Goal: Information Seeking & Learning: Learn about a topic

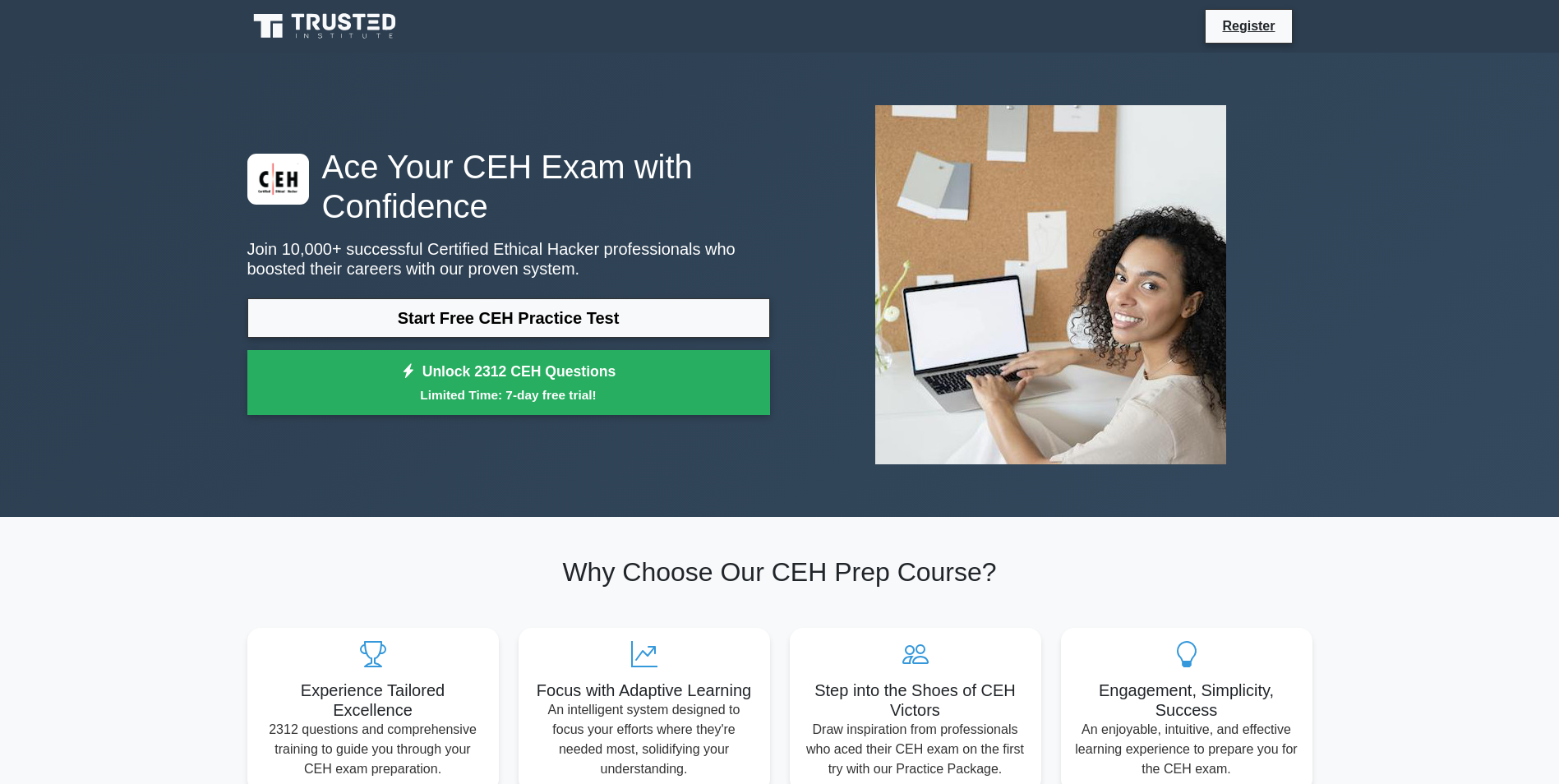
click at [285, 23] on icon at bounding box center [326, 27] width 158 height 32
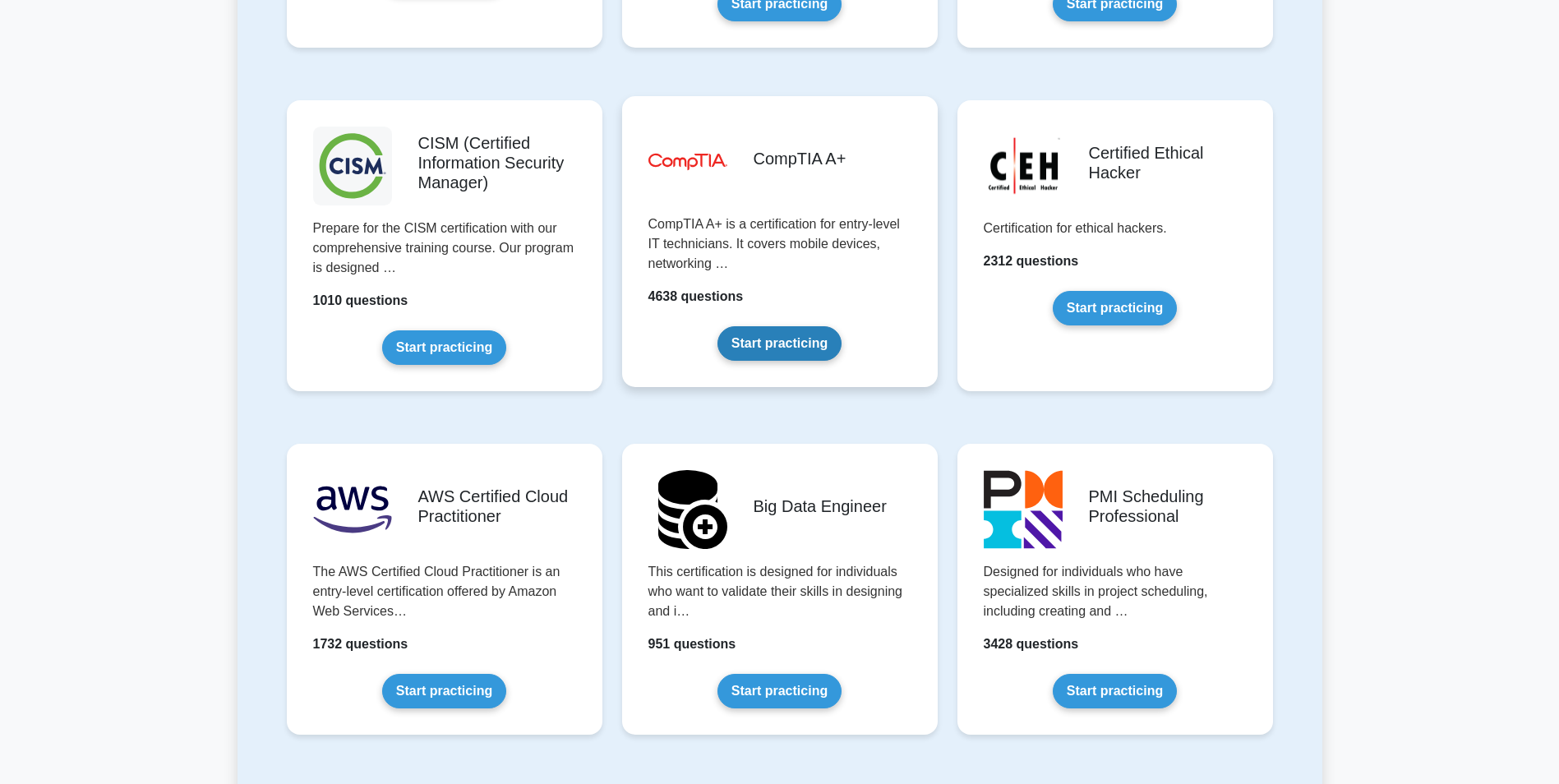
scroll to position [2366, 0]
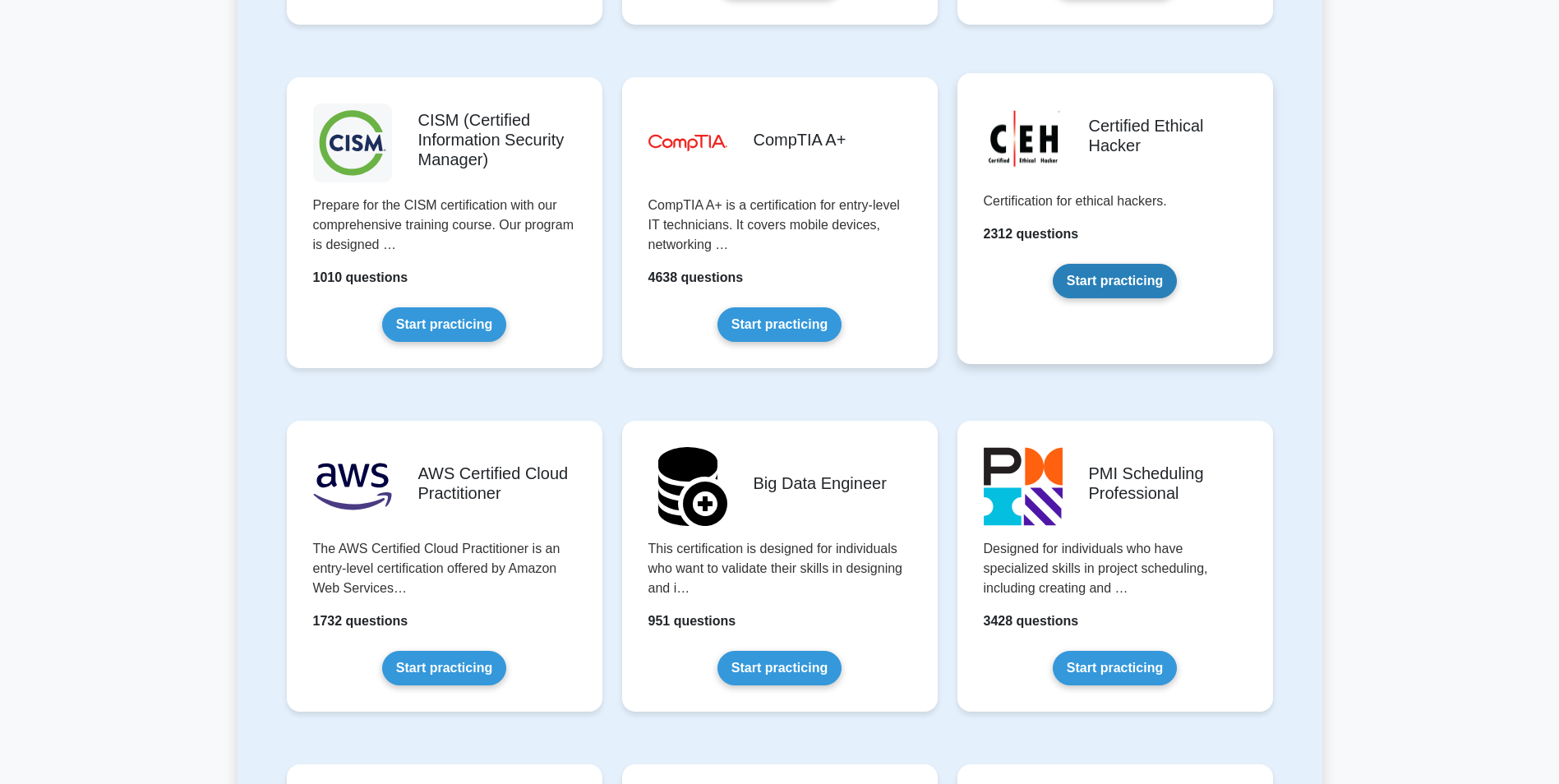
click at [1119, 280] on link "Start practicing" at bounding box center [1115, 280] width 124 height 34
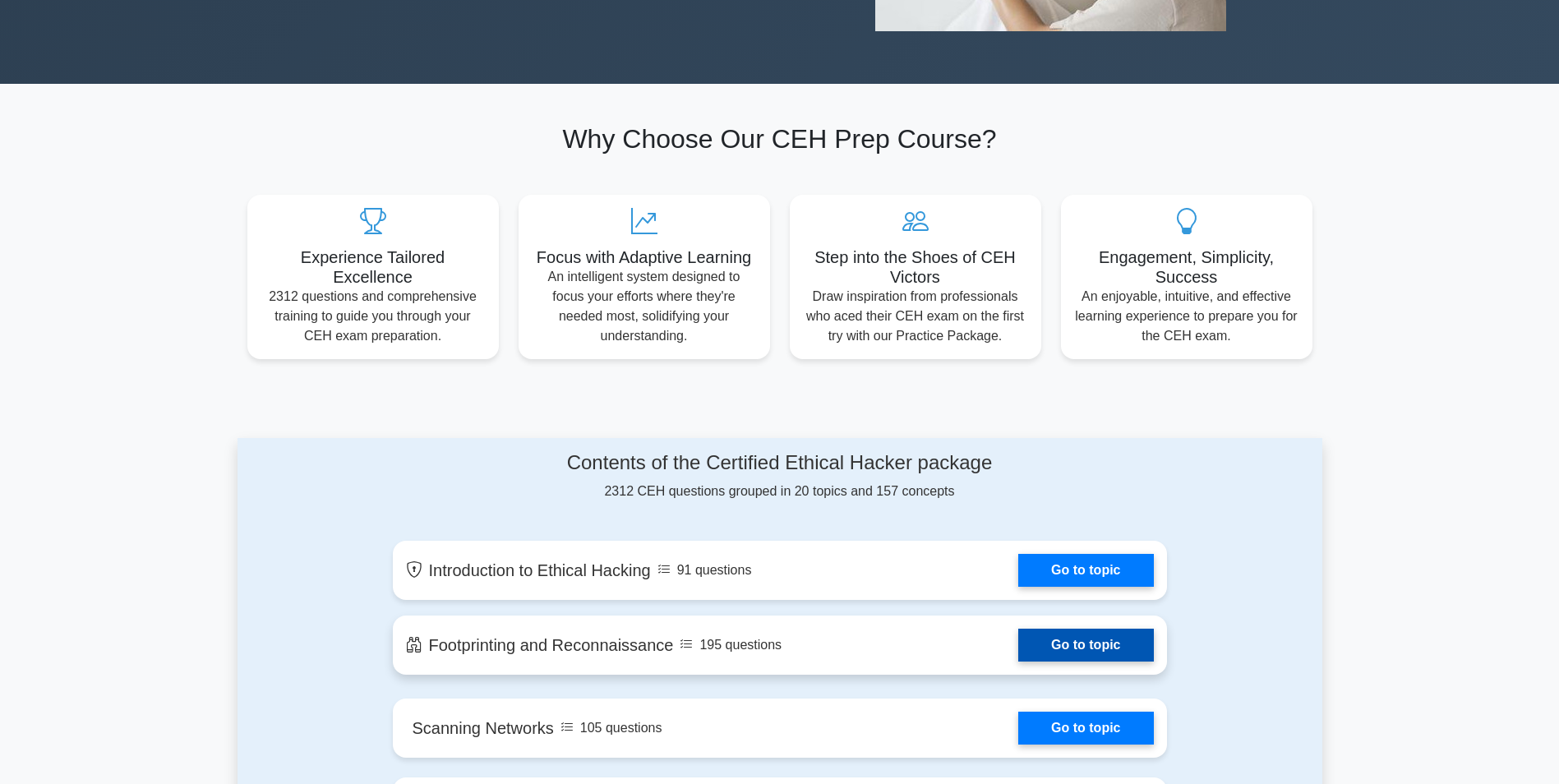
scroll to position [592, 0]
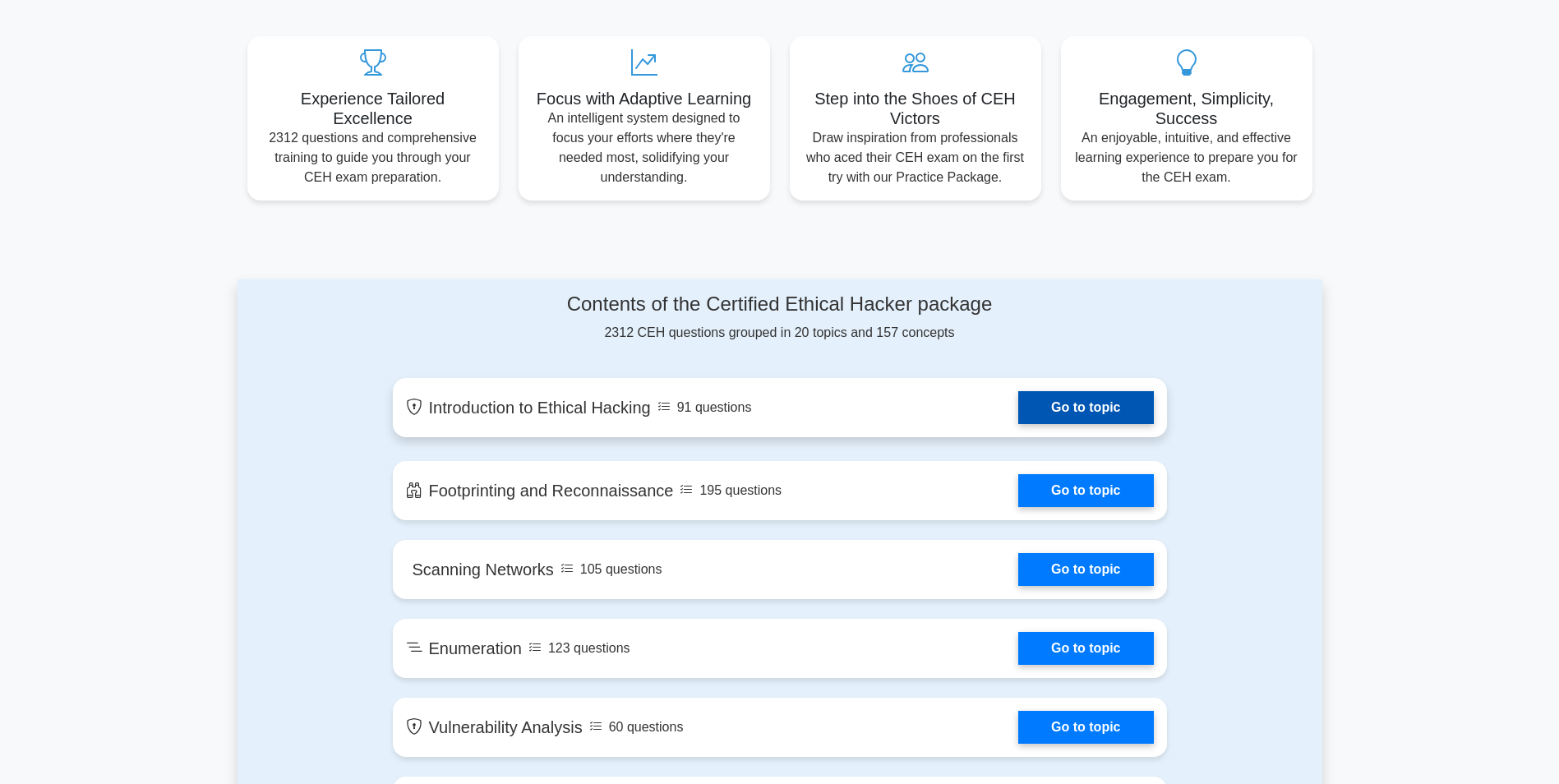
click at [1087, 405] on link "Go to topic" at bounding box center [1085, 407] width 135 height 32
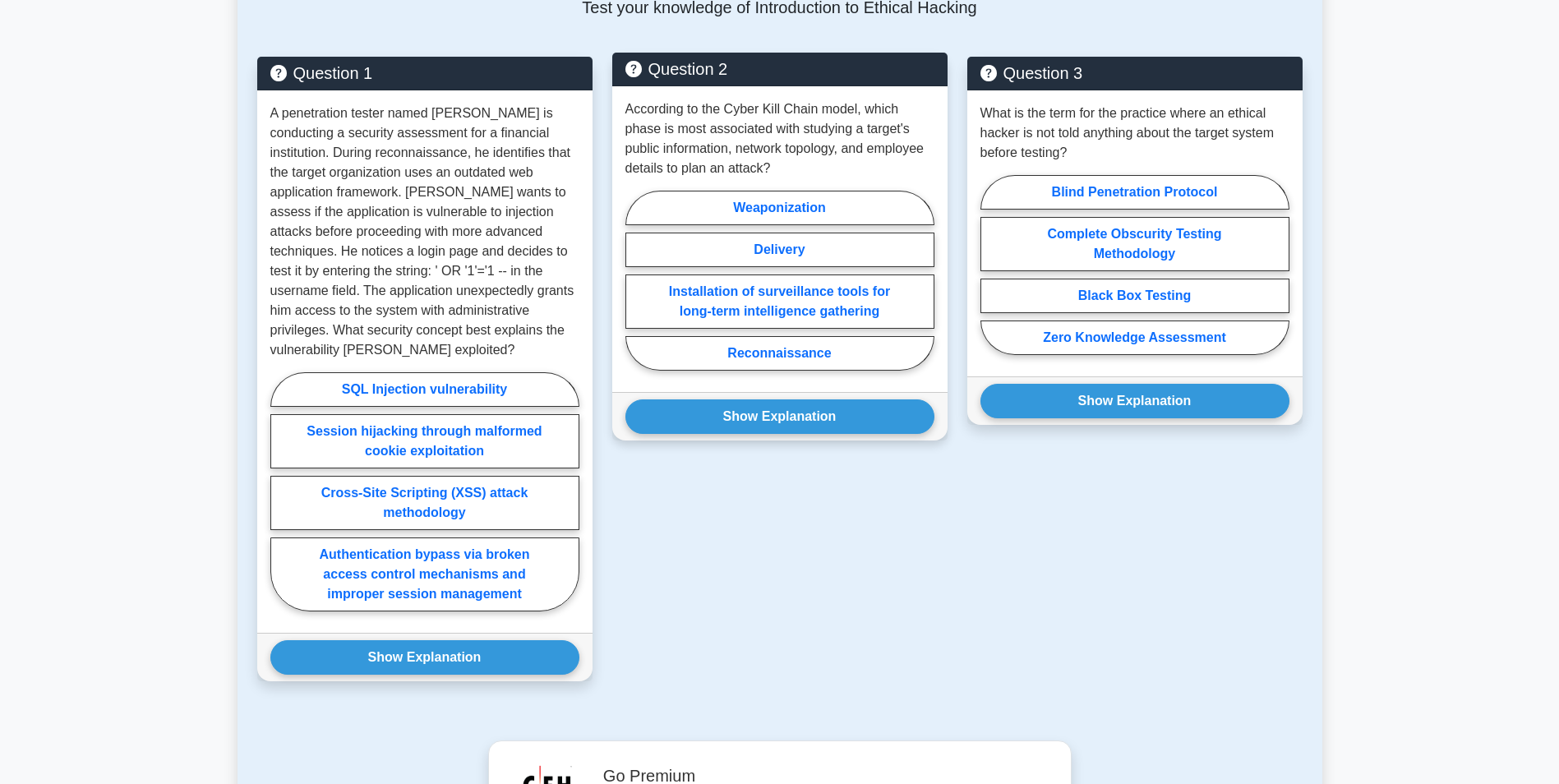
scroll to position [1183, 0]
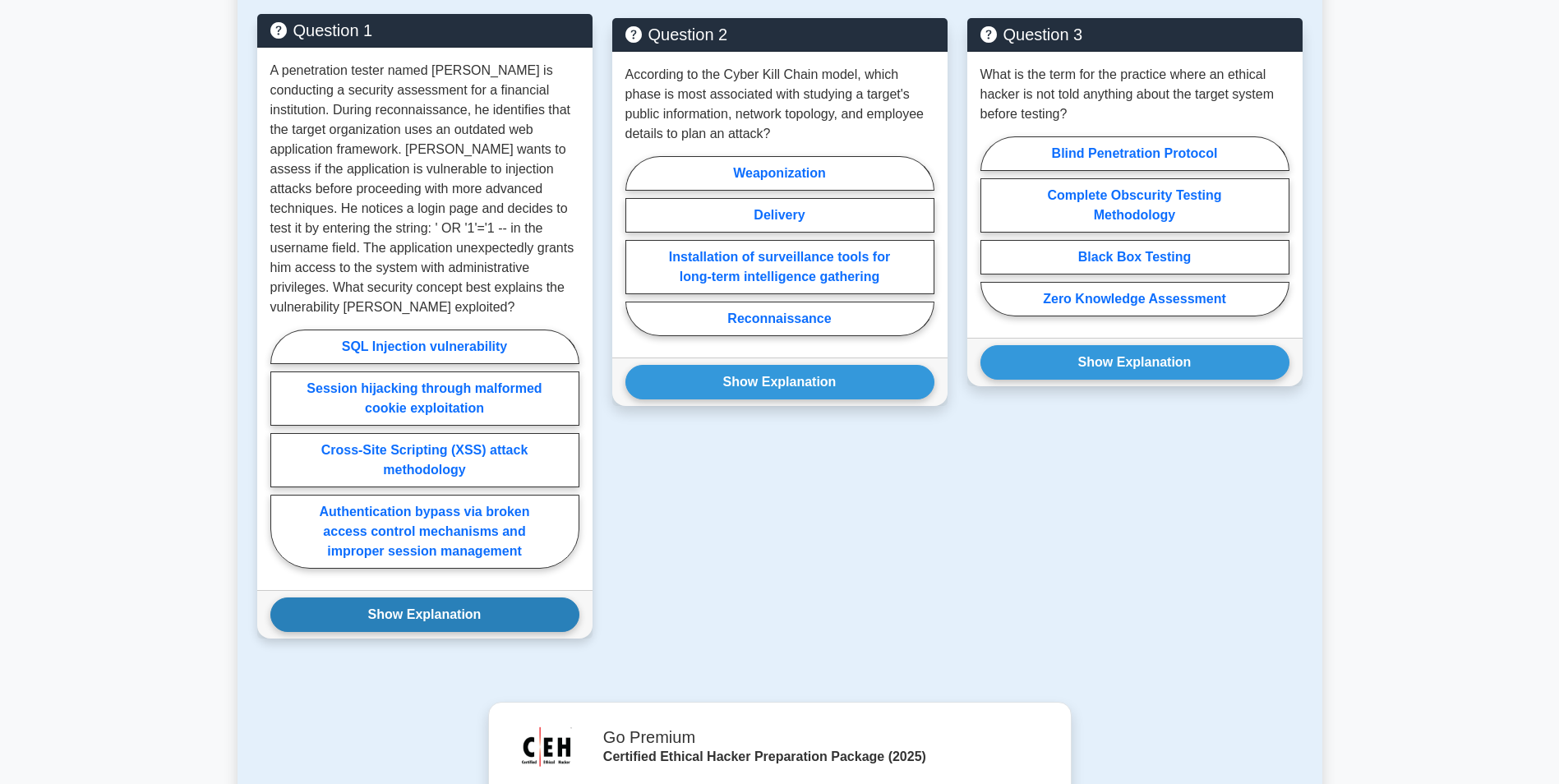
click at [472, 598] on button "Show Explanation" at bounding box center [425, 614] width 309 height 34
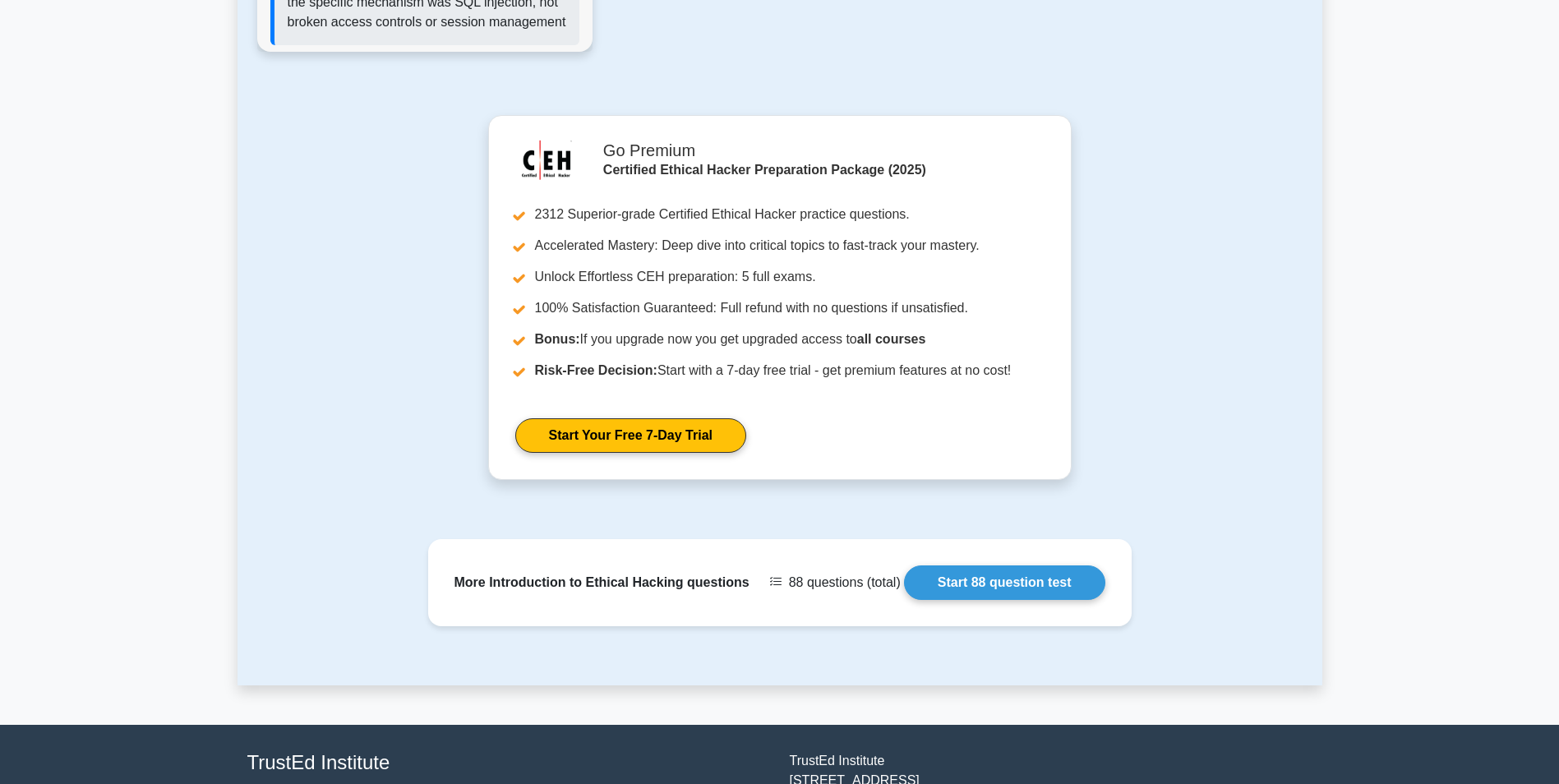
scroll to position [2563, 0]
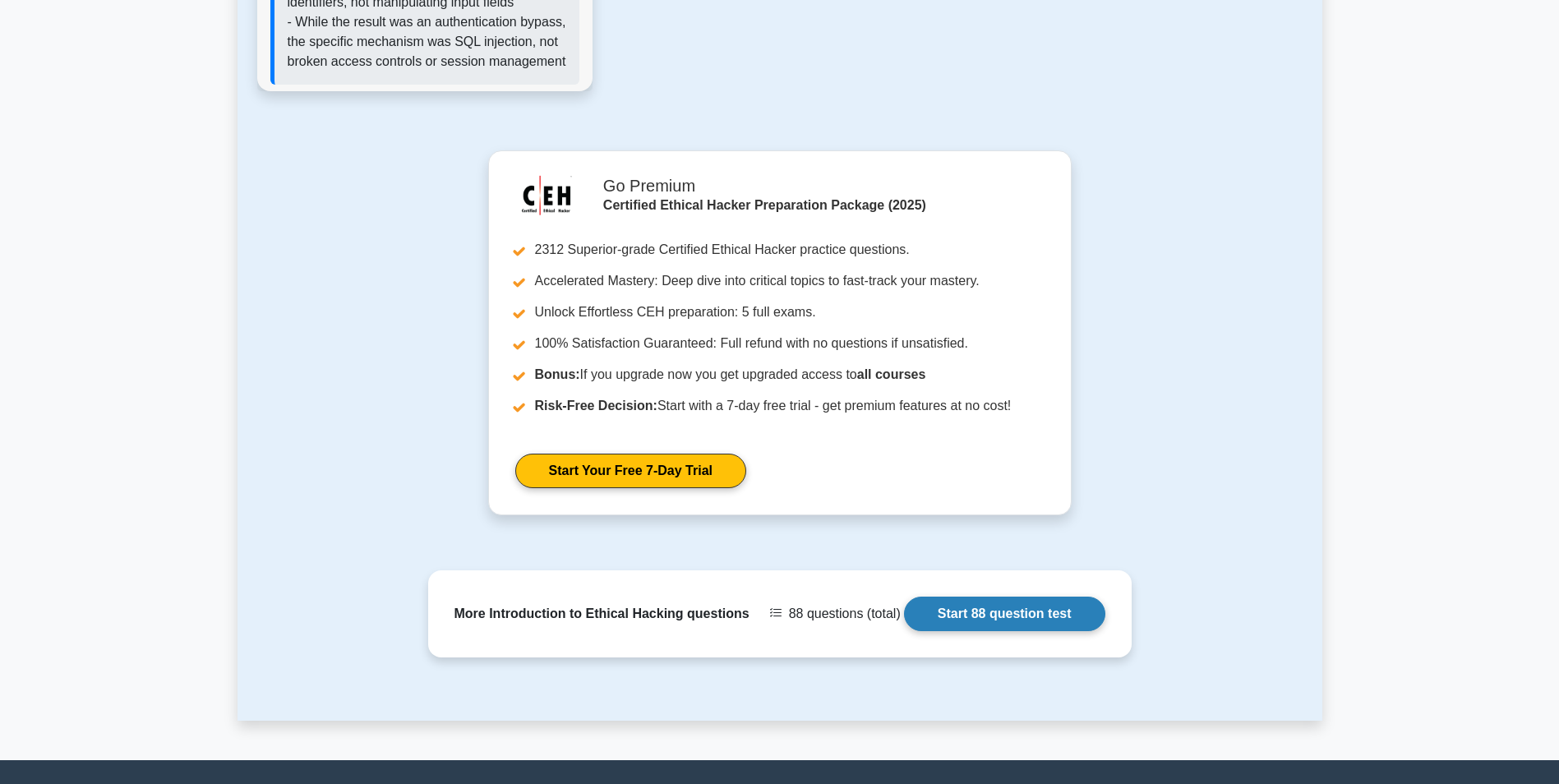
click at [986, 597] on link "Start 88 question test" at bounding box center [1005, 613] width 201 height 34
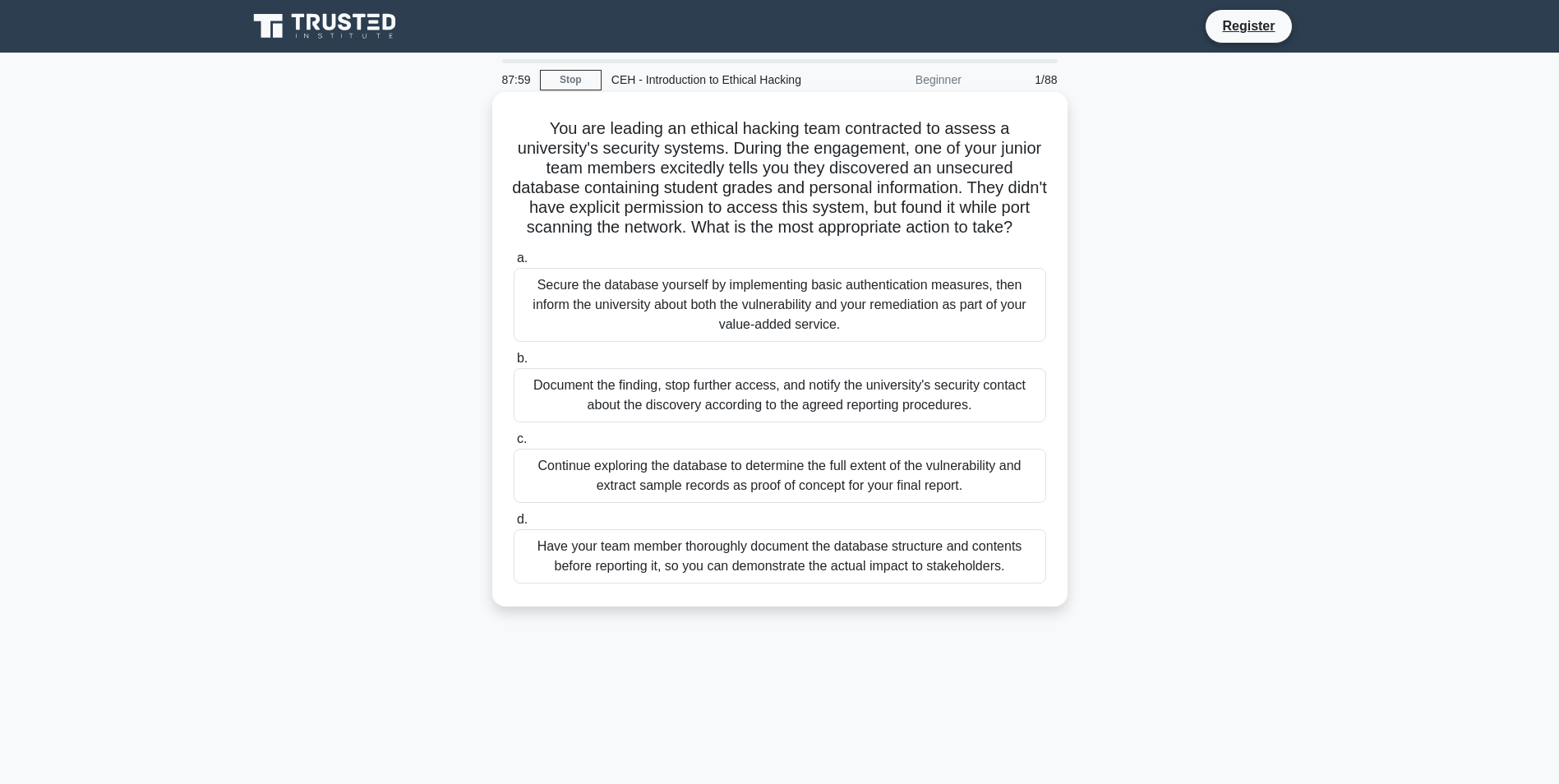
click at [724, 321] on div "Secure the database yourself by implementing basic authentication measures, the…" at bounding box center [780, 305] width 533 height 74
click at [514, 264] on input "a. Secure the database yourself by implementing basic authentication measures, …" at bounding box center [514, 258] width 0 height 11
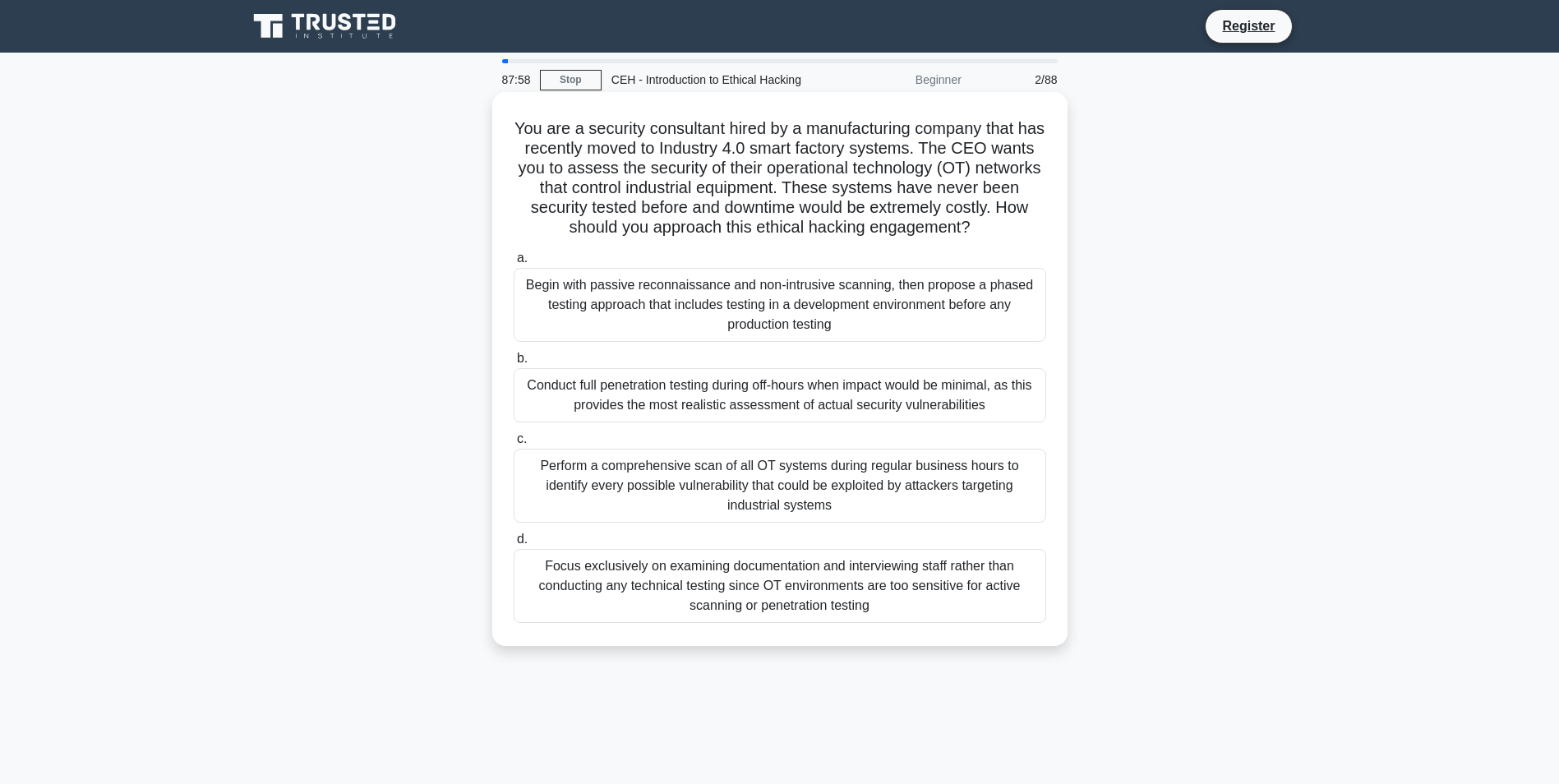
click at [791, 314] on div "Begin with passive reconnaissance and non-intrusive scanning, then propose a ph…" at bounding box center [780, 305] width 533 height 74
click at [514, 264] on input "a. Begin with passive reconnaissance and non-intrusive scanning, then propose a…" at bounding box center [514, 258] width 0 height 11
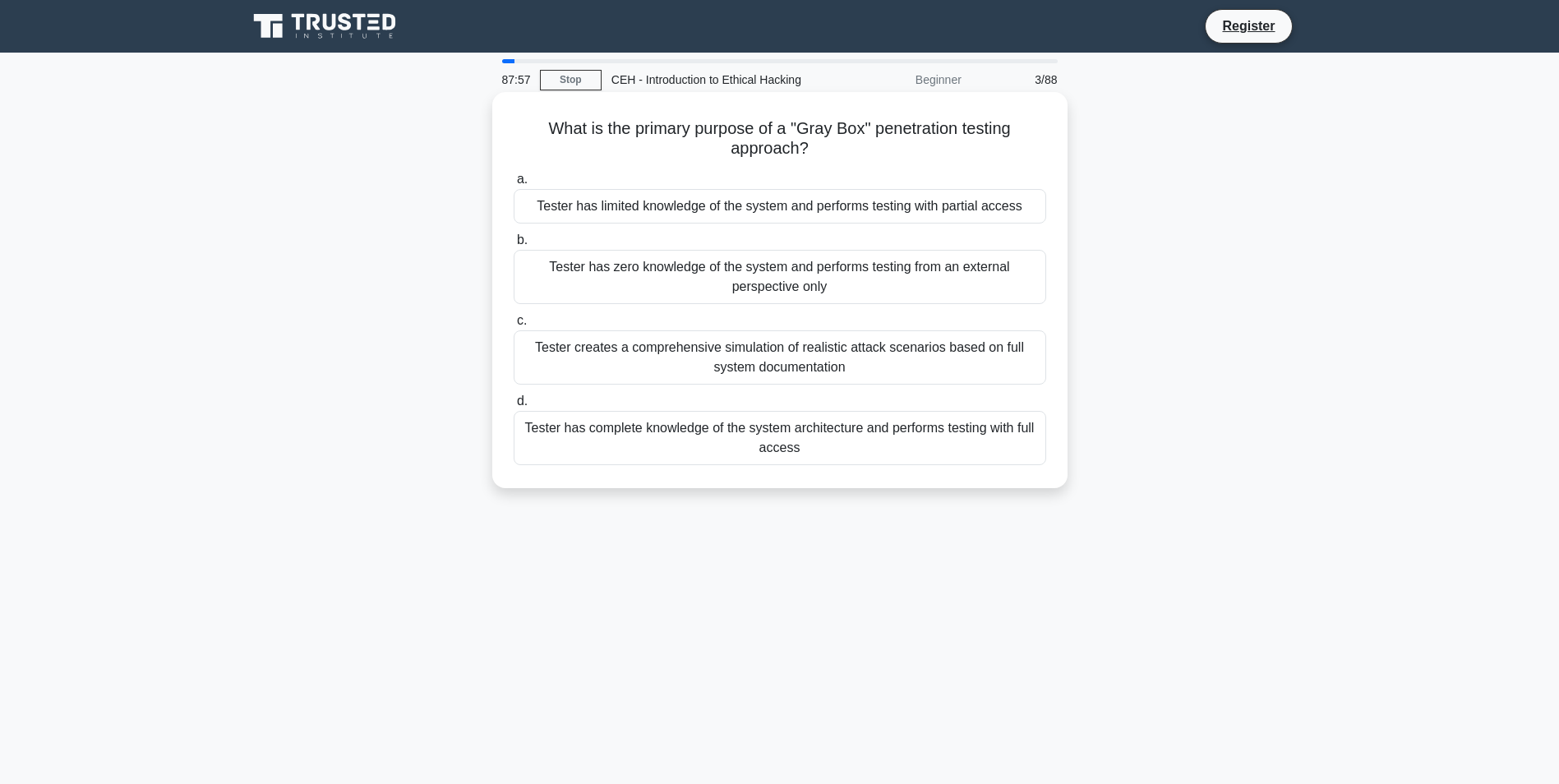
click at [802, 355] on div "Tester creates a comprehensive simulation of realistic attack scenarios based o…" at bounding box center [780, 357] width 533 height 54
click at [514, 326] on input "c. Tester creates a comprehensive simulation of realistic attack scenarios base…" at bounding box center [514, 320] width 0 height 11
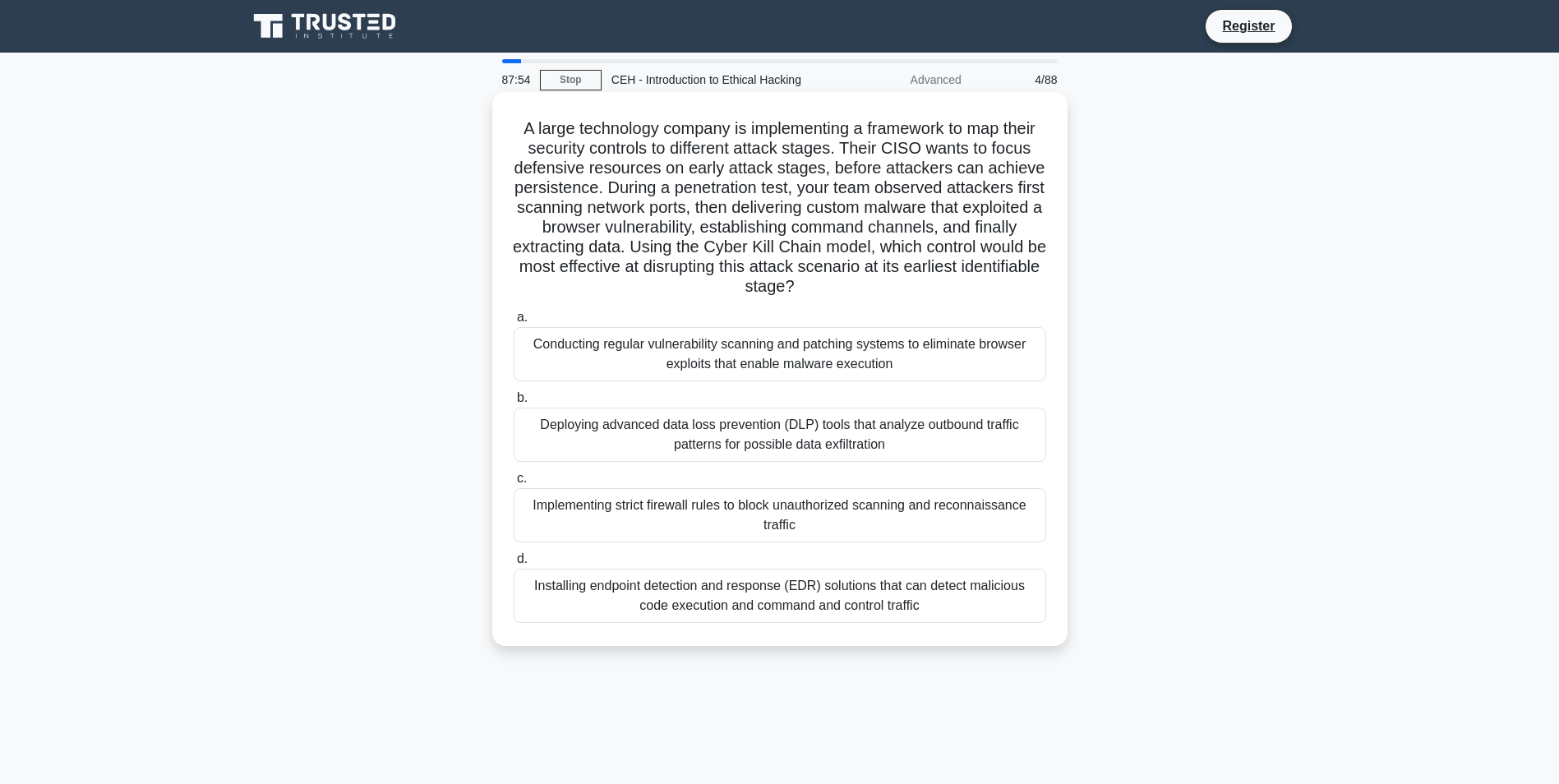
click at [926, 428] on div "Deploying advanced data loss prevention (DLP) tools that analyze outbound traff…" at bounding box center [780, 434] width 533 height 54
click at [514, 404] on input "b. Deploying advanced data loss prevention (DLP) tools that analyze outbound tr…" at bounding box center [514, 398] width 0 height 11
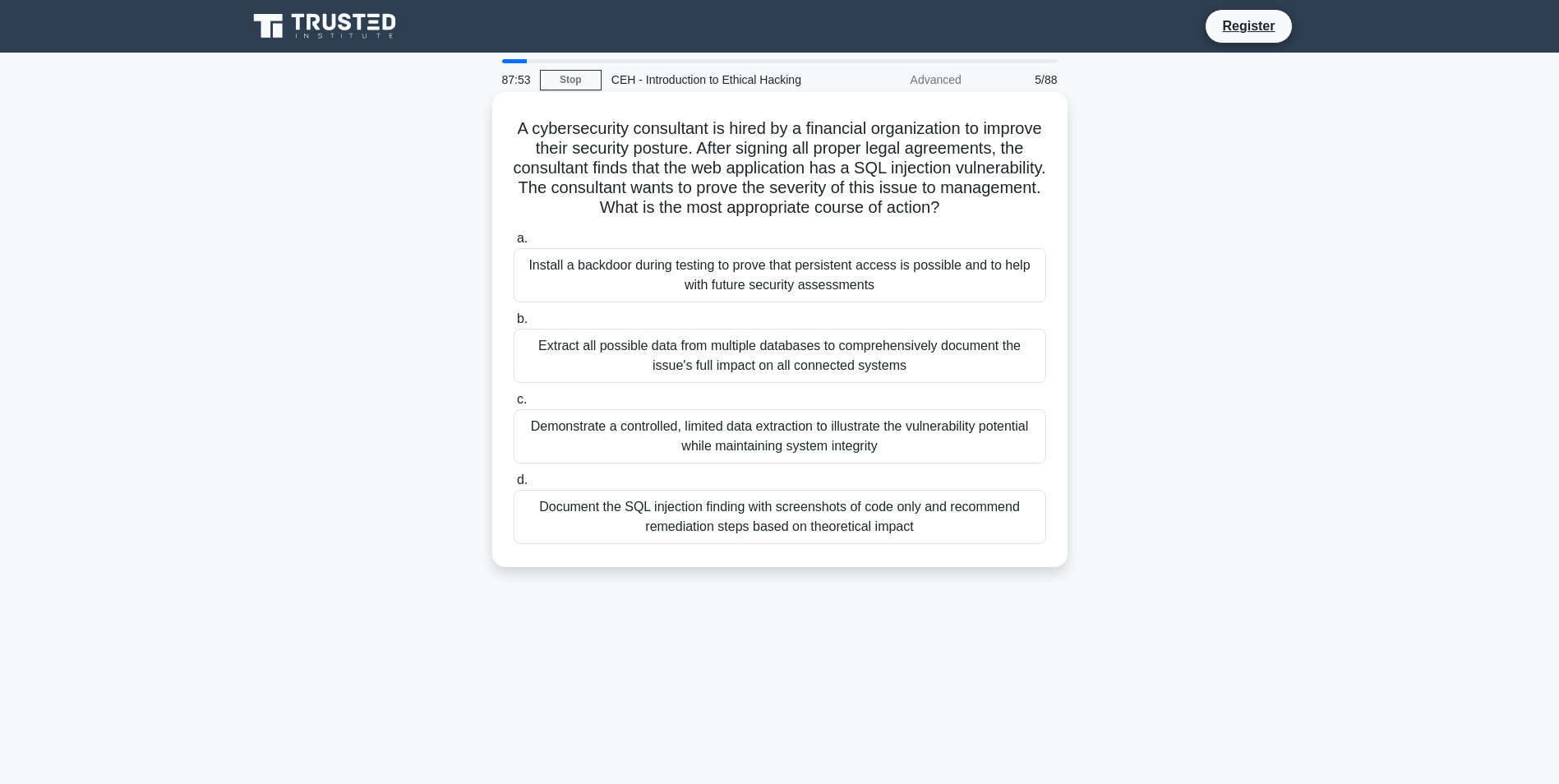
click at [893, 382] on div "Extract all possible data from multiple databases to comprehensively document t…" at bounding box center [780, 355] width 533 height 54
click at [514, 325] on input "b. Extract all possible data from multiple databases to comprehensively documen…" at bounding box center [514, 319] width 0 height 11
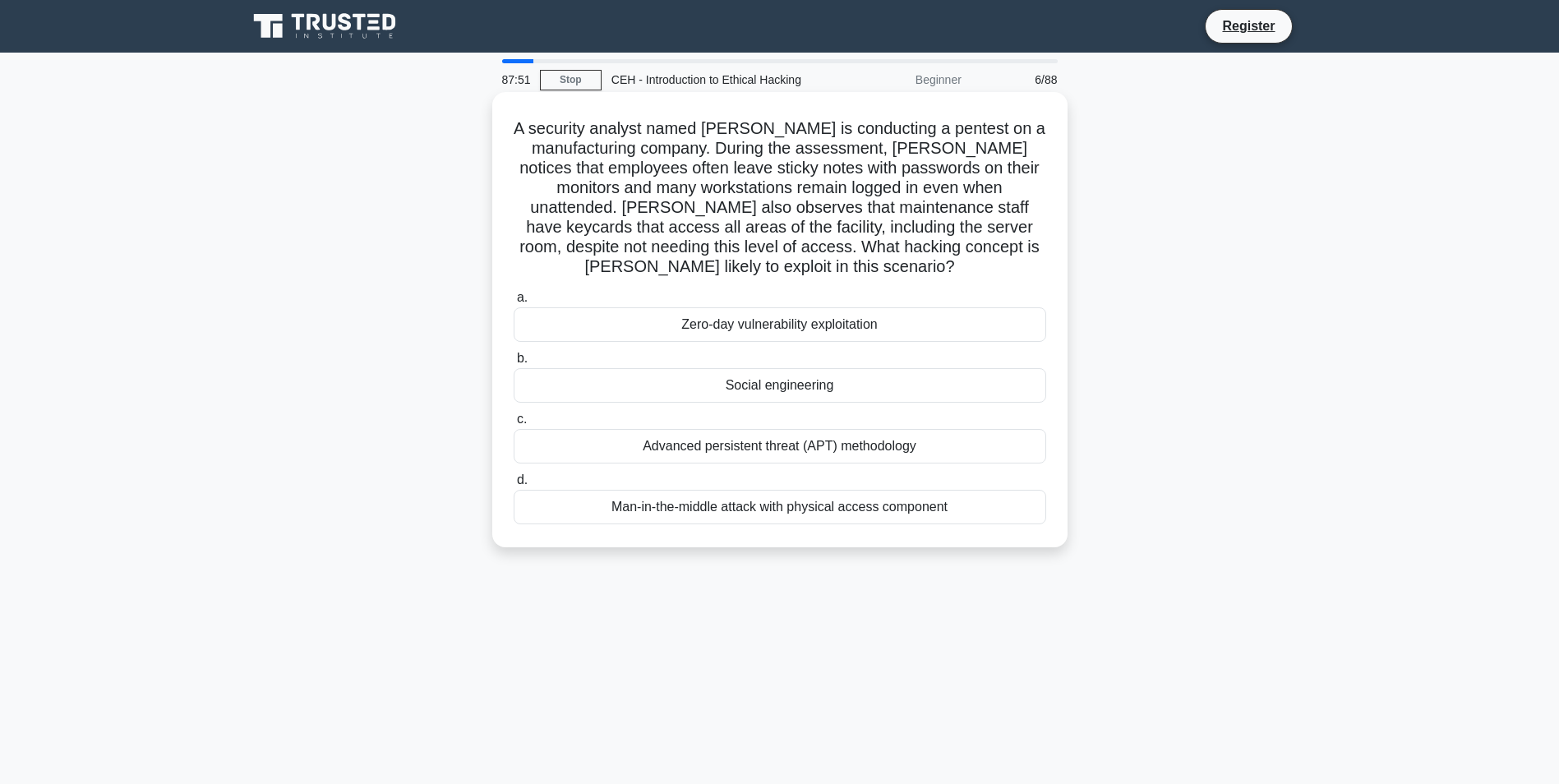
click at [907, 446] on div "Advanced persistent threat (APT) methodology" at bounding box center [780, 445] width 533 height 34
click at [514, 424] on input "c. Advanced persistent threat (APT) methodology" at bounding box center [514, 419] width 0 height 11
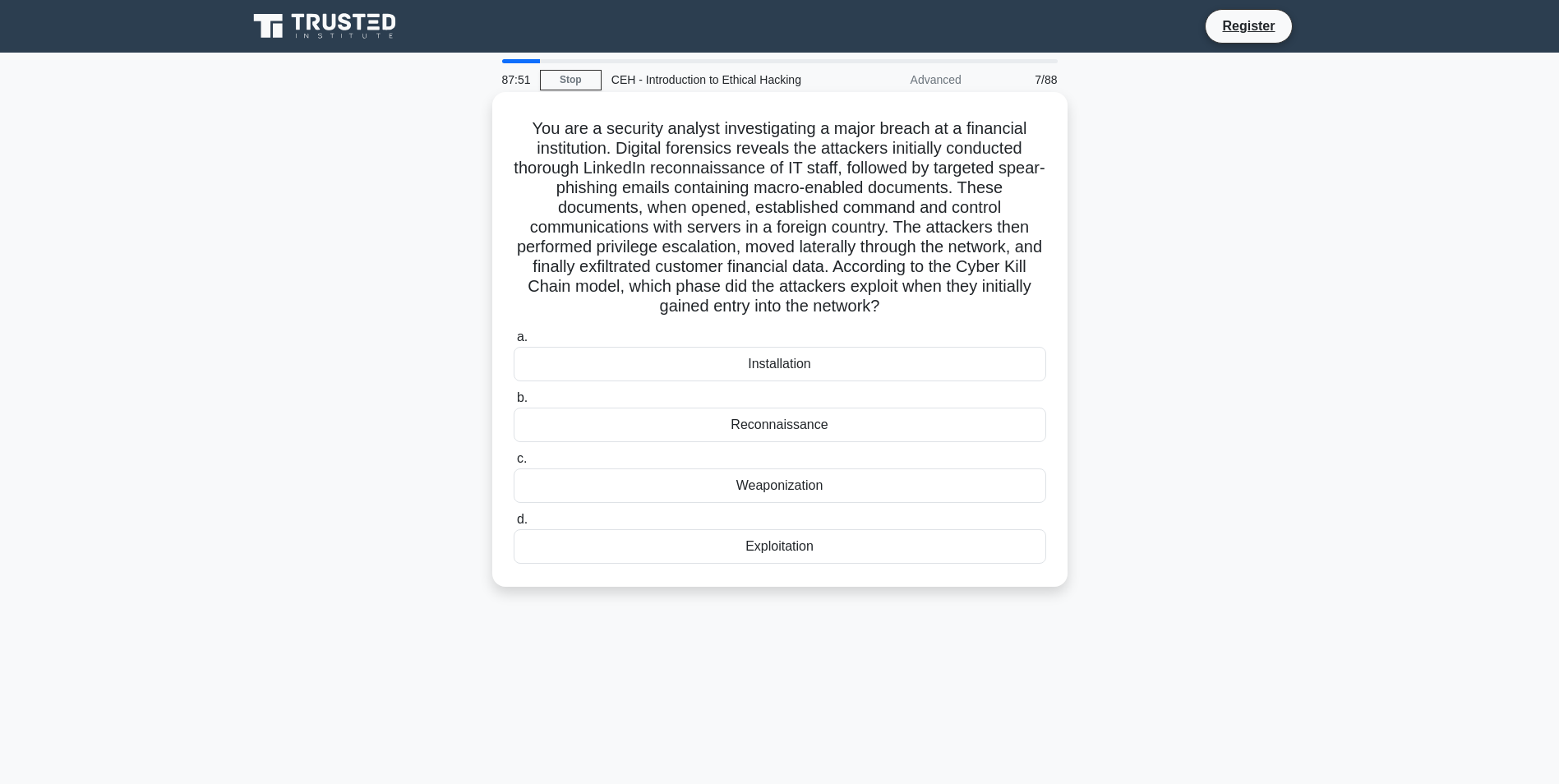
click at [870, 286] on h5 "You are a security analyst investigating a major breach at a financial institut…" at bounding box center [780, 217] width 536 height 199
click at [875, 356] on div "Installation" at bounding box center [780, 364] width 533 height 34
click at [514, 343] on input "a. Installation" at bounding box center [514, 337] width 0 height 11
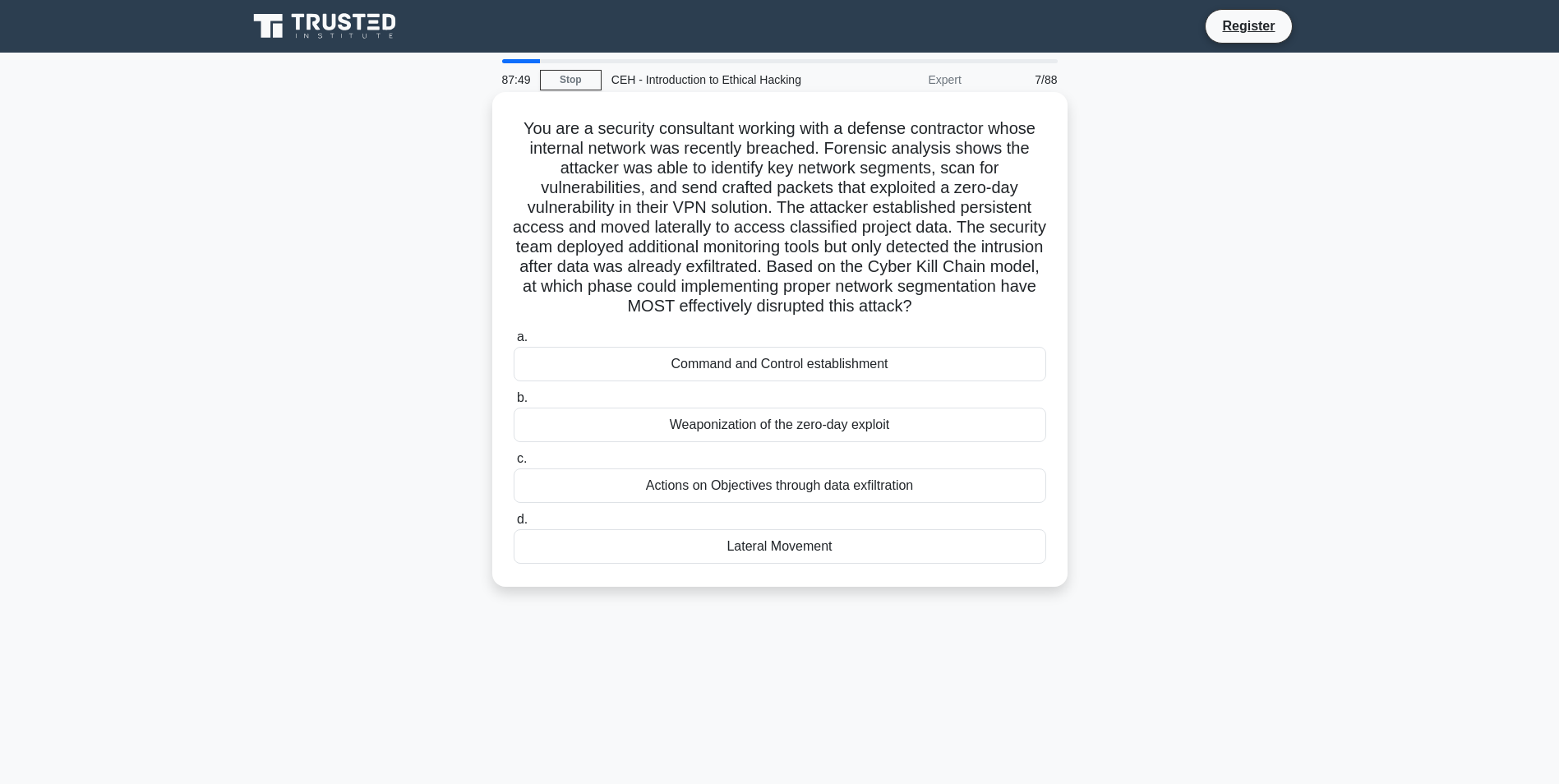
click at [891, 439] on div "Weaponization of the zero-day exploit" at bounding box center [780, 424] width 533 height 34
click at [514, 404] on input "b. Weaponization of the zero-day exploit" at bounding box center [514, 398] width 0 height 11
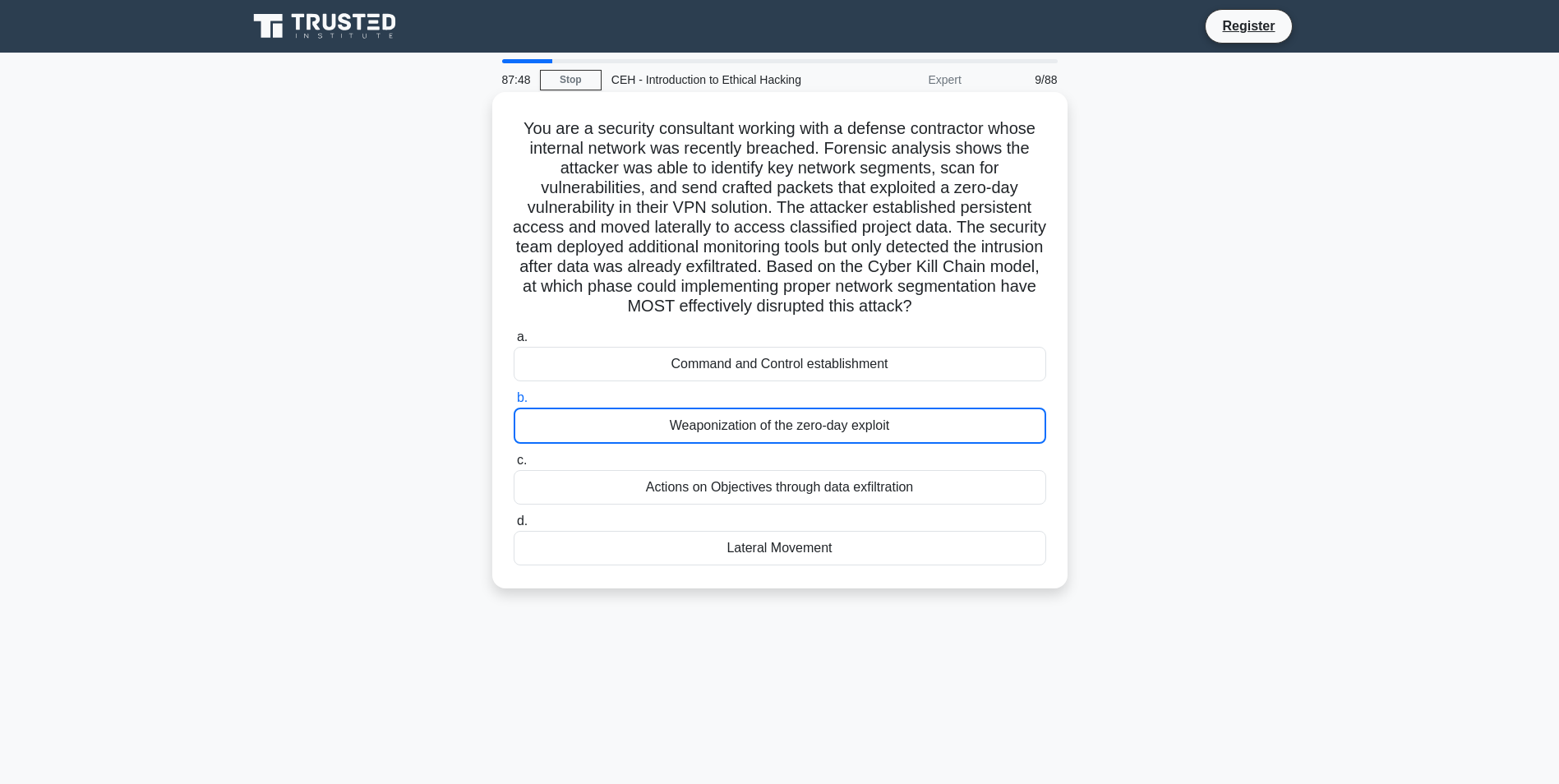
click at [875, 385] on div "a. Command and Control establishment b. Weaponization of the zero-day exploit c." at bounding box center [779, 446] width 552 height 245
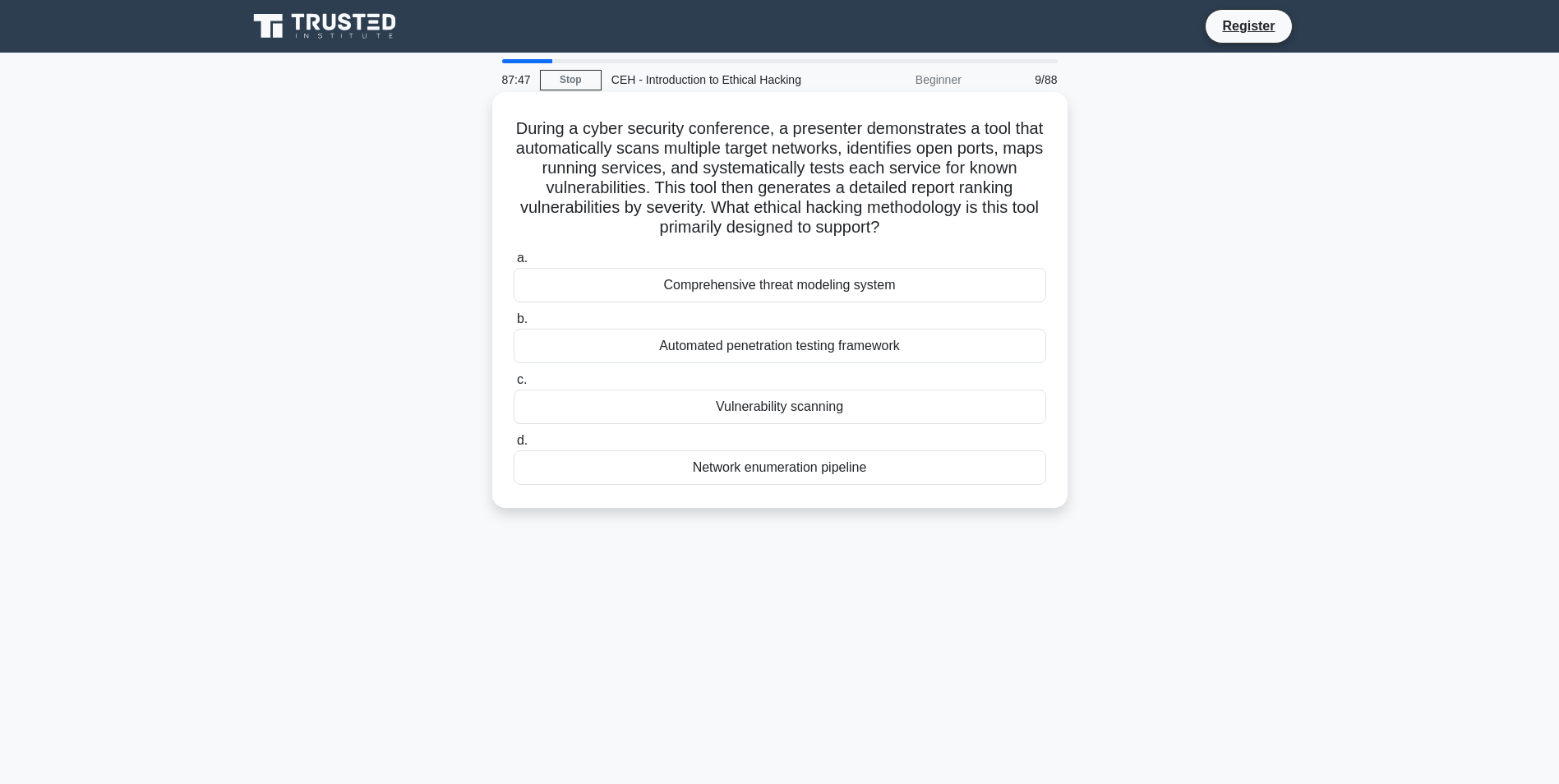
click at [876, 399] on div "Vulnerability scanning" at bounding box center [780, 406] width 533 height 34
click at [514, 385] on input "c. Vulnerability scanning" at bounding box center [514, 380] width 0 height 11
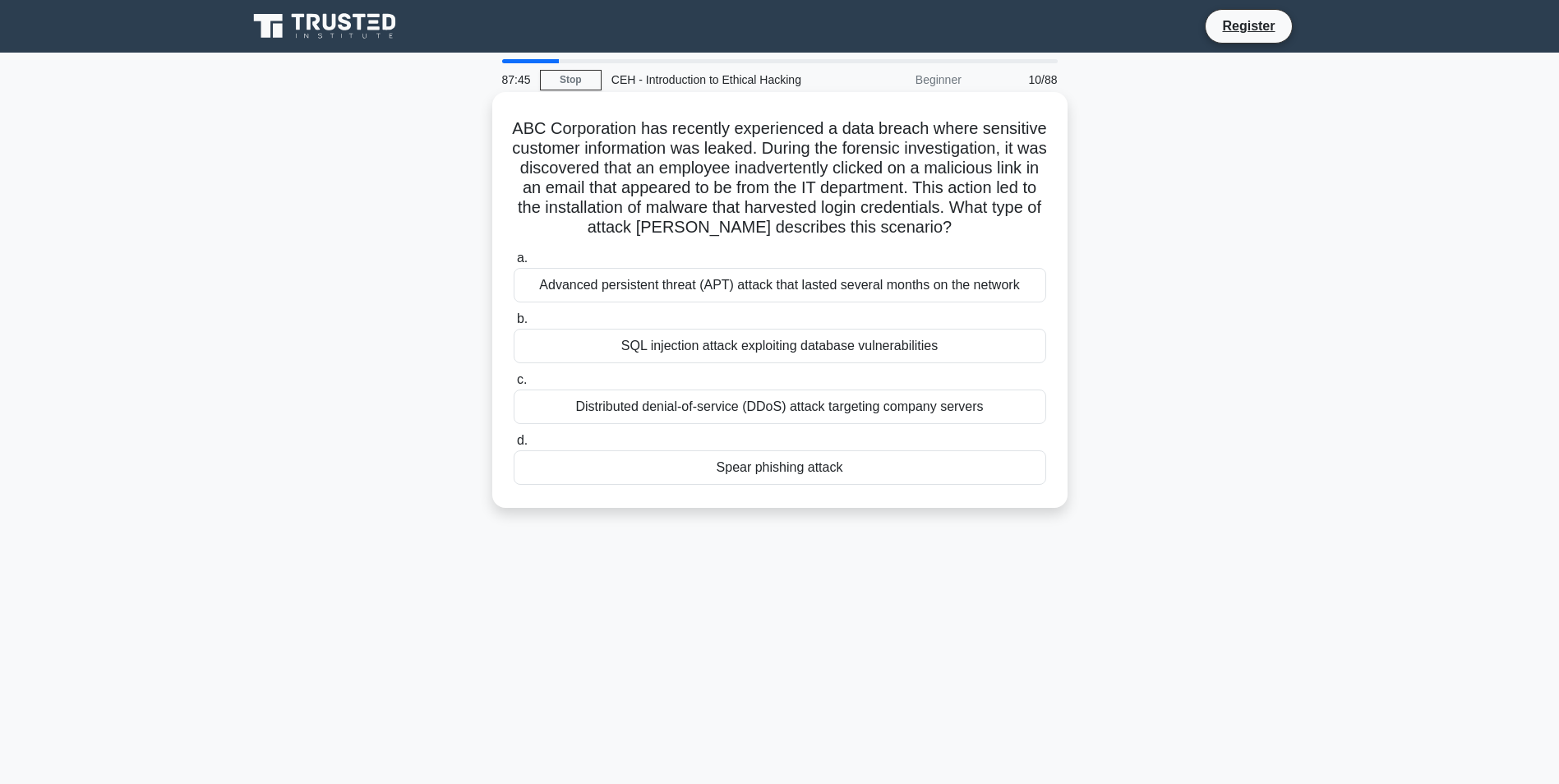
click at [859, 345] on div "SQL injection attack exploiting database vulnerabilities" at bounding box center [780, 345] width 533 height 34
click at [514, 325] on input "b. SQL injection attack exploiting database vulnerabilities" at bounding box center [514, 319] width 0 height 11
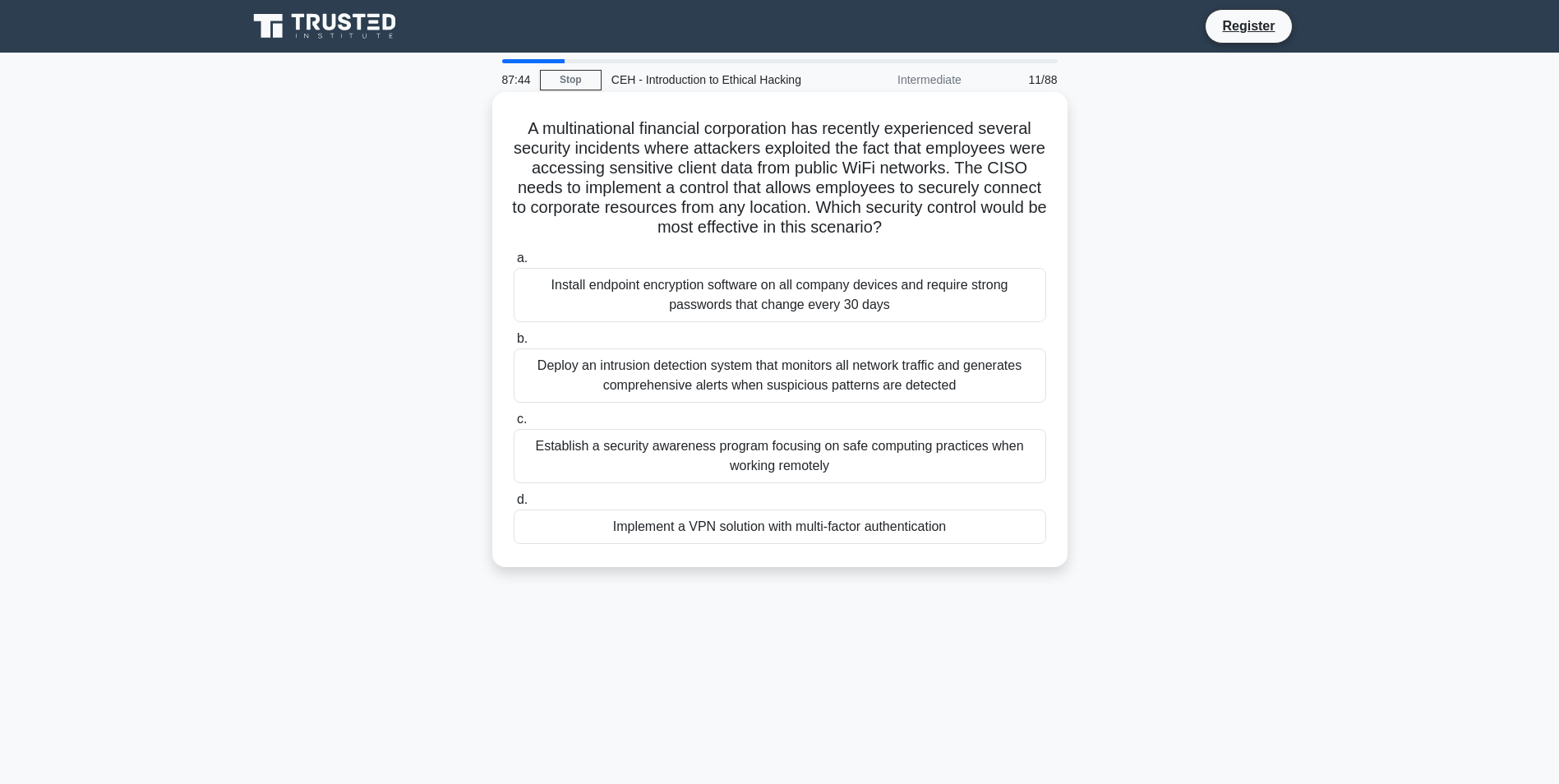
click at [852, 366] on div "Deploy an intrusion detection system that monitors all network traffic and gene…" at bounding box center [780, 375] width 533 height 54
click at [514, 345] on input "b. Deploy an intrusion detection system that monitors all network traffic and g…" at bounding box center [514, 339] width 0 height 11
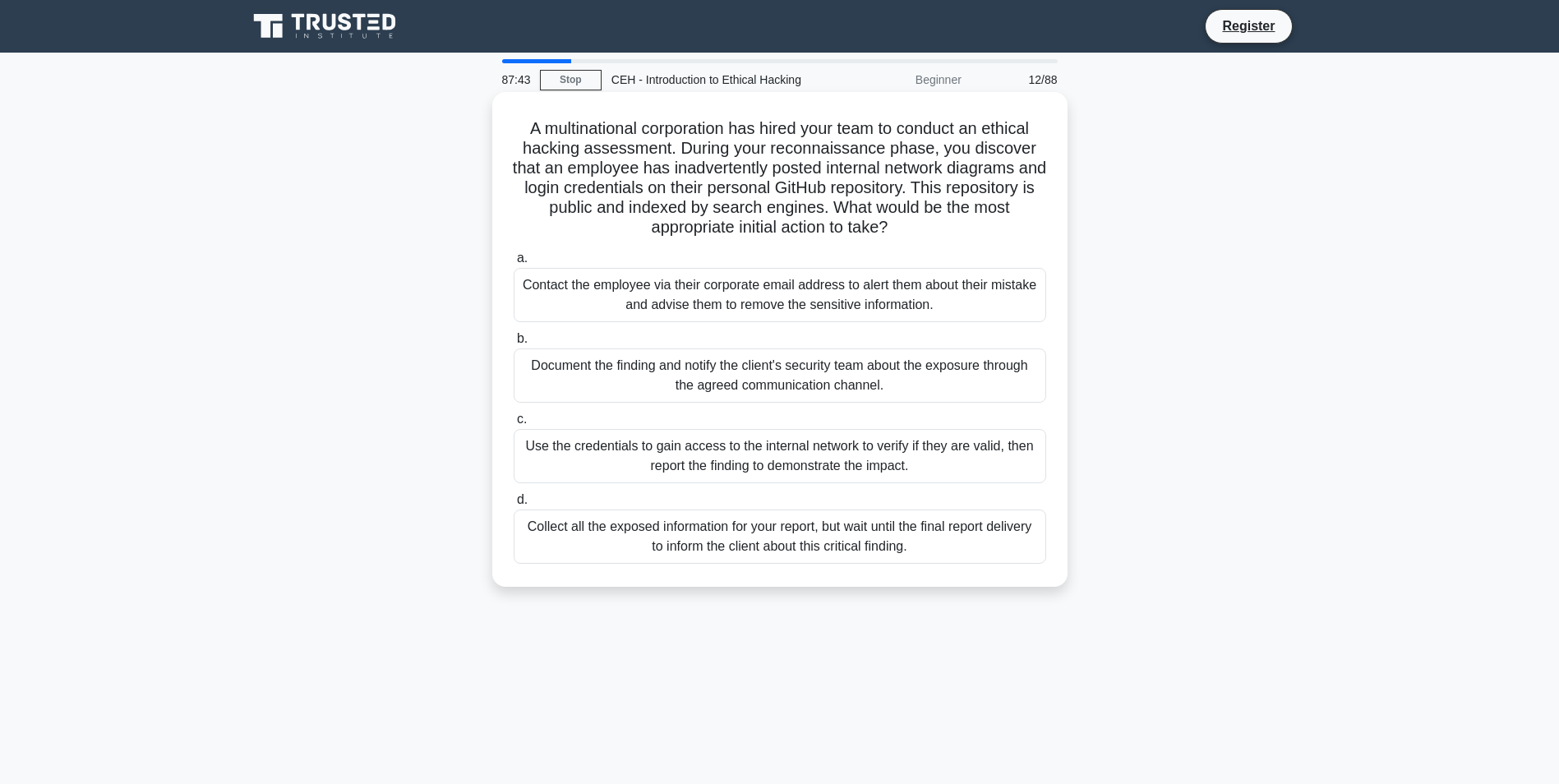
click at [837, 453] on div "Use the credentials to gain access to the internal network to verify if they ar…" at bounding box center [780, 455] width 533 height 54
click at [514, 424] on input "c. Use the credentials to gain access to the internal network to verify if they…" at bounding box center [514, 419] width 0 height 11
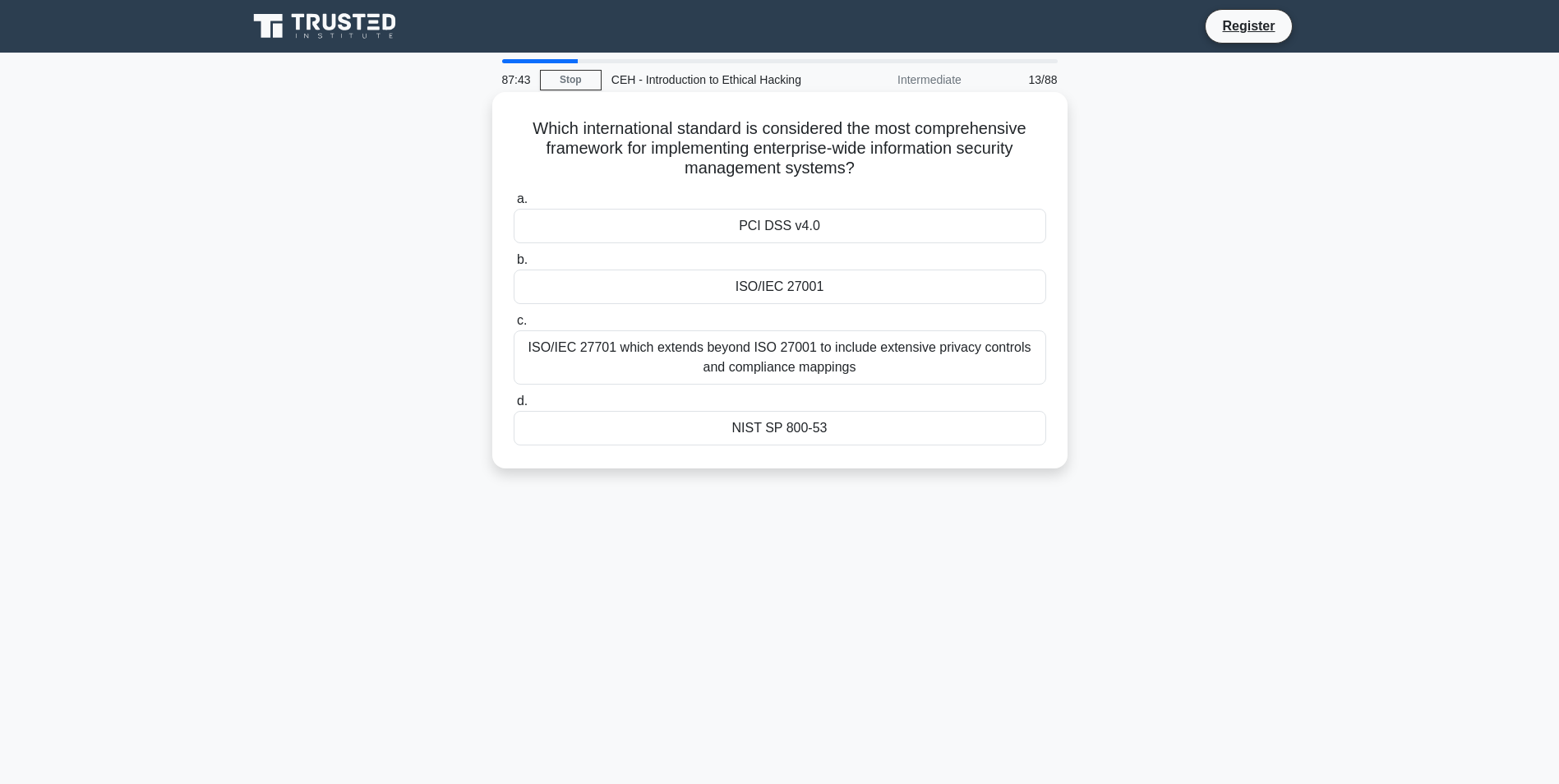
click at [840, 400] on label "d. NIST SP 800-53" at bounding box center [780, 418] width 533 height 54
click at [514, 400] on input "d. NIST SP 800-53" at bounding box center [514, 401] width 0 height 11
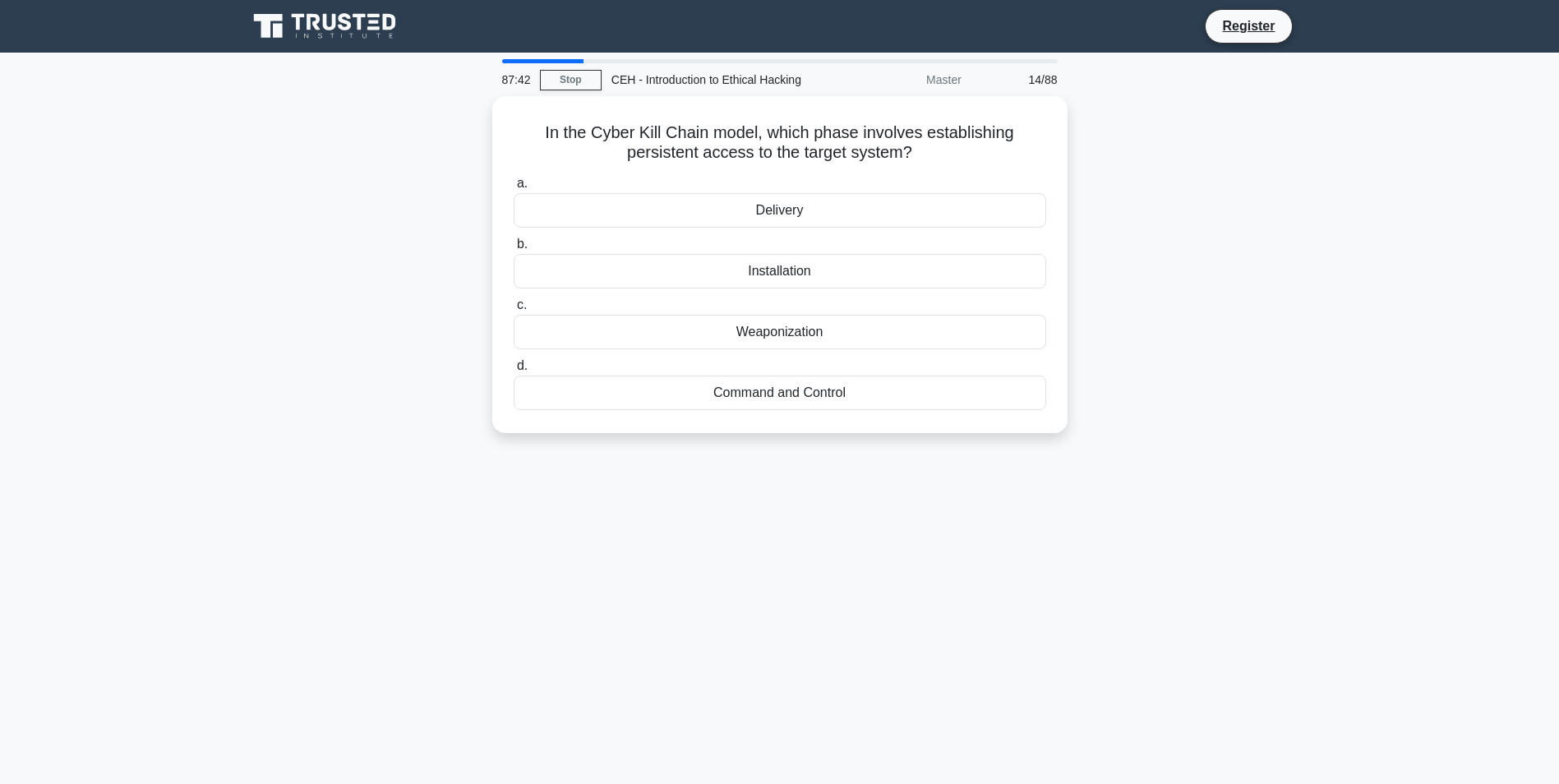
click at [838, 342] on div "Weaponization" at bounding box center [780, 331] width 533 height 34
click at [514, 310] on input "c. Weaponization" at bounding box center [514, 305] width 0 height 11
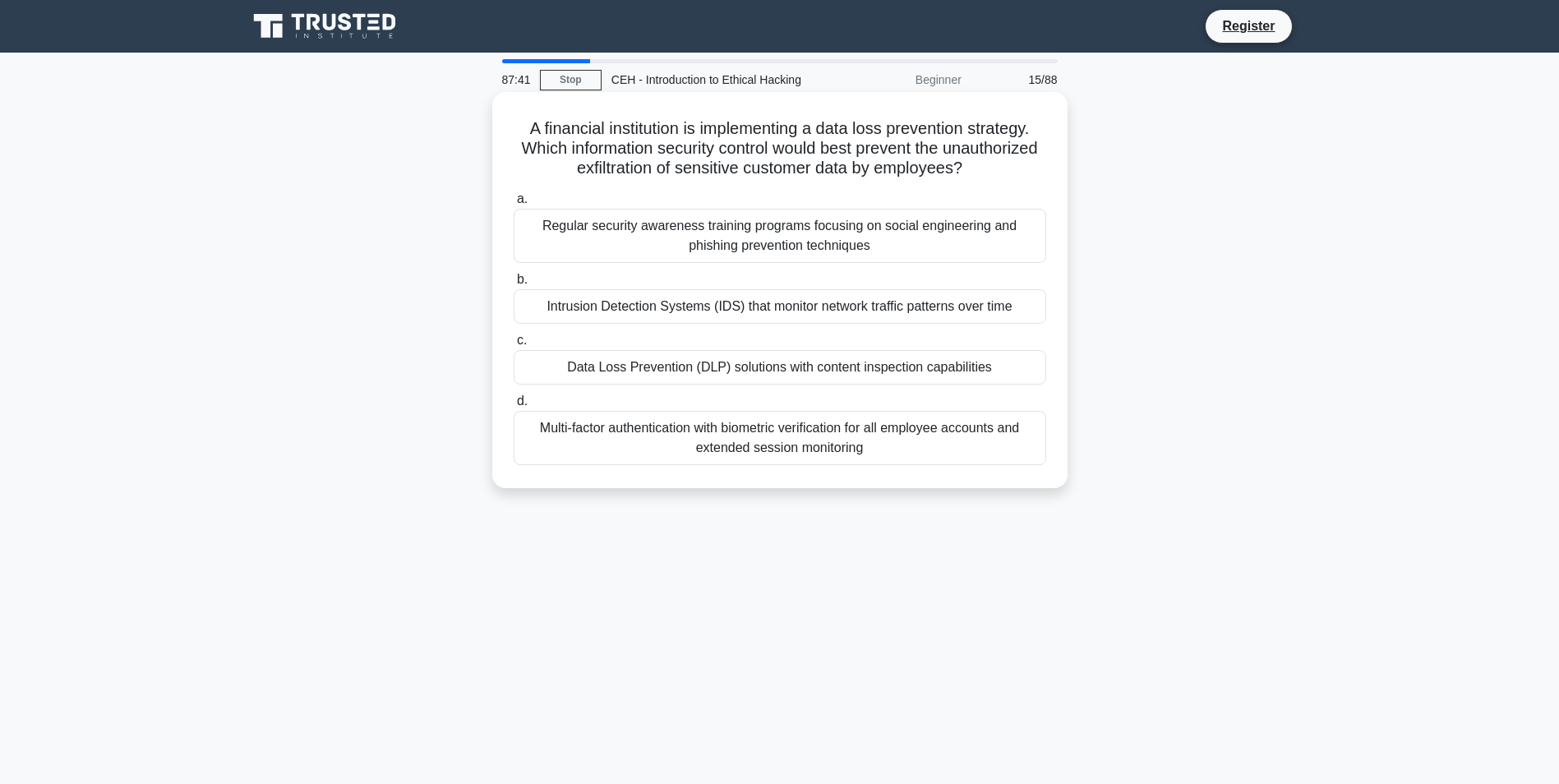
click at [847, 376] on div "Data Loss Prevention (DLP) solutions with content inspection capabilities" at bounding box center [780, 367] width 533 height 34
click at [514, 346] on input "c. Data Loss Prevention (DLP) solutions with content inspection capabilities" at bounding box center [514, 340] width 0 height 11
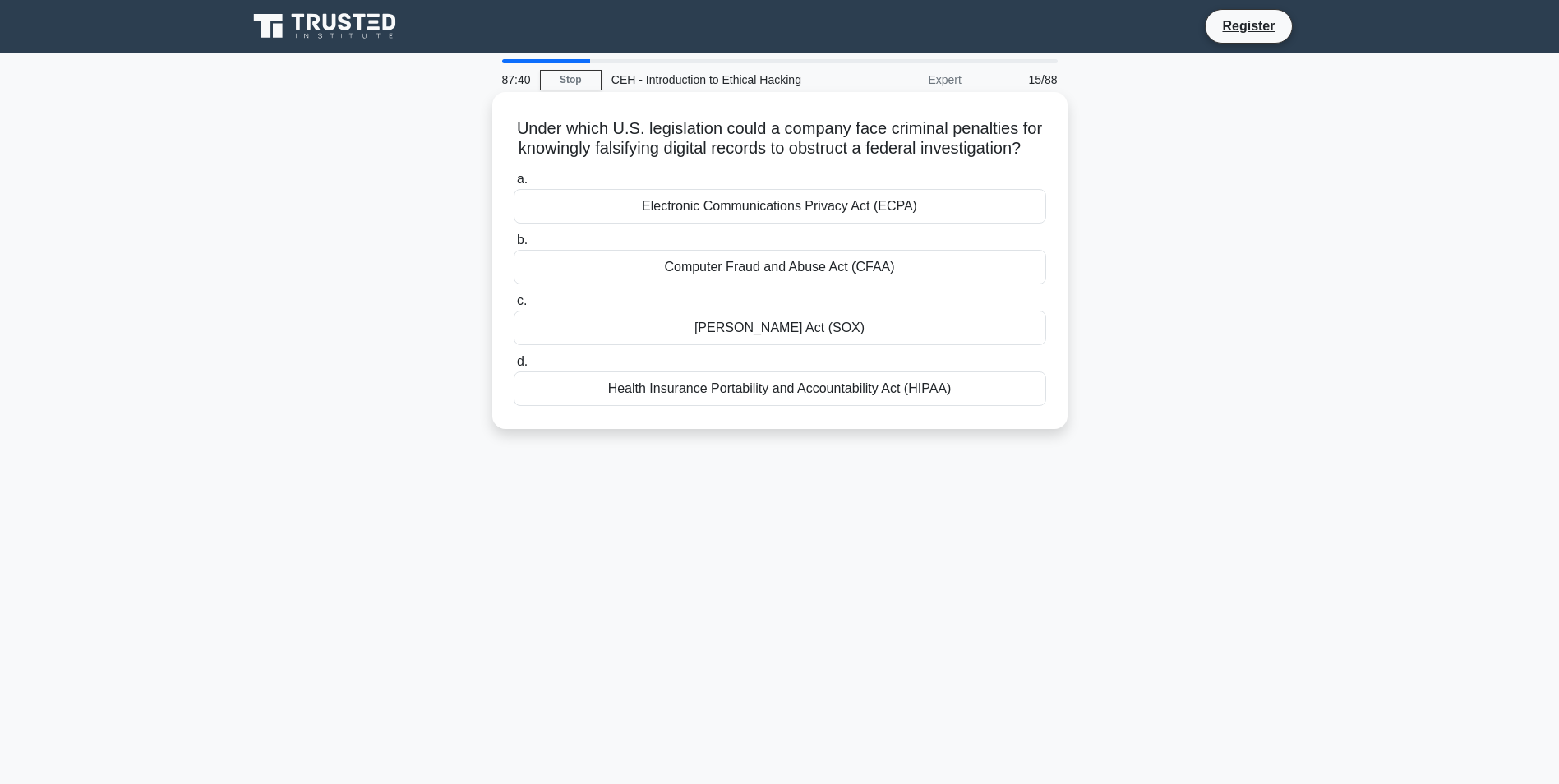
click at [844, 279] on div "Computer Fraud and Abuse Act (CFAA)" at bounding box center [780, 266] width 533 height 34
click at [514, 246] on input "b. Computer Fraud and Abuse Act (CFAA)" at bounding box center [514, 240] width 0 height 11
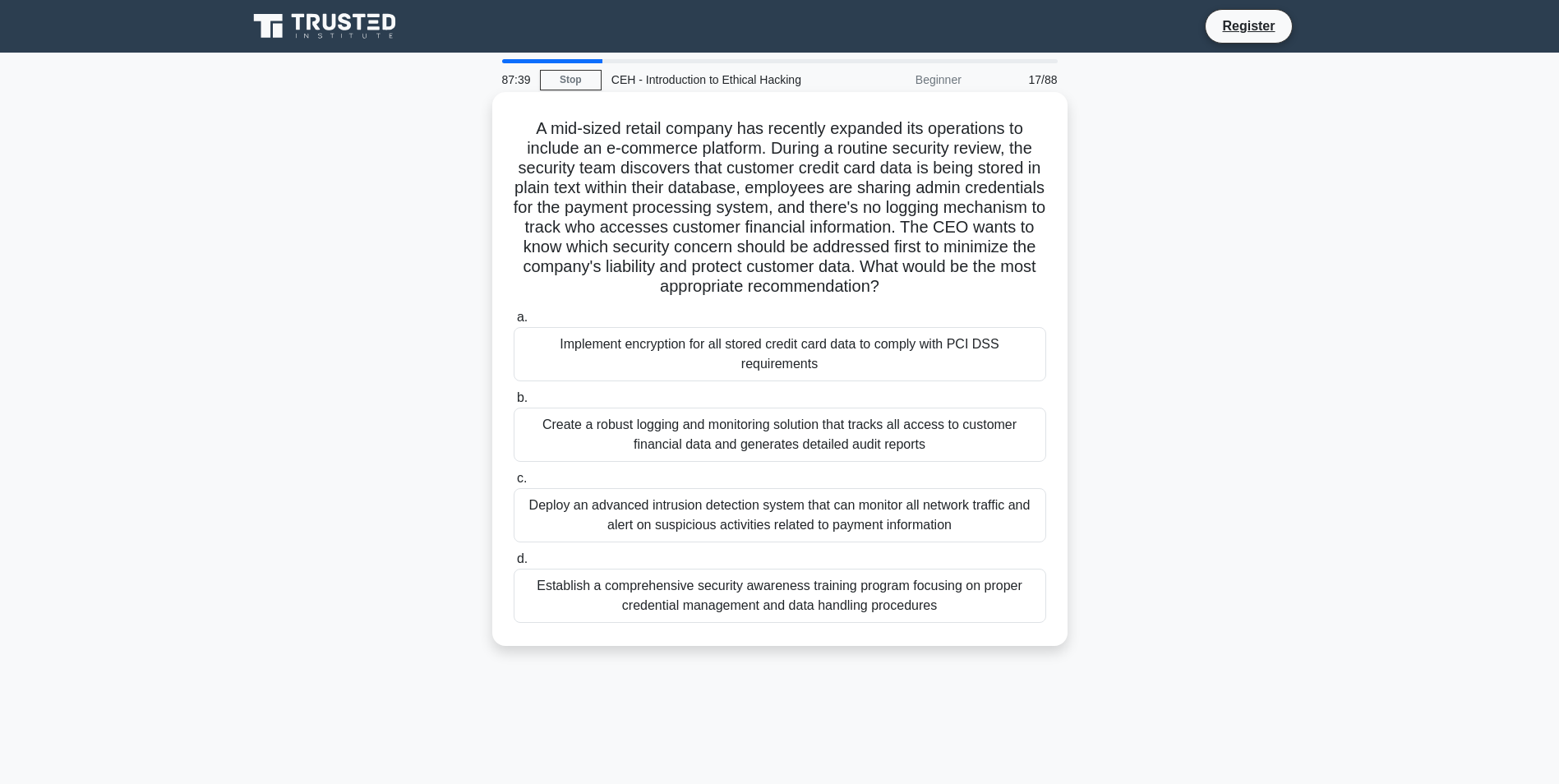
click at [871, 355] on div "Implement encryption for all stored credit card data to comply with PCI DSS req…" at bounding box center [780, 354] width 533 height 54
click at [514, 323] on input "a. Implement encryption for all stored credit card data to comply with PCI DSS …" at bounding box center [514, 317] width 0 height 11
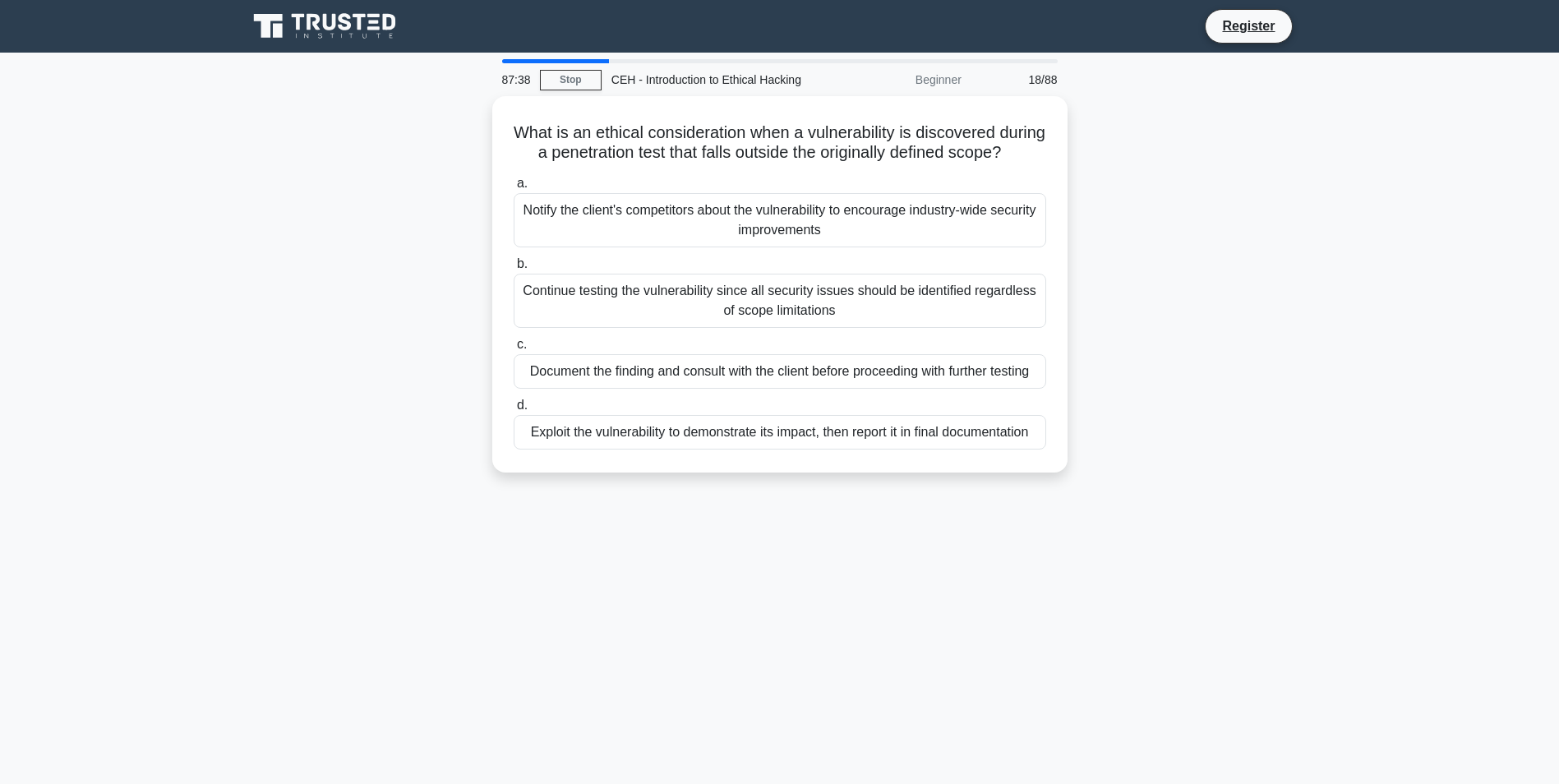
click at [901, 492] on div "What is an ethical consideration when a vulnerability is discovered during a pe…" at bounding box center [779, 294] width 1085 height 396
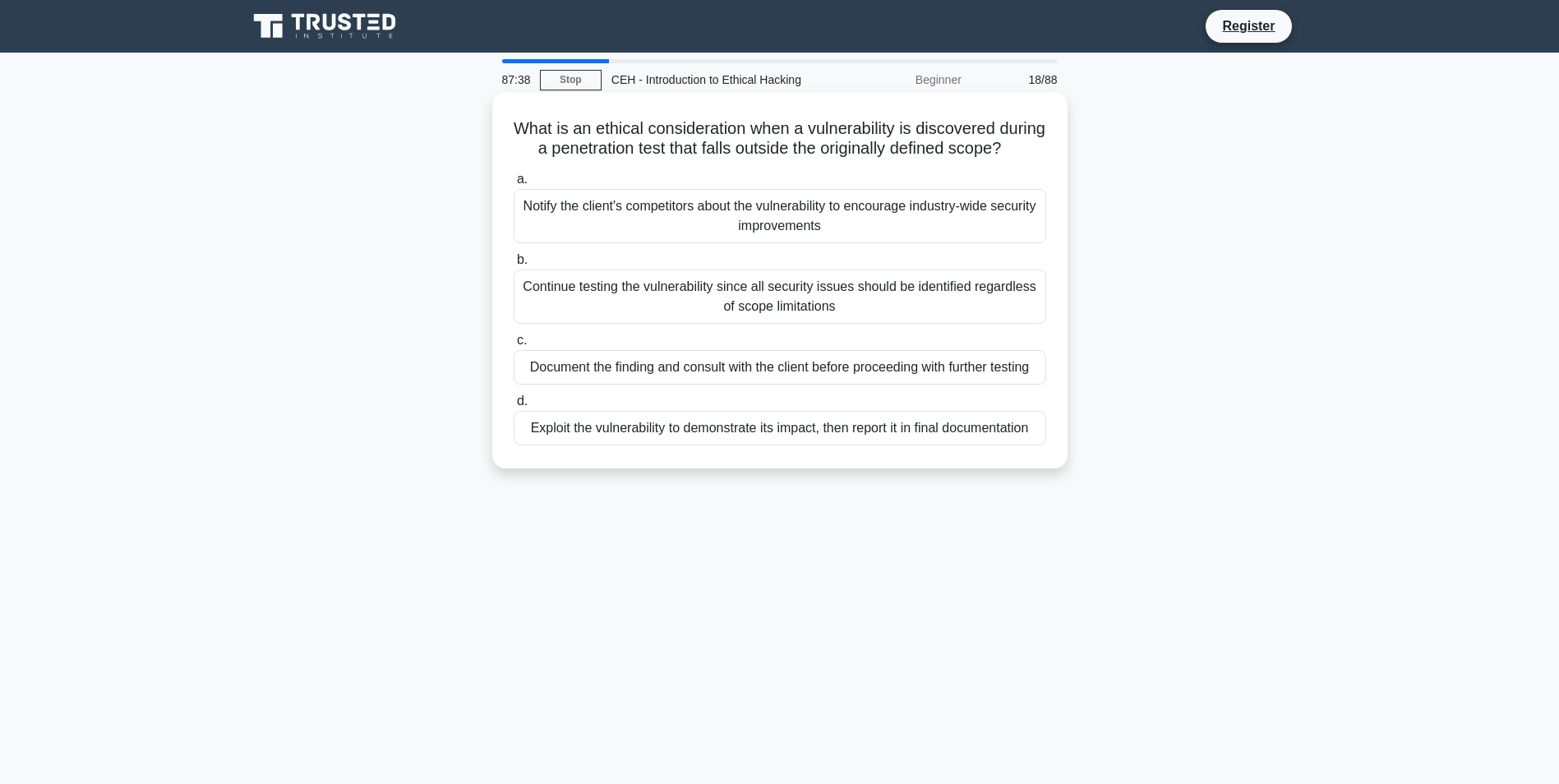
click at [876, 447] on div "a. Notify the client's competitors about the vulnerability to encourage industr…" at bounding box center [779, 307] width 552 height 283
click at [874, 431] on div "Exploit the vulnerability to demonstrate its impact, then report it in final do…" at bounding box center [780, 428] width 533 height 34
click at [514, 407] on input "d. Exploit the vulnerability to demonstrate its impact, then report it in final…" at bounding box center [514, 401] width 0 height 11
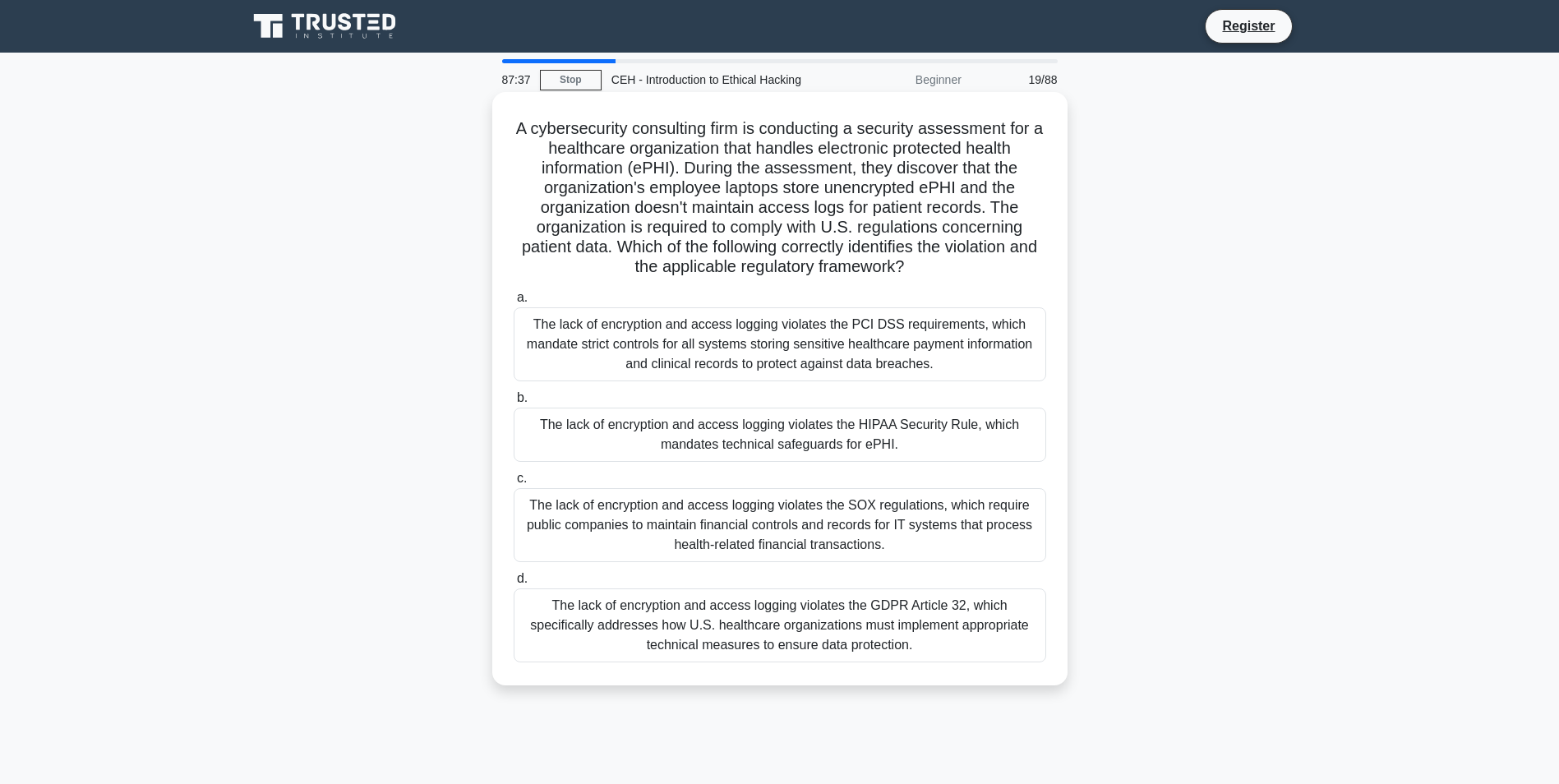
click at [873, 366] on div "The lack of encryption and access logging violates the PCI DSS requirements, wh…" at bounding box center [780, 344] width 533 height 74
click at [514, 303] on input "a. The lack of encryption and access logging violates the PCI DSS requirements,…" at bounding box center [514, 297] width 0 height 11
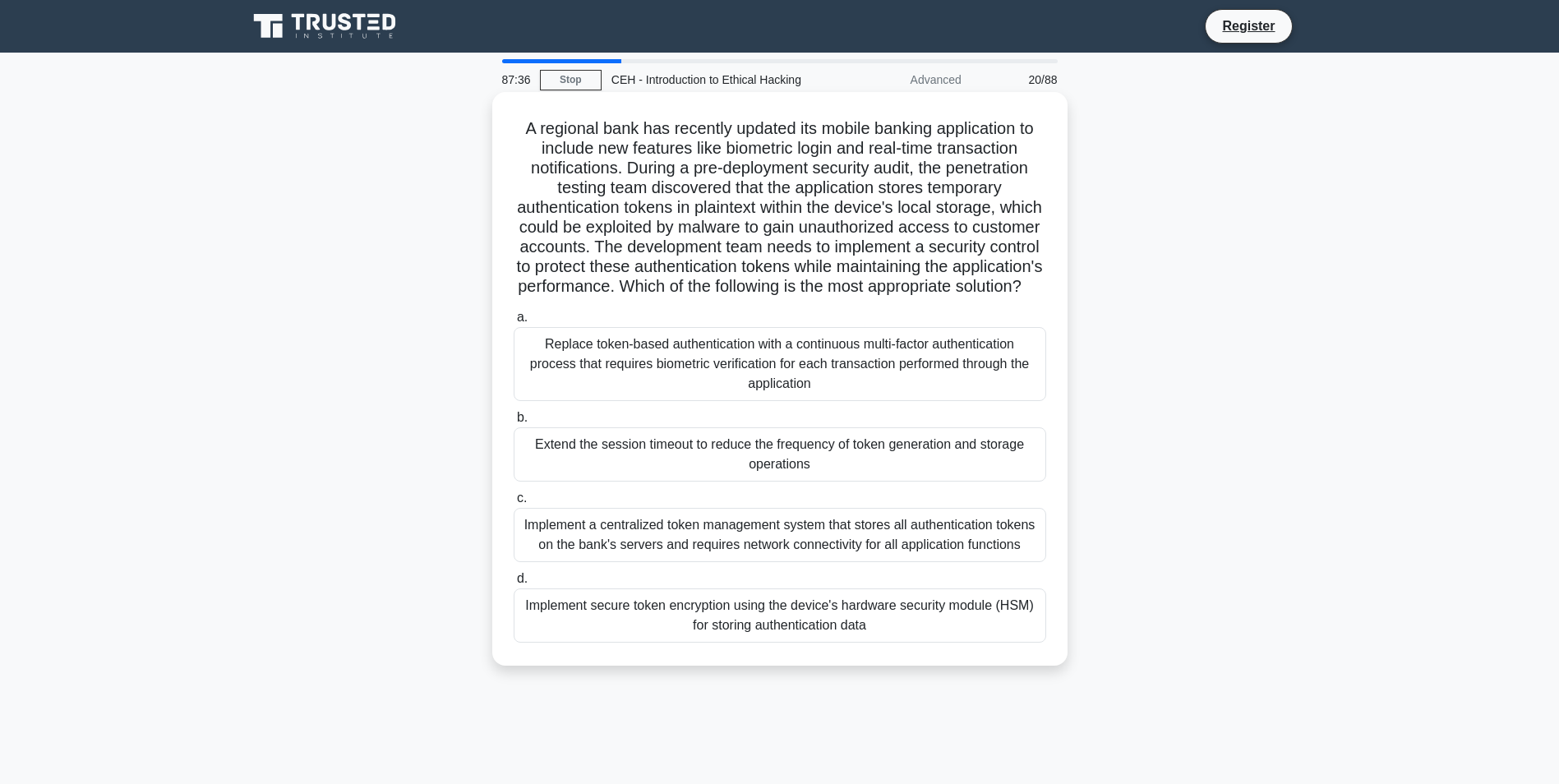
click at [879, 448] on div "Extend the session timeout to reduce the frequency of token generation and stor…" at bounding box center [780, 454] width 533 height 54
click at [514, 423] on input "b. Extend the session timeout to reduce the frequency of token generation and s…" at bounding box center [514, 418] width 0 height 11
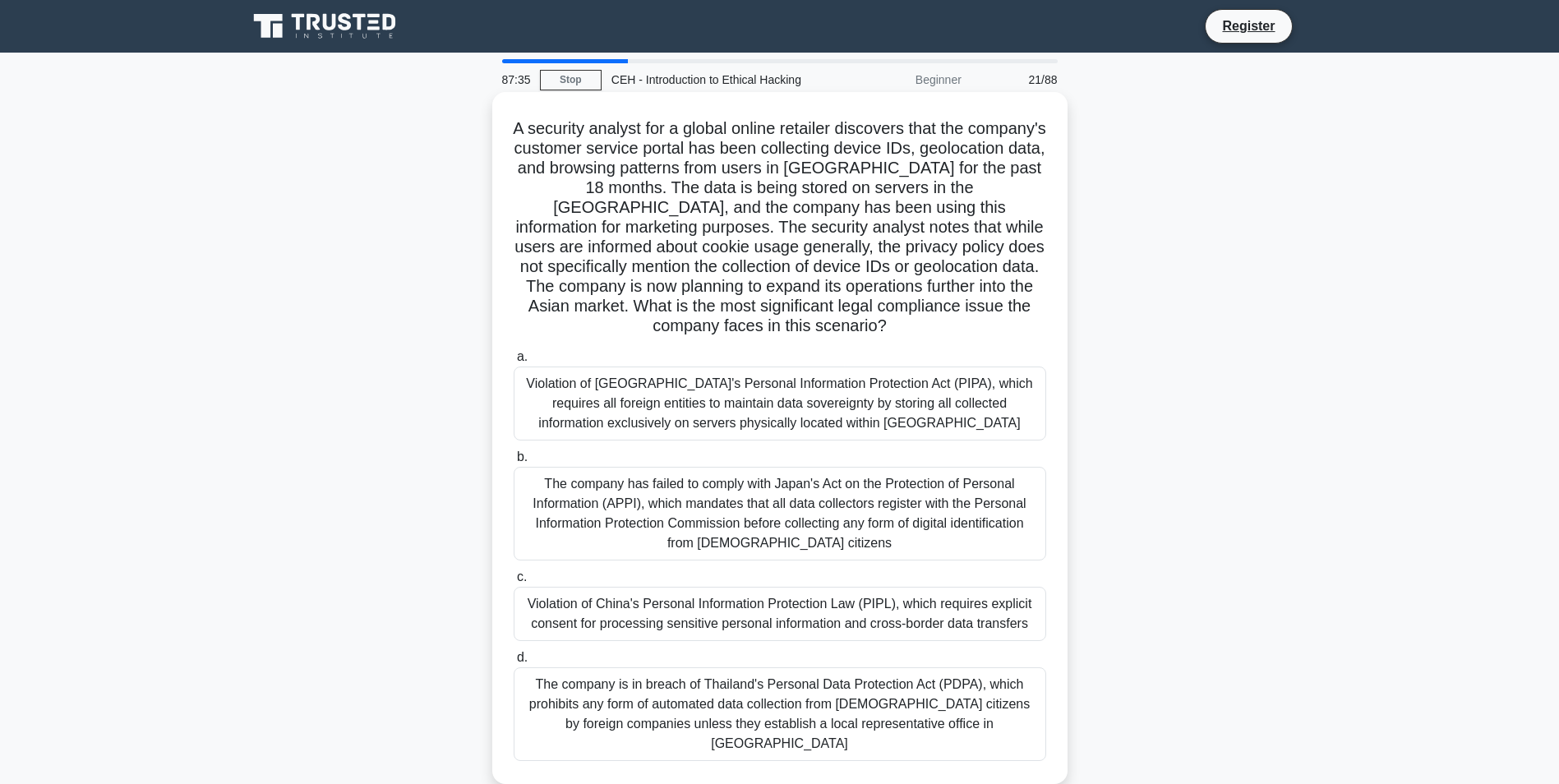
click at [887, 469] on div "The company has failed to comply with Japan's Act on the Protection of Personal…" at bounding box center [780, 514] width 533 height 94
click at [514, 463] on input "b. The company has failed to comply with Japan's Act on the Protection of Perso…" at bounding box center [514, 457] width 0 height 11
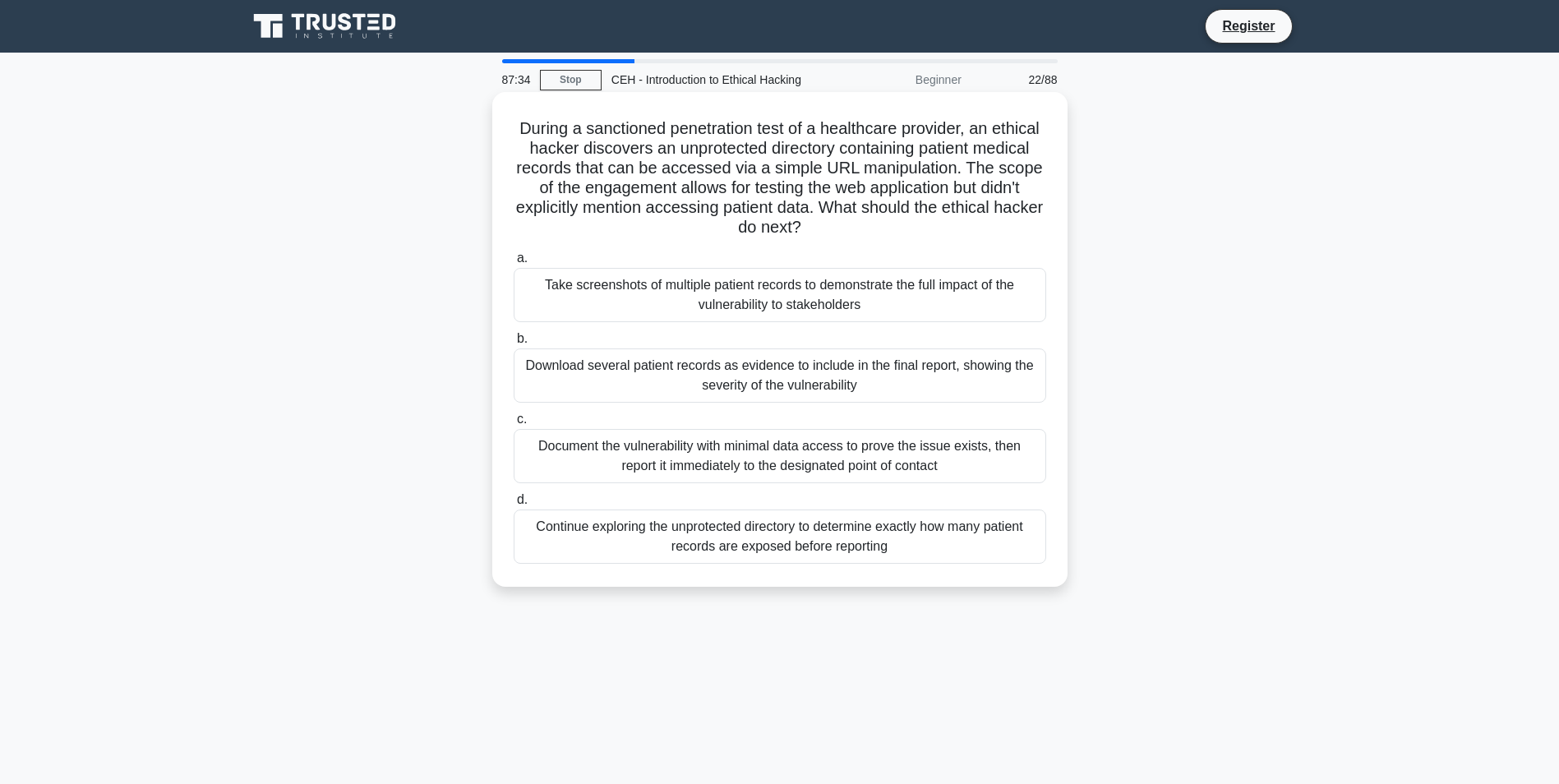
click at [870, 513] on div "Continue exploring the unprotected directory to determine exactly how many pati…" at bounding box center [780, 536] width 533 height 54
click at [514, 505] on input "d. Continue exploring the unprotected directory to determine exactly how many p…" at bounding box center [514, 499] width 0 height 11
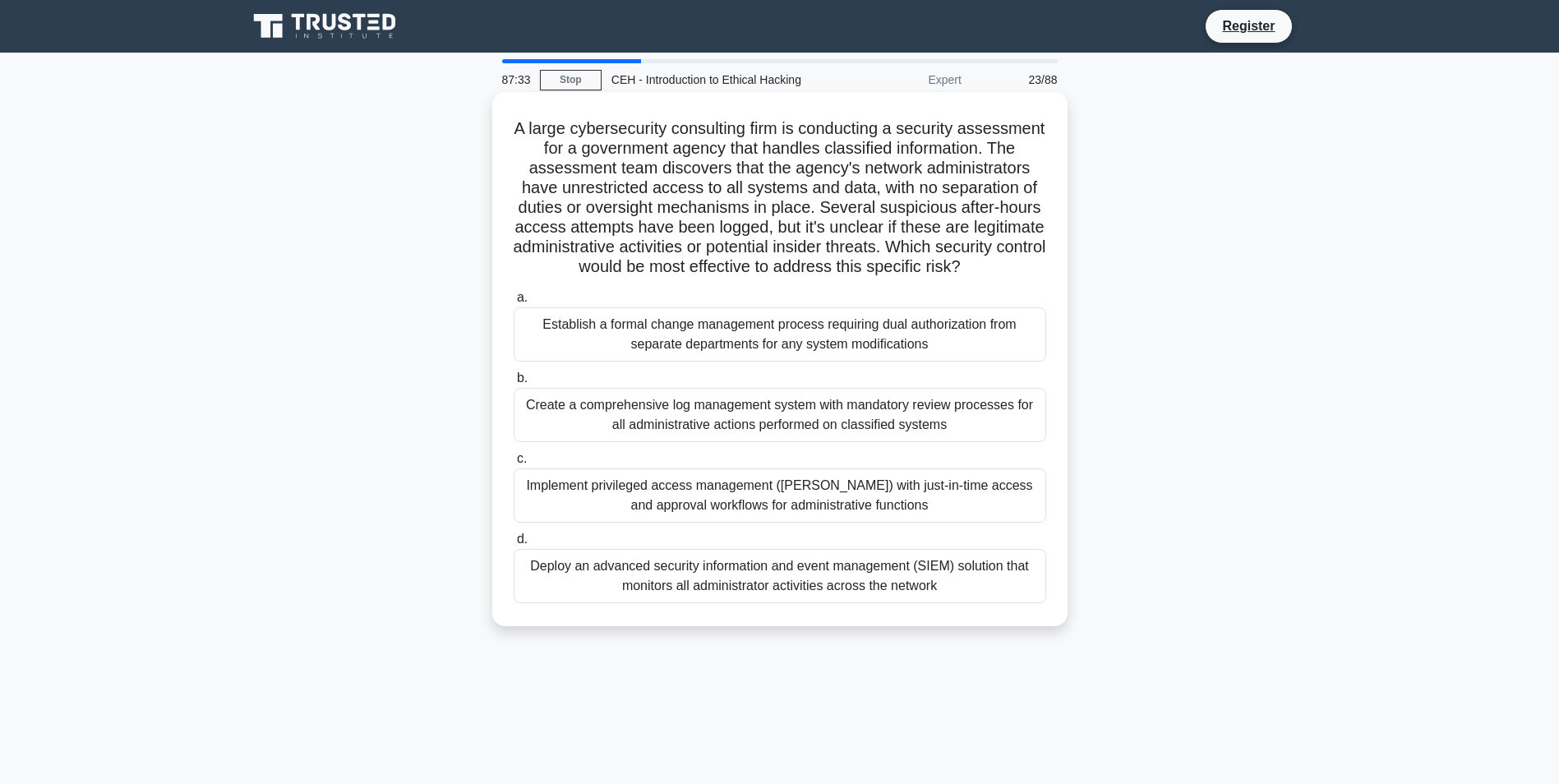
click at [860, 419] on div "Create a comprehensive log management system with mandatory review processes fo…" at bounding box center [780, 414] width 533 height 54
click at [514, 384] on input "b. Create a comprehensive log management system with mandatory review processes…" at bounding box center [514, 378] width 0 height 11
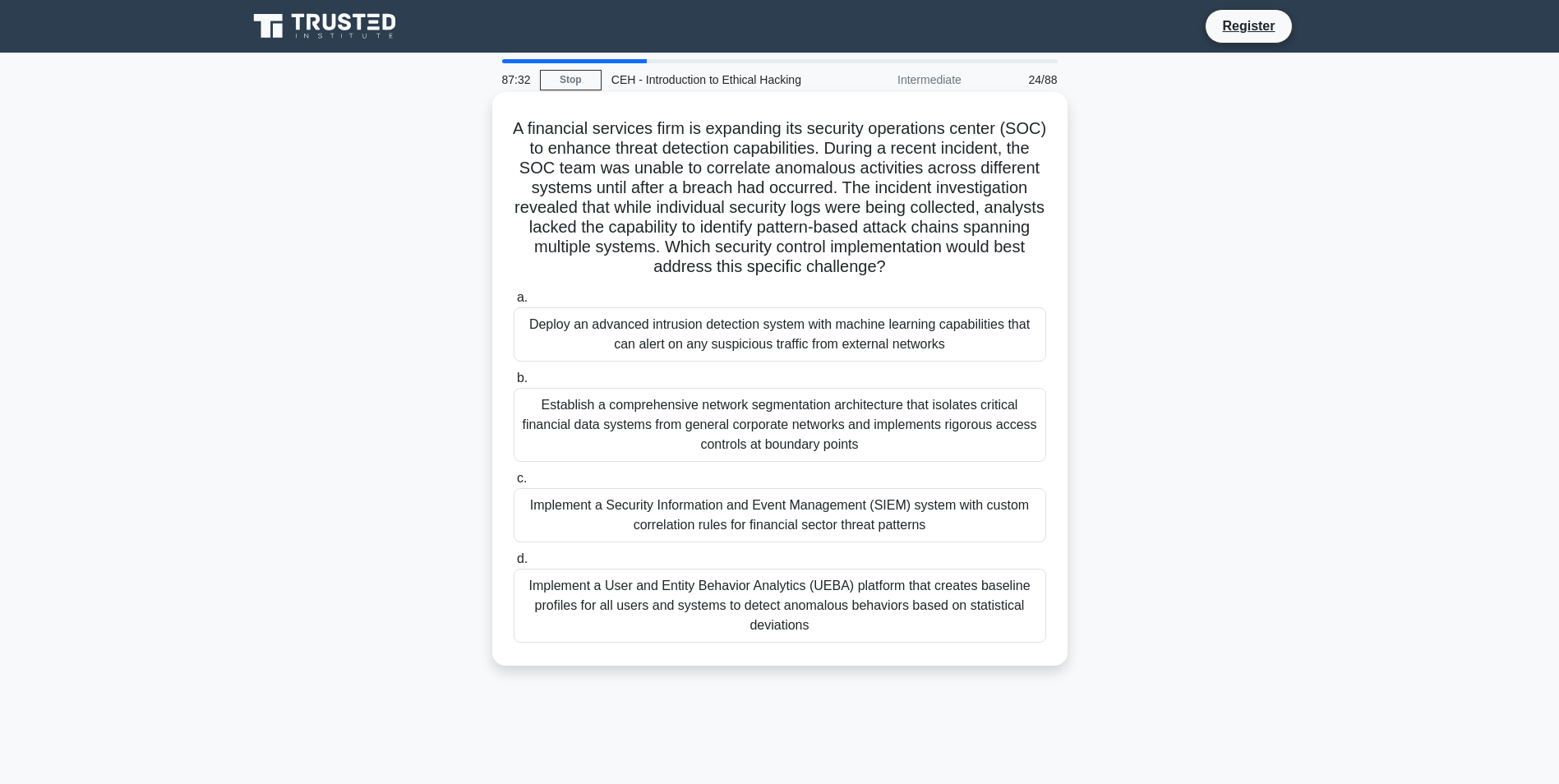
click at [887, 516] on div "Implement a Security Information and Event Management (SIEM) system with custom…" at bounding box center [780, 514] width 533 height 54
click at [514, 484] on input "c. Implement a Security Information and Event Management (SIEM) system with cus…" at bounding box center [514, 479] width 0 height 11
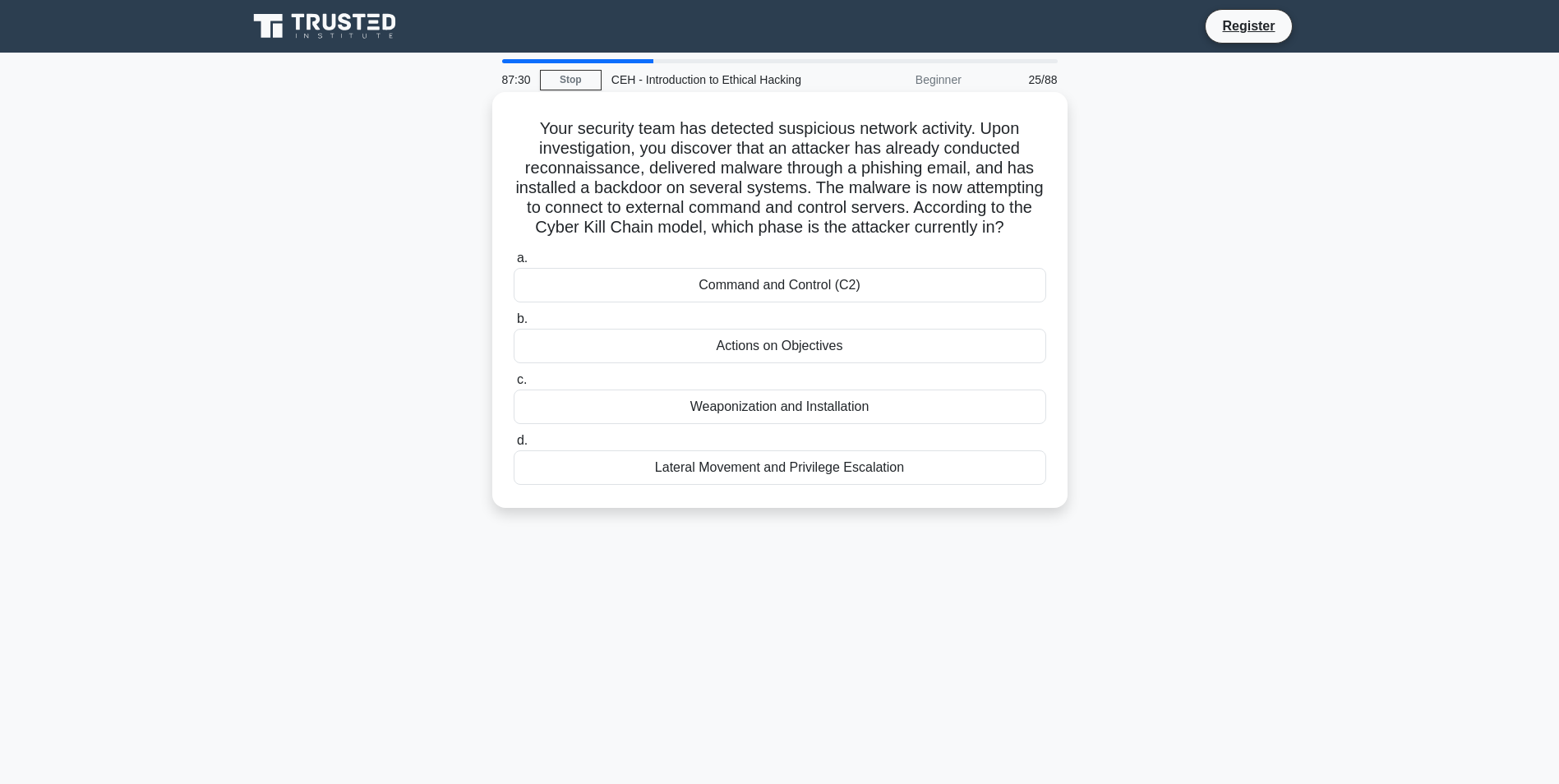
click at [865, 466] on div "Lateral Movement and Privilege Escalation" at bounding box center [780, 467] width 533 height 34
click at [514, 446] on input "d. Lateral Movement and Privilege Escalation" at bounding box center [514, 440] width 0 height 11
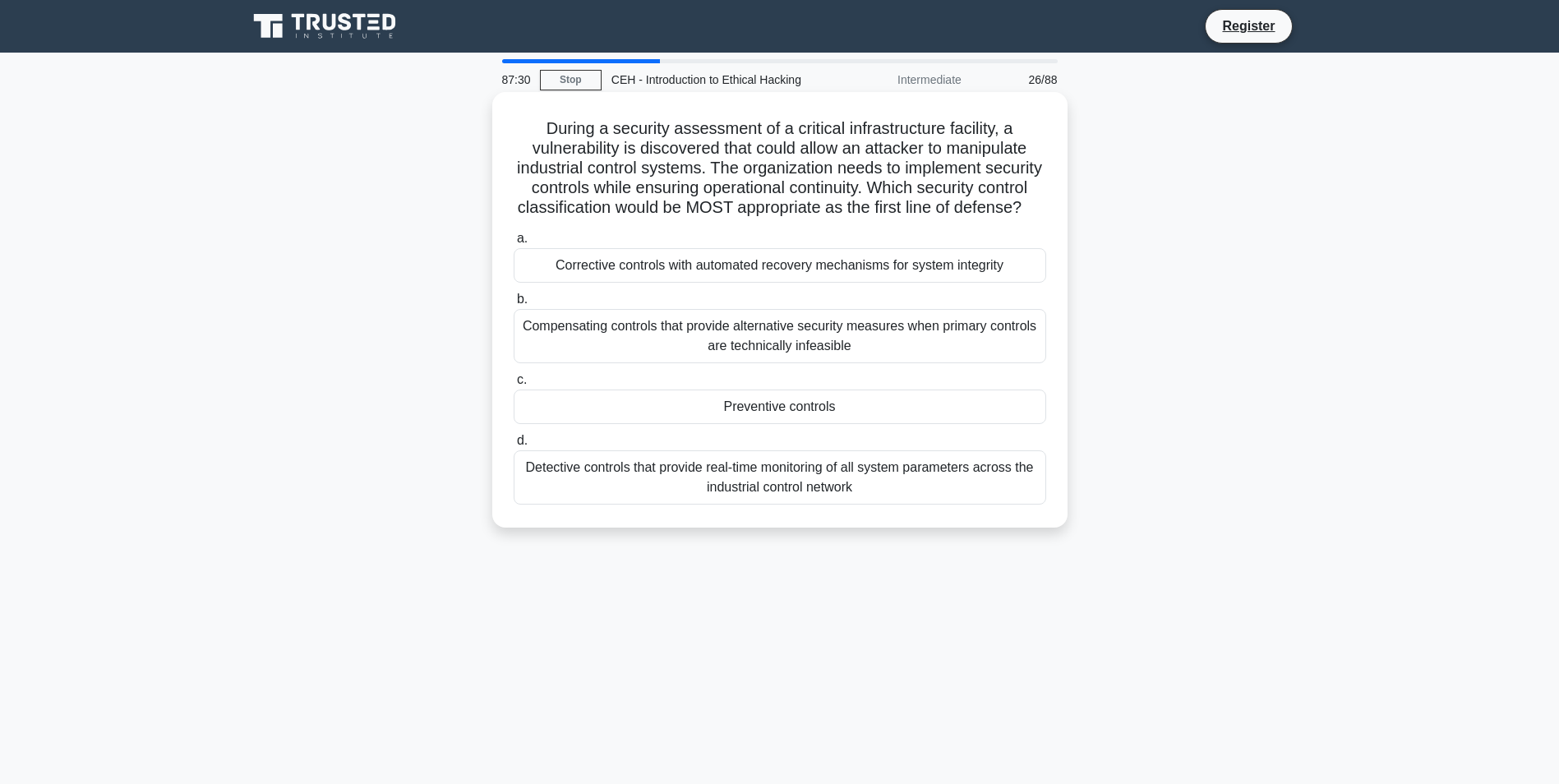
click at [870, 406] on div "Preventive controls" at bounding box center [780, 406] width 533 height 34
click at [514, 385] on input "c. Preventive controls" at bounding box center [514, 380] width 0 height 11
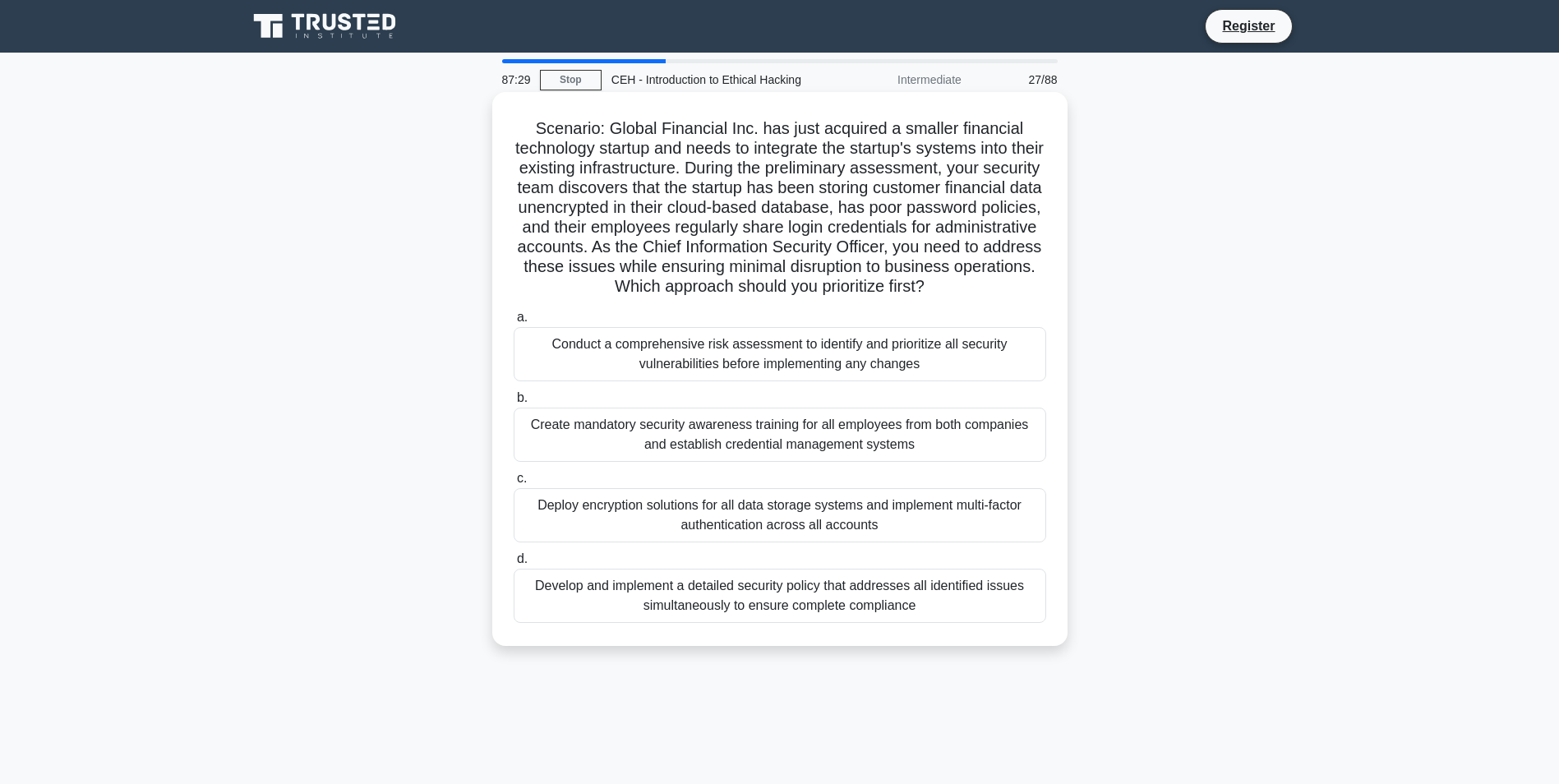
click at [874, 426] on div "Create mandatory security awareness training for all employees from both compan…" at bounding box center [780, 434] width 533 height 54
click at [514, 404] on input "b. Create mandatory security awareness training for all employees from both com…" at bounding box center [514, 398] width 0 height 11
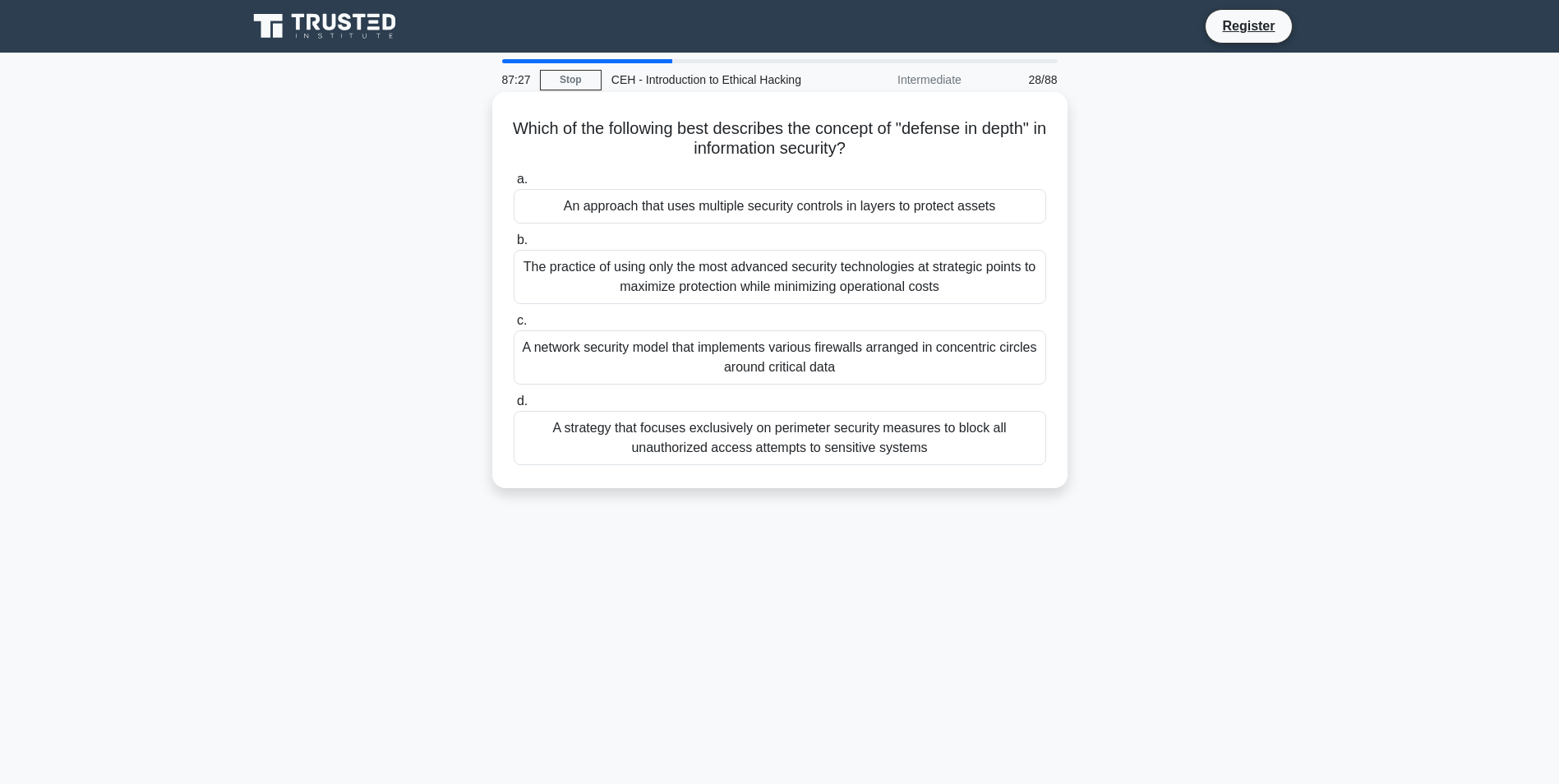
click at [877, 444] on div "A strategy that focuses exclusively on perimeter security measures to block all…" at bounding box center [780, 438] width 533 height 54
click at [514, 407] on input "d. A strategy that focuses exclusively on perimeter security measures to block …" at bounding box center [514, 401] width 0 height 11
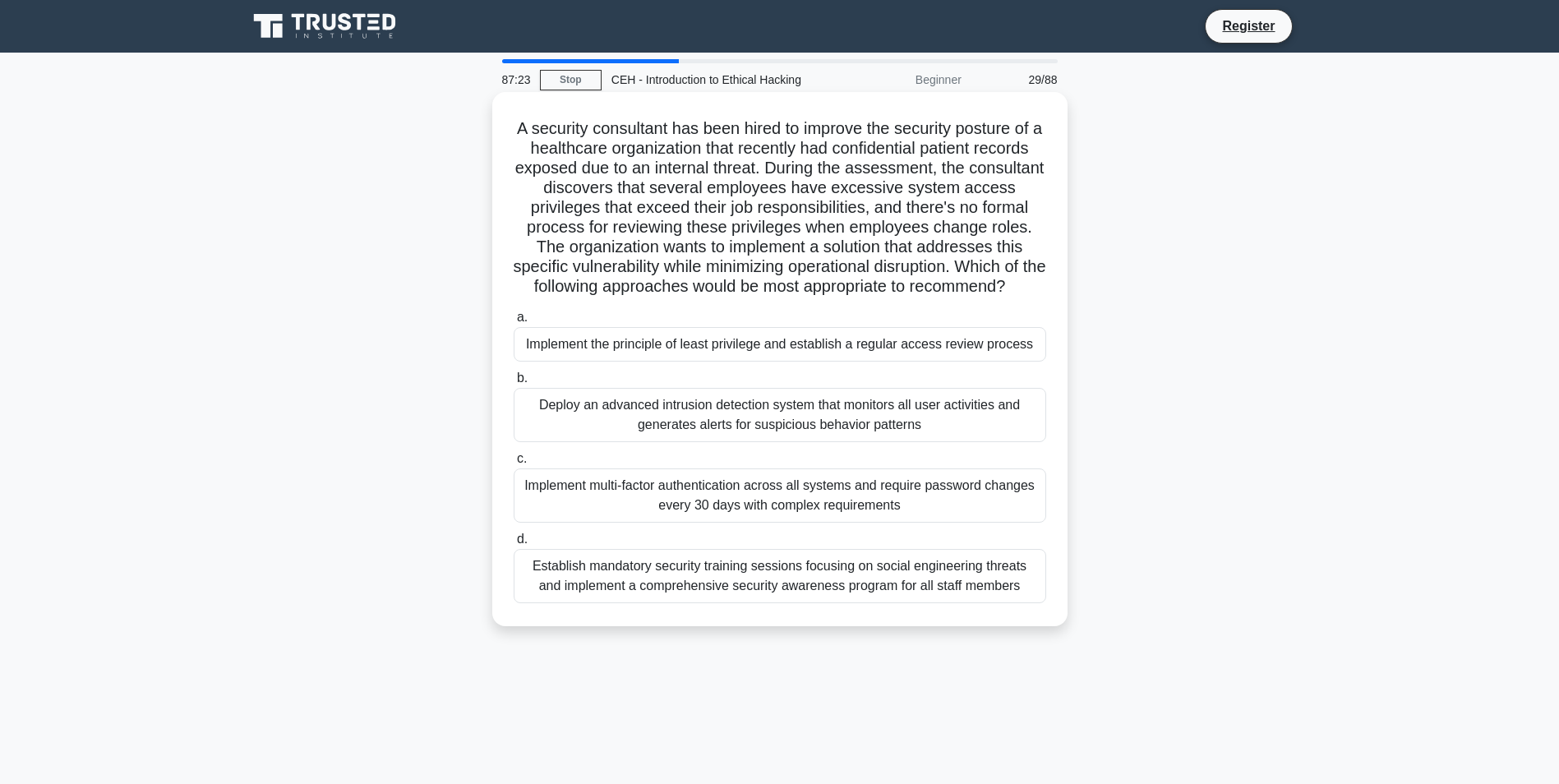
click at [891, 400] on div "Deploy an advanced intrusion detection system that monitors all user activities…" at bounding box center [780, 414] width 533 height 54
click at [514, 384] on input "b. Deploy an advanced intrusion detection system that monitors all user activit…" at bounding box center [514, 378] width 0 height 11
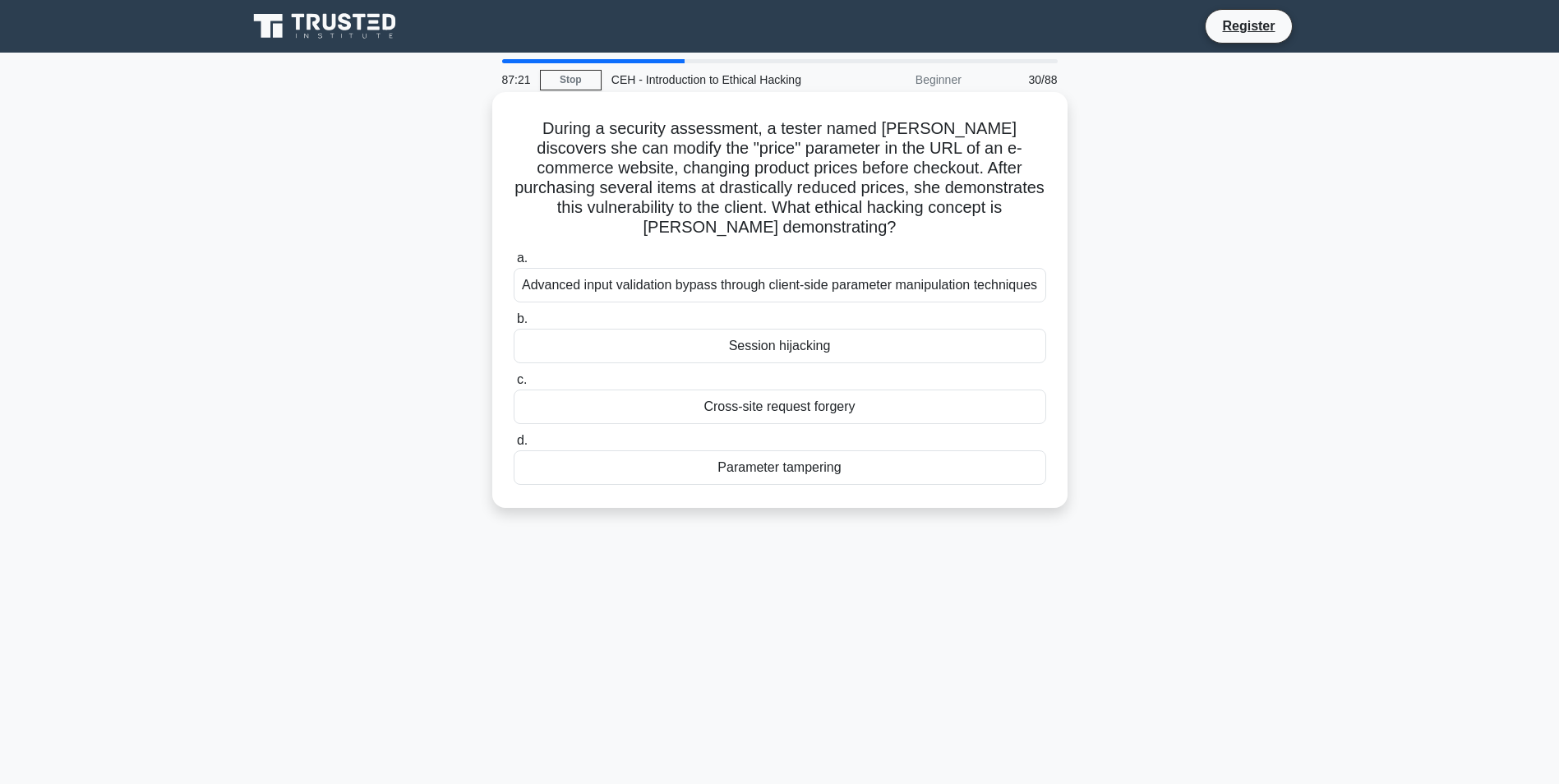
click at [887, 390] on div "Cross-site request forgery" at bounding box center [780, 406] width 533 height 34
click at [916, 390] on div "Cross-site request forgery" at bounding box center [780, 406] width 533 height 34
click at [514, 375] on input "c. Cross-site request forgery" at bounding box center [514, 380] width 0 height 11
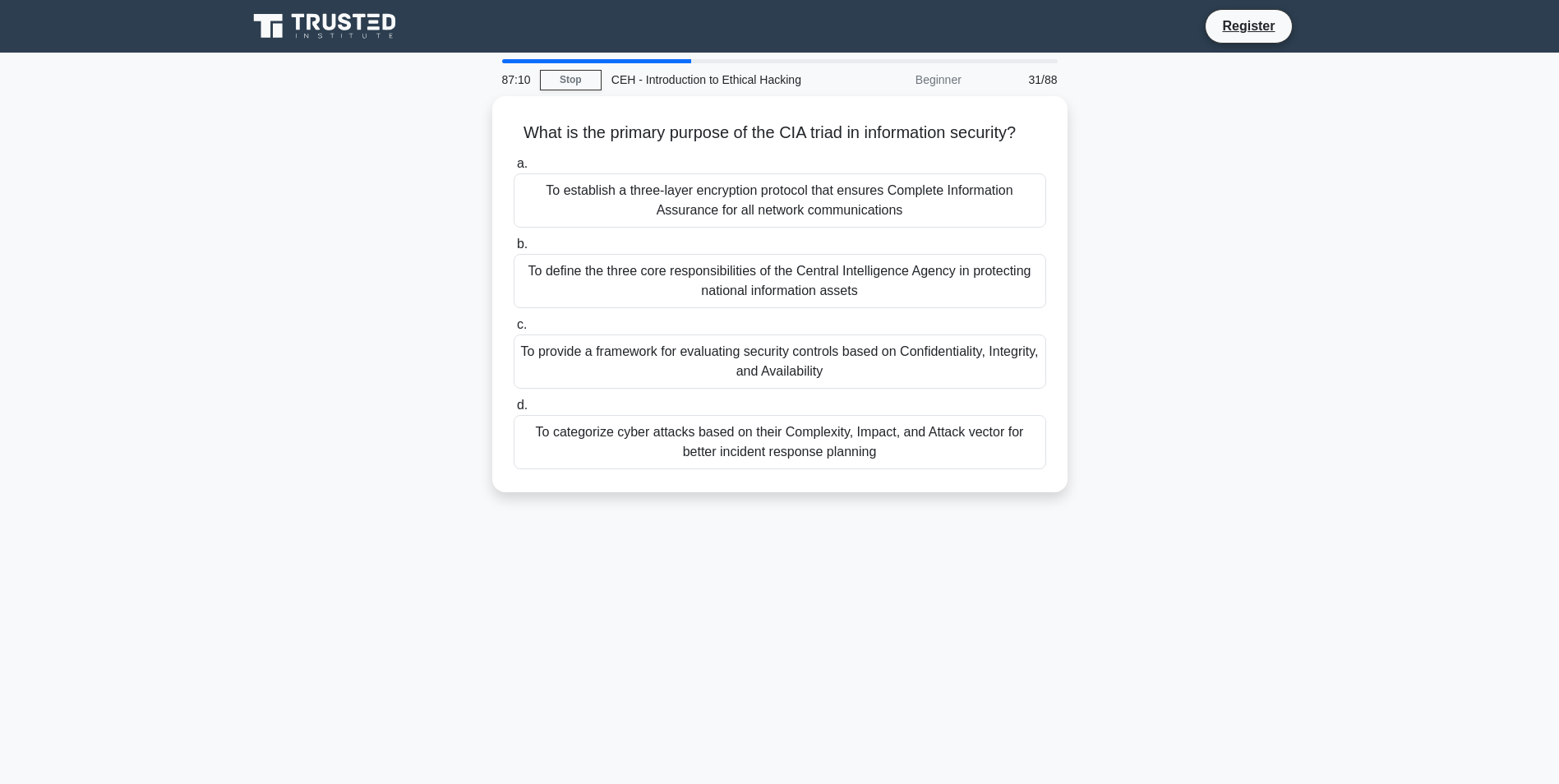
click at [916, 371] on div "To provide a framework for evaluating security controls based on Confidentialit…" at bounding box center [780, 361] width 533 height 54
click at [514, 330] on input "c. To provide a framework for evaluating security controls based on Confidentia…" at bounding box center [514, 325] width 0 height 11
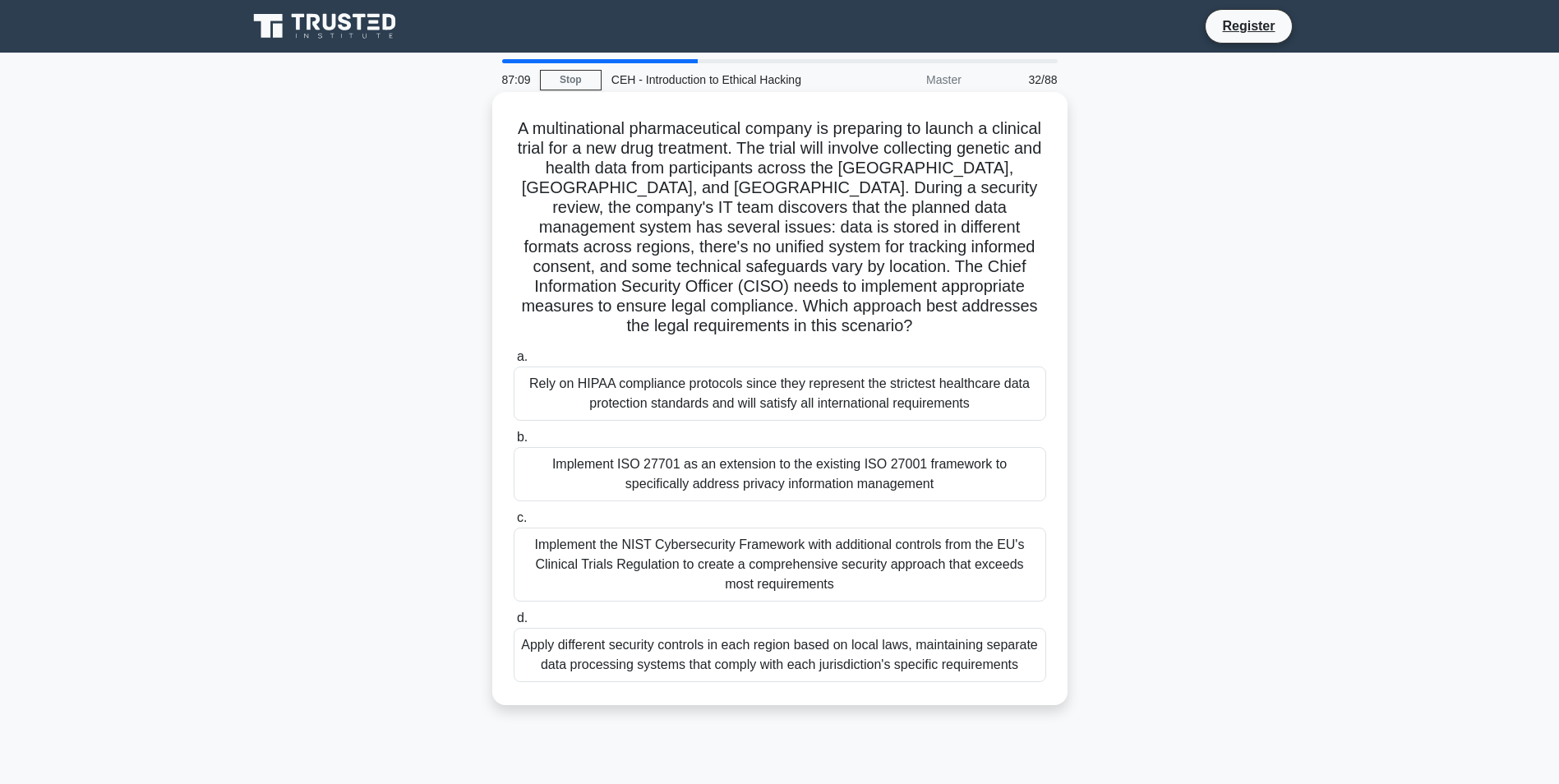
click at [935, 447] on div "Implement ISO 27701 as an extension to the existing ISO 27001 framework to spec…" at bounding box center [780, 474] width 533 height 54
click at [514, 432] on input "b. Implement ISO 27701 as an extension to the existing ISO 27001 framework to s…" at bounding box center [514, 437] width 0 height 11
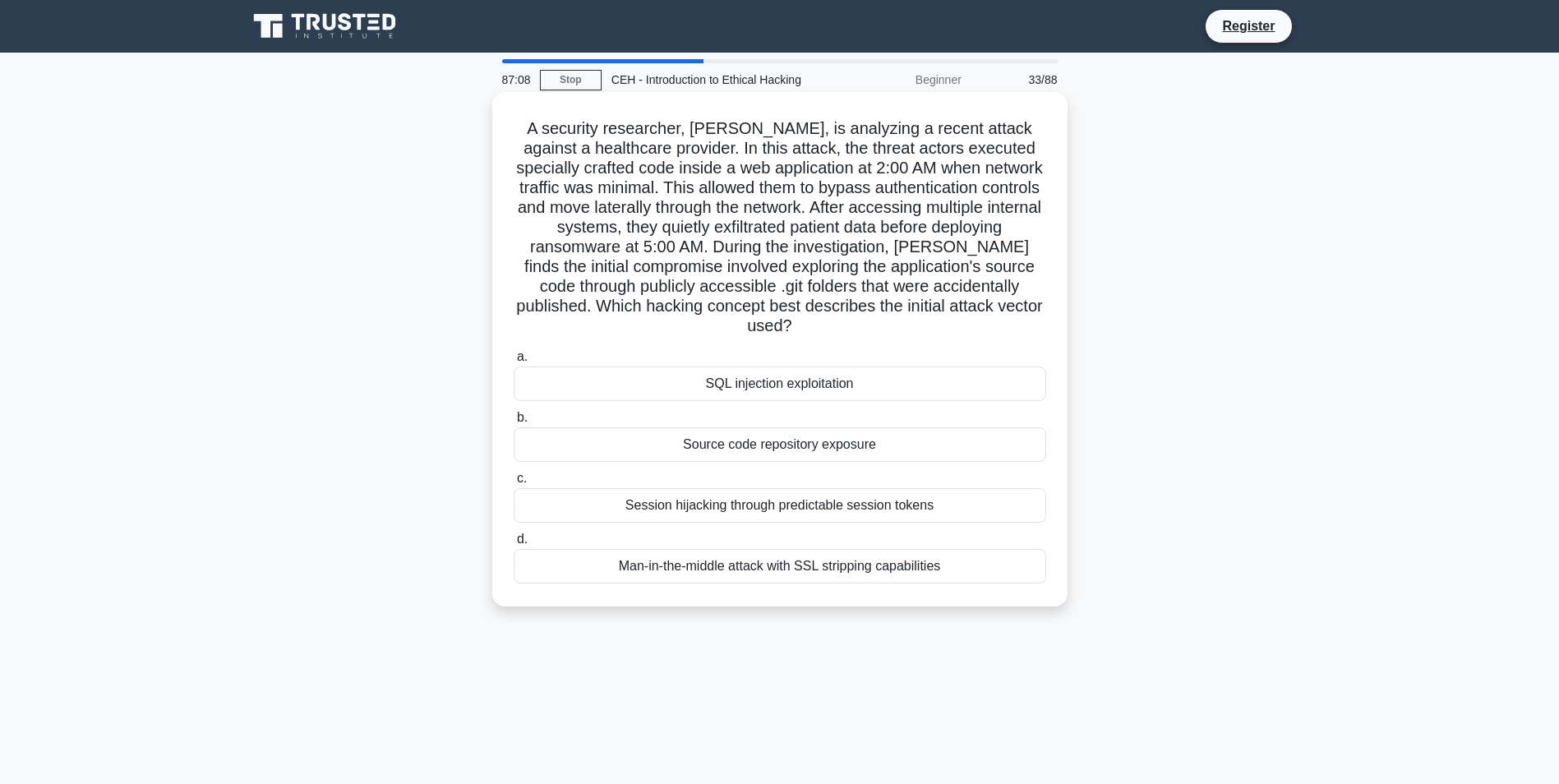
click at [893, 366] on div "SQL injection exploitation" at bounding box center [780, 383] width 533 height 34
click at [514, 360] on input "a. SQL injection exploitation" at bounding box center [514, 356] width 0 height 11
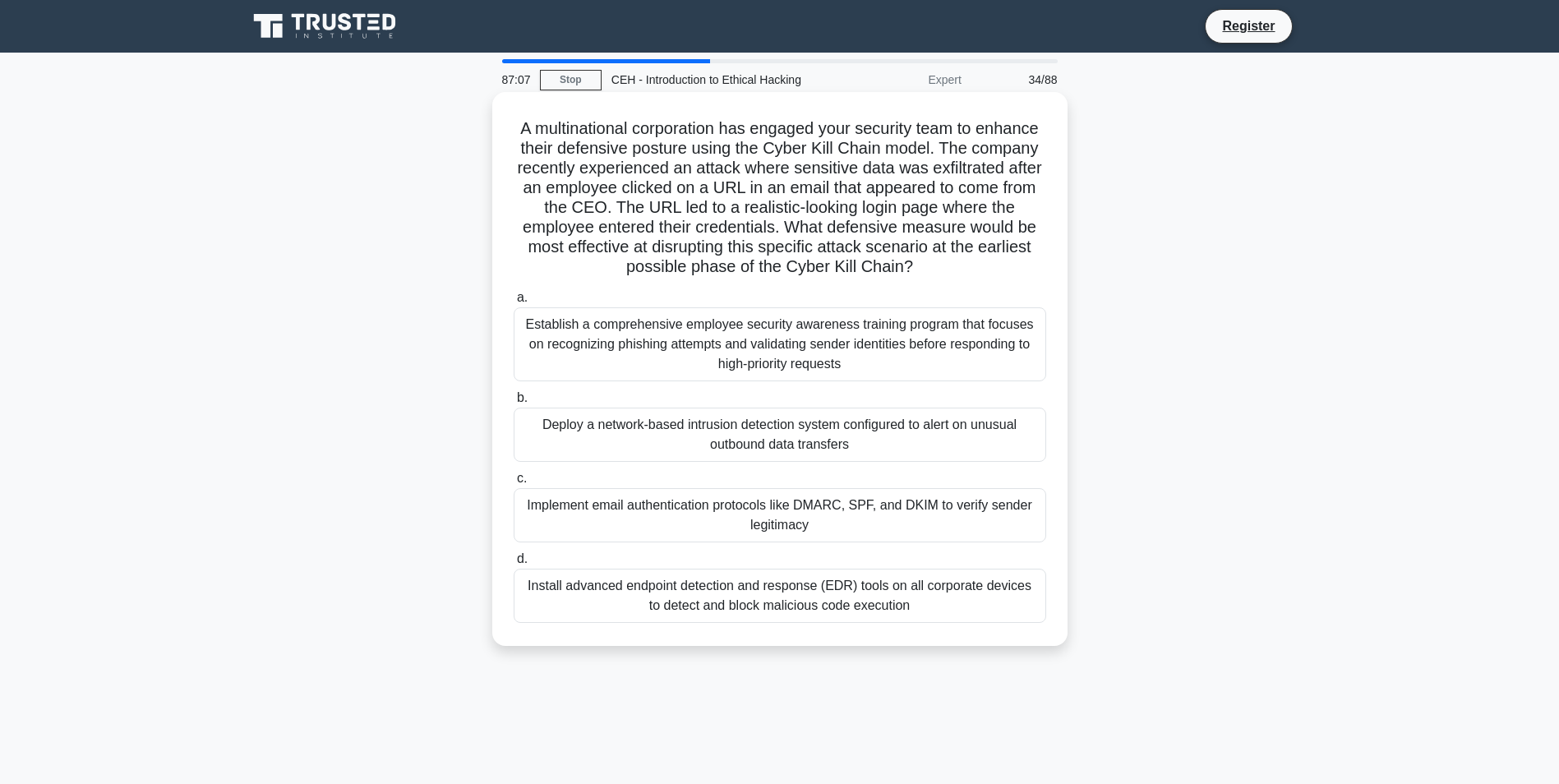
click at [957, 502] on div "Implement email authentication protocols like DMARC, SPF, and DKIM to verify se…" at bounding box center [780, 514] width 533 height 54
click at [514, 484] on input "c. Implement email authentication protocols like DMARC, SPF, and DKIM to verify…" at bounding box center [514, 479] width 0 height 11
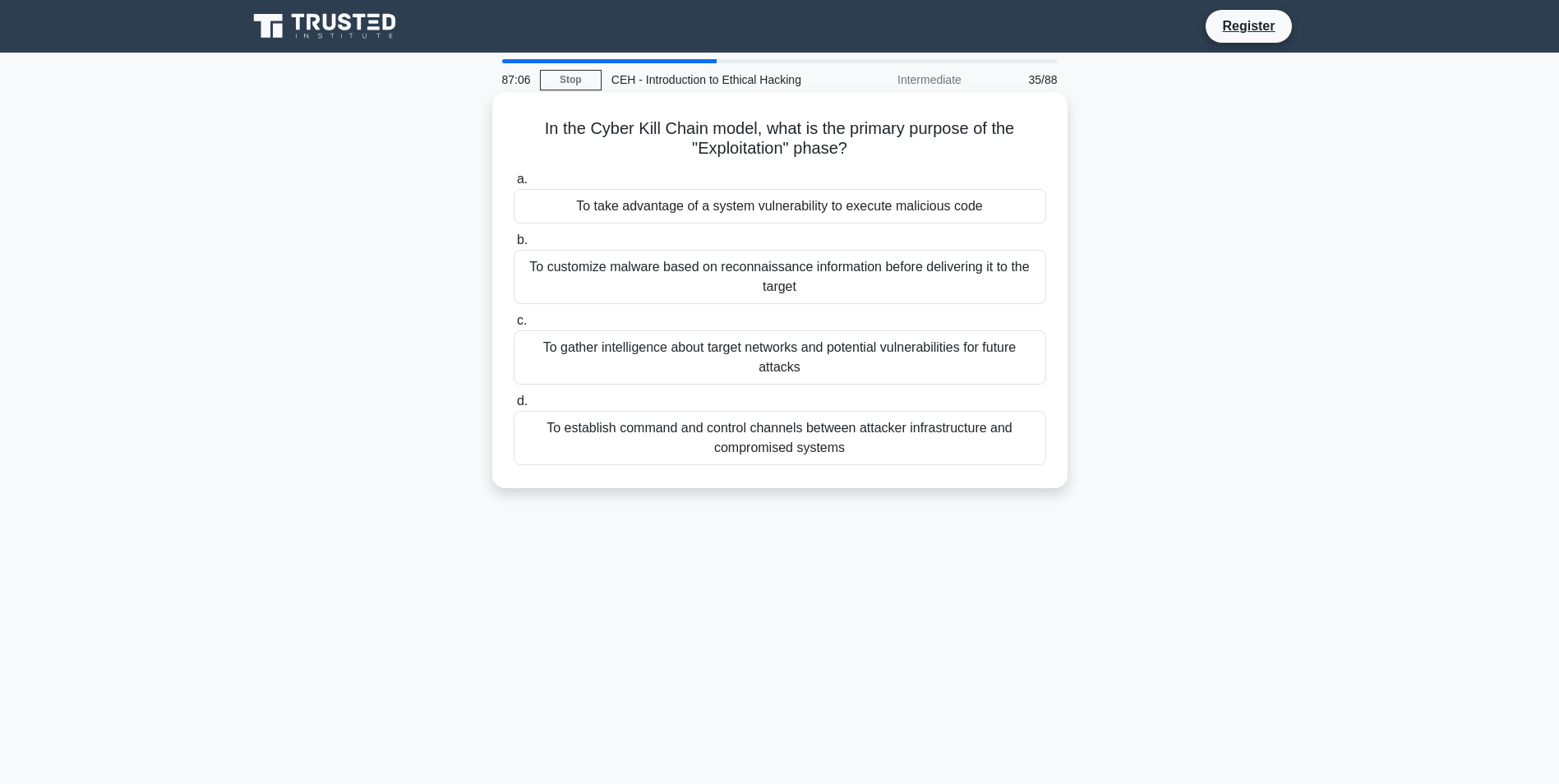
click at [891, 359] on div "To gather intelligence about target networks and potential vulnerabilities for …" at bounding box center [780, 357] width 533 height 54
click at [514, 326] on input "c. To gather intelligence about target networks and potential vulnerabilities f…" at bounding box center [514, 320] width 0 height 11
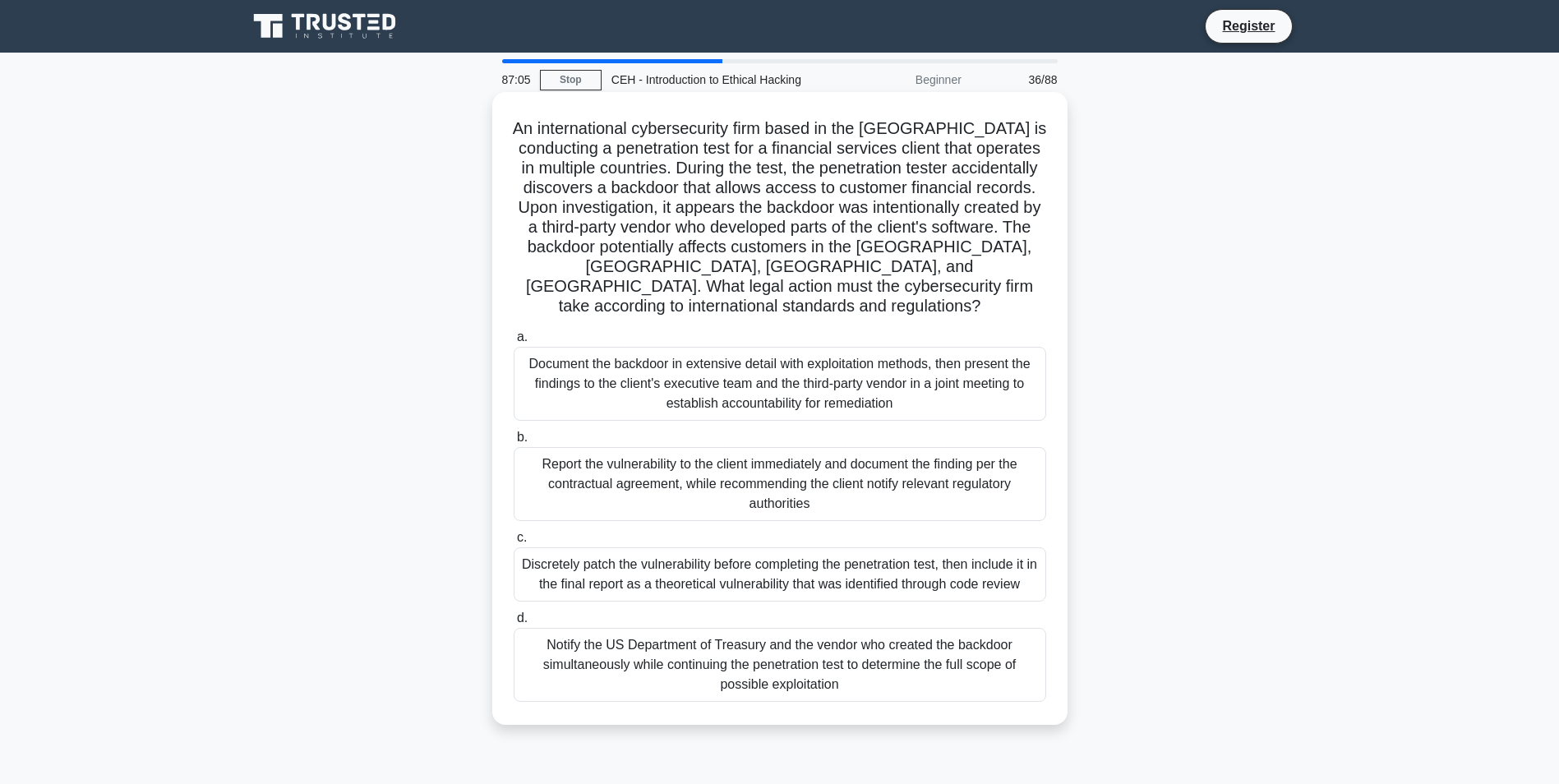
click at [879, 327] on label "a. Document the backdoor in extensive detail with exploitation methods, then pr…" at bounding box center [780, 374] width 533 height 94
click at [514, 332] on input "a. Document the backdoor in extensive detail with exploitation methods, then pr…" at bounding box center [514, 337] width 0 height 11
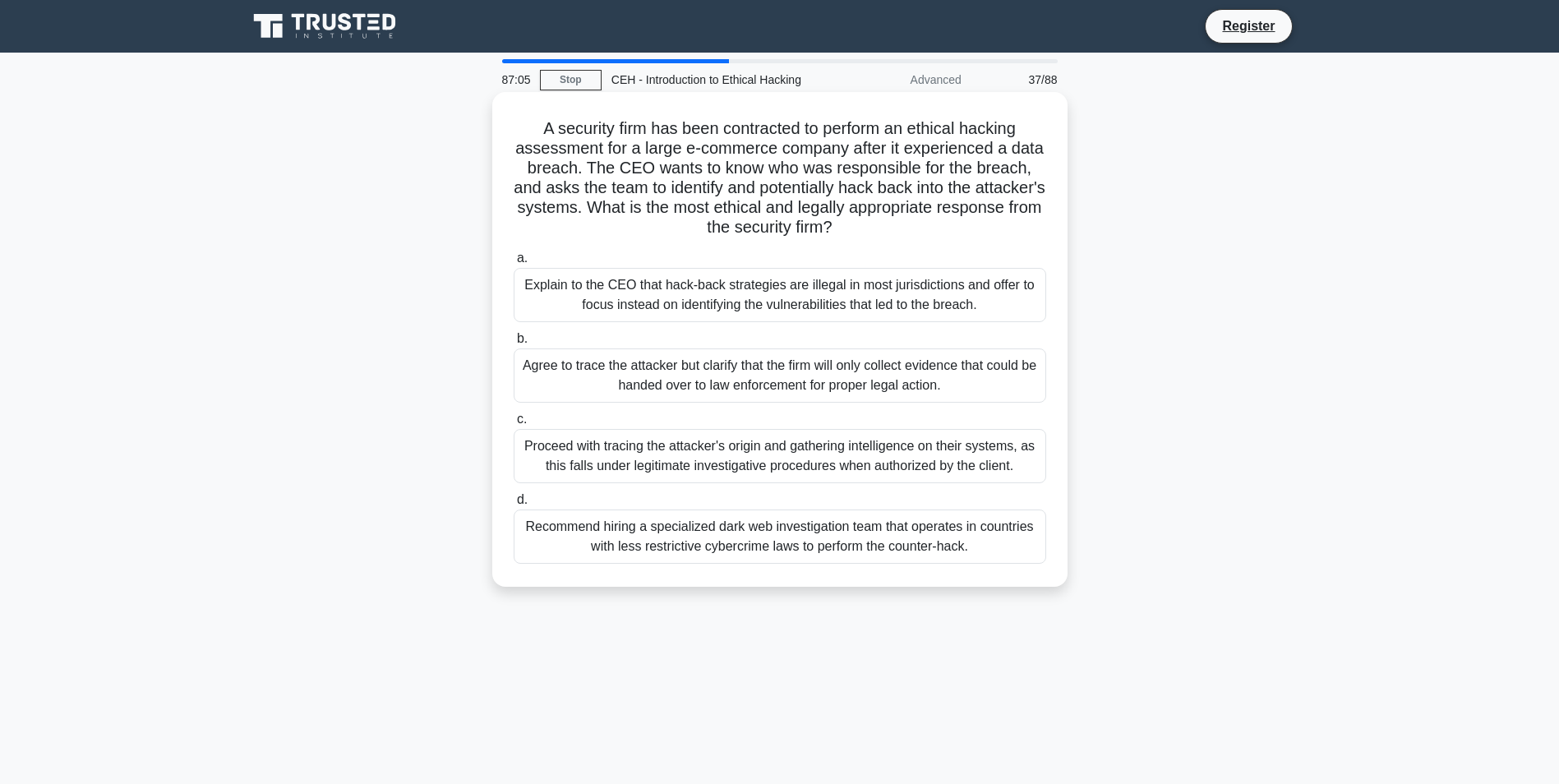
click at [899, 384] on div "Agree to trace the attacker but clarify that the firm will only collect evidenc…" at bounding box center [780, 375] width 533 height 54
click at [514, 345] on input "b. Agree to trace the attacker but clarify that the firm will only collect evid…" at bounding box center [514, 339] width 0 height 11
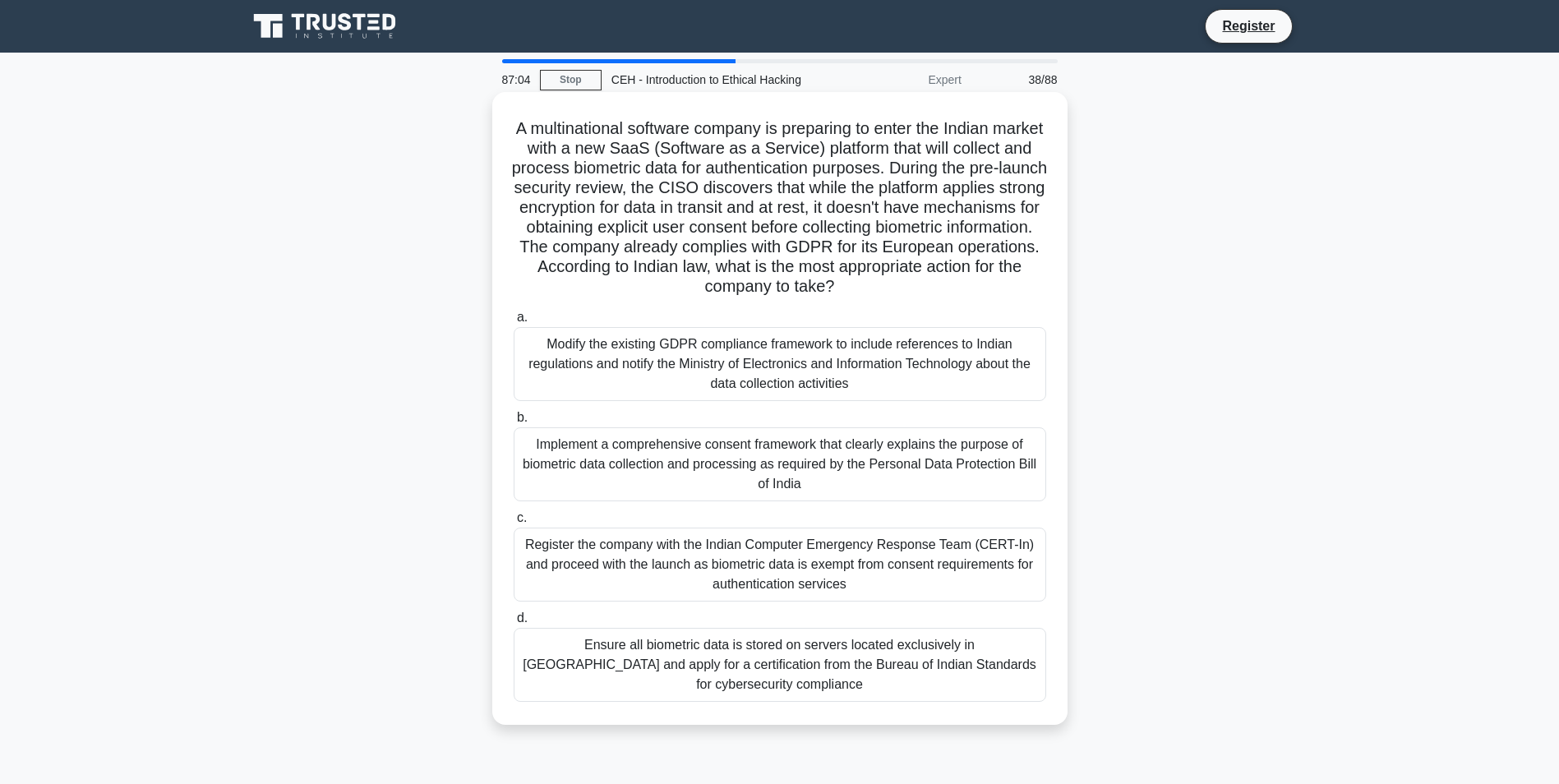
click at [897, 338] on div "Modify the existing GDPR compliance framework to include references to Indian r…" at bounding box center [780, 364] width 533 height 74
click at [514, 323] on input "a. Modify the existing GDPR compliance framework to include references to India…" at bounding box center [514, 317] width 0 height 11
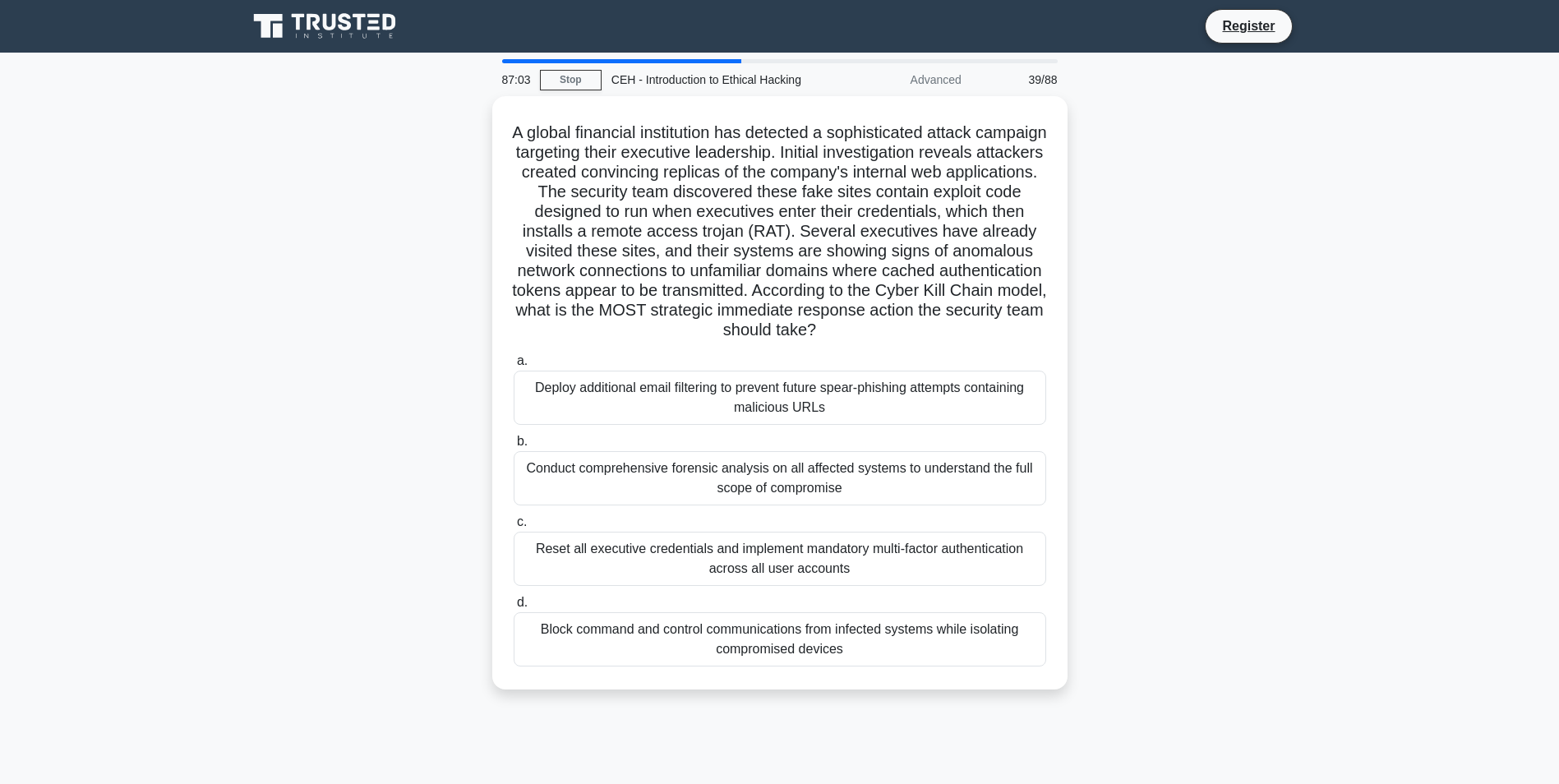
click at [971, 553] on div "Reset all executive credentials and implement mandatory multi-factor authentica…" at bounding box center [780, 558] width 533 height 54
click at [514, 528] on input "c. Reset all executive credentials and implement mandatory multi-factor authent…" at bounding box center [514, 522] width 0 height 11
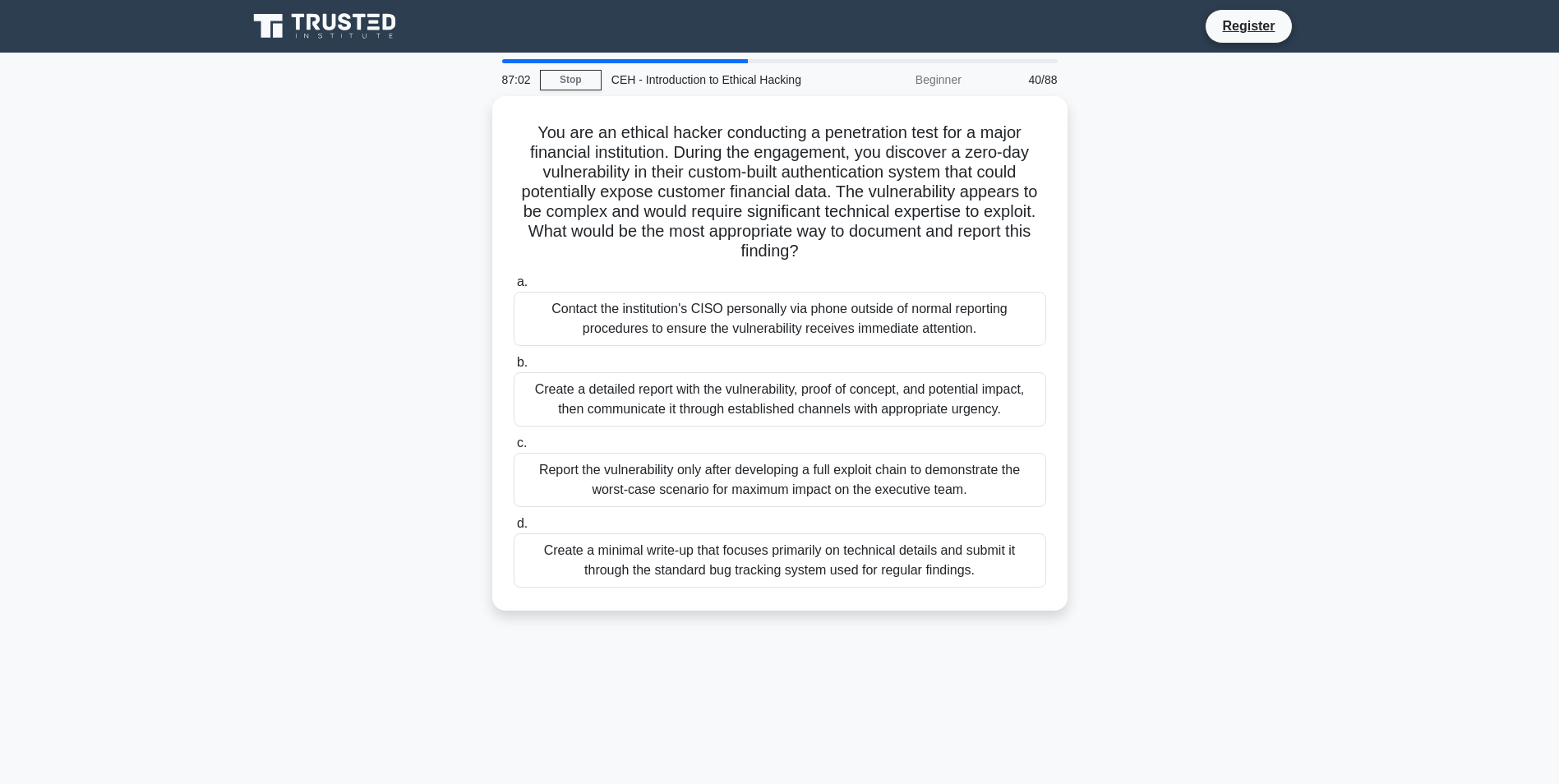
click at [929, 519] on label "d. Create a minimal write-up that focuses primarily on technical details and su…" at bounding box center [780, 550] width 533 height 74
click at [514, 519] on input "d. Create a minimal write-up that focuses primarily on technical details and su…" at bounding box center [514, 523] width 0 height 11
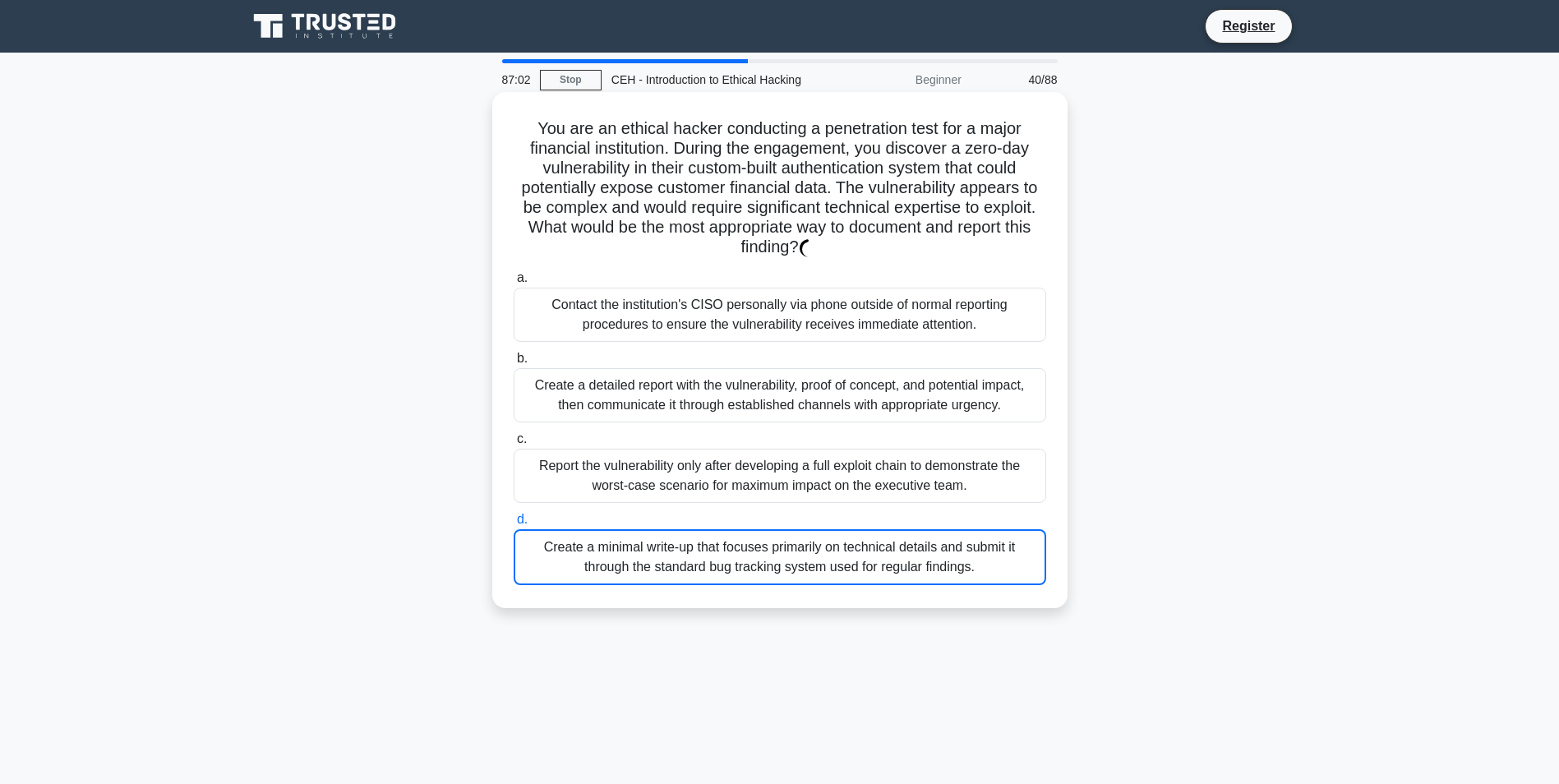
click at [921, 428] on div "a. Contact the institution's CISO personally via phone outside of normal report…" at bounding box center [779, 426] width 552 height 324
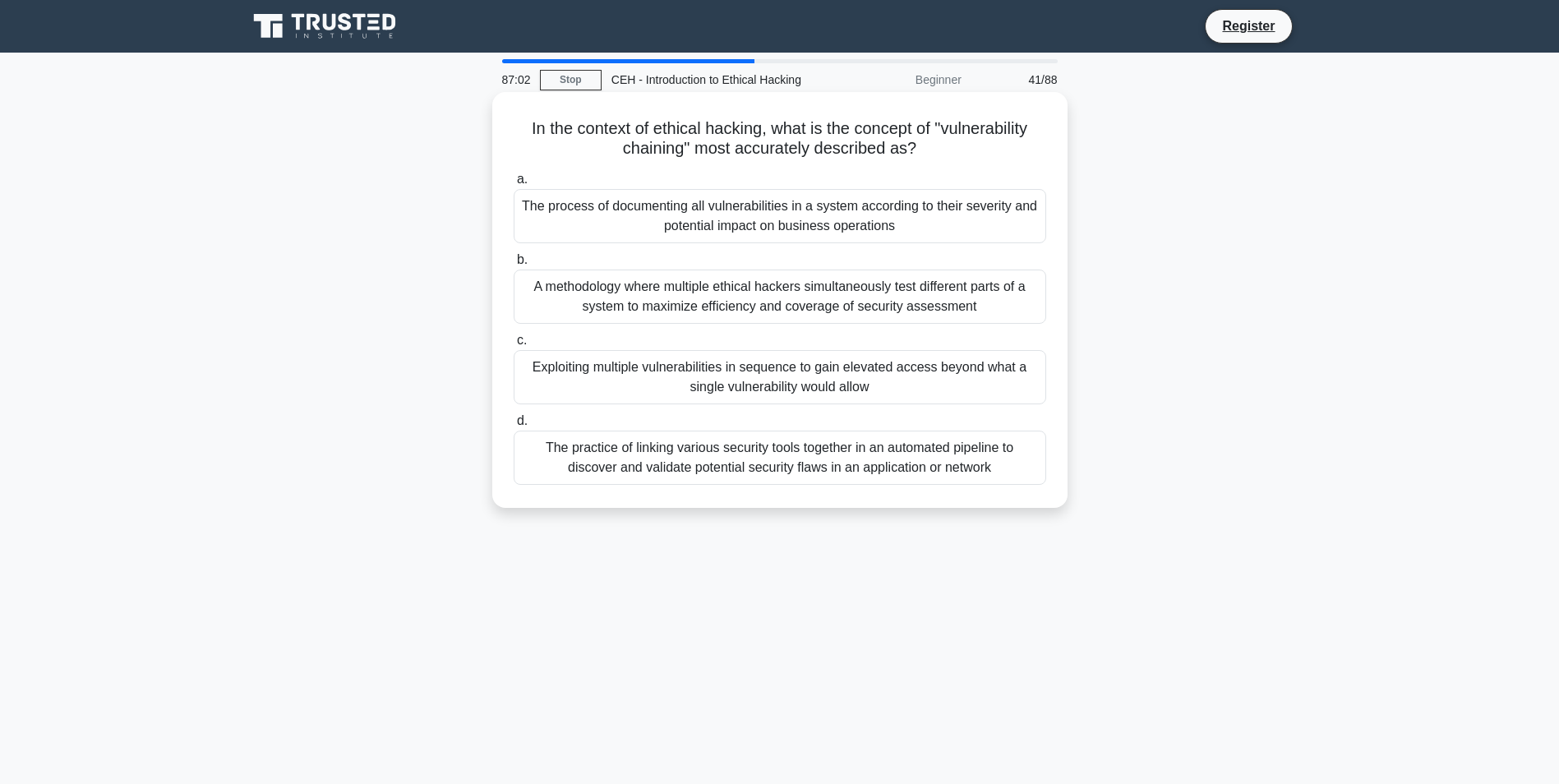
click at [931, 473] on div "The practice of linking various security tools together in an automated pipelin…" at bounding box center [780, 457] width 533 height 54
click at [514, 426] on input "d. The practice of linking various security tools together in an automated pipe…" at bounding box center [514, 420] width 0 height 11
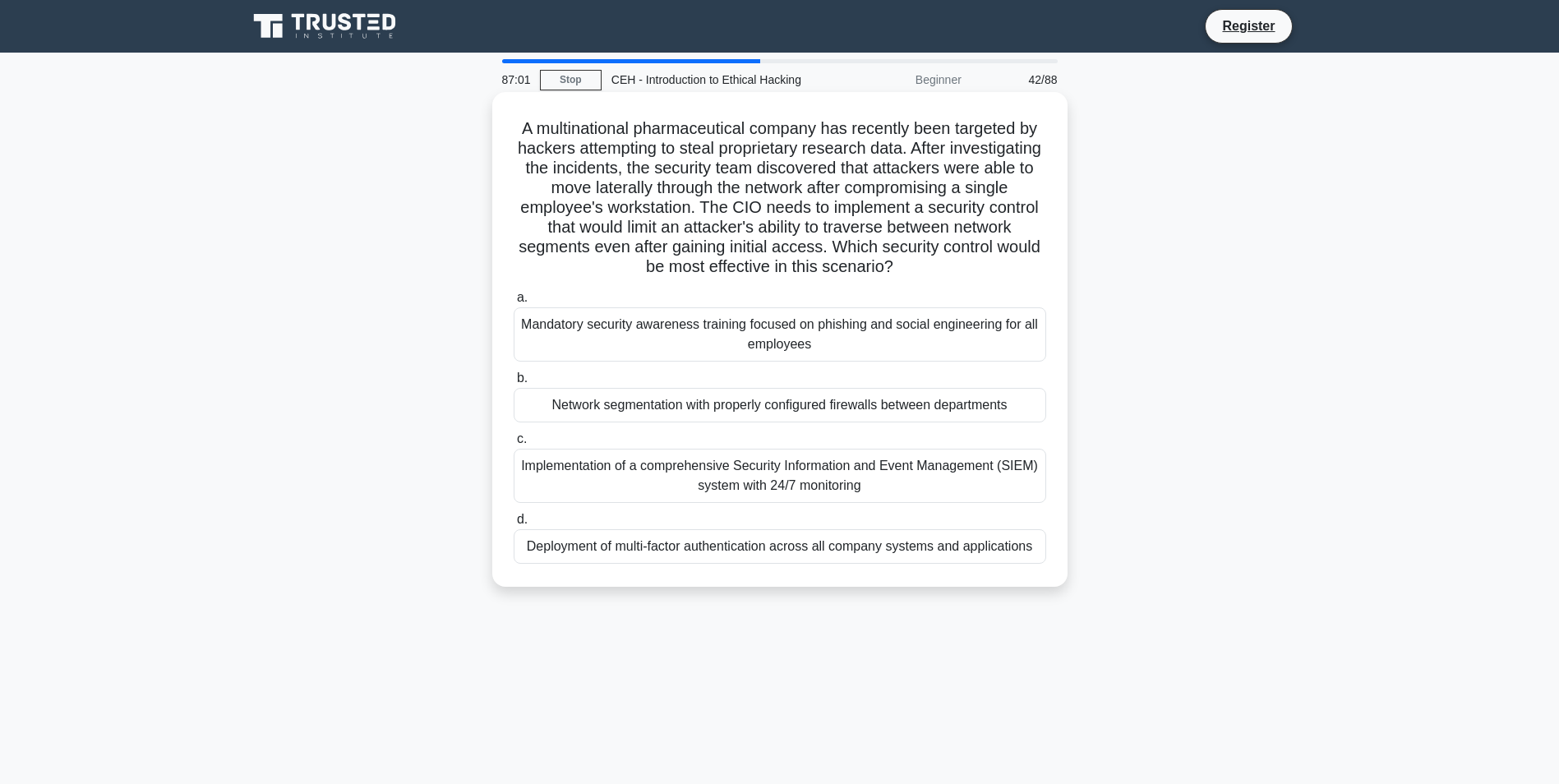
click at [927, 425] on div "a. Mandatory security awareness training focused on phishing and social enginee…" at bounding box center [779, 426] width 552 height 283
click at [926, 465] on div "Implementation of a comprehensive Security Information and Event Management (SI…" at bounding box center [780, 475] width 533 height 54
click at [514, 444] on input "c. Implementation of a comprehensive Security Information and Event Management …" at bounding box center [514, 439] width 0 height 11
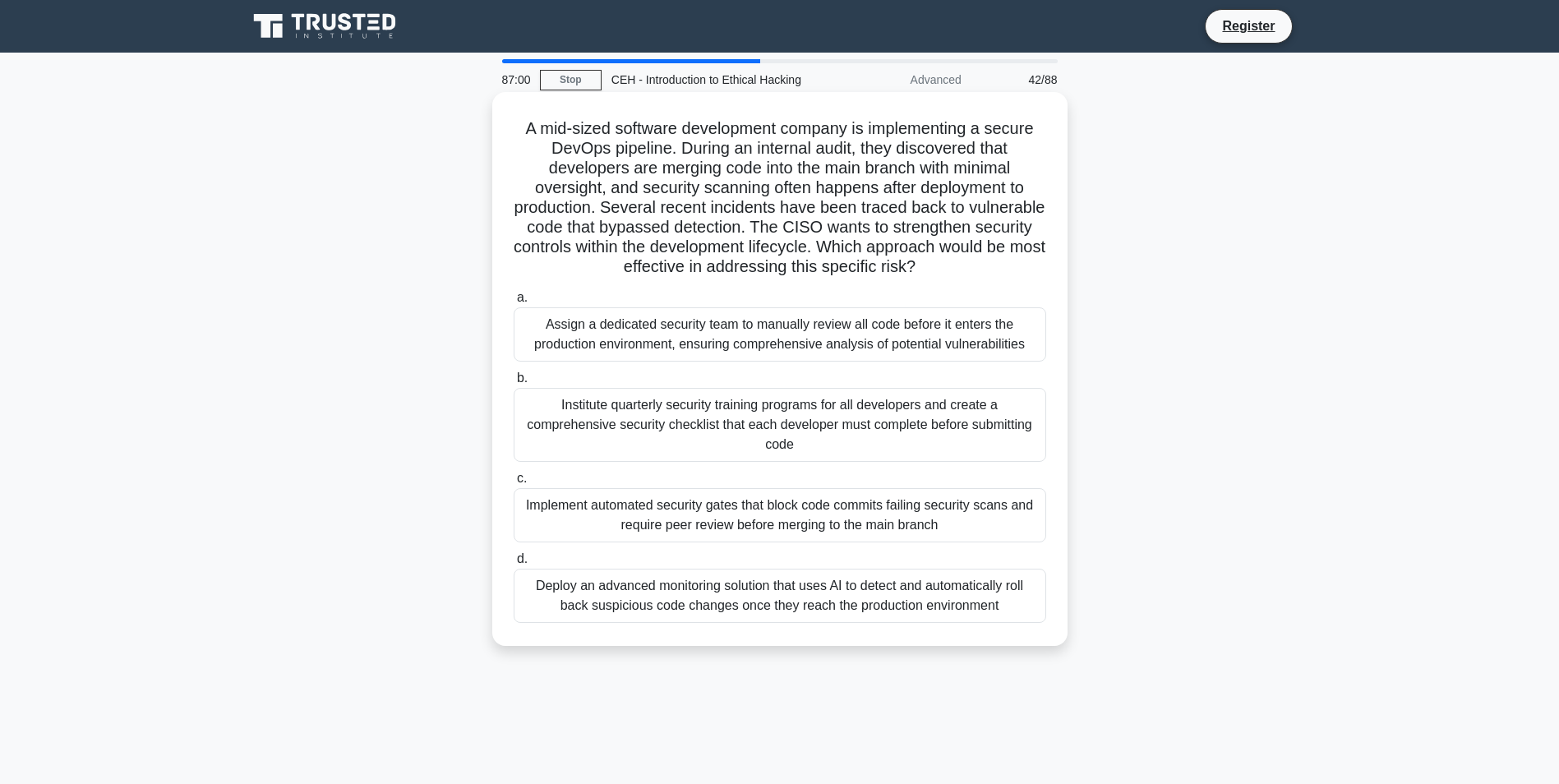
click at [904, 406] on div "Institute quarterly security training programs for all developers and create a …" at bounding box center [780, 424] width 533 height 74
click at [514, 384] on input "b. Institute quarterly security training programs for all developers and create…" at bounding box center [514, 378] width 0 height 11
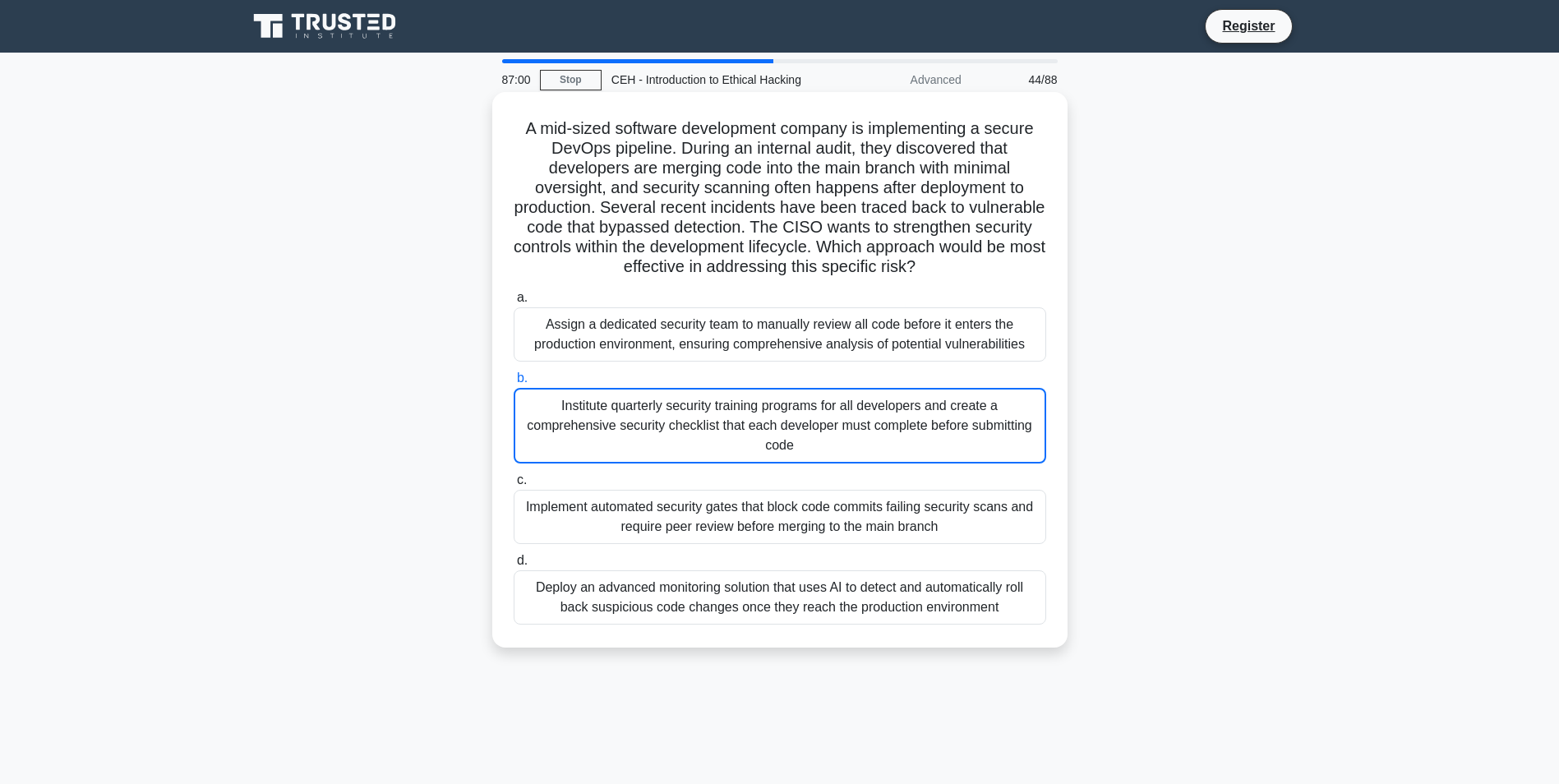
click at [919, 458] on div "Institute quarterly security training programs for all developers and create a …" at bounding box center [780, 425] width 533 height 76
click at [514, 384] on input "b. Institute quarterly security training programs for all developers and create…" at bounding box center [514, 378] width 0 height 11
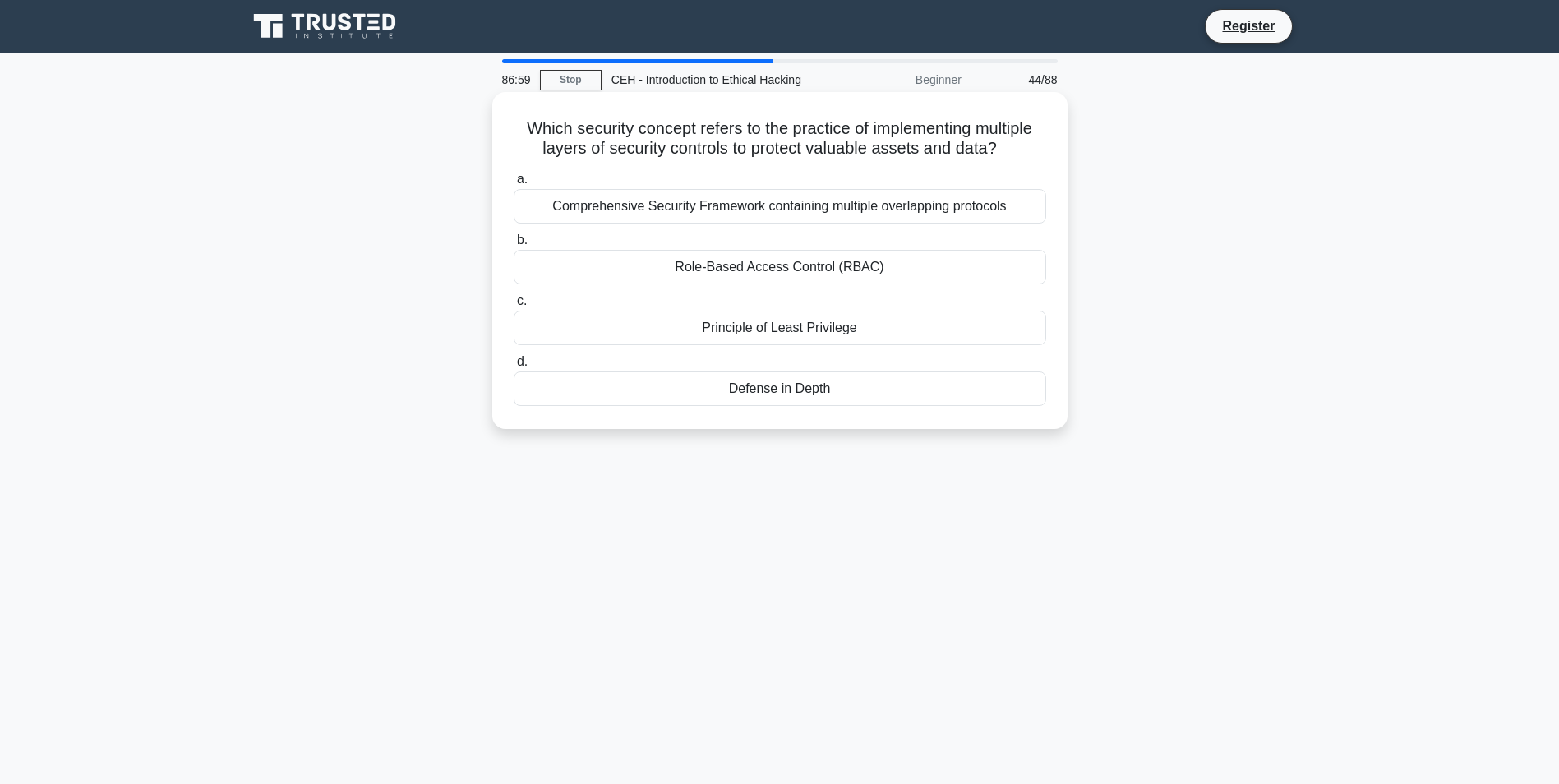
click at [891, 379] on div "Defense in Depth" at bounding box center [780, 388] width 533 height 34
click at [514, 367] on input "d. Defense in Depth" at bounding box center [514, 361] width 0 height 11
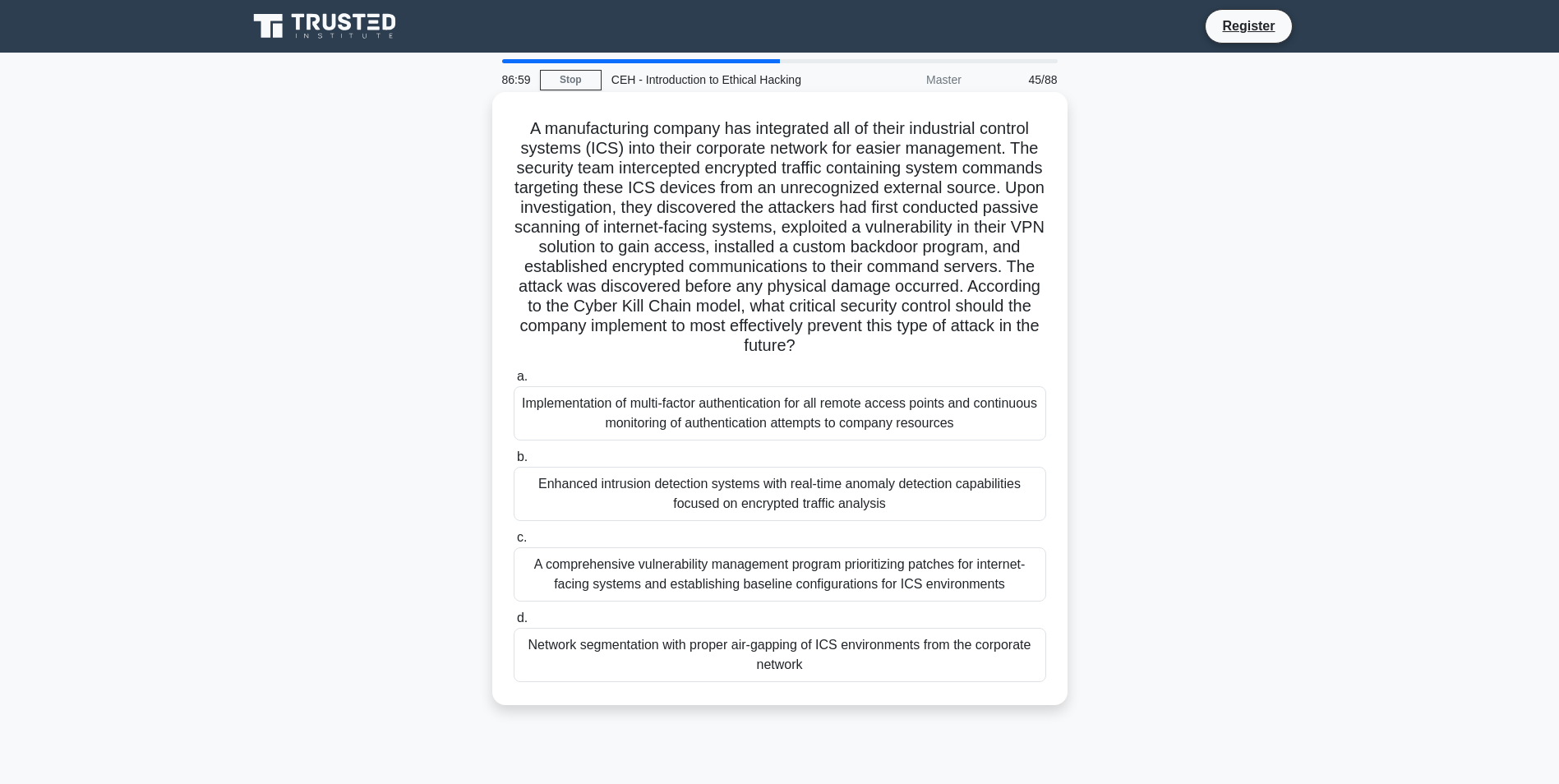
click at [889, 326] on h5 "A manufacturing company has integrated all of their industrial control systems …" at bounding box center [780, 237] width 536 height 238
click at [899, 416] on div "Implementation of multi-factor authentication for all remote access points and …" at bounding box center [780, 413] width 533 height 54
click at [514, 382] on input "a. Implementation of multi-factor authentication for all remote access points a…" at bounding box center [514, 376] width 0 height 11
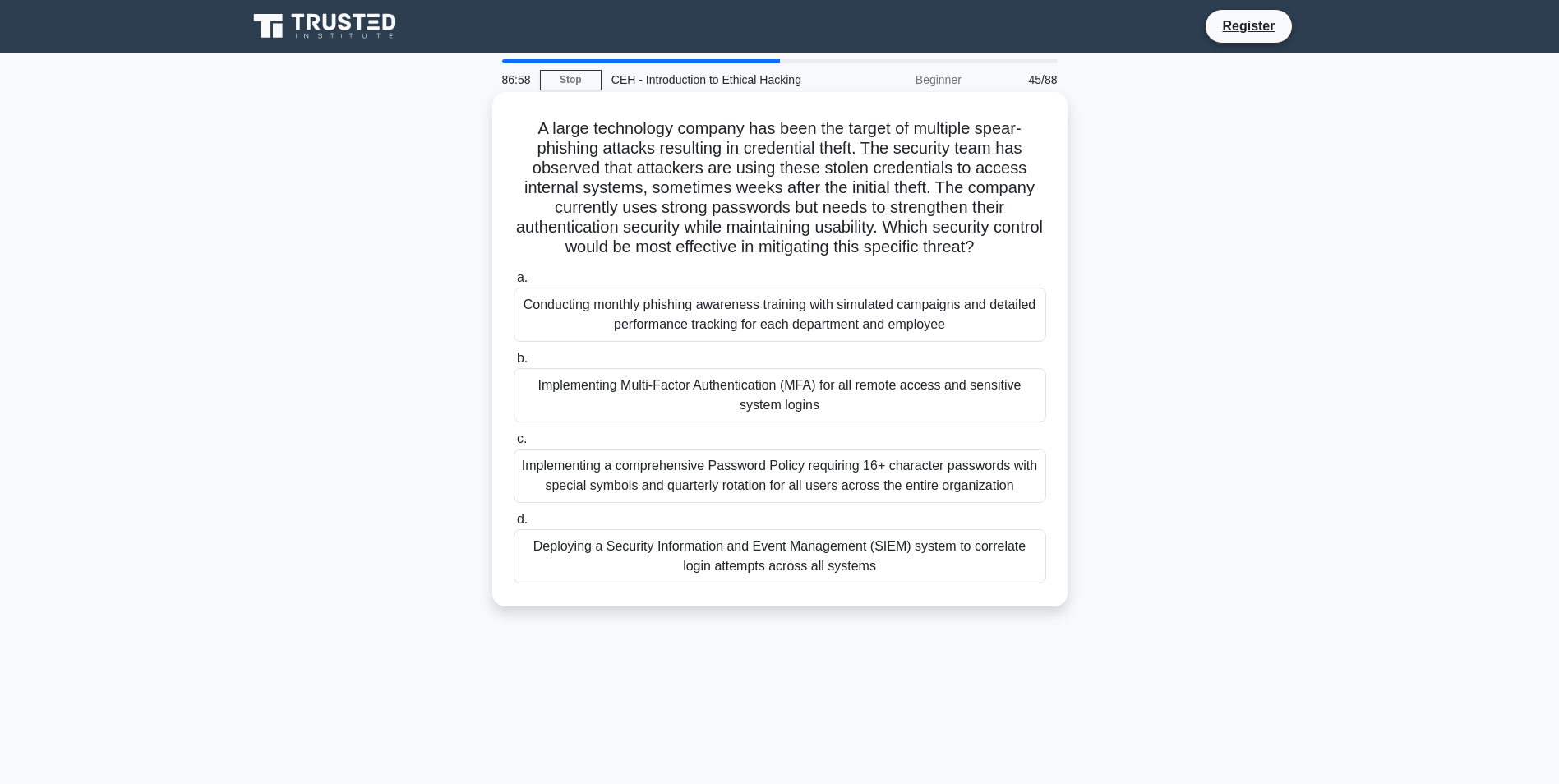
click at [910, 456] on div "Implementing a comprehensive Password Policy requiring 16+ character passwords …" at bounding box center [780, 475] width 533 height 54
click at [514, 444] on input "c. Implementing a comprehensive Password Policy requiring 16+ character passwor…" at bounding box center [514, 439] width 0 height 11
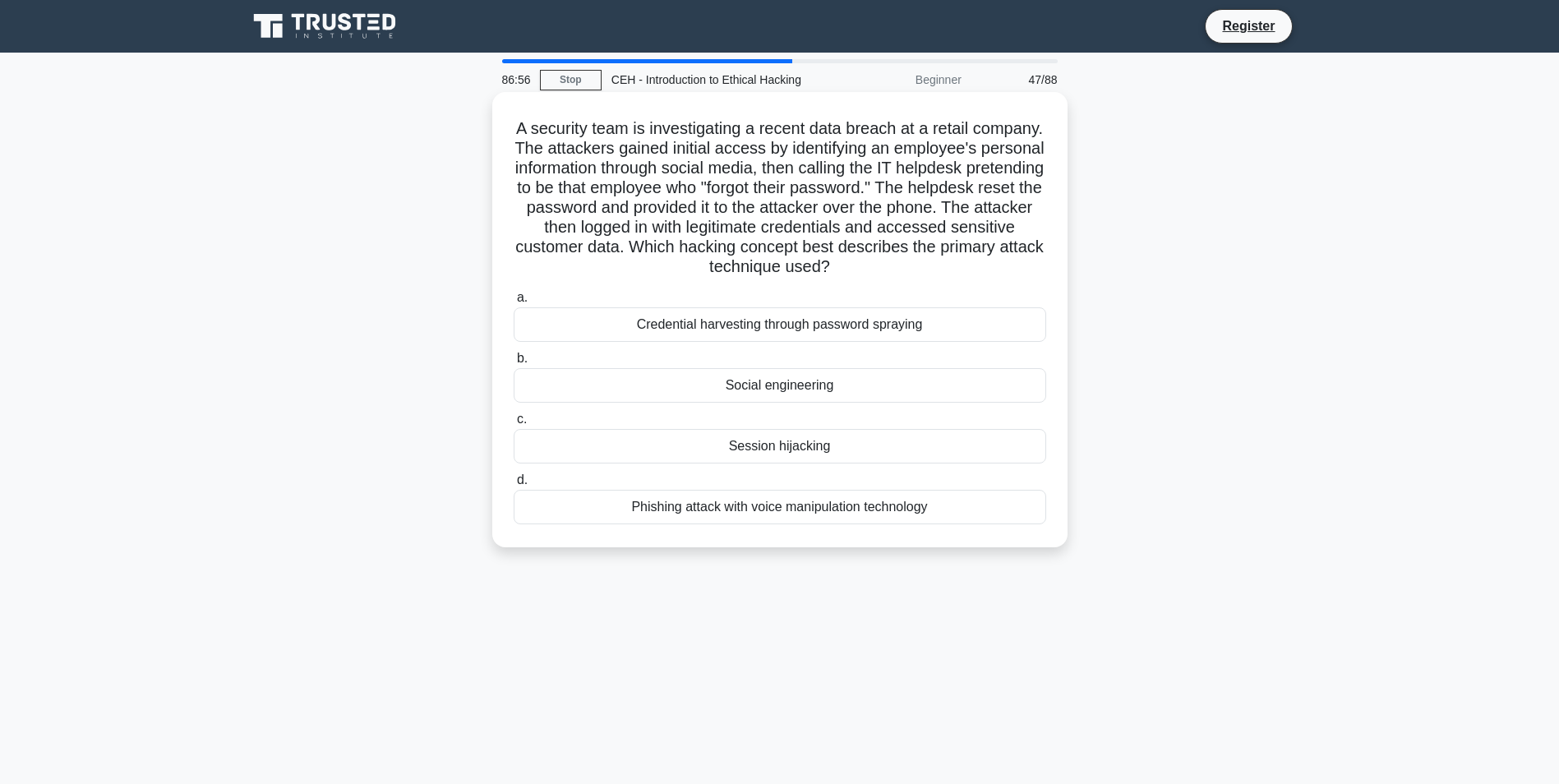
click at [863, 469] on div "a. Credential harvesting through password spraying b. Social engineering c. d." at bounding box center [779, 406] width 552 height 243
click at [811, 353] on label "b. Social engineering" at bounding box center [780, 375] width 533 height 54
click at [514, 353] on input "b. Social engineering" at bounding box center [514, 358] width 0 height 11
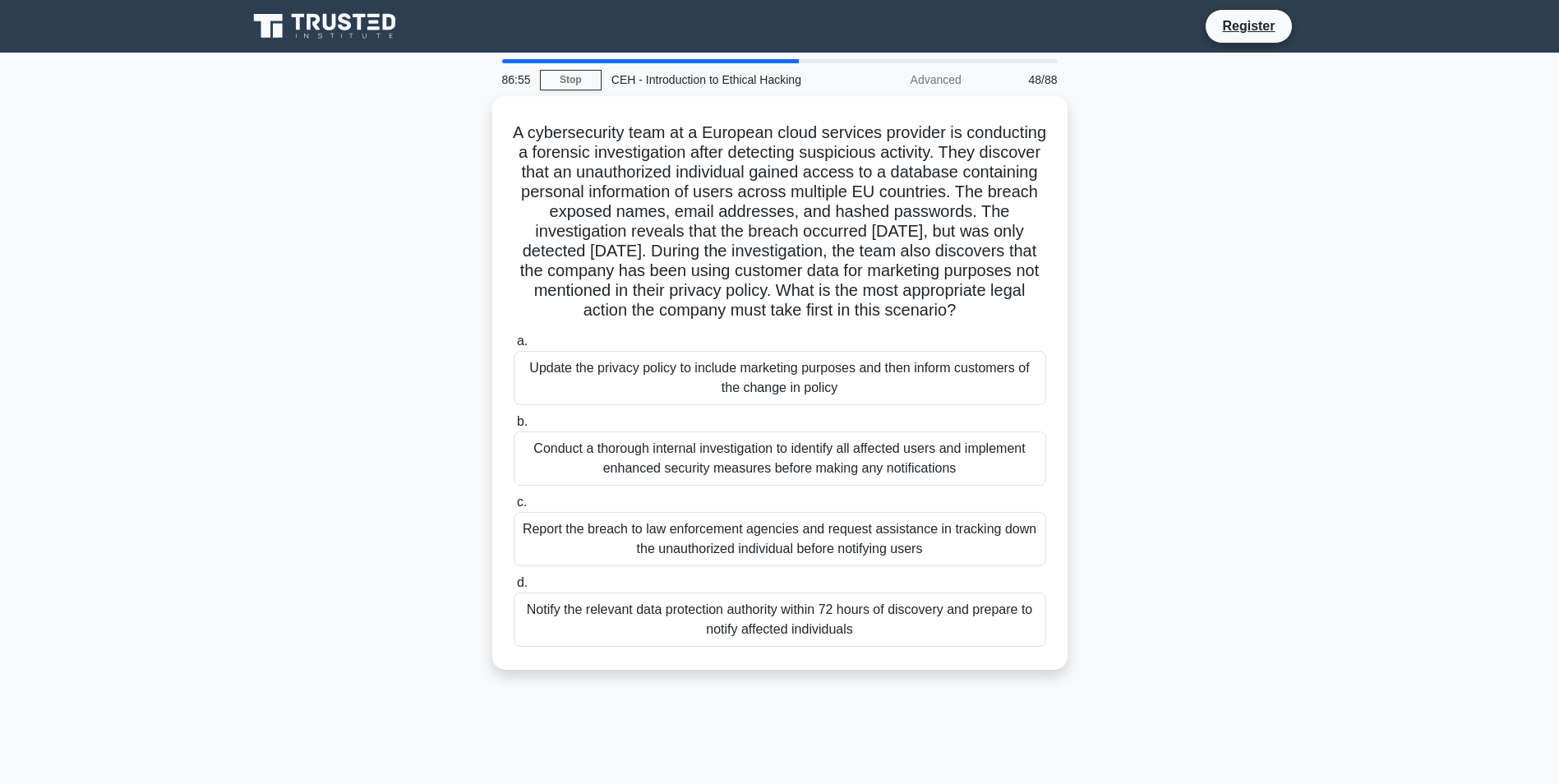
click at [861, 479] on div "Conduct a thorough internal investigation to identify all affected users and im…" at bounding box center [780, 458] width 533 height 54
click at [514, 427] on input "b. Conduct a thorough internal investigation to identify all affected users and…" at bounding box center [514, 421] width 0 height 11
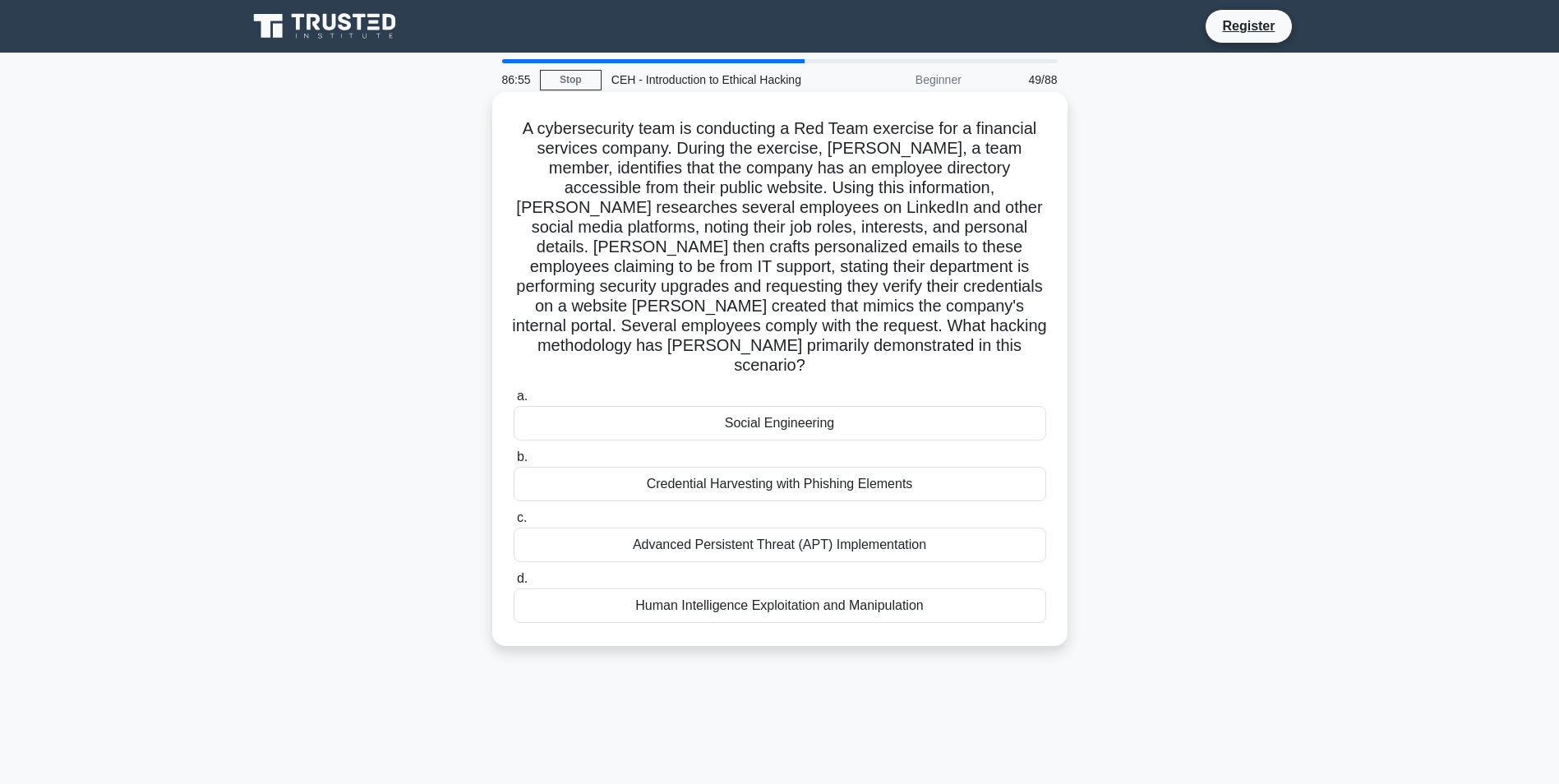
click at [838, 447] on label "b. Credential Harvesting with Phishing Elements" at bounding box center [780, 474] width 533 height 54
click at [514, 452] on input "b. Credential Harvesting with Phishing Elements" at bounding box center [514, 457] width 0 height 11
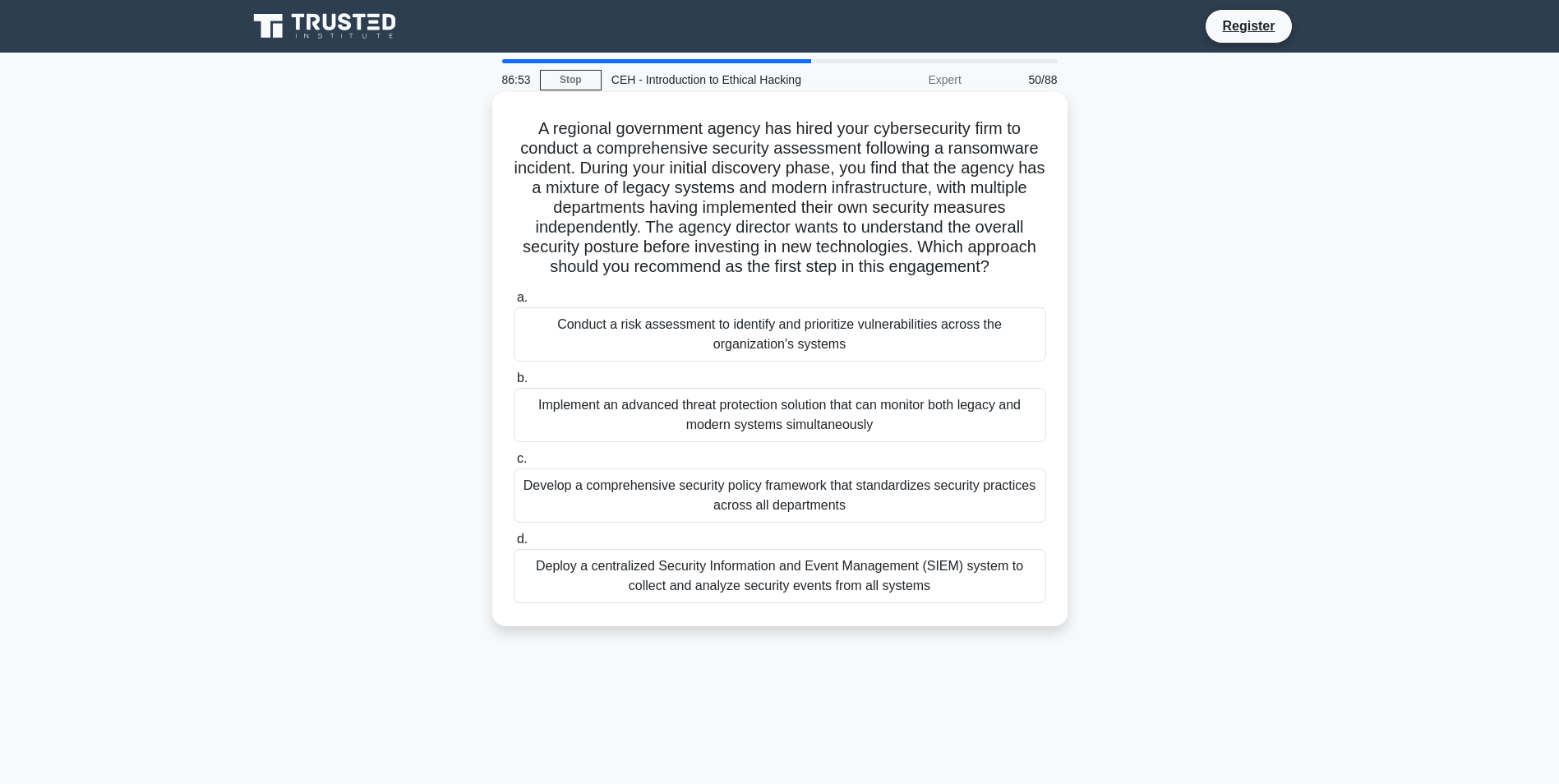
click at [901, 572] on div "Deploy a centralized Security Information and Event Management (SIEM) system to…" at bounding box center [780, 575] width 533 height 54
click at [514, 544] on input "d. Deploy a centralized Security Information and Event Management (SIEM) system…" at bounding box center [514, 539] width 0 height 11
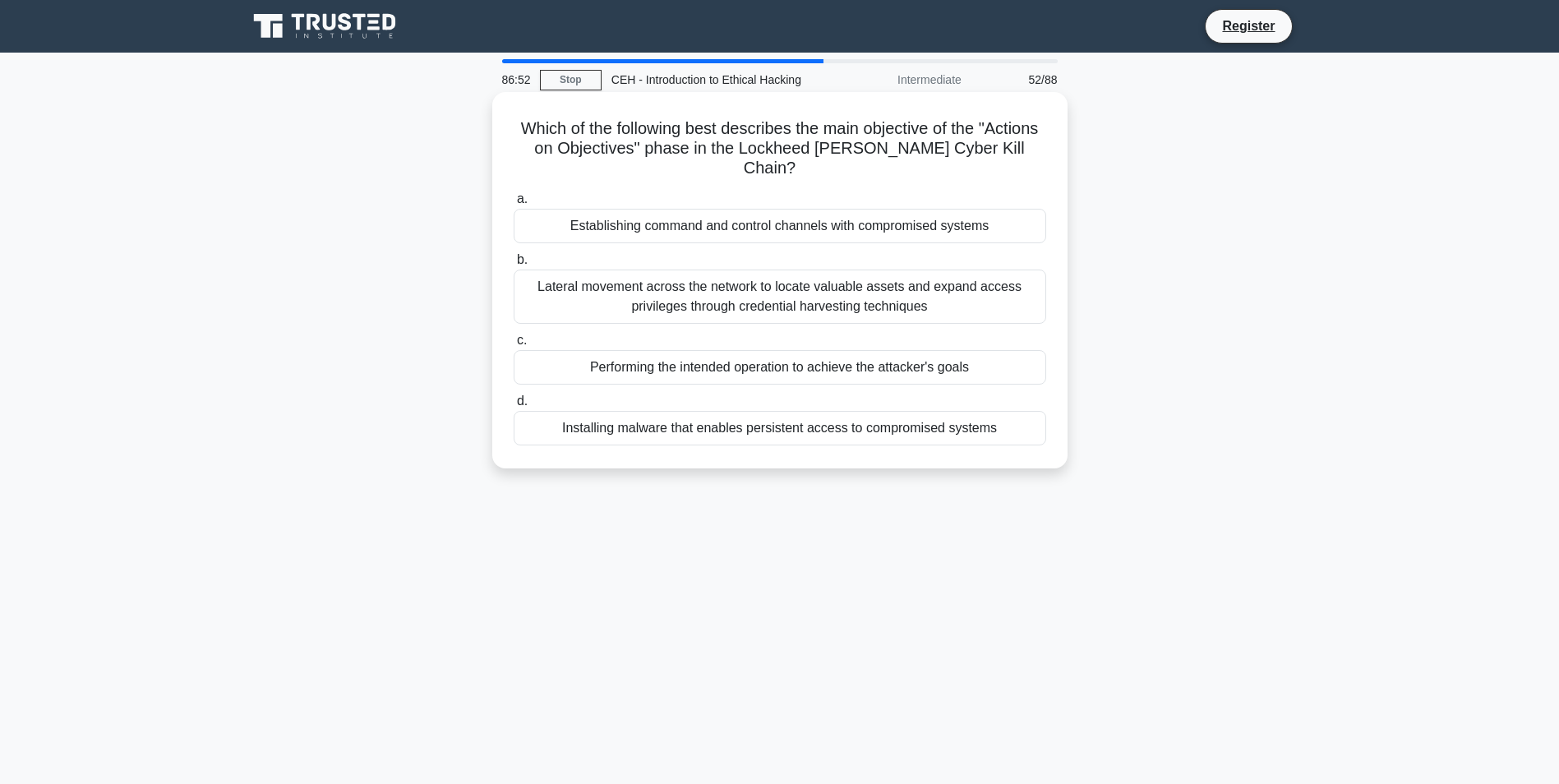
click at [847, 331] on label "c. Performing the intended operation to achieve the attacker's goals" at bounding box center [780, 357] width 533 height 54
click at [840, 291] on div "Lateral movement across the network to locate valuable assets and expand access…" at bounding box center [780, 296] width 533 height 54
click at [514, 265] on input "b. Lateral movement across the network to locate valuable assets and expand acc…" at bounding box center [514, 260] width 0 height 11
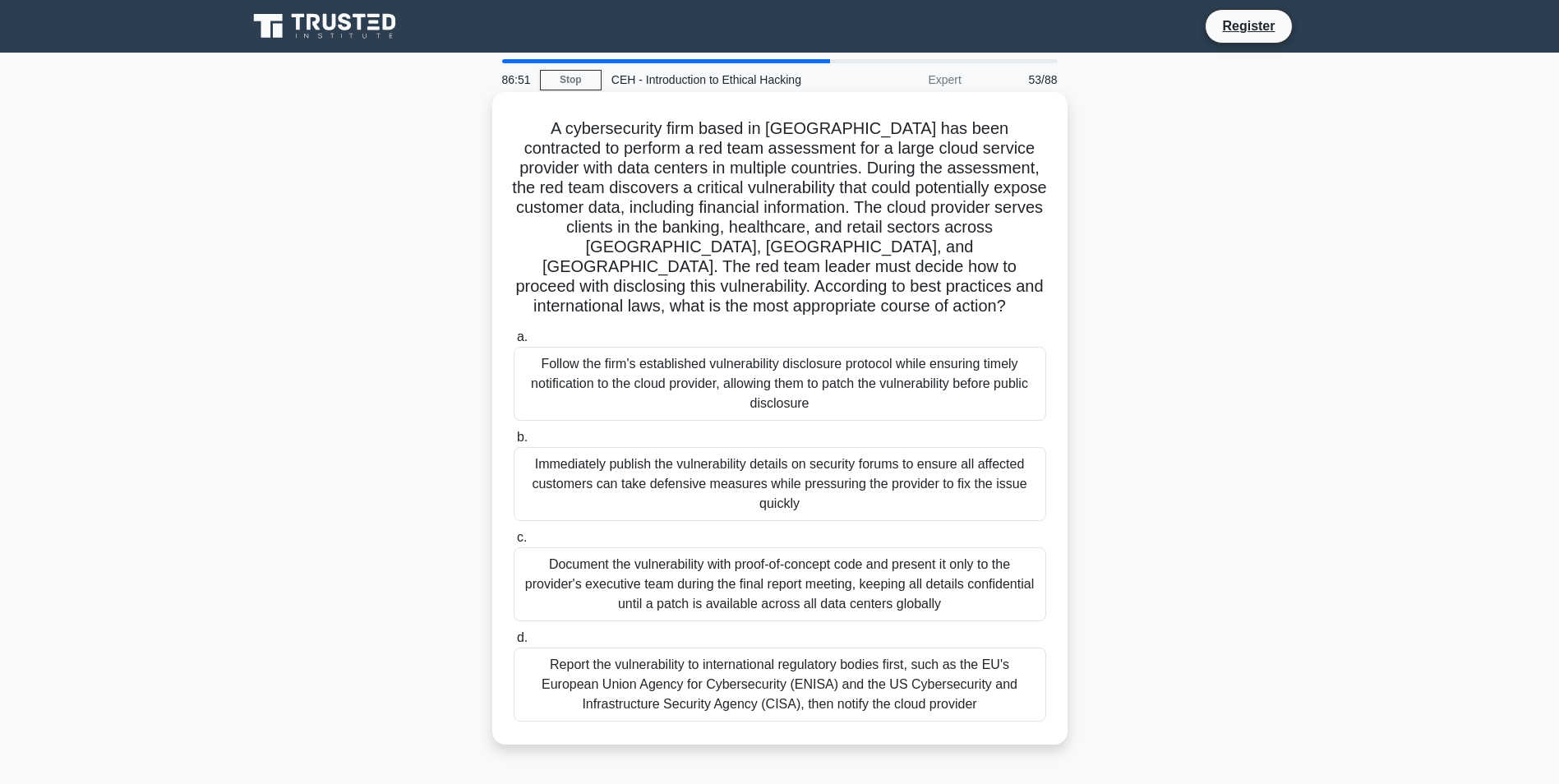
click at [842, 211] on h5 "A cybersecurity firm based in Japan has been contracted to perform a red team a…" at bounding box center [780, 217] width 536 height 199
click at [863, 347] on div "Follow the firm's established vulnerability disclosure protocol while ensuring …" at bounding box center [780, 384] width 533 height 74
click at [514, 337] on input "a. Follow the firm's established vulnerability disclosure protocol while ensuri…" at bounding box center [514, 337] width 0 height 11
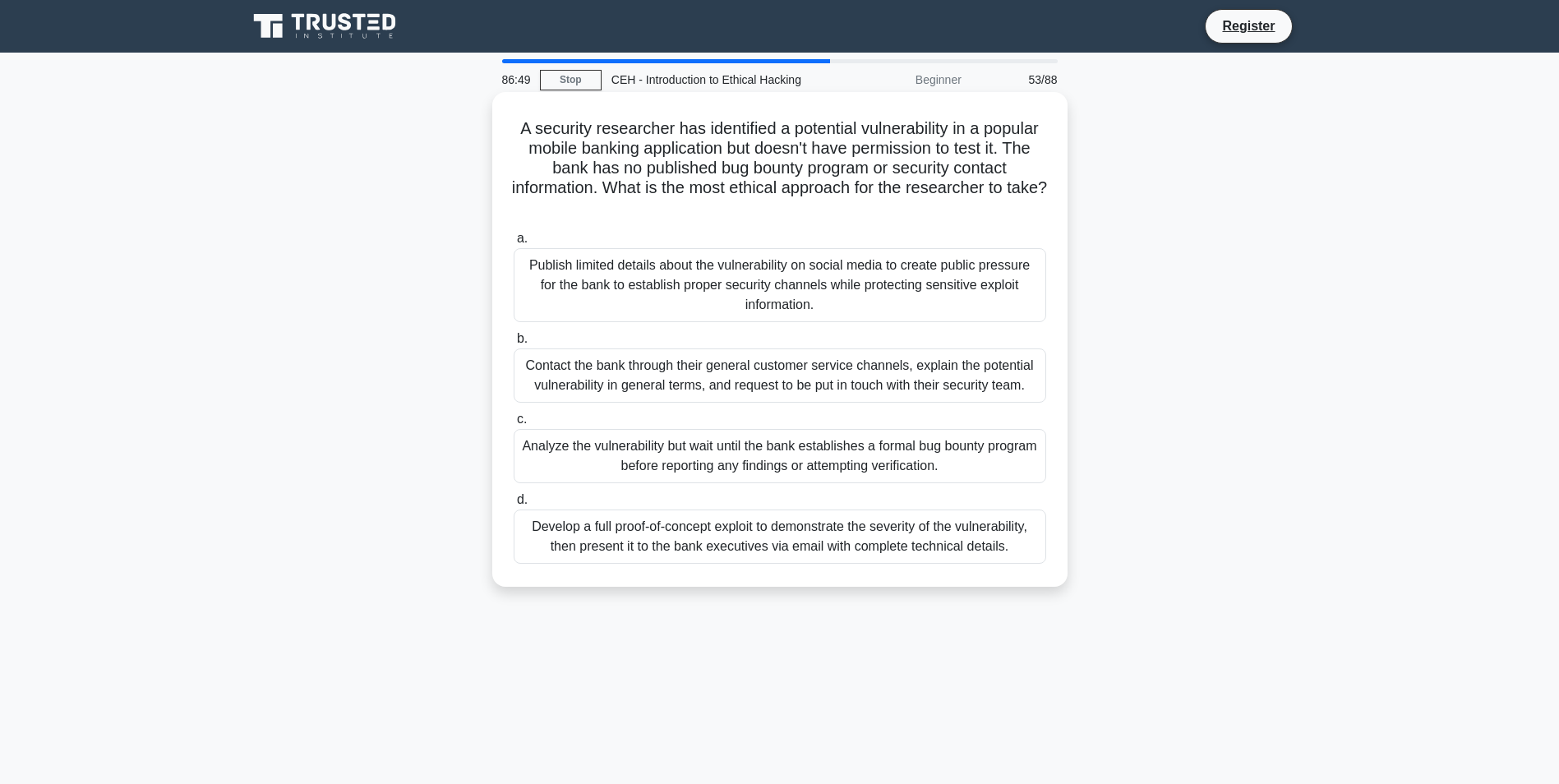
click at [894, 464] on div "Analyze the vulnerability but wait until the bank establishes a formal bug boun…" at bounding box center [780, 455] width 533 height 54
click at [514, 424] on input "c. Analyze the vulnerability but wait until the bank establishes a formal bug b…" at bounding box center [514, 419] width 0 height 11
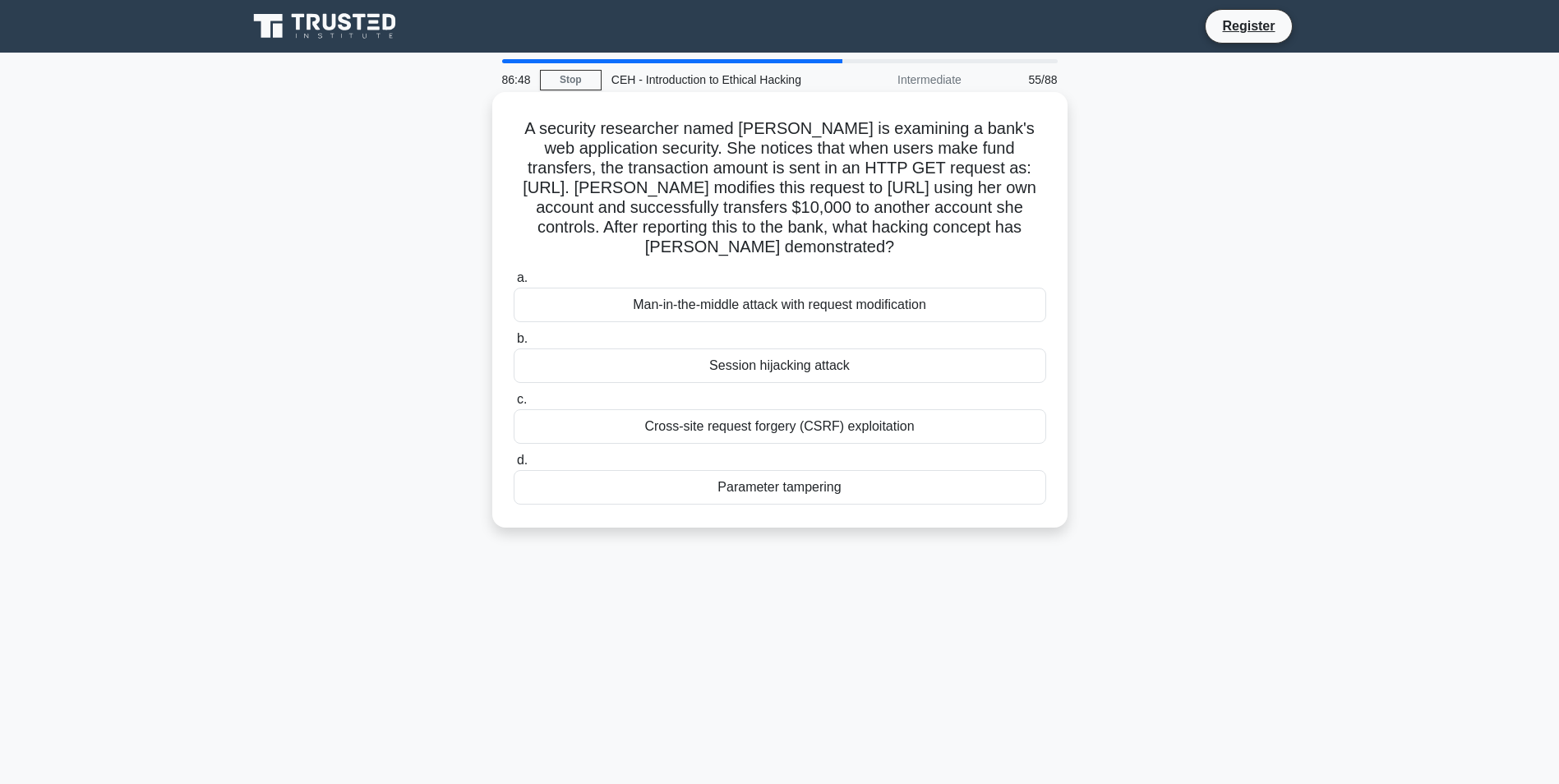
click at [865, 374] on div "Session hijacking attack" at bounding box center [780, 365] width 533 height 34
click at [514, 345] on input "b. Session hijacking attack" at bounding box center [514, 339] width 0 height 11
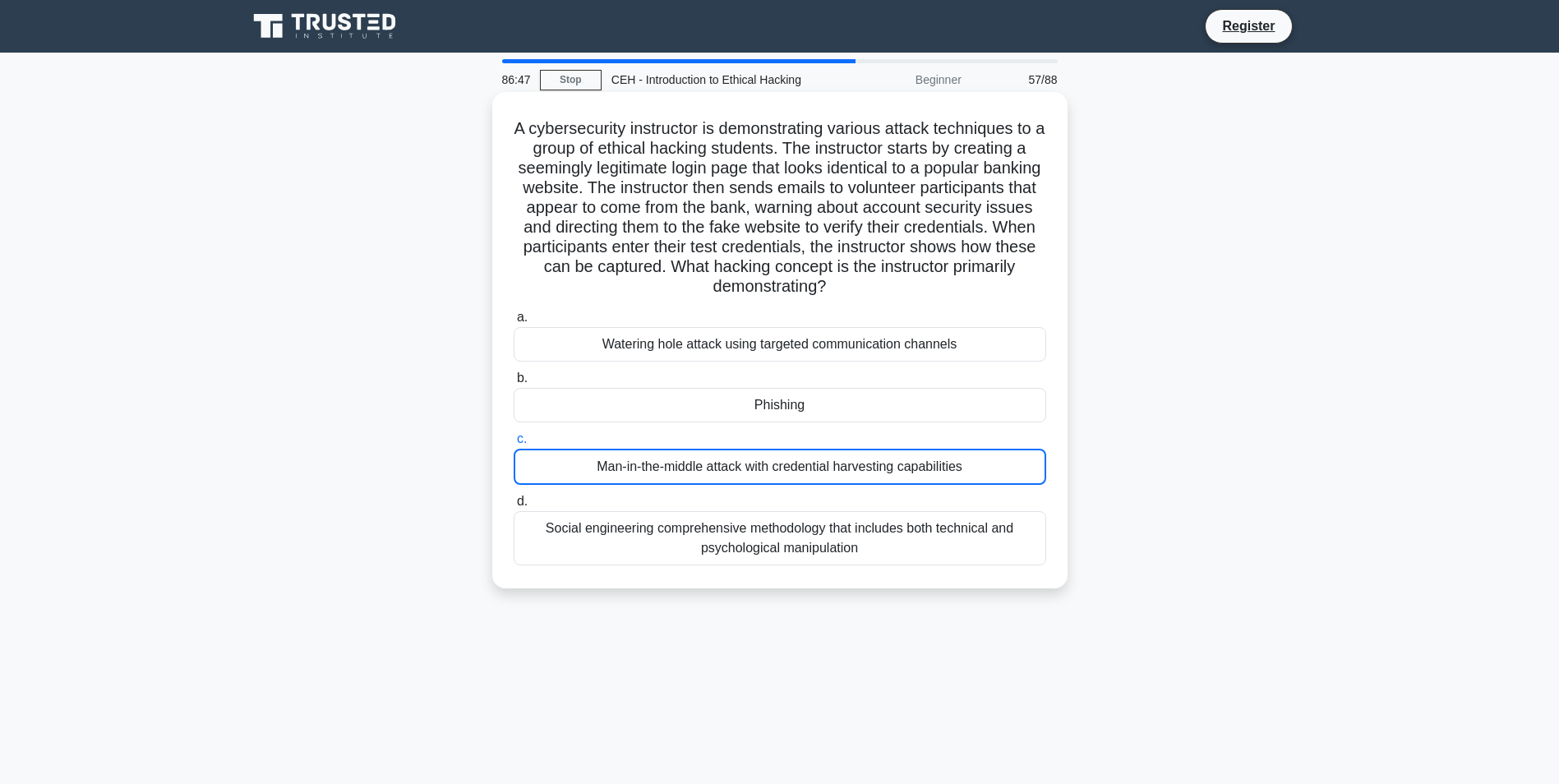
click at [854, 388] on div "Phishing" at bounding box center [780, 404] width 533 height 34
click at [514, 384] on input "b. Phishing" at bounding box center [514, 378] width 0 height 11
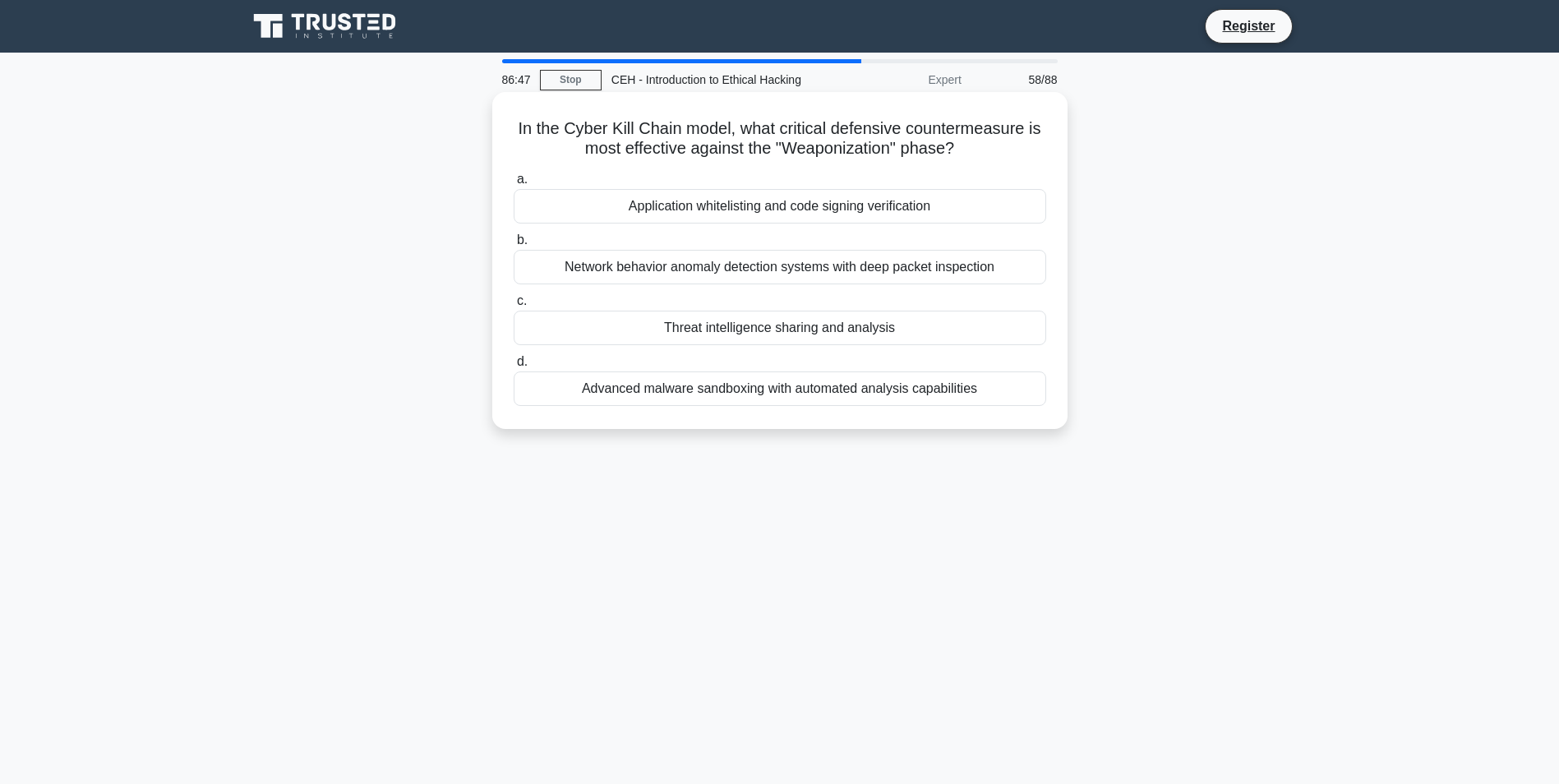
click at [851, 415] on div "In the Cyber Kill Chain model, what critical defensive countermeasure is most e…" at bounding box center [779, 260] width 562 height 324
click at [837, 373] on div "Advanced malware sandboxing with automated analysis capabilities" at bounding box center [780, 388] width 533 height 34
click at [514, 367] on input "d. Advanced malware sandboxing with automated analysis capabilities" at bounding box center [514, 361] width 0 height 11
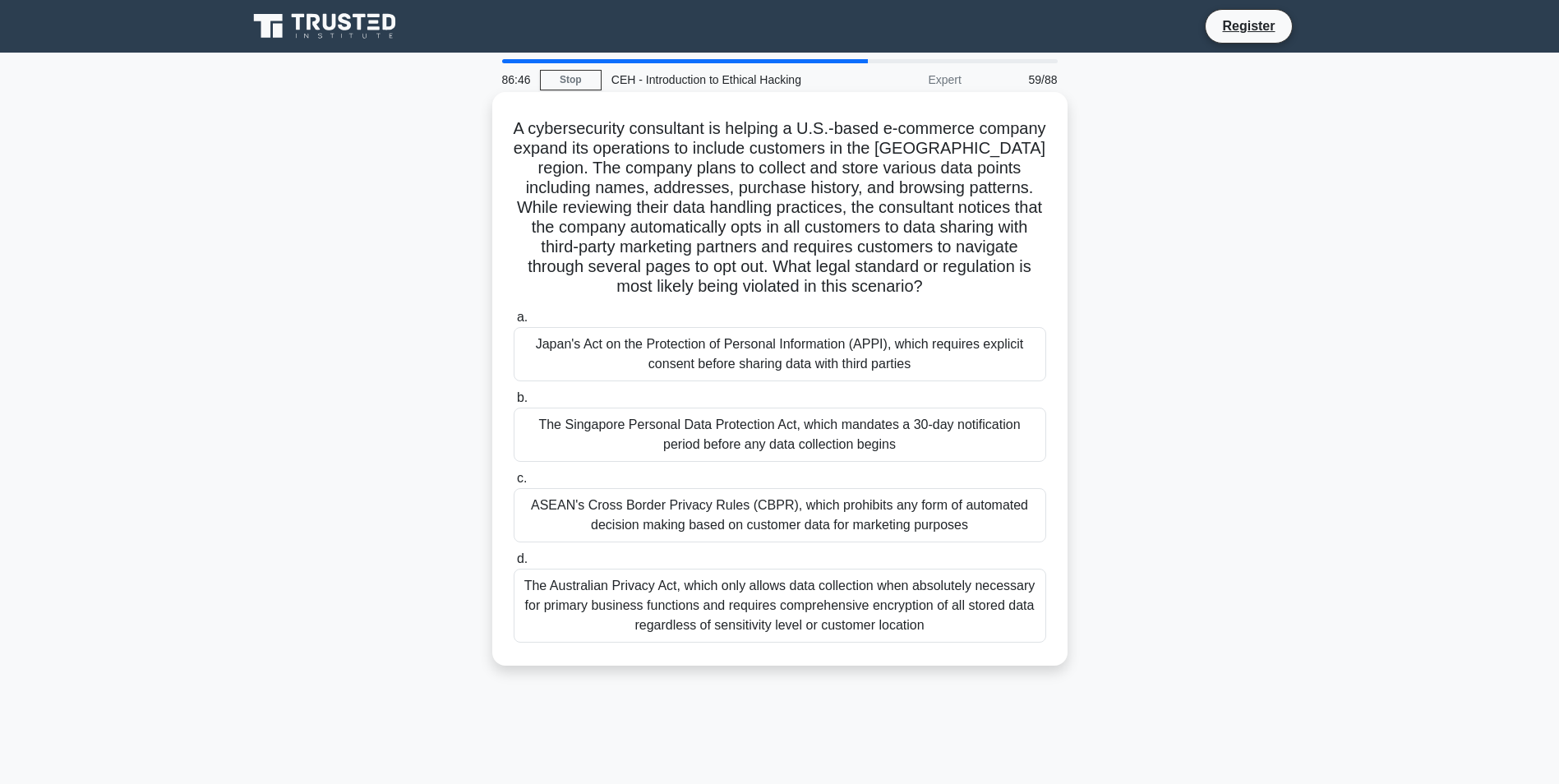
click at [833, 371] on div "Japan's Act on the Protection of Personal Information (APPI), which requires ex…" at bounding box center [780, 354] width 533 height 54
click at [514, 323] on input "a. Japan's Act on the Protection of Personal Information (APPI), which requires…" at bounding box center [514, 317] width 0 height 11
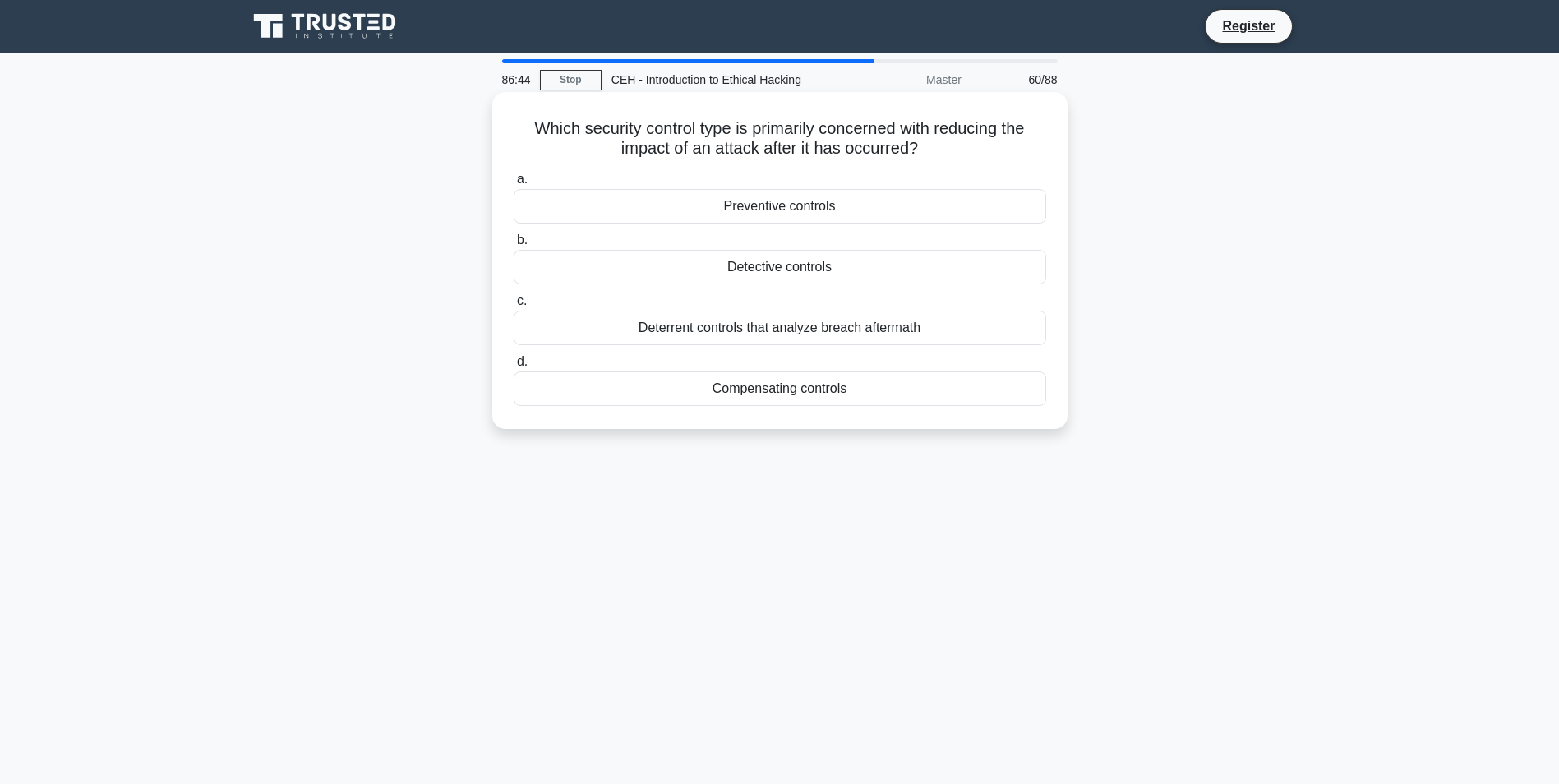
click at [842, 351] on div "a. Preventive controls b. Detective controls c. d." at bounding box center [779, 287] width 552 height 243
click at [850, 375] on div "Compensating controls" at bounding box center [780, 388] width 533 height 34
click at [514, 367] on input "d. Compensating controls" at bounding box center [514, 361] width 0 height 11
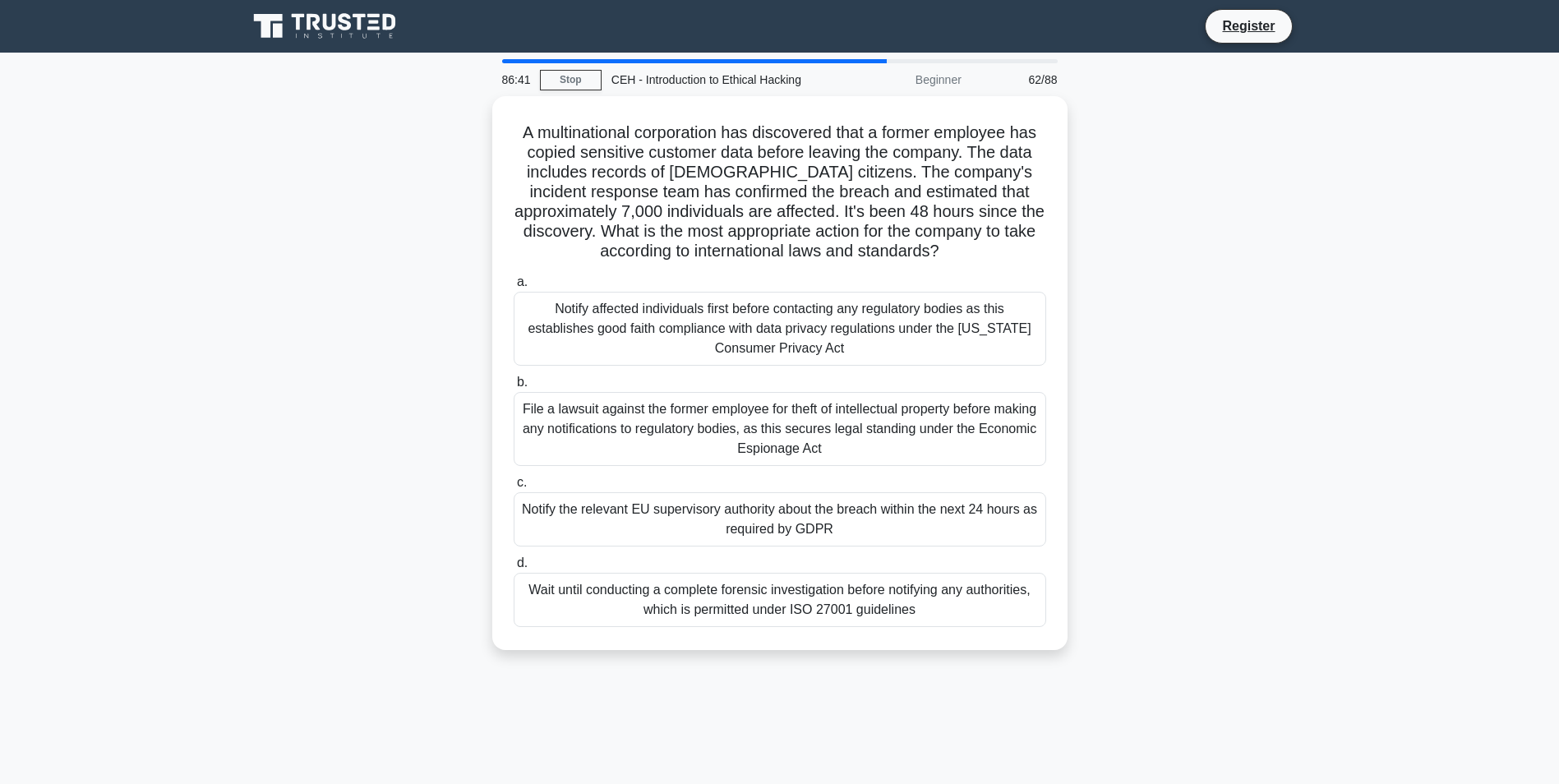
click at [837, 319] on div "Notify affected individuals first before contacting any regulatory bodies as th…" at bounding box center [780, 328] width 533 height 74
click at [514, 287] on input "a. Notify affected individuals first before contacting any regulatory bodies as…" at bounding box center [514, 282] width 0 height 11
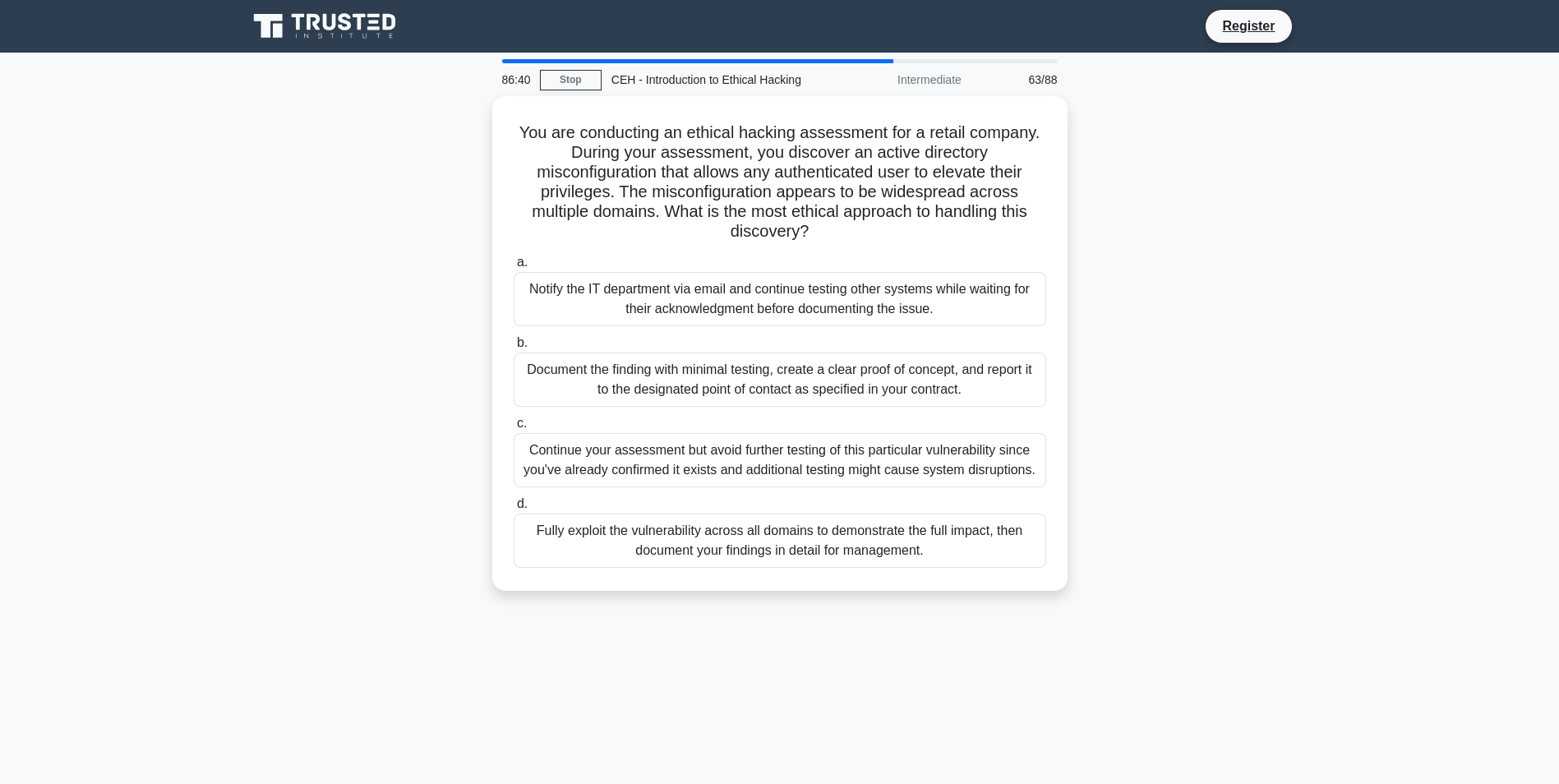
click at [861, 383] on div "Document the finding with minimal testing, create a clear proof of concept, and…" at bounding box center [780, 379] width 533 height 54
click at [514, 349] on input "b. Document the finding with minimal testing, create a clear proof of concept, …" at bounding box center [514, 343] width 0 height 11
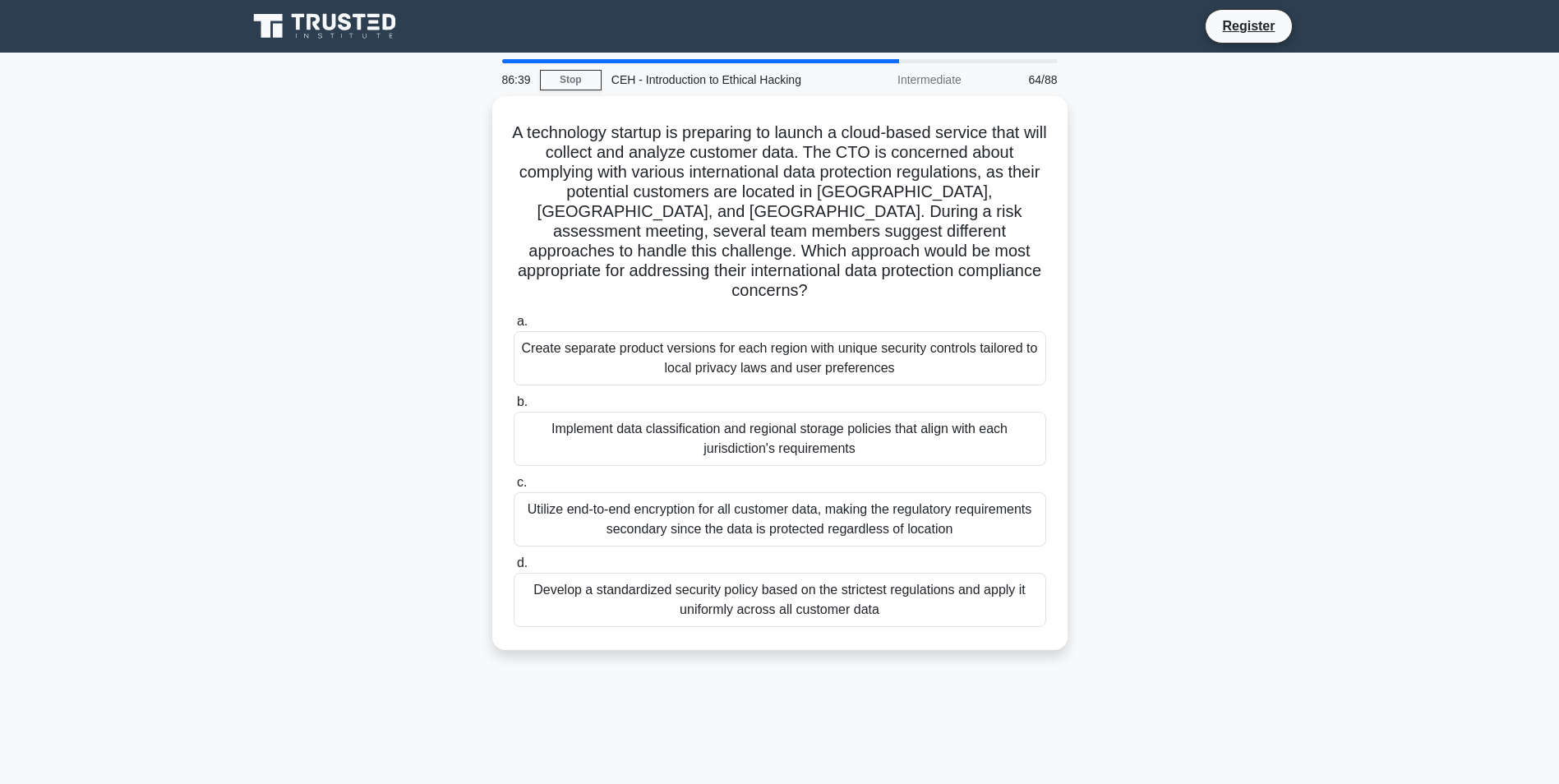
click at [867, 430] on div "Implement data classification and regional storage policies that align with eac…" at bounding box center [780, 439] width 533 height 54
click at [514, 408] on input "b. Implement data classification and regional storage policies that align with …" at bounding box center [514, 402] width 0 height 11
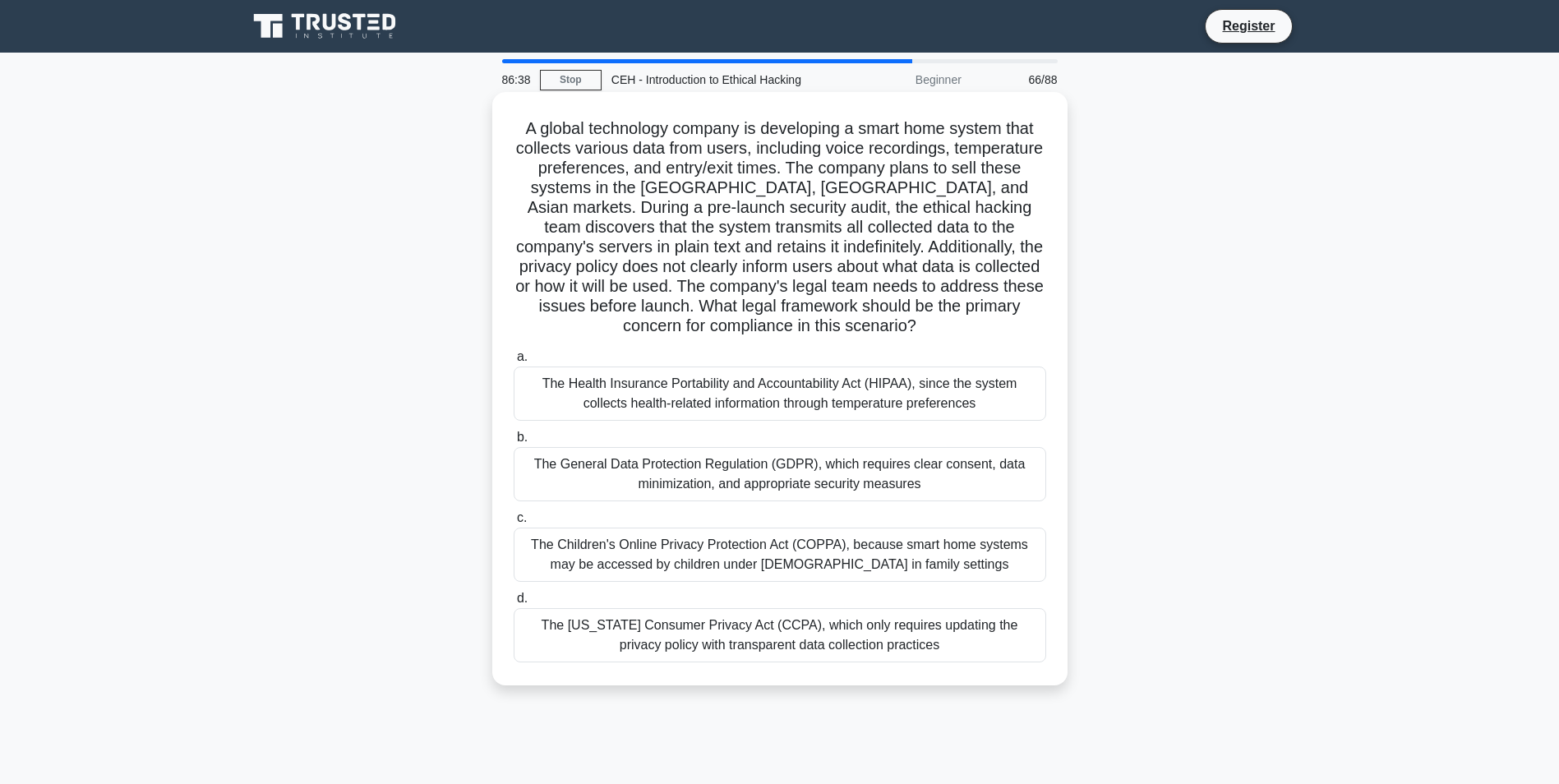
click at [858, 427] on label "b. The General Data Protection Regulation (GDPR), which requires clear consent,…" at bounding box center [780, 464] width 533 height 74
click at [514, 432] on input "b. The General Data Protection Regulation (GDPR), which requires clear consent,…" at bounding box center [514, 437] width 0 height 11
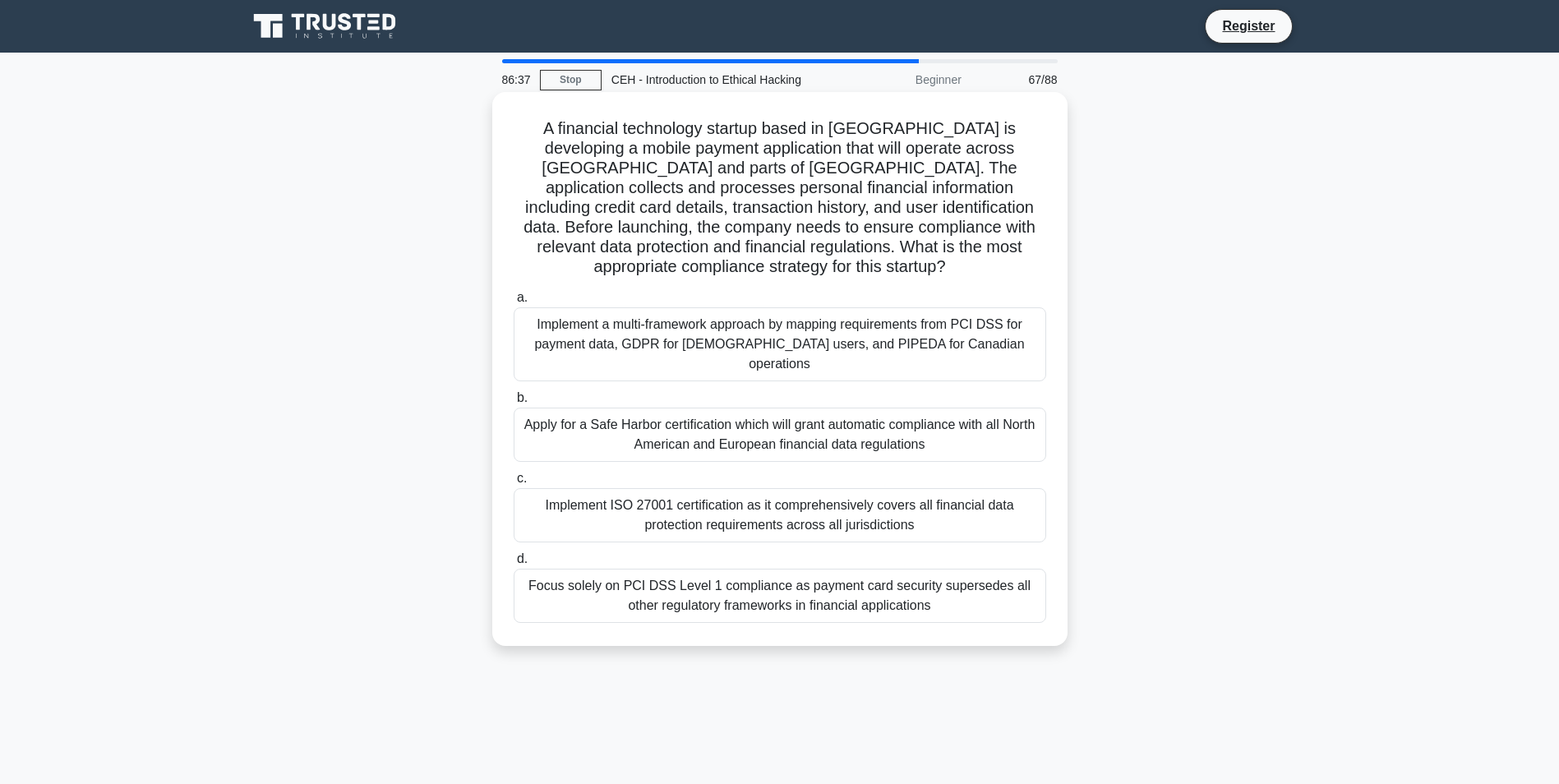
click at [881, 488] on div "Implement ISO 27001 certification as it comprehensively covers all financial da…" at bounding box center [780, 514] width 533 height 54
click at [514, 474] on input "c. Implement ISO 27001 certification as it comprehensively covers all financial…" at bounding box center [514, 479] width 0 height 11
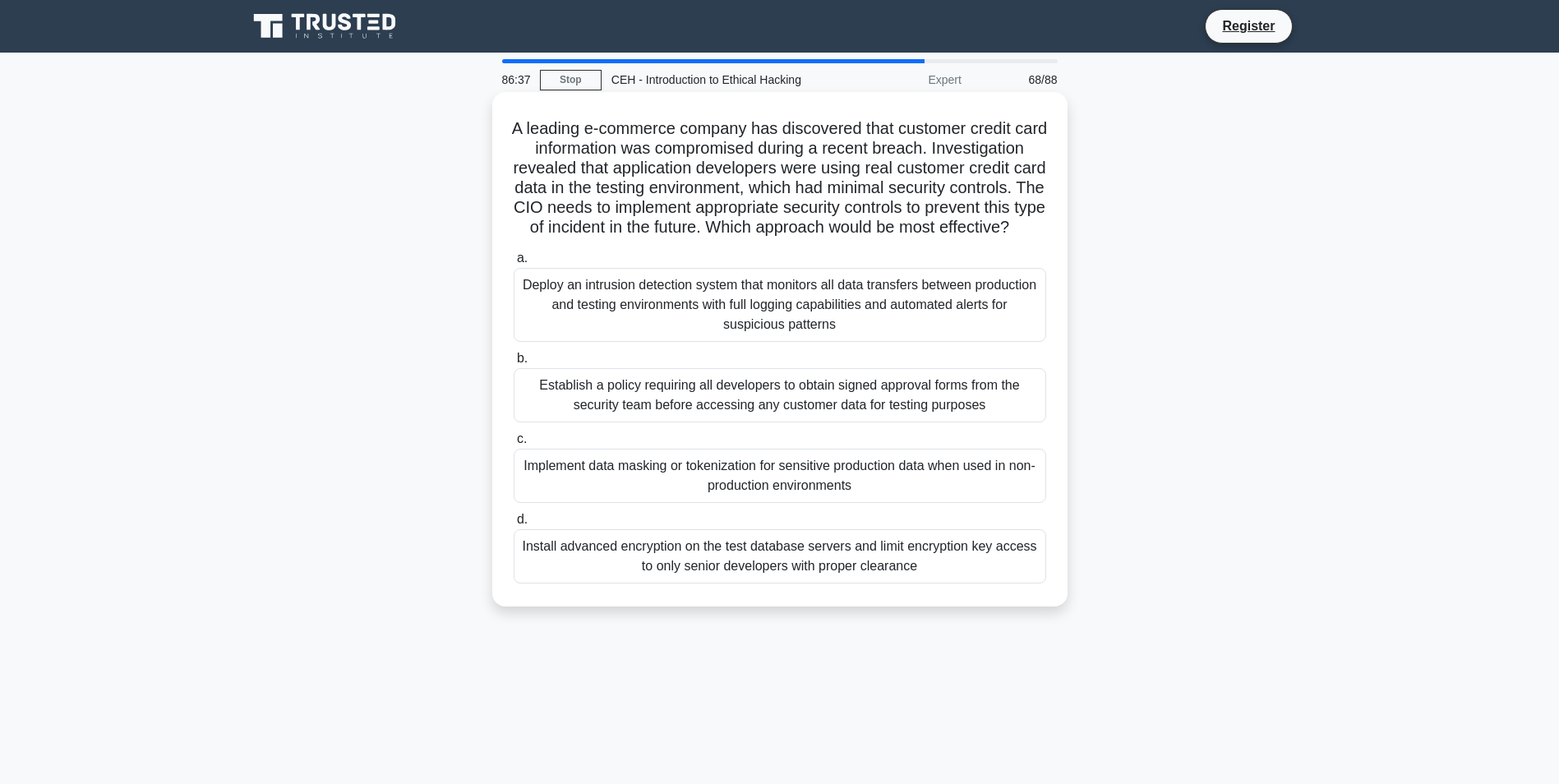
click at [860, 420] on div "Establish a policy requiring all developers to obtain signed approval forms fro…" at bounding box center [780, 394] width 533 height 54
click at [514, 364] on input "b. Establish a policy requiring all developers to obtain signed approval forms …" at bounding box center [514, 358] width 0 height 11
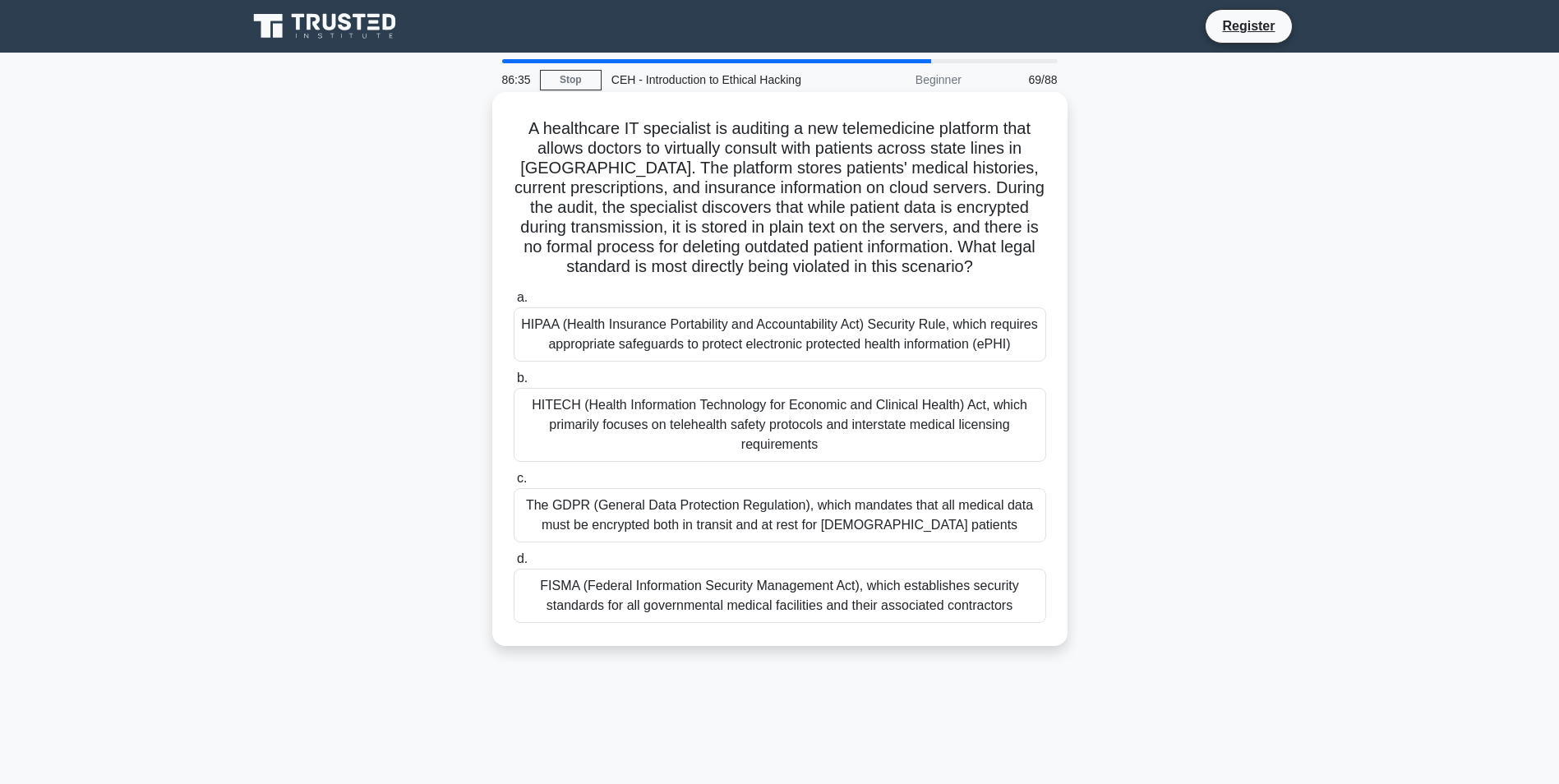
click at [886, 478] on label "c. The GDPR (General Data Protection Regulation), which mandates that all medic…" at bounding box center [780, 505] width 533 height 74
click at [514, 478] on input "c. The GDPR (General Data Protection Regulation), which mandates that all medic…" at bounding box center [514, 479] width 0 height 11
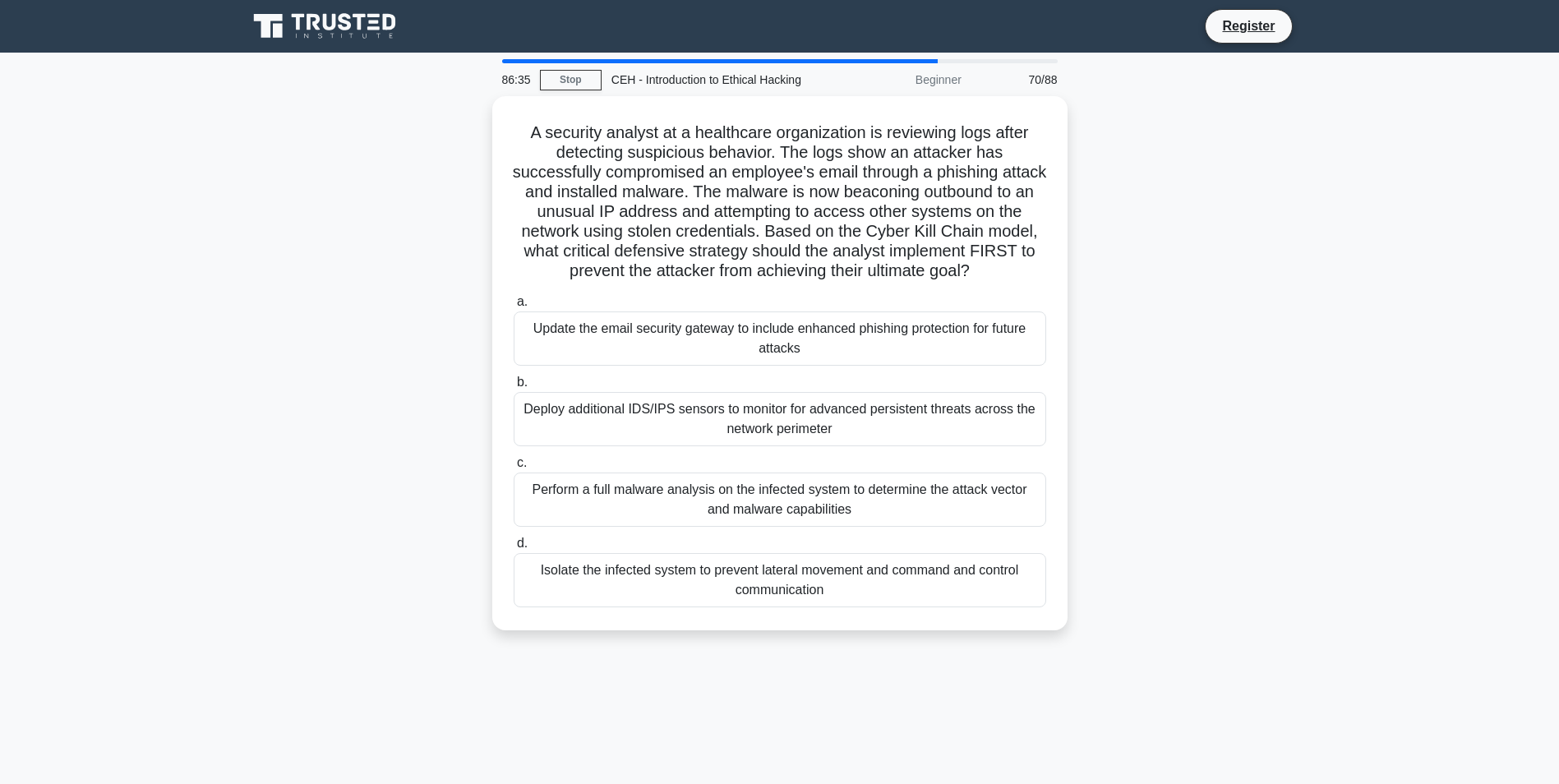
click at [855, 414] on div "Deploy additional IDS/IPS sensors to monitor for advanced persistent threats ac…" at bounding box center [780, 419] width 533 height 54
click at [514, 388] on input "b. Deploy additional IDS/IPS sensors to monitor for advanced persistent threats…" at bounding box center [514, 382] width 0 height 11
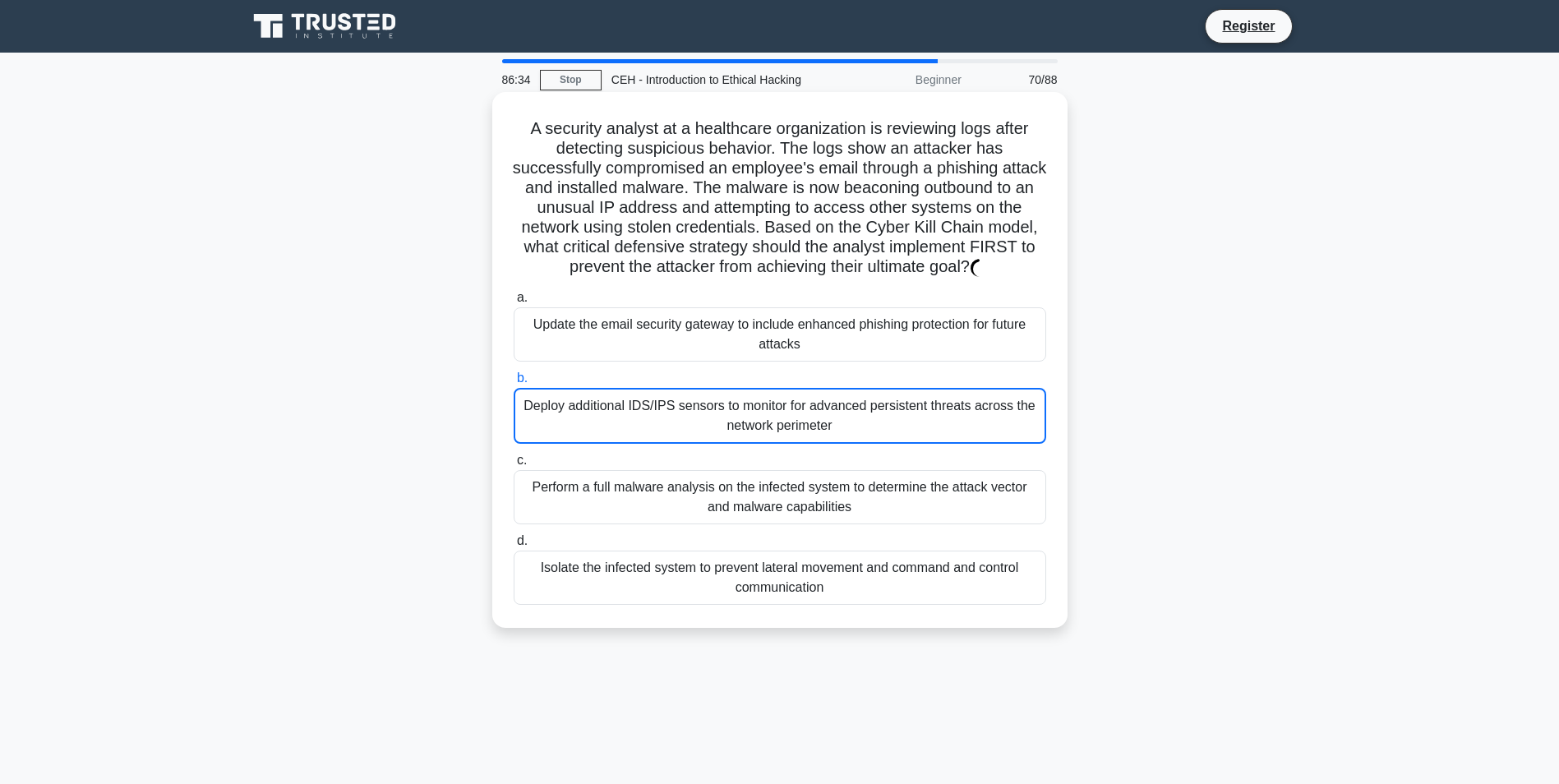
click at [913, 483] on div "Perform a full malware analysis on the infected system to determine the attack …" at bounding box center [780, 497] width 533 height 54
click at [514, 466] on input "c. Perform a full malware analysis on the infected system to determine the atta…" at bounding box center [514, 460] width 0 height 11
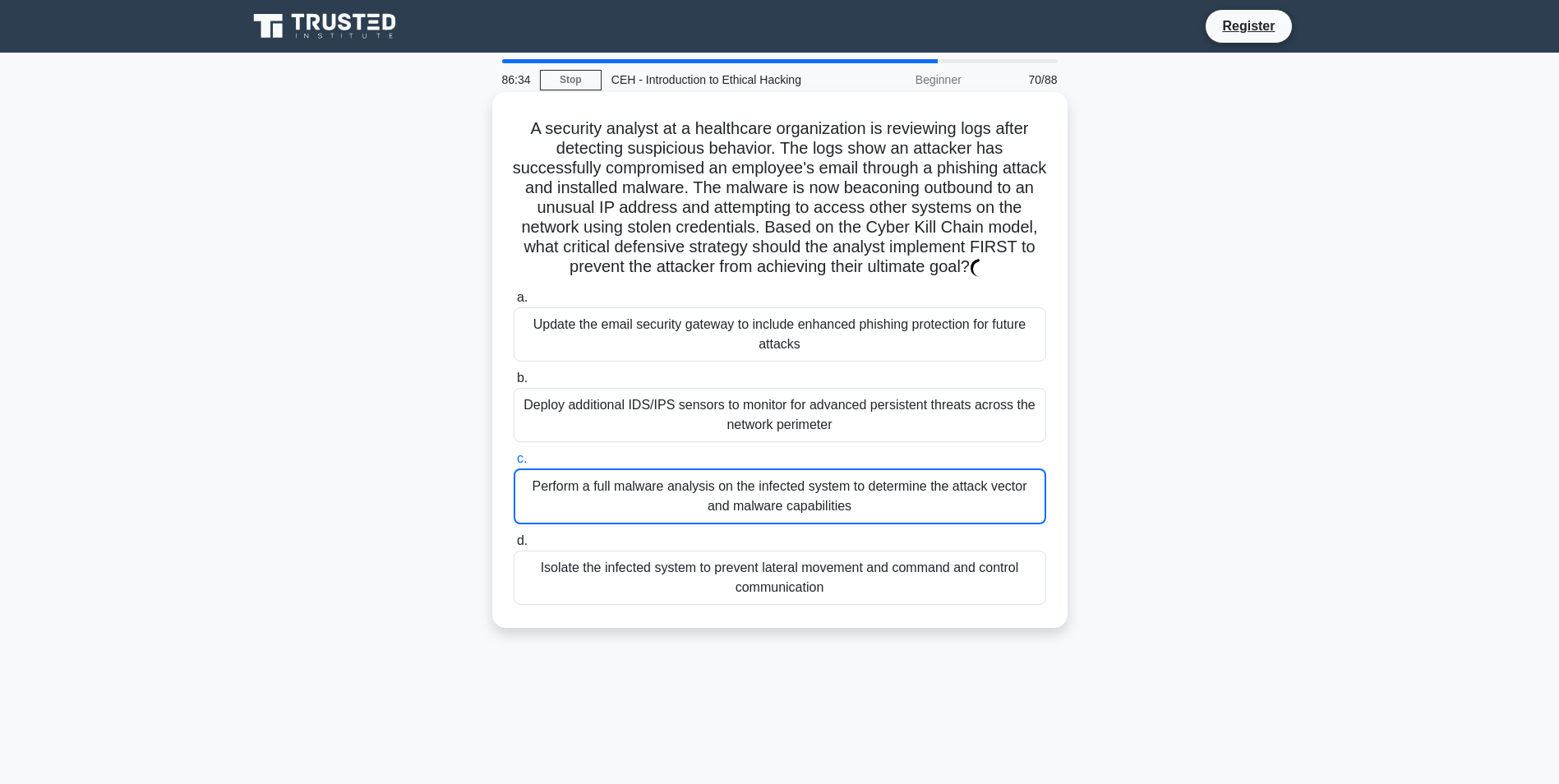
click at [876, 436] on div "Deploy additional IDS/IPS sensors to monitor for advanced persistent threats ac…" at bounding box center [780, 414] width 533 height 54
click at [514, 384] on input "b. Deploy additional IDS/IPS sensors to monitor for advanced persistent threats…" at bounding box center [514, 378] width 0 height 11
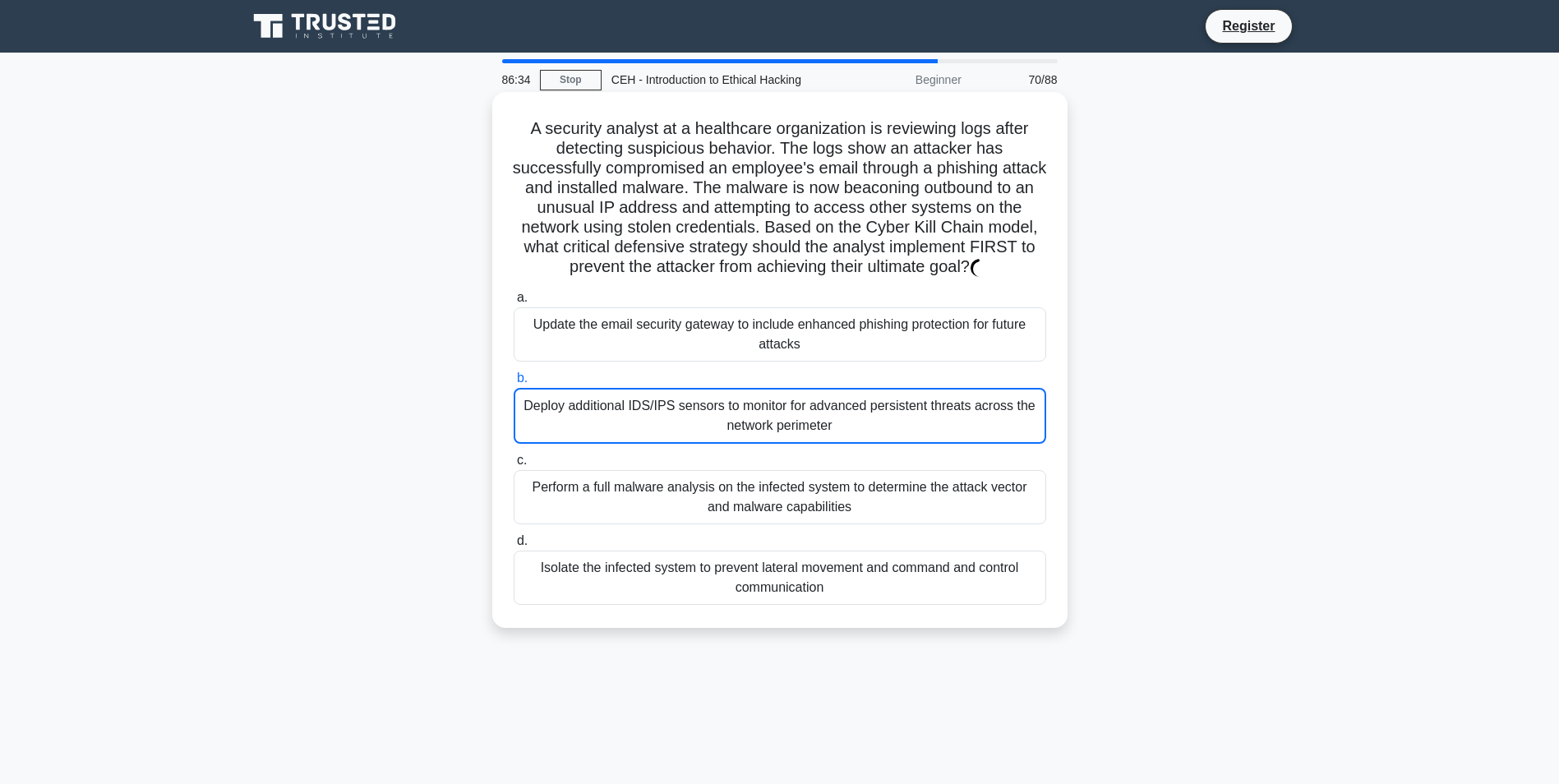
click at [906, 485] on div "Perform a full malware analysis on the infected system to determine the attack …" at bounding box center [780, 497] width 533 height 54
click at [514, 466] on input "c. Perform a full malware analysis on the infected system to determine the atta…" at bounding box center [514, 460] width 0 height 11
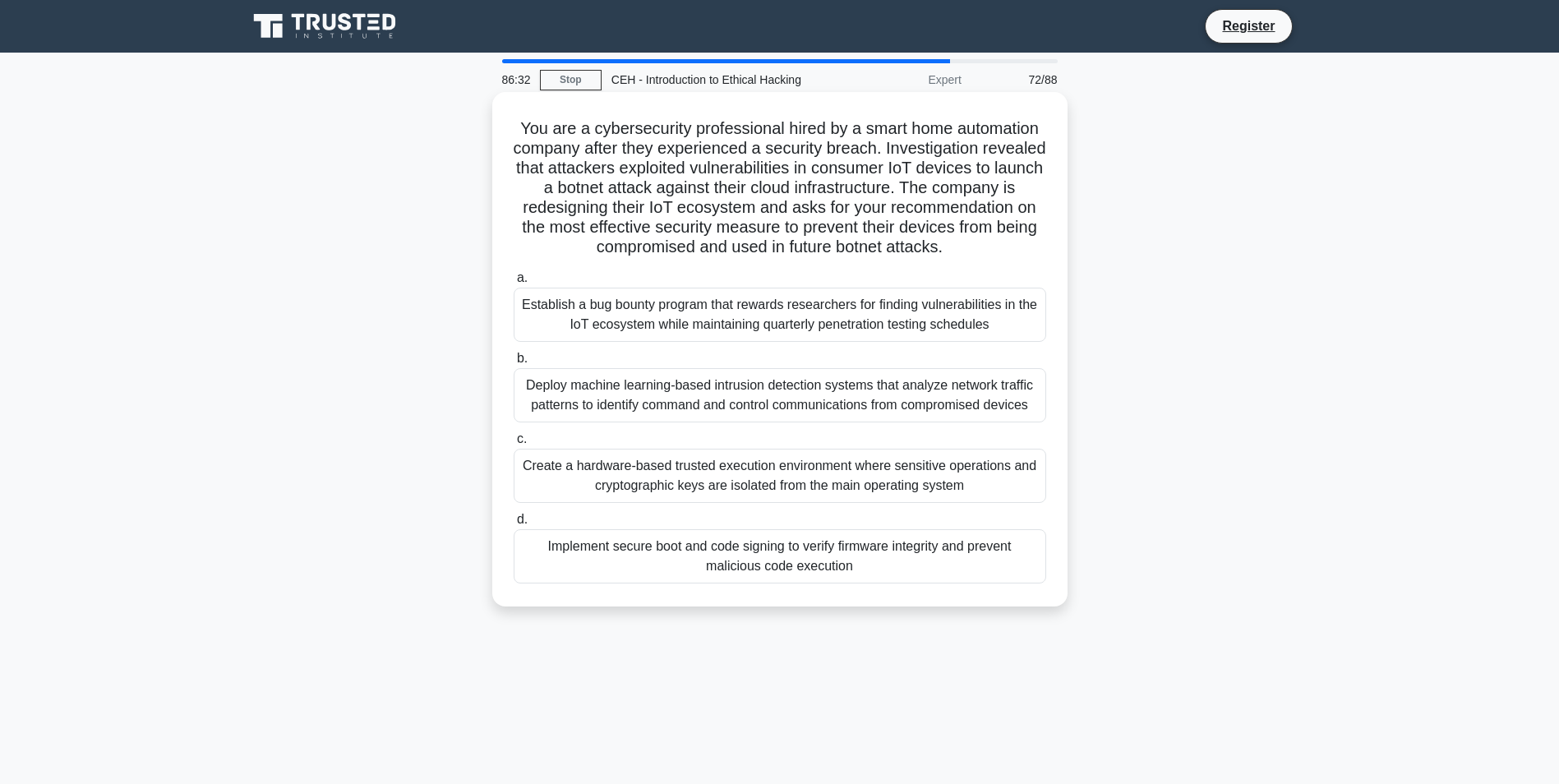
click at [851, 315] on div "Establish a bug bounty program that rewards researchers for finding vulnerabili…" at bounding box center [780, 314] width 533 height 54
click at [514, 284] on input "a. Establish a bug bounty program that rewards researchers for finding vulnerab…" at bounding box center [514, 278] width 0 height 11
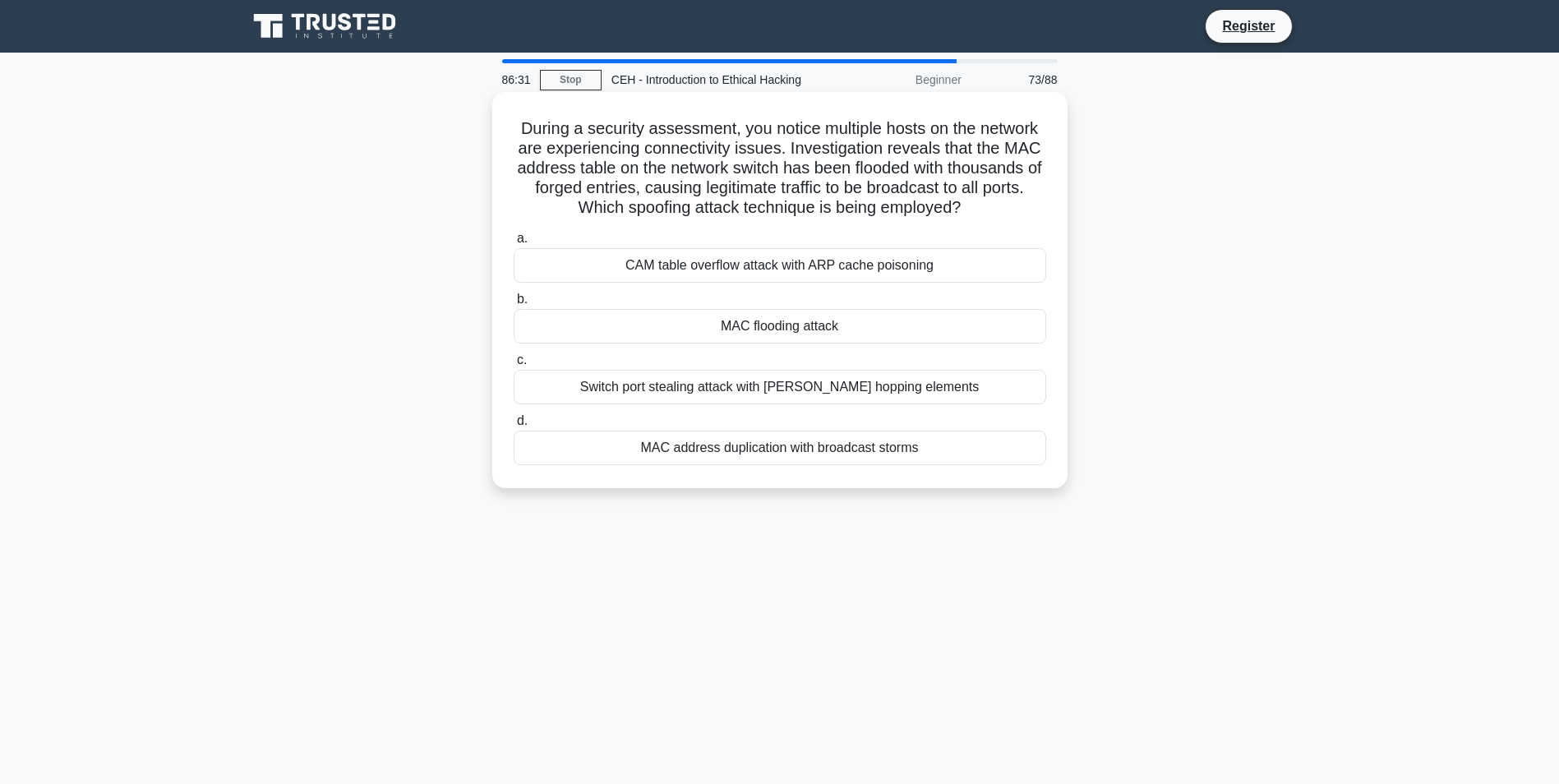
click at [841, 373] on div "Switch port stealing attack with VLAN hopping elements" at bounding box center [780, 386] width 533 height 34
click at [514, 365] on input "c. Switch port stealing attack with VLAN hopping elements" at bounding box center [514, 360] width 0 height 11
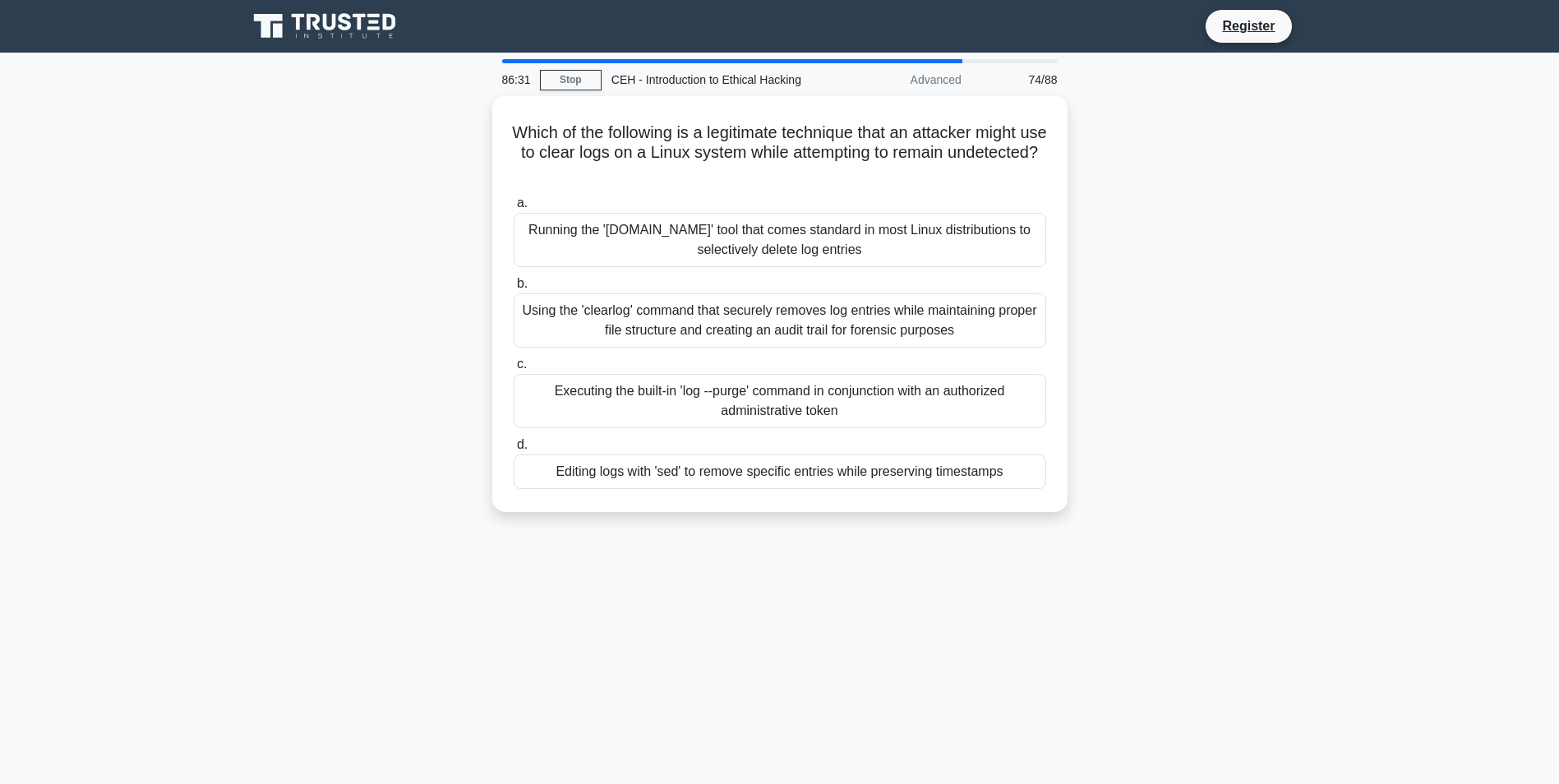
click at [832, 354] on label "c. Executing the built-in 'log --purge' command in conjunction with an authoriz…" at bounding box center [780, 390] width 533 height 74
click at [514, 359] on input "c. Executing the built-in 'log --purge' command in conjunction with an authoriz…" at bounding box center [514, 364] width 0 height 11
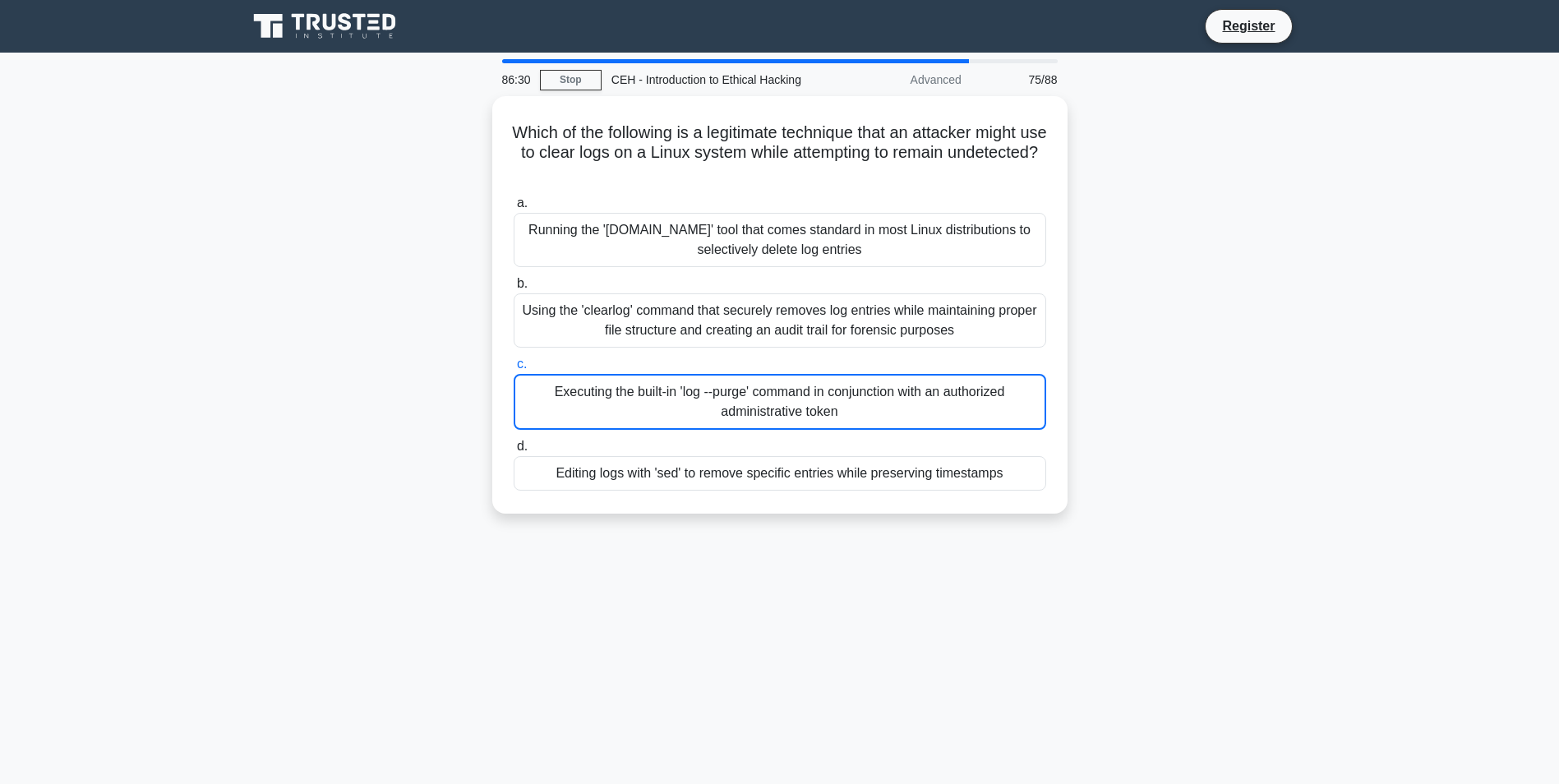
drag, startPoint x: 891, startPoint y: 523, endPoint x: 882, endPoint y: 476, distance: 47.9
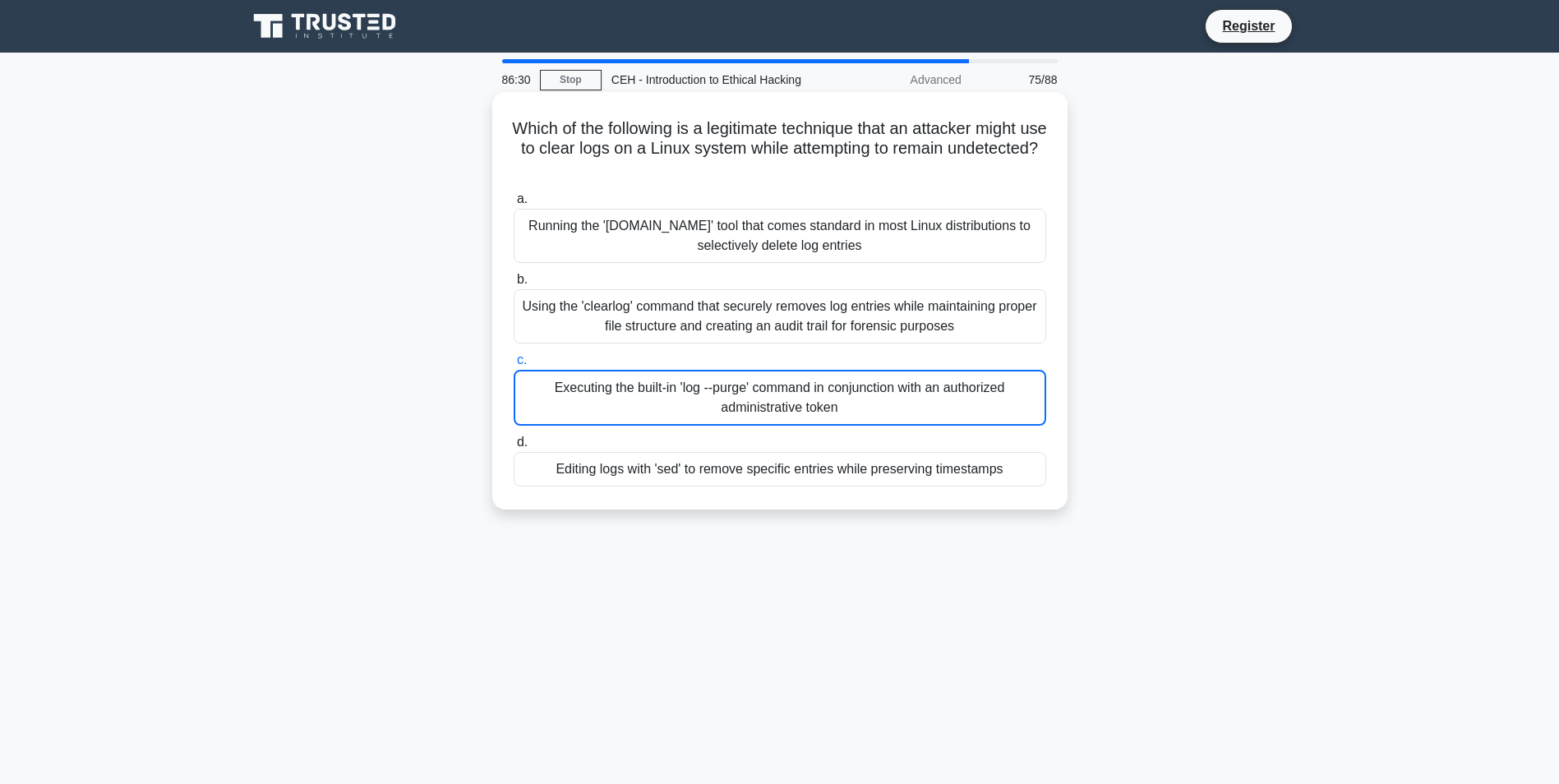
click at [891, 520] on div "Which of the following is a legitimate technique that an attacker might use to …" at bounding box center [779, 314] width 1085 height 437
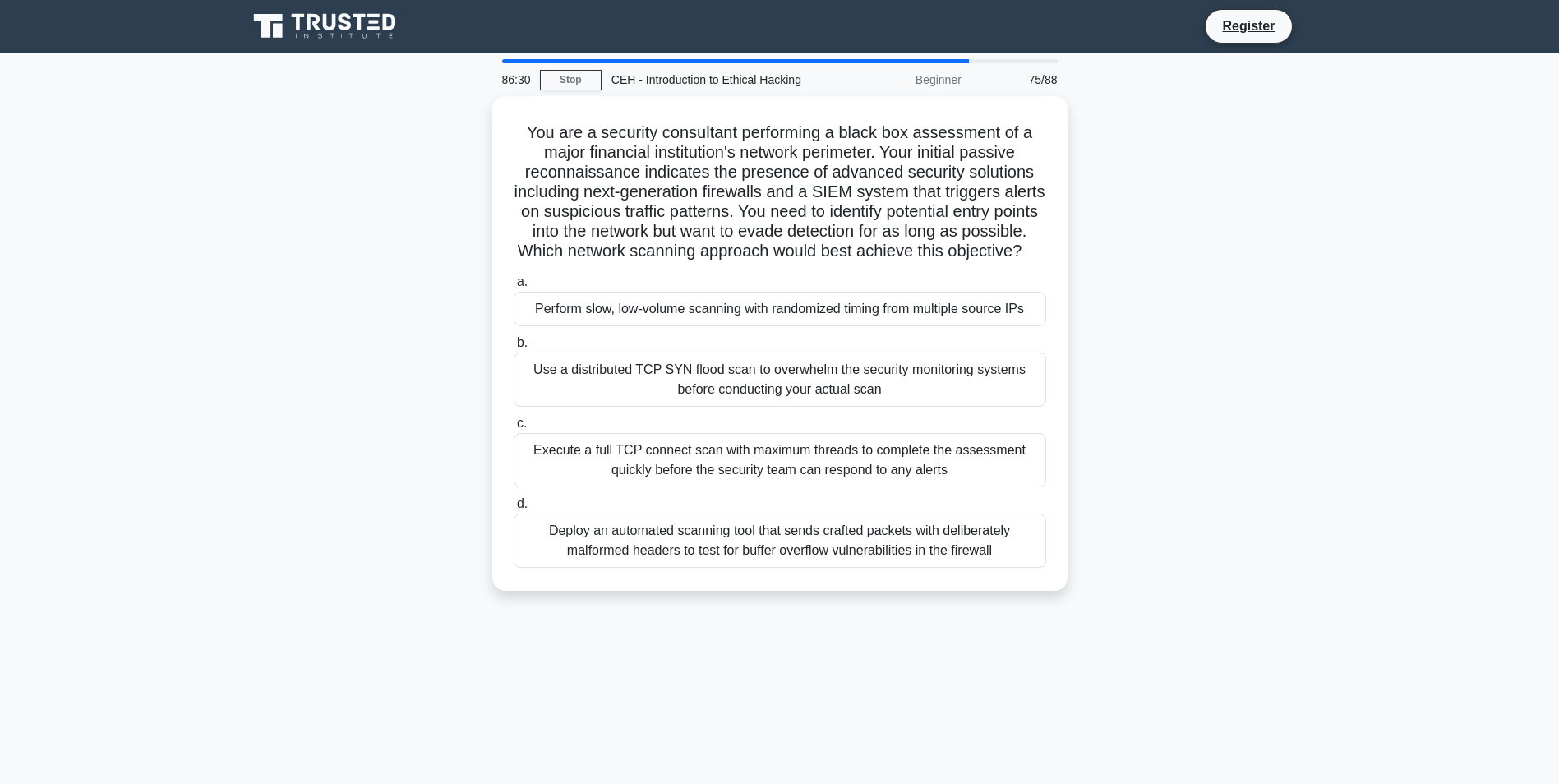
click at [877, 464] on div "Execute a full TCP connect scan with maximum threads to complete the assessment…" at bounding box center [780, 459] width 533 height 54
click at [514, 429] on input "c. Execute a full TCP connect scan with maximum threads to complete the assessm…" at bounding box center [514, 423] width 0 height 11
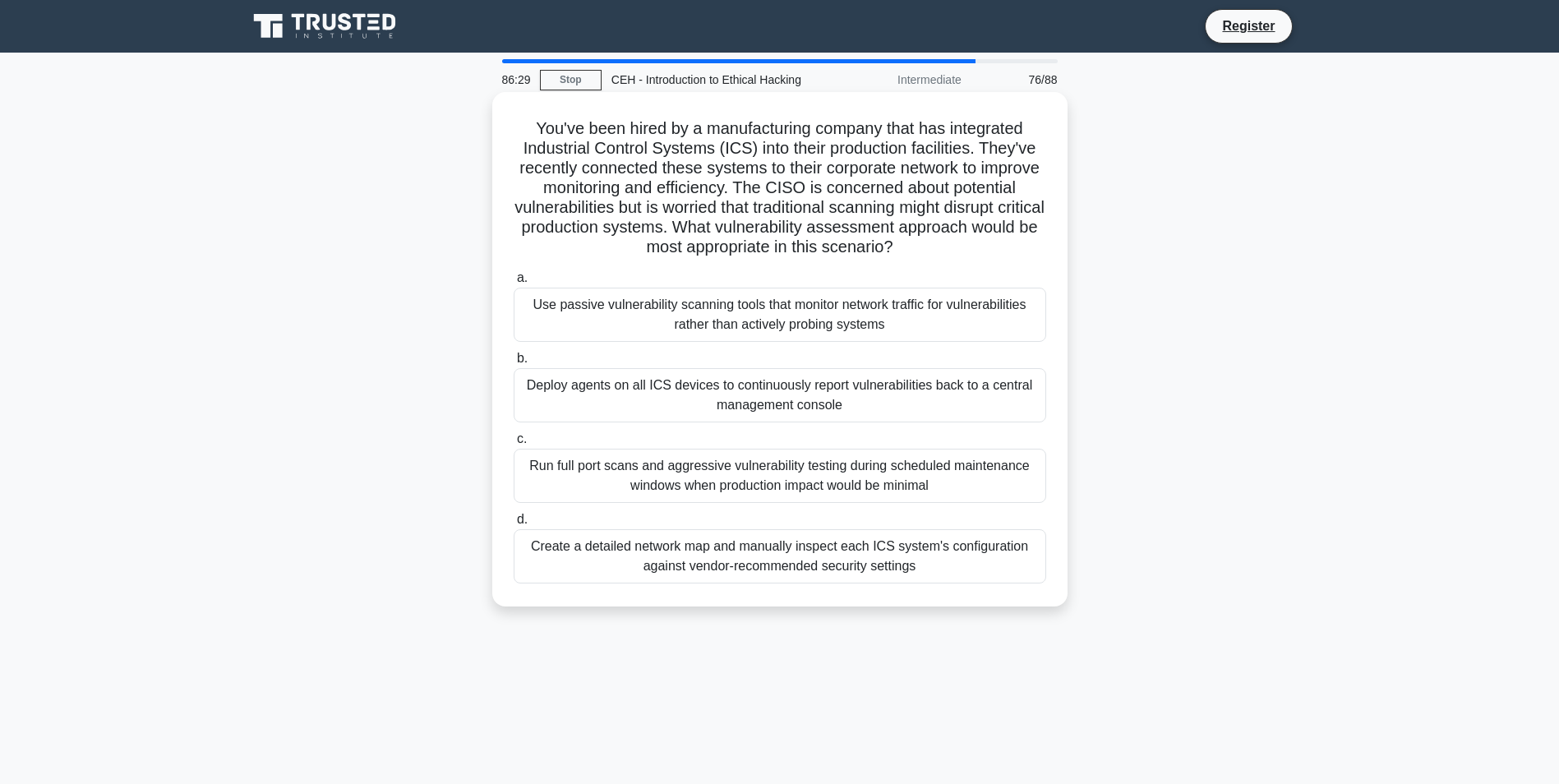
click at [871, 469] on div "Run full port scans and aggressive vulnerability testing during scheduled maint…" at bounding box center [780, 475] width 533 height 54
click at [514, 444] on input "c. Run full port scans and aggressive vulnerability testing during scheduled ma…" at bounding box center [514, 439] width 0 height 11
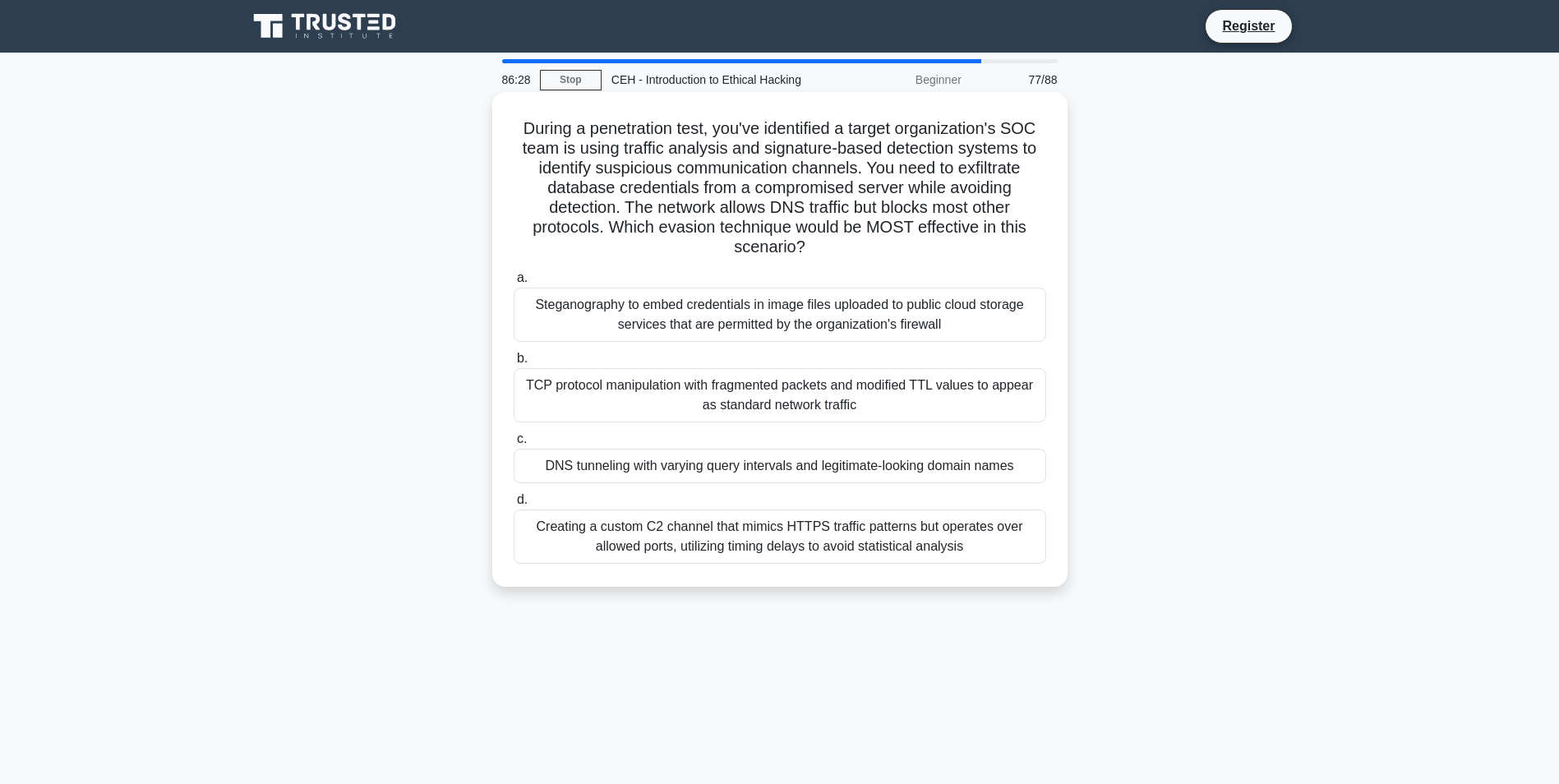
click at [759, 333] on div "Steganography to embed credentials in image files uploaded to public cloud stor…" at bounding box center [780, 314] width 533 height 54
click at [514, 284] on input "a. Steganography to embed credentials in image files uploaded to public cloud s…" at bounding box center [514, 278] width 0 height 11
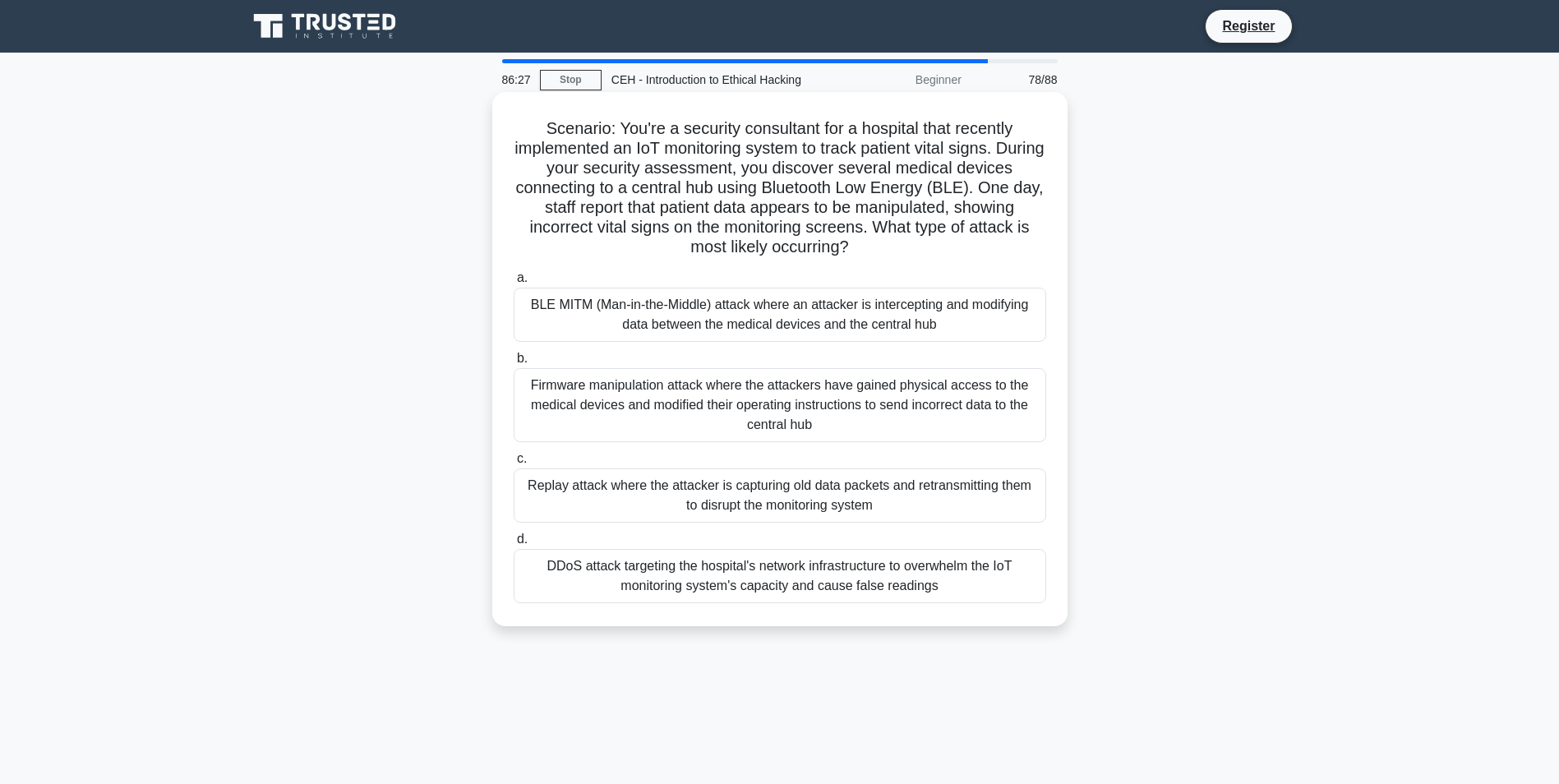
drag, startPoint x: 770, startPoint y: 404, endPoint x: 861, endPoint y: 573, distance: 191.9
click at [771, 404] on div "Firmware manipulation attack where the attackers have gained physical access to…" at bounding box center [780, 404] width 533 height 74
click at [514, 364] on input "b. Firmware manipulation attack where the attackers have gained physical access…" at bounding box center [514, 358] width 0 height 11
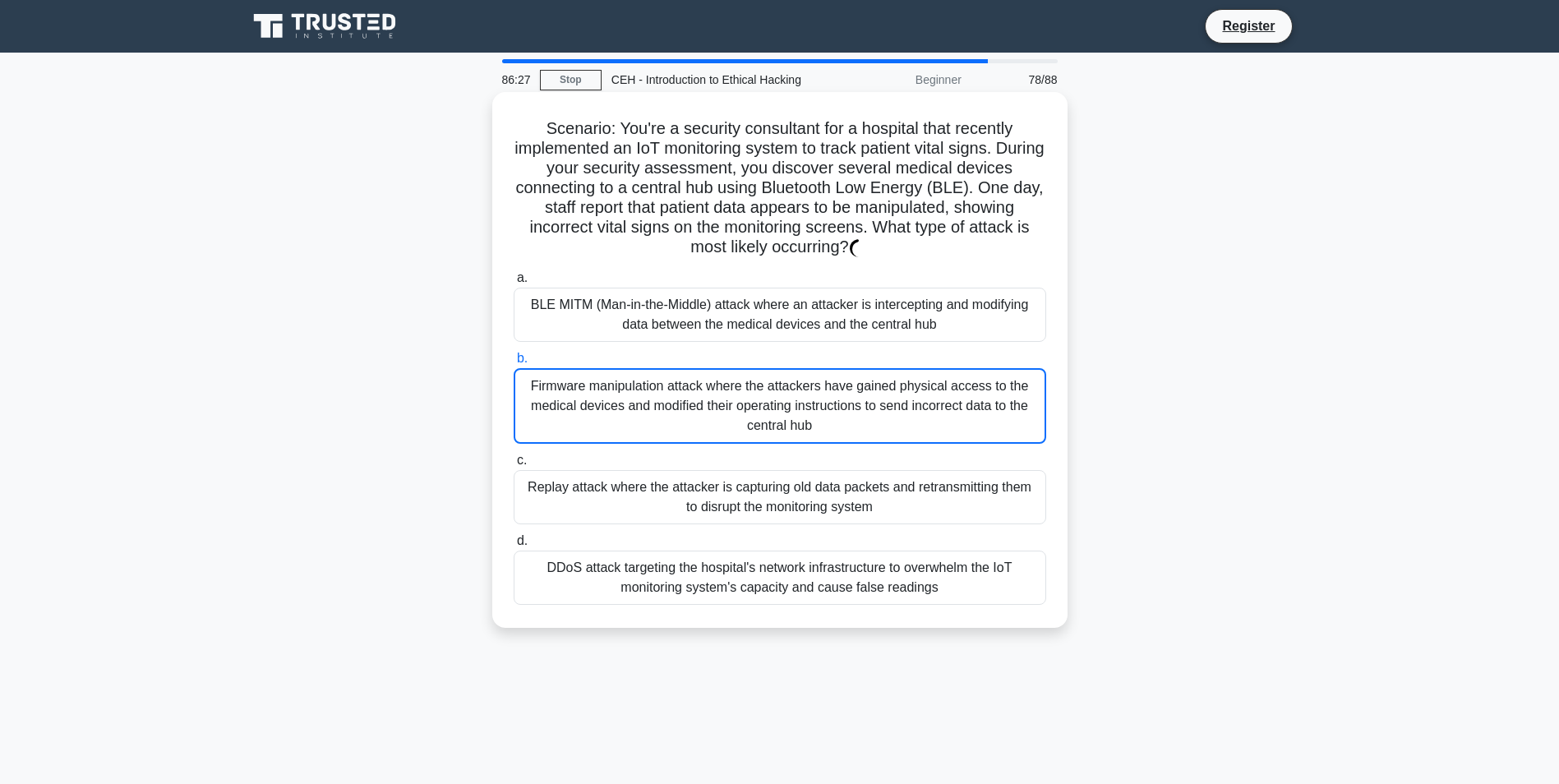
click at [861, 571] on div "DDoS attack targeting the hospital's network infrastructure to overwhelm the Io…" at bounding box center [780, 577] width 533 height 54
click at [514, 546] on input "d. DDoS attack targeting the hospital's network infrastructure to overwhelm the…" at bounding box center [514, 541] width 0 height 11
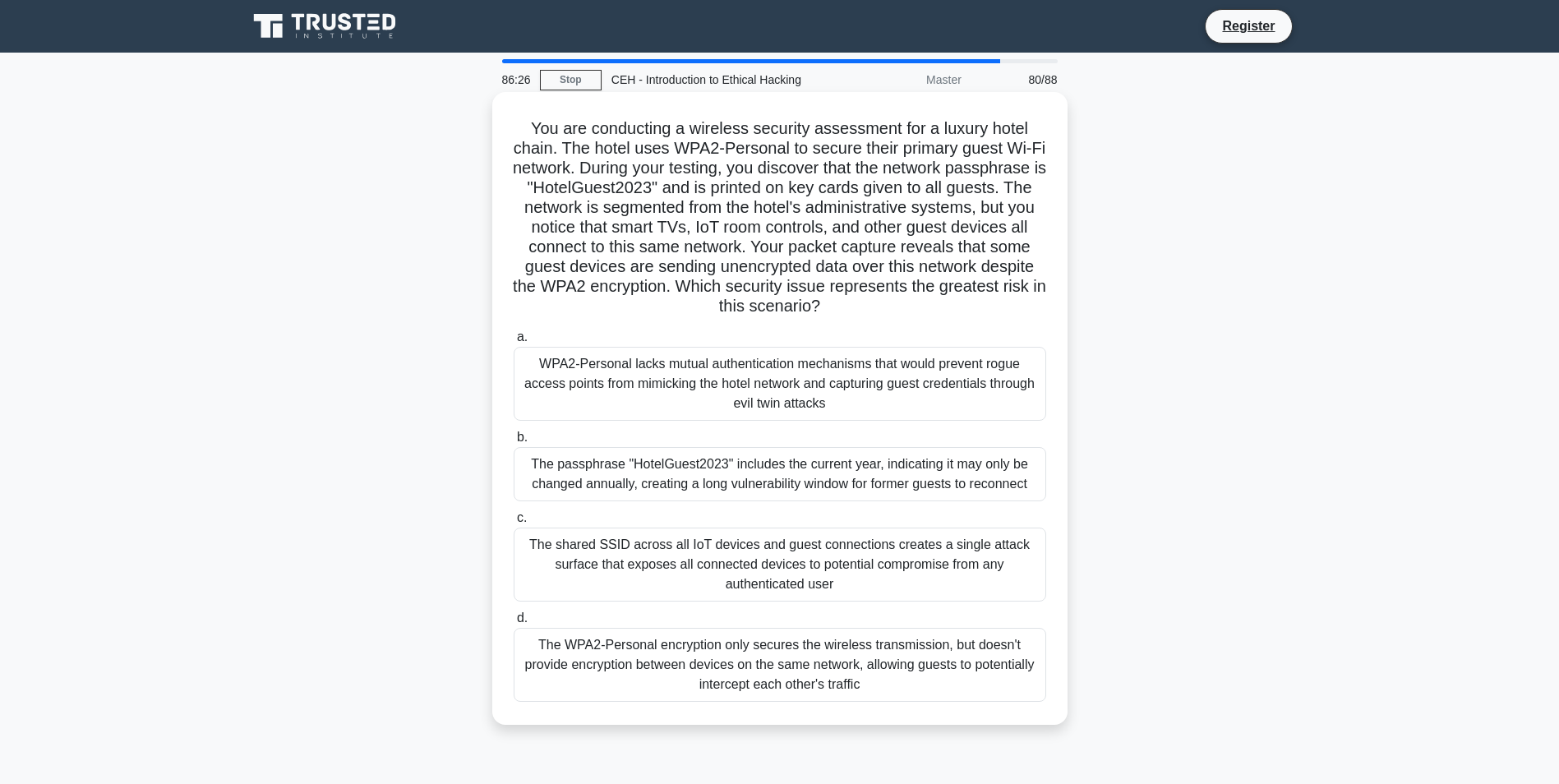
drag, startPoint x: 798, startPoint y: 456, endPoint x: 797, endPoint y: 438, distance: 18.0
drag, startPoint x: 822, startPoint y: 425, endPoint x: 829, endPoint y: 477, distance: 52.5
click at [825, 439] on div "a. WPA2-Personal lacks mutual authentication mechanisms that would prevent rogu…" at bounding box center [779, 514] width 552 height 381
click at [829, 477] on div "The passphrase "HotelGuest2023" includes the current year, indicating it may on…" at bounding box center [780, 474] width 533 height 54
click at [514, 443] on input "b. The passphrase "HotelGuest2023" includes the current year, indicating it may…" at bounding box center [514, 437] width 0 height 11
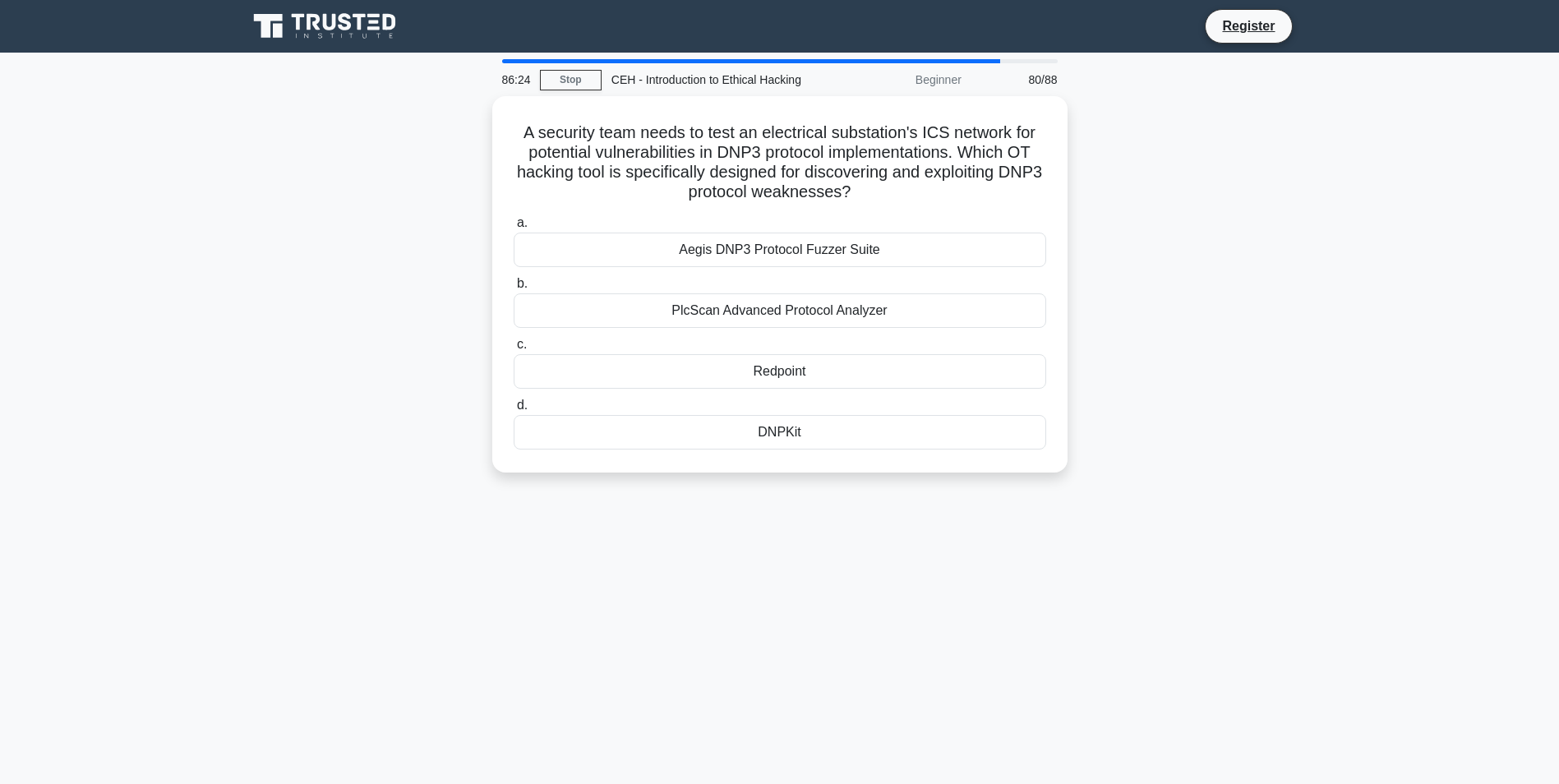
click at [886, 557] on div "86:24 Stop CEH - Introduction to Ethical Hacking Beginner 80/88 A security team…" at bounding box center [779, 469] width 1085 height 821
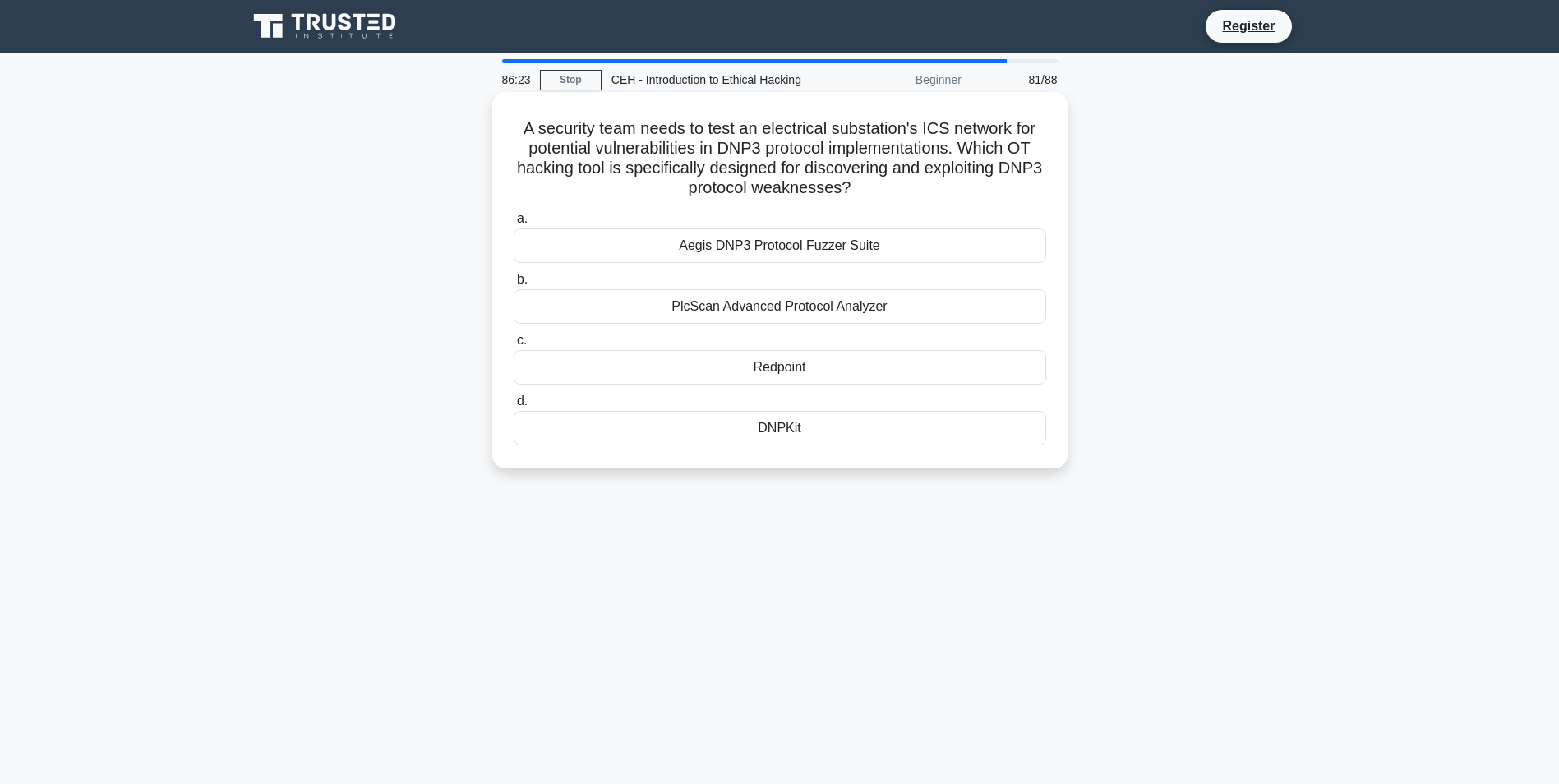
click at [841, 355] on div "Redpoint" at bounding box center [780, 367] width 533 height 34
click at [514, 346] on input "c. Redpoint" at bounding box center [514, 340] width 0 height 11
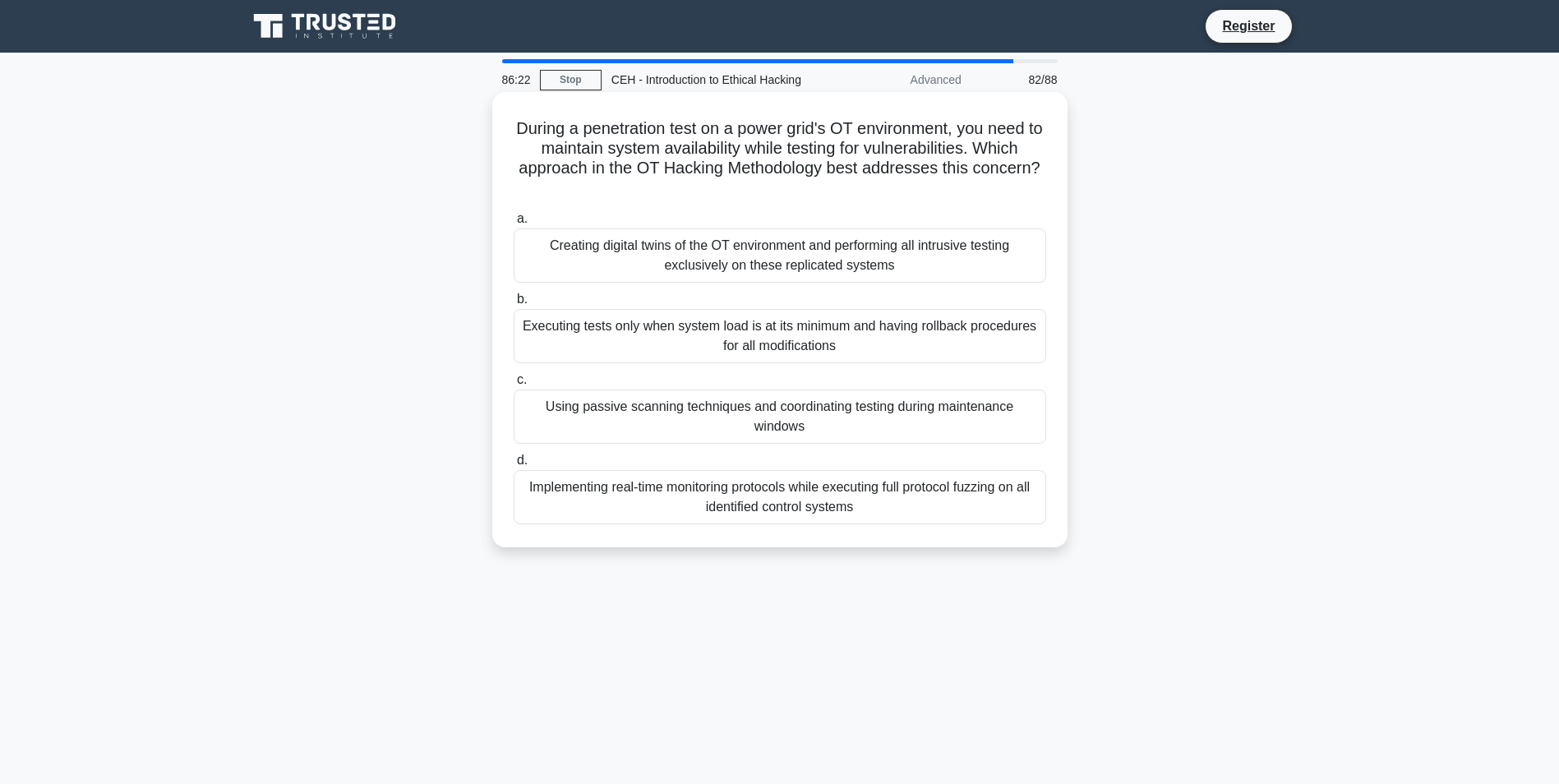
drag, startPoint x: 837, startPoint y: 338, endPoint x: 852, endPoint y: 375, distance: 39.9
click at [842, 354] on div "Executing tests only when system load is at its minimum and having rollback pro…" at bounding box center [780, 335] width 533 height 54
click at [514, 305] on input "b. Executing tests only when system load is at its minimum and having rollback …" at bounding box center [514, 299] width 0 height 11
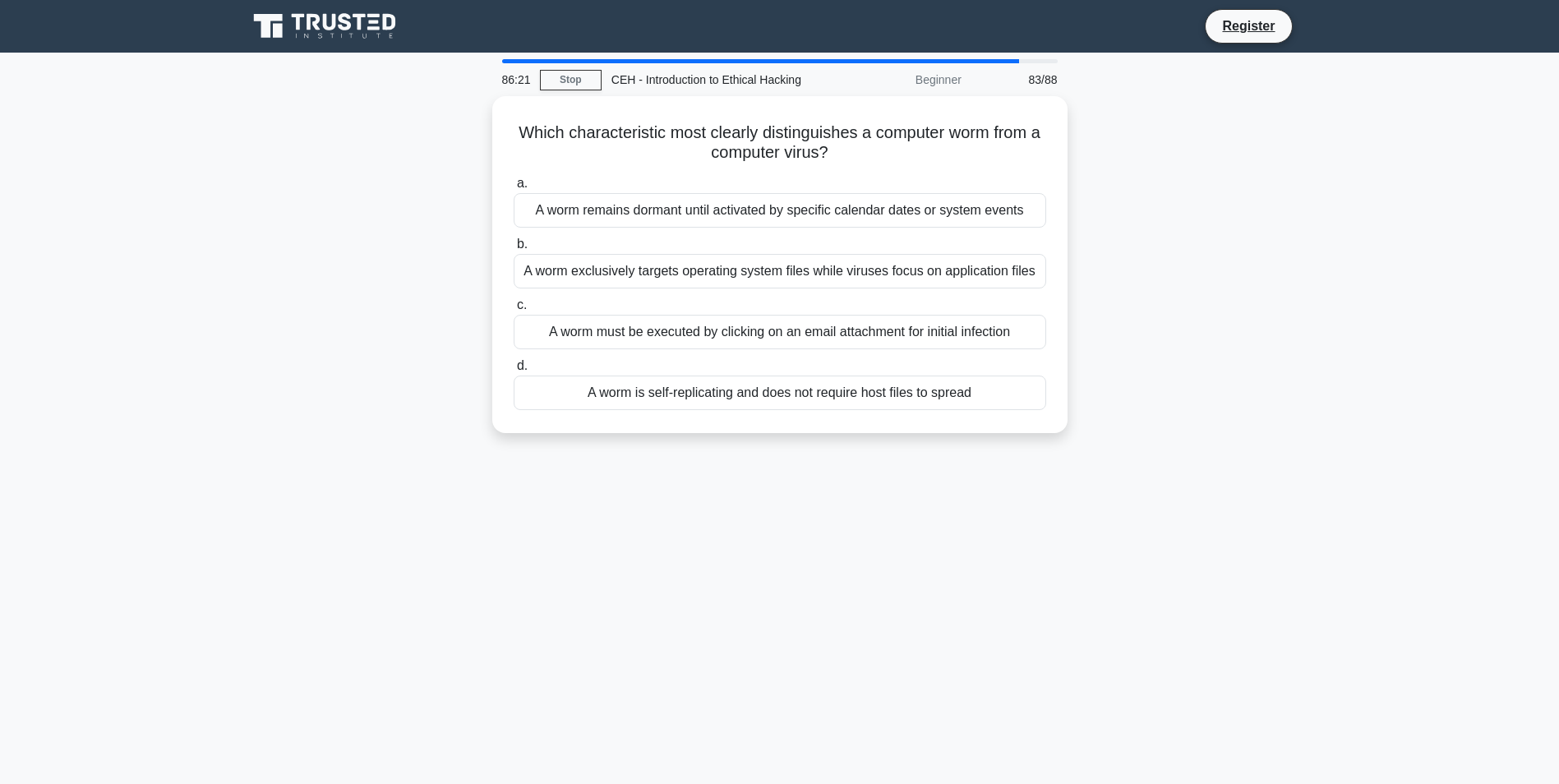
click at [861, 402] on div "A worm is self-replicating and does not require host files to spread" at bounding box center [780, 392] width 533 height 34
click at [514, 371] on input "d. A worm is self-replicating and does not require host files to spread" at bounding box center [514, 365] width 0 height 11
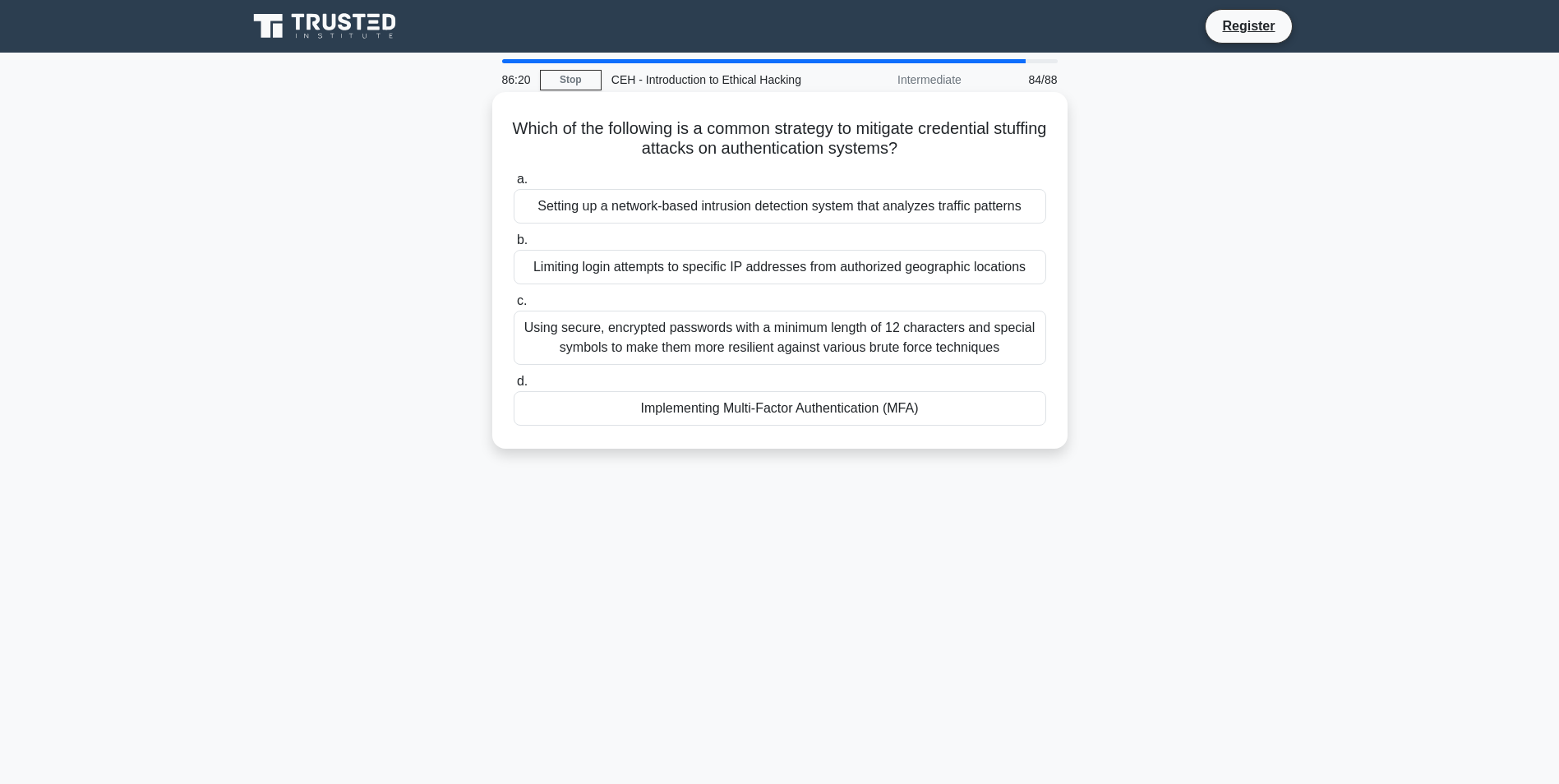
click at [843, 345] on div "Using secure, encrypted passwords with a minimum length of 12 characters and sp…" at bounding box center [780, 337] width 533 height 54
click at [514, 306] on input "c. Using secure, encrypted passwords with a minimum length of 12 characters and…" at bounding box center [514, 300] width 0 height 11
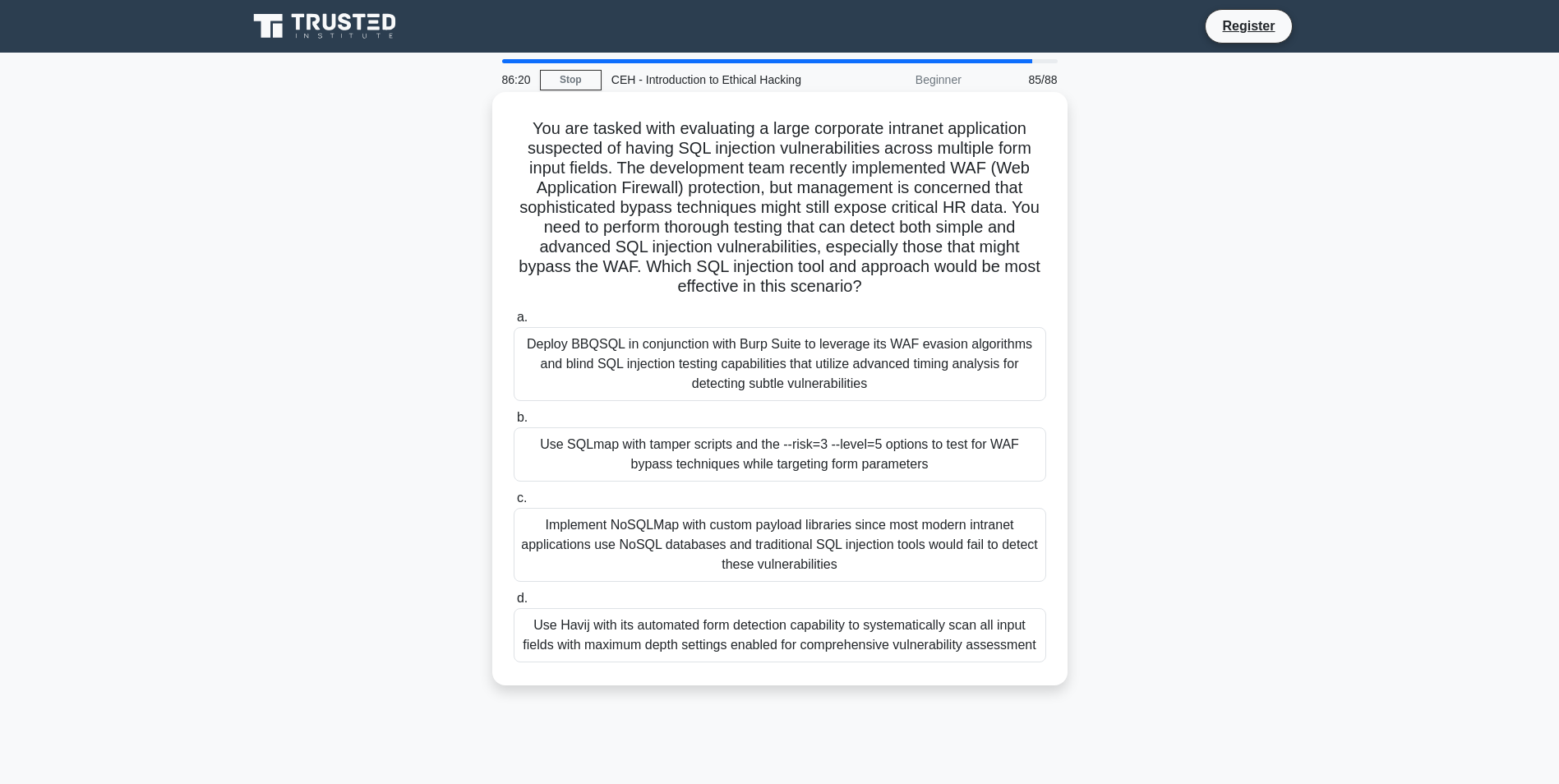
drag, startPoint x: 874, startPoint y: 404, endPoint x: 875, endPoint y: 417, distance: 13.0
click at [875, 417] on div "a. Deploy BBQSQL in conjunction with Burp Suite to leverage its WAF evasion alg…" at bounding box center [779, 484] width 552 height 361
click at [881, 441] on div "Use SQLmap with tamper scripts and the --risk=3 --level=5 options to test for W…" at bounding box center [780, 454] width 533 height 54
click at [514, 423] on input "b. Use SQLmap with tamper scripts and the --risk=3 --level=5 options to test fo…" at bounding box center [514, 418] width 0 height 11
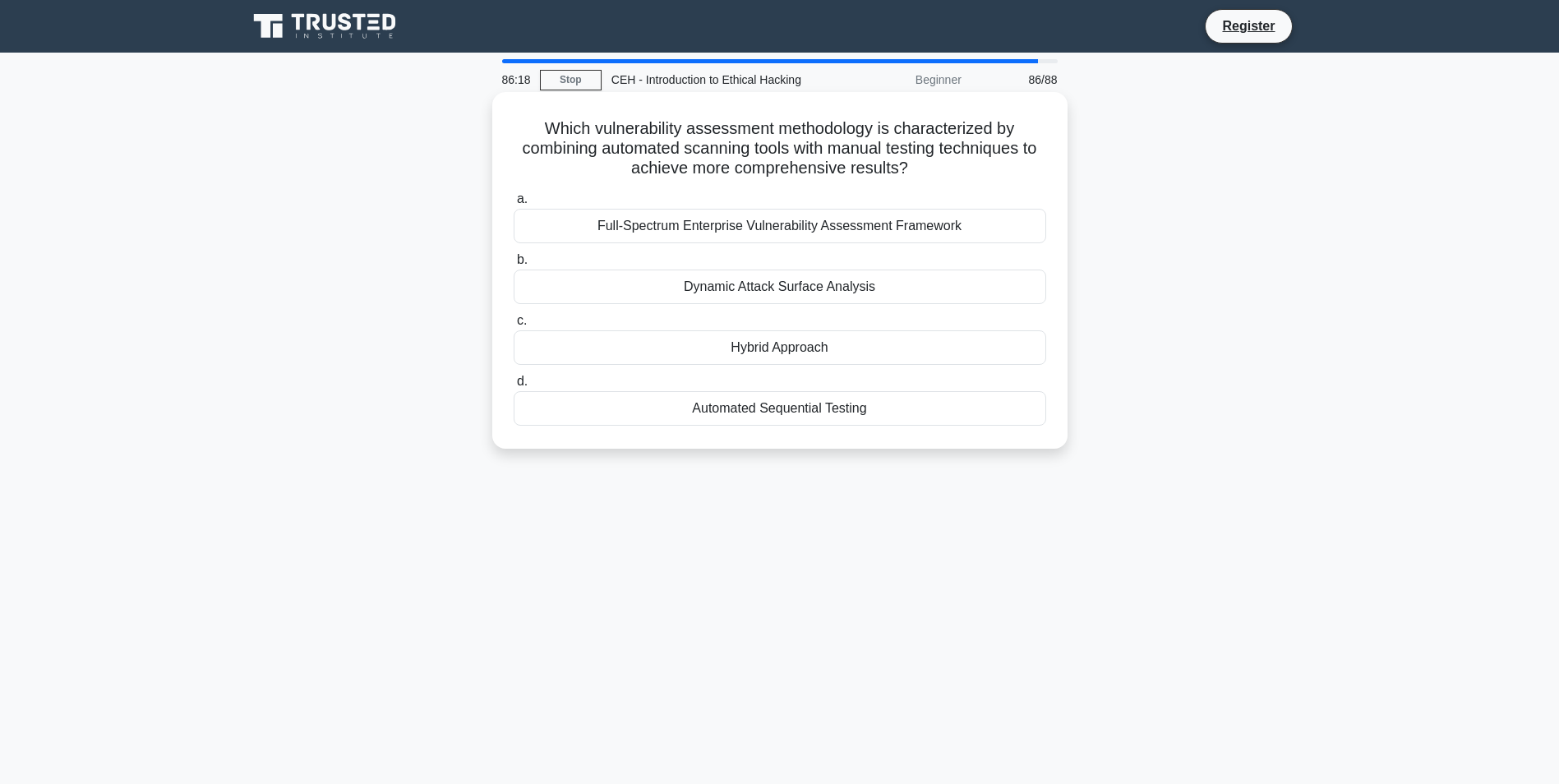
click at [832, 344] on div "Hybrid Approach" at bounding box center [780, 347] width 533 height 34
click at [514, 326] on input "c. Hybrid Approach" at bounding box center [514, 320] width 0 height 11
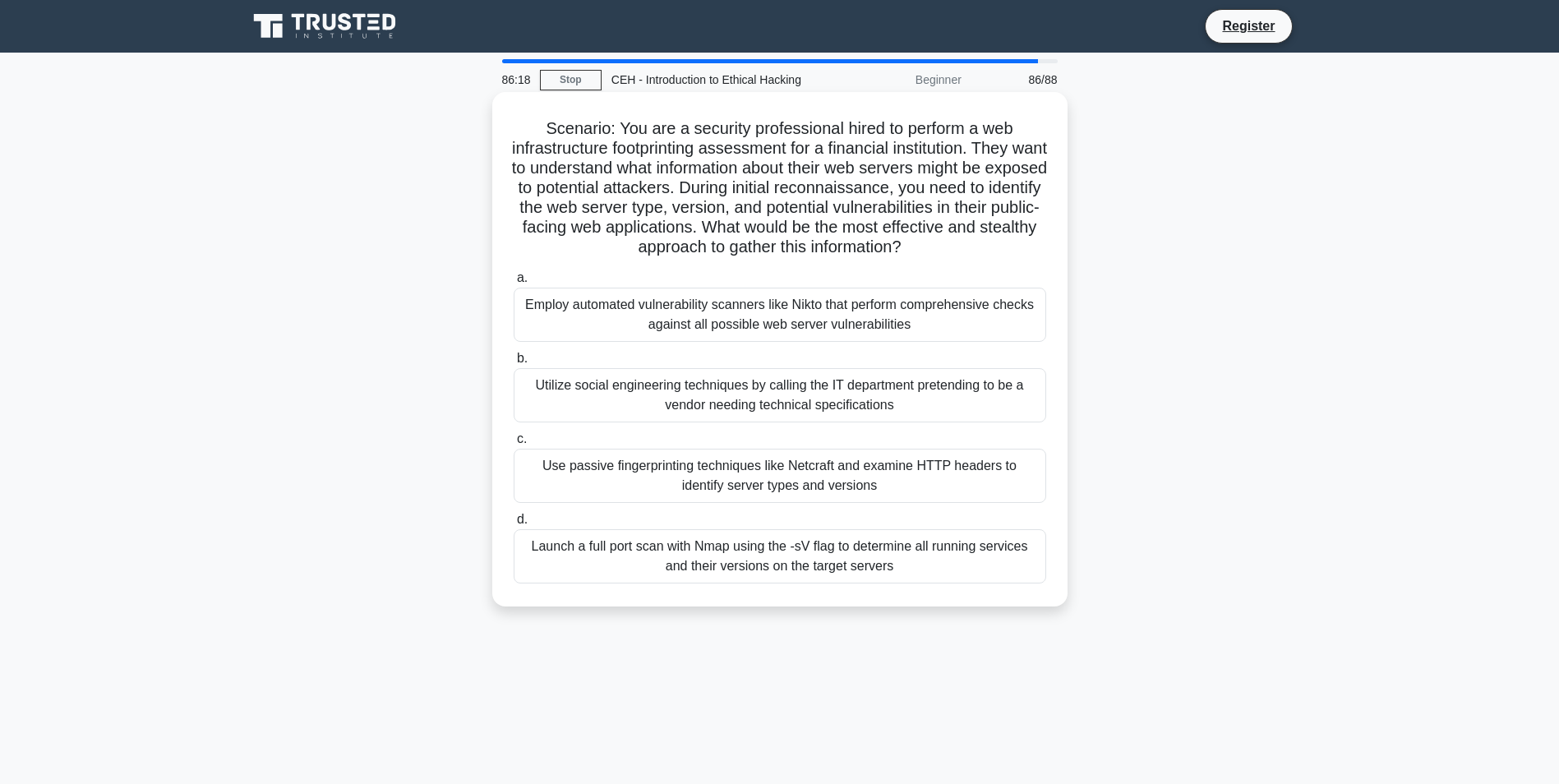
drag, startPoint x: 832, startPoint y: 344, endPoint x: 833, endPoint y: 294, distance: 50.0
click at [832, 285] on label "a. Employ automated vulnerability scanners like Nikto that perform comprehensiv…" at bounding box center [780, 305] width 533 height 74
click at [514, 284] on input "a. Employ automated vulnerability scanners like Nikto that perform comprehensiv…" at bounding box center [514, 278] width 0 height 11
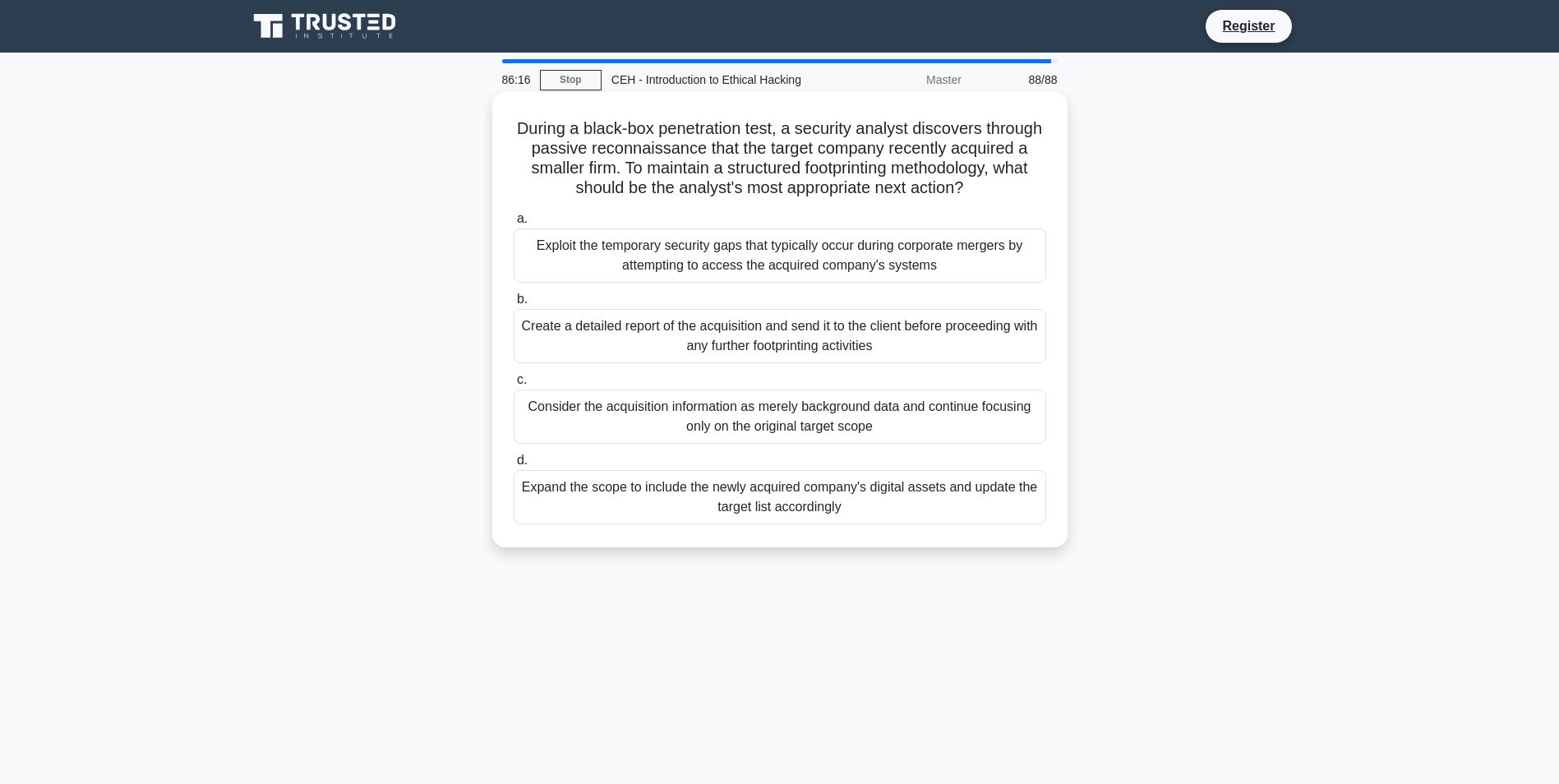
click at [864, 393] on div "Consider the acquisition information as merely background data and continue foc…" at bounding box center [780, 416] width 533 height 54
click at [514, 385] on input "c. Consider the acquisition information as merely background data and continue …" at bounding box center [514, 380] width 0 height 11
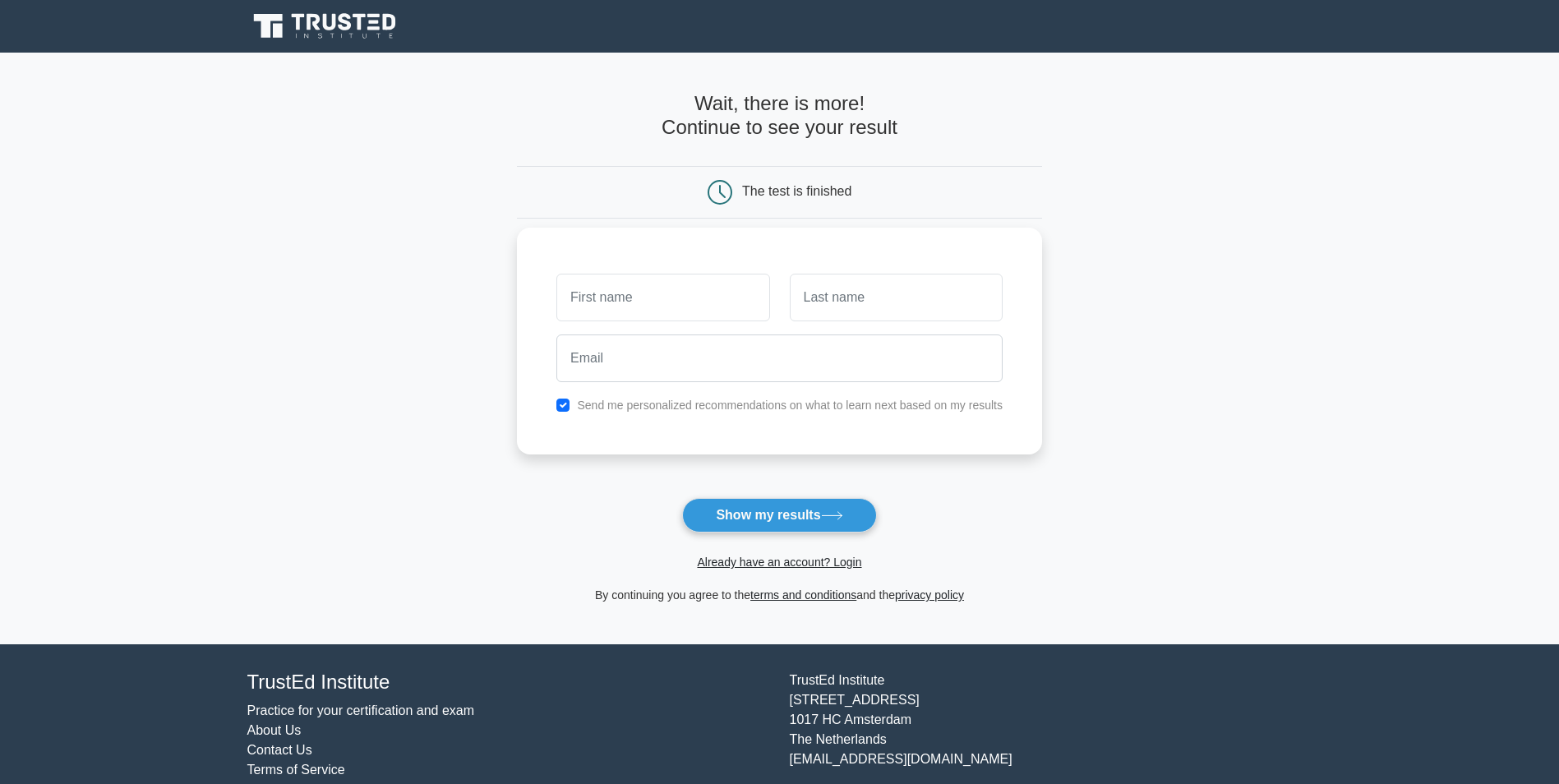
click at [712, 301] on input "text" at bounding box center [663, 297] width 213 height 47
type input "Sameer"
click at [956, 295] on input "text" at bounding box center [896, 297] width 213 height 47
type input "khan"
click at [940, 355] on input "email" at bounding box center [779, 358] width 446 height 47
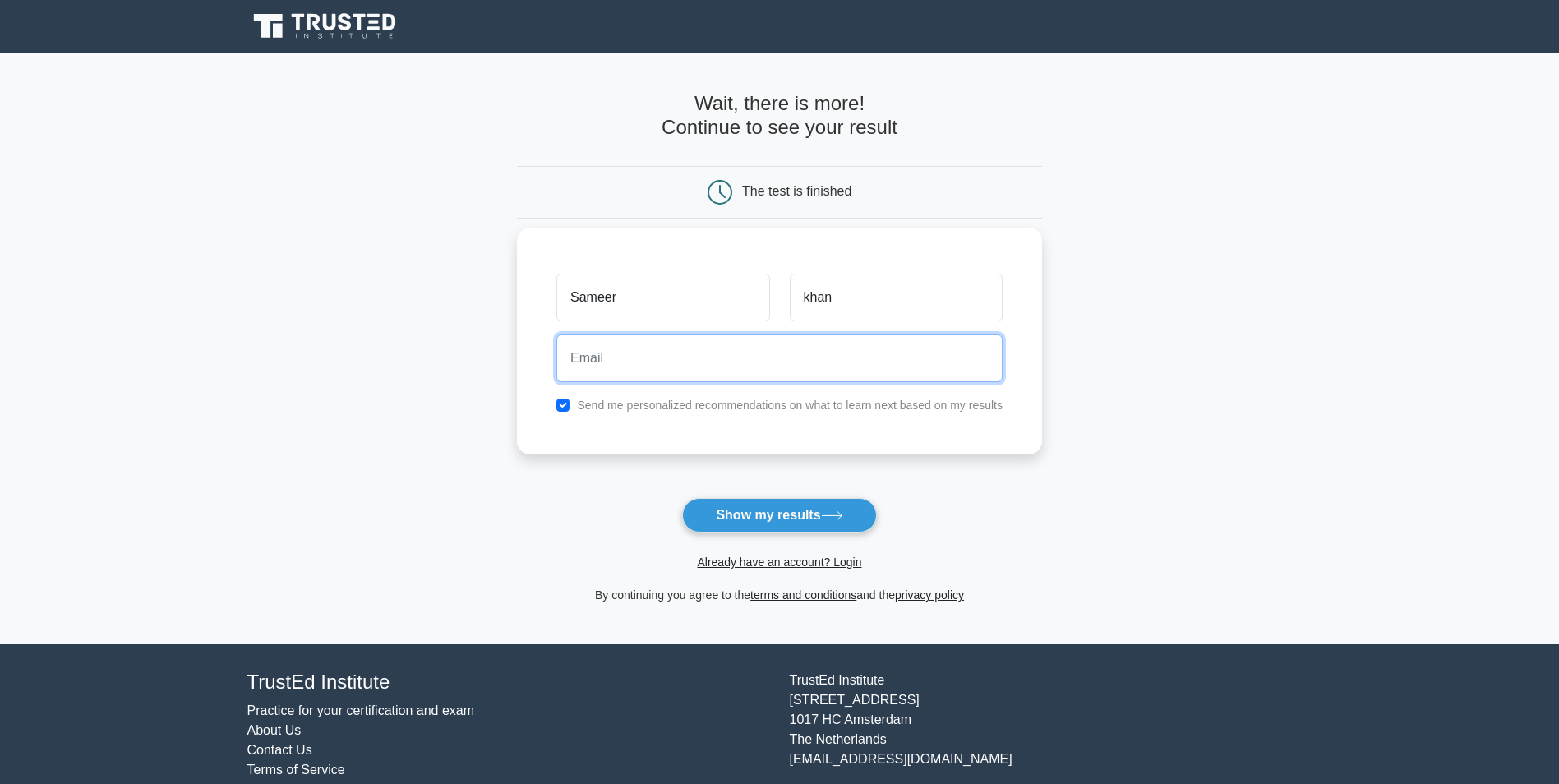
type input "tanabkhan2211@gmail.com"
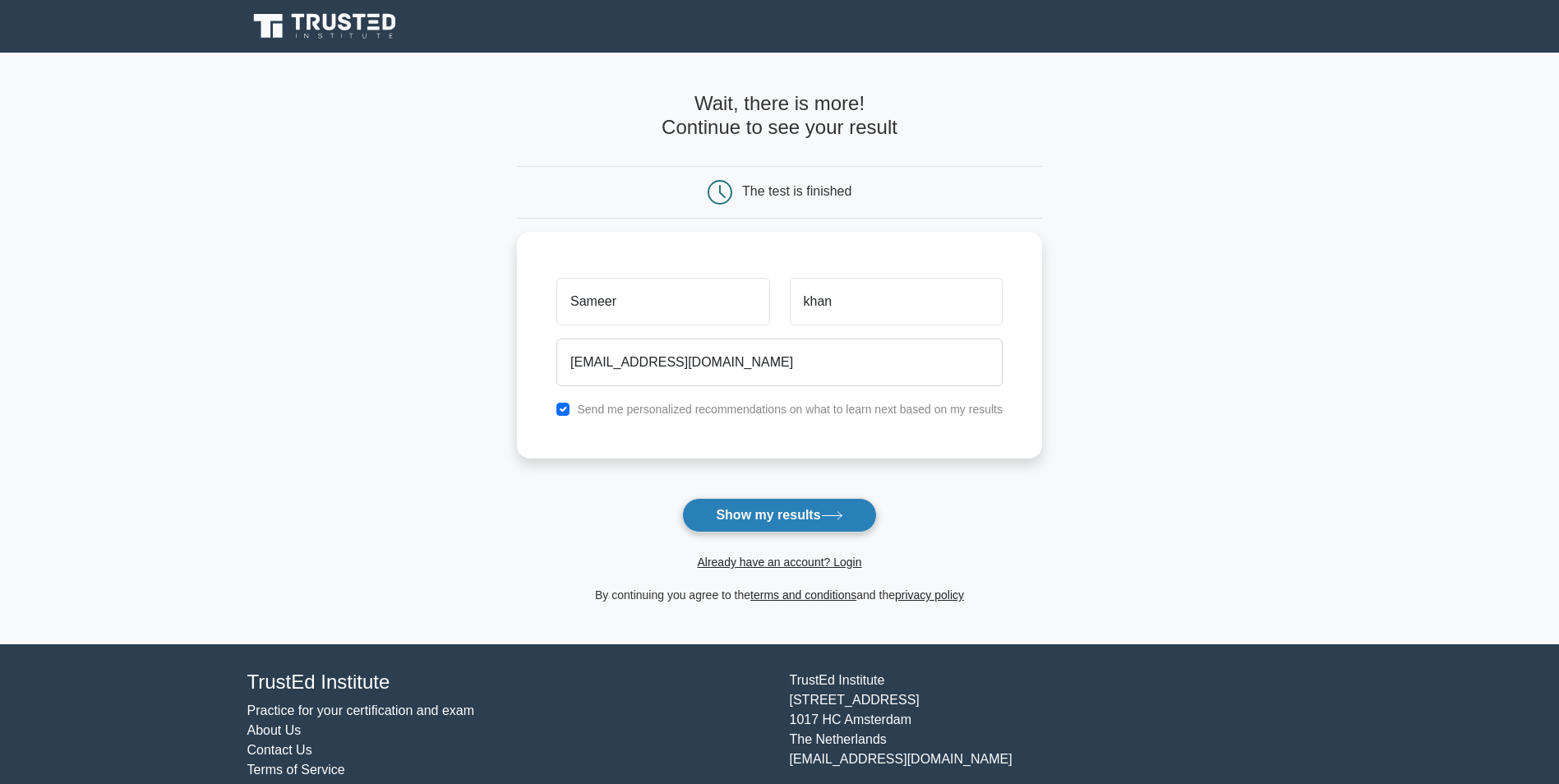
click at [839, 506] on button "Show my results" at bounding box center [778, 514] width 194 height 34
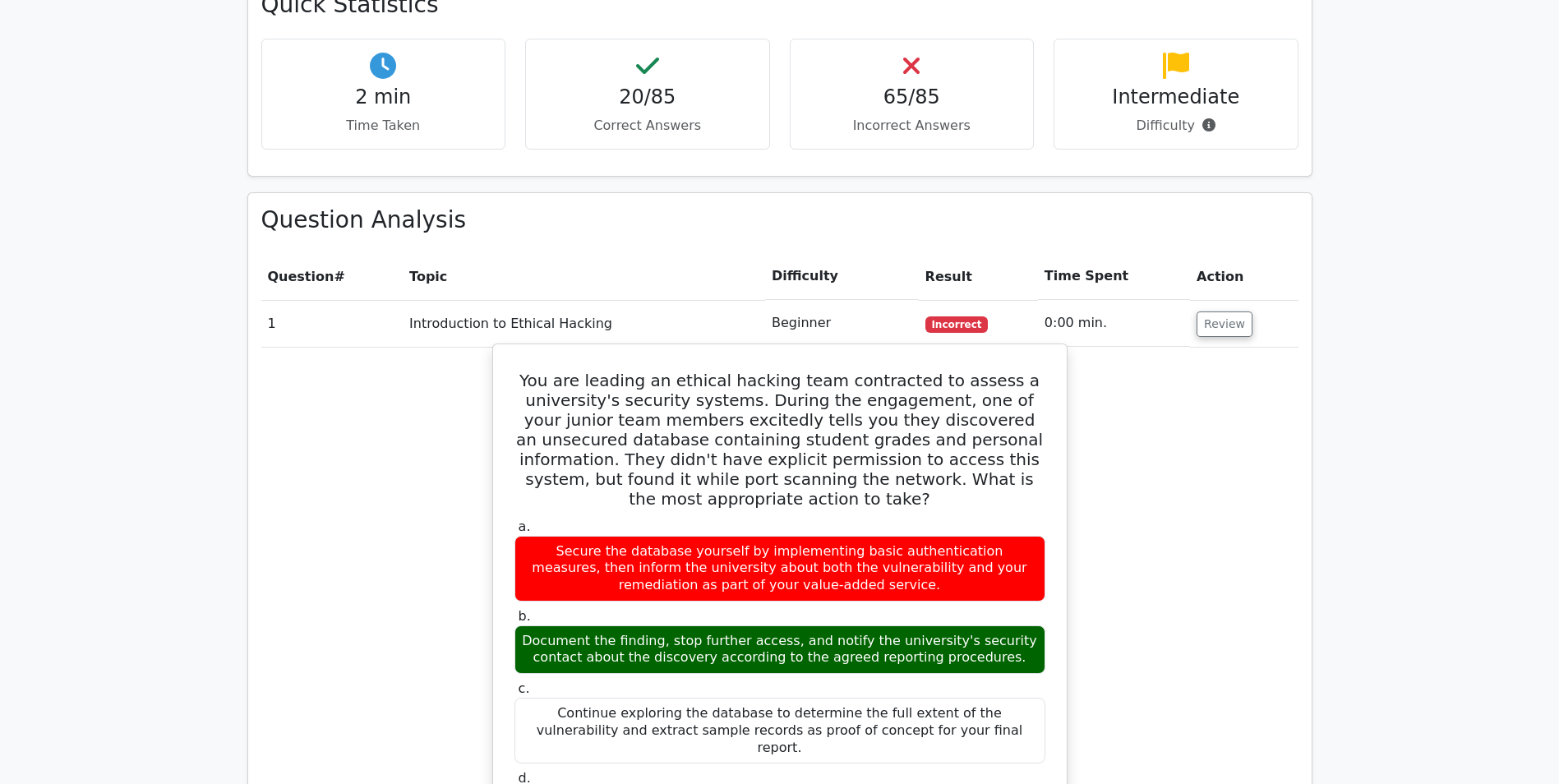
scroll to position [1380, 0]
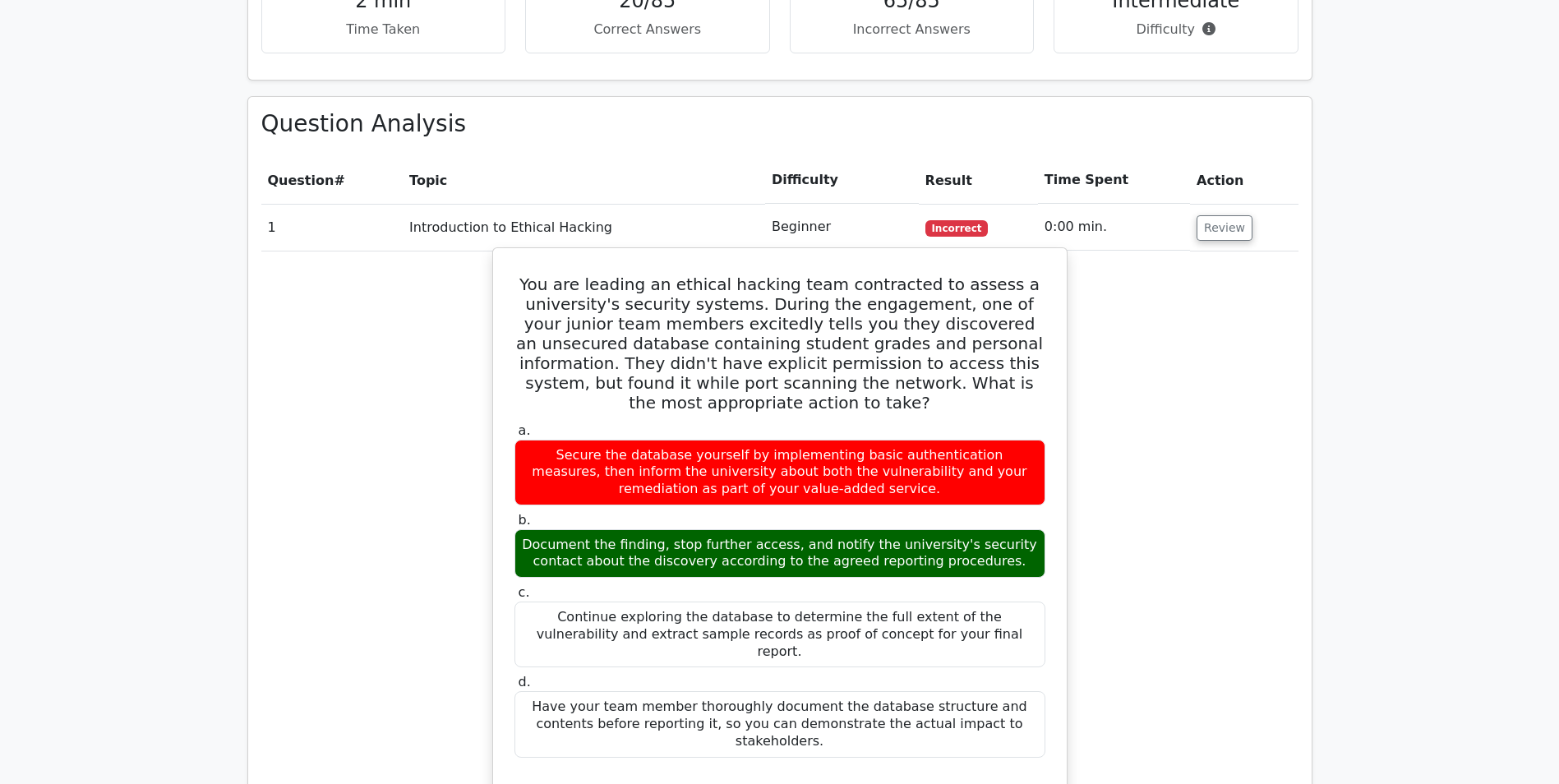
click at [873, 439] on div "Secure the database yourself by implementing basic authentication measures, the…" at bounding box center [780, 472] width 531 height 66
click at [819, 529] on div "Document the finding, stop further access, and notify the university's security…" at bounding box center [780, 553] width 531 height 49
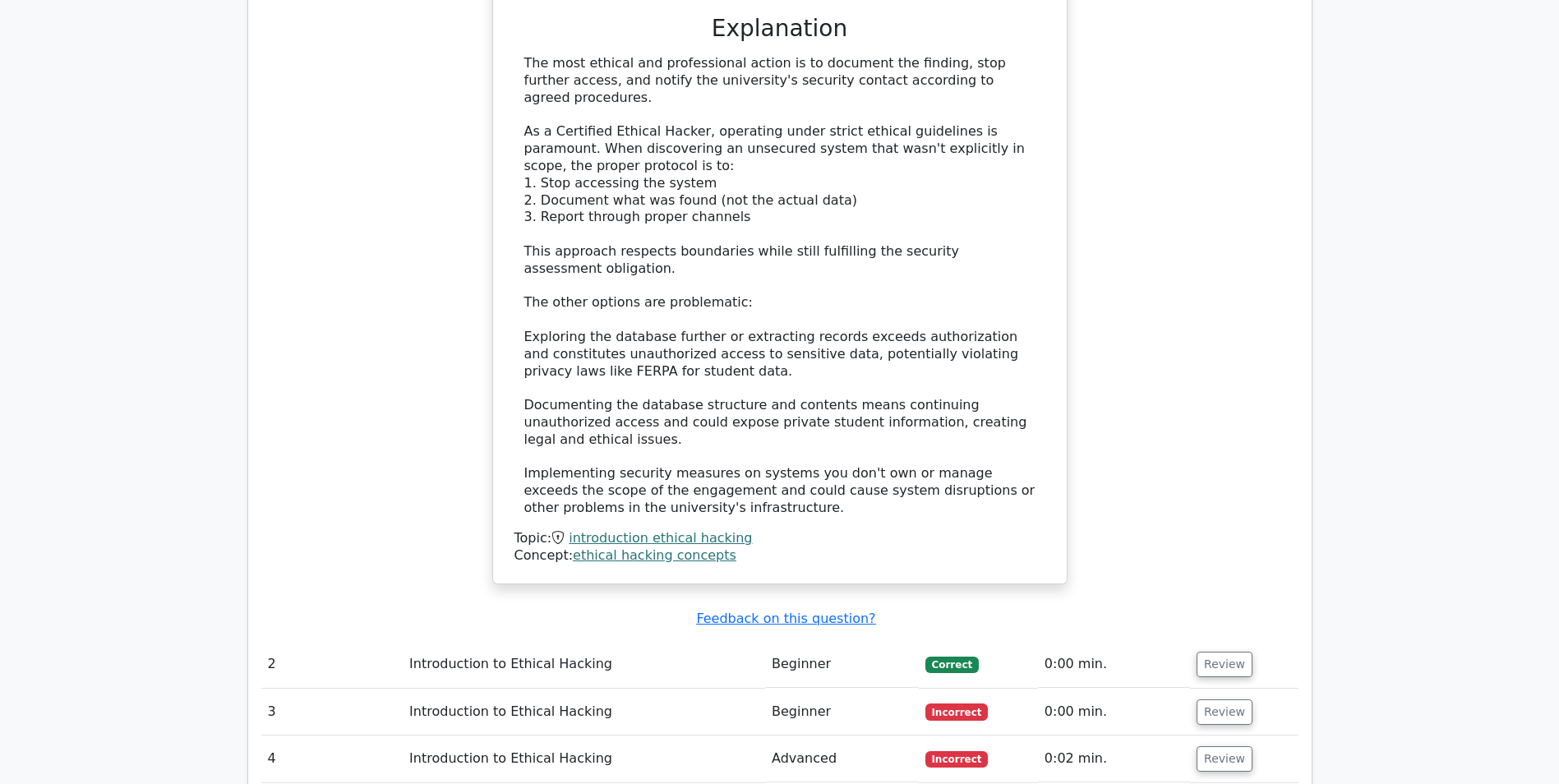
scroll to position [1774, 0]
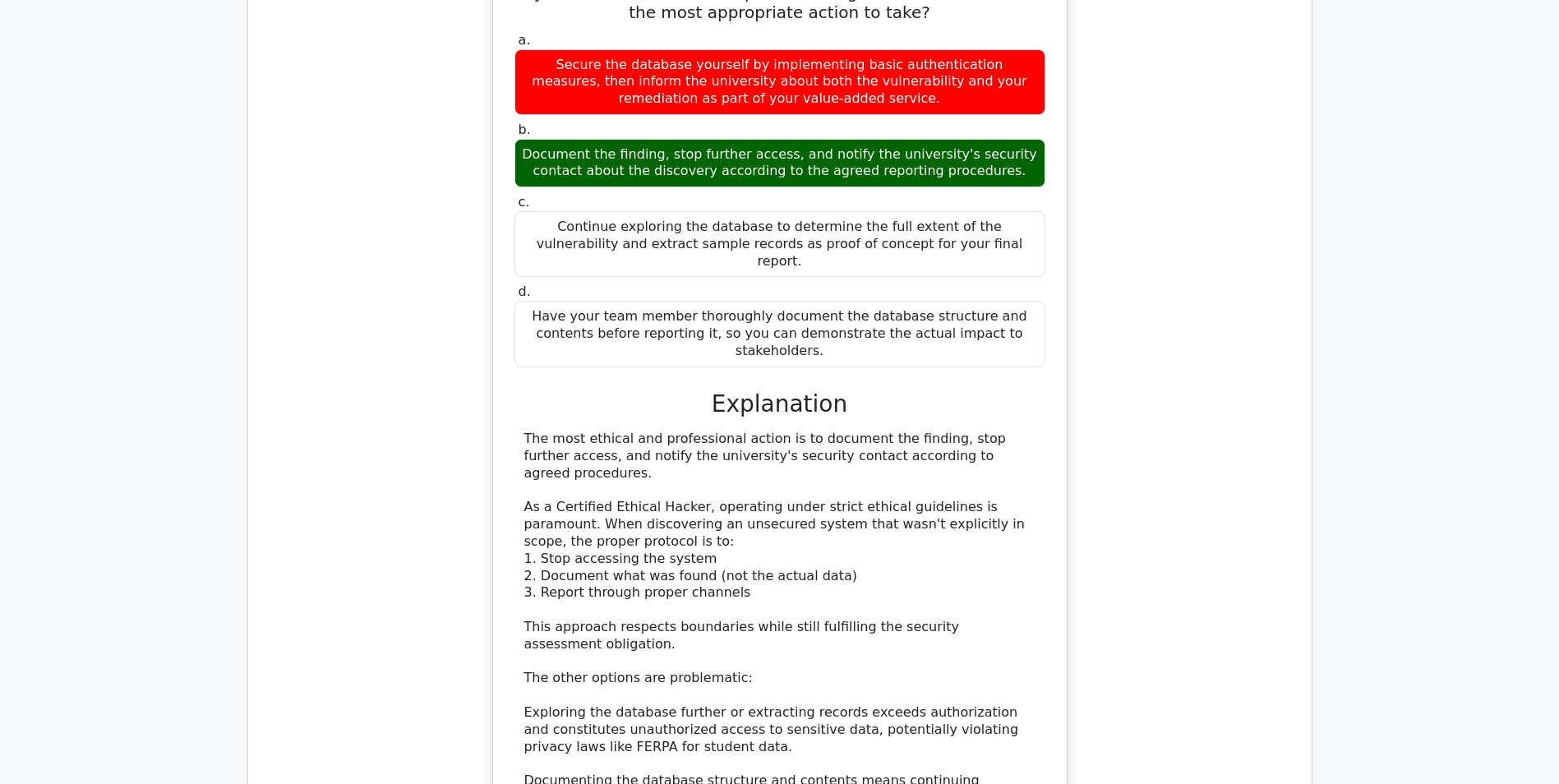
click at [1147, 510] on div "You are leading an ethical hacking team contracted to assess a university's sec…" at bounding box center [780, 418] width 1037 height 1123
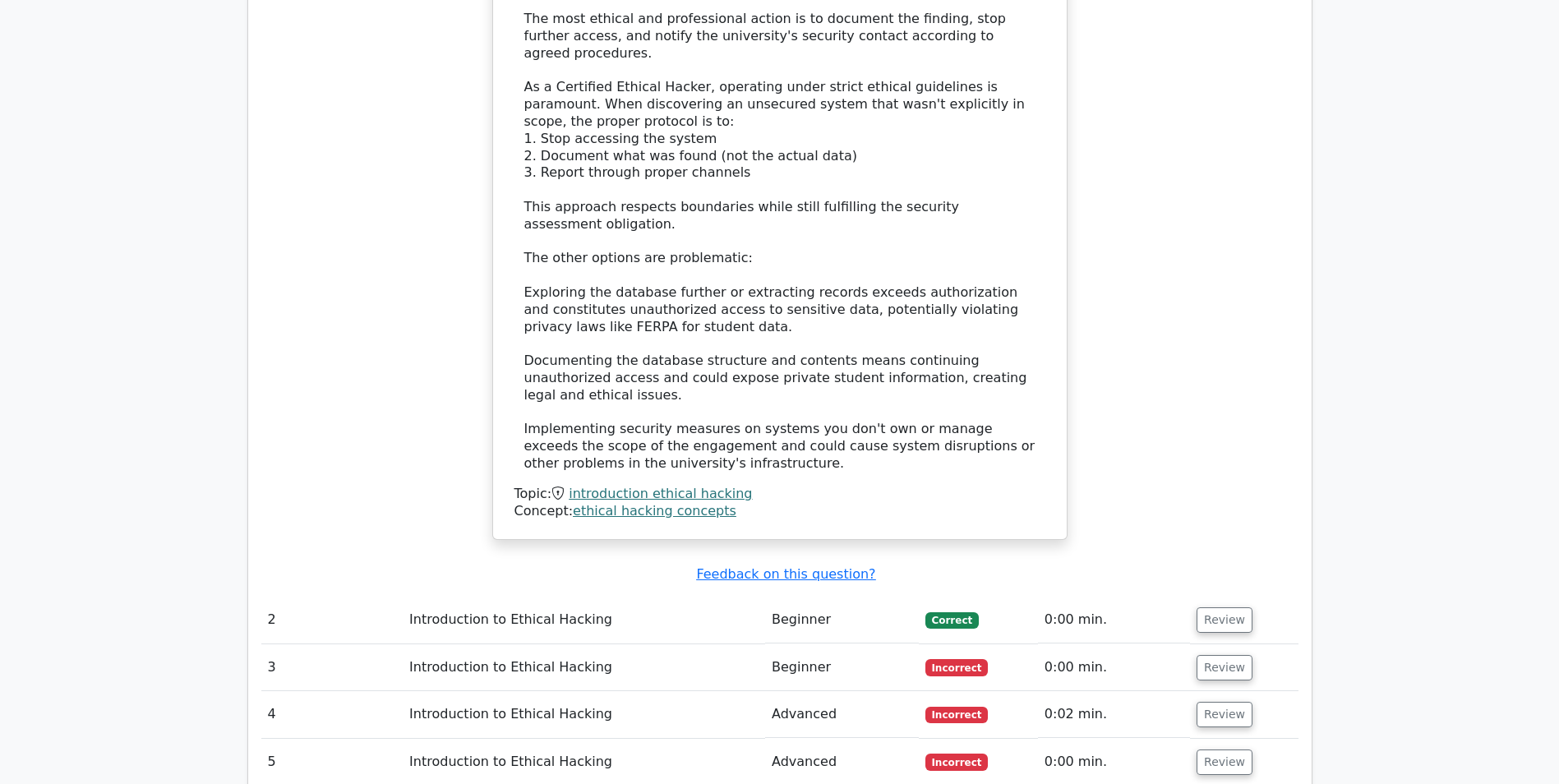
scroll to position [2366, 0]
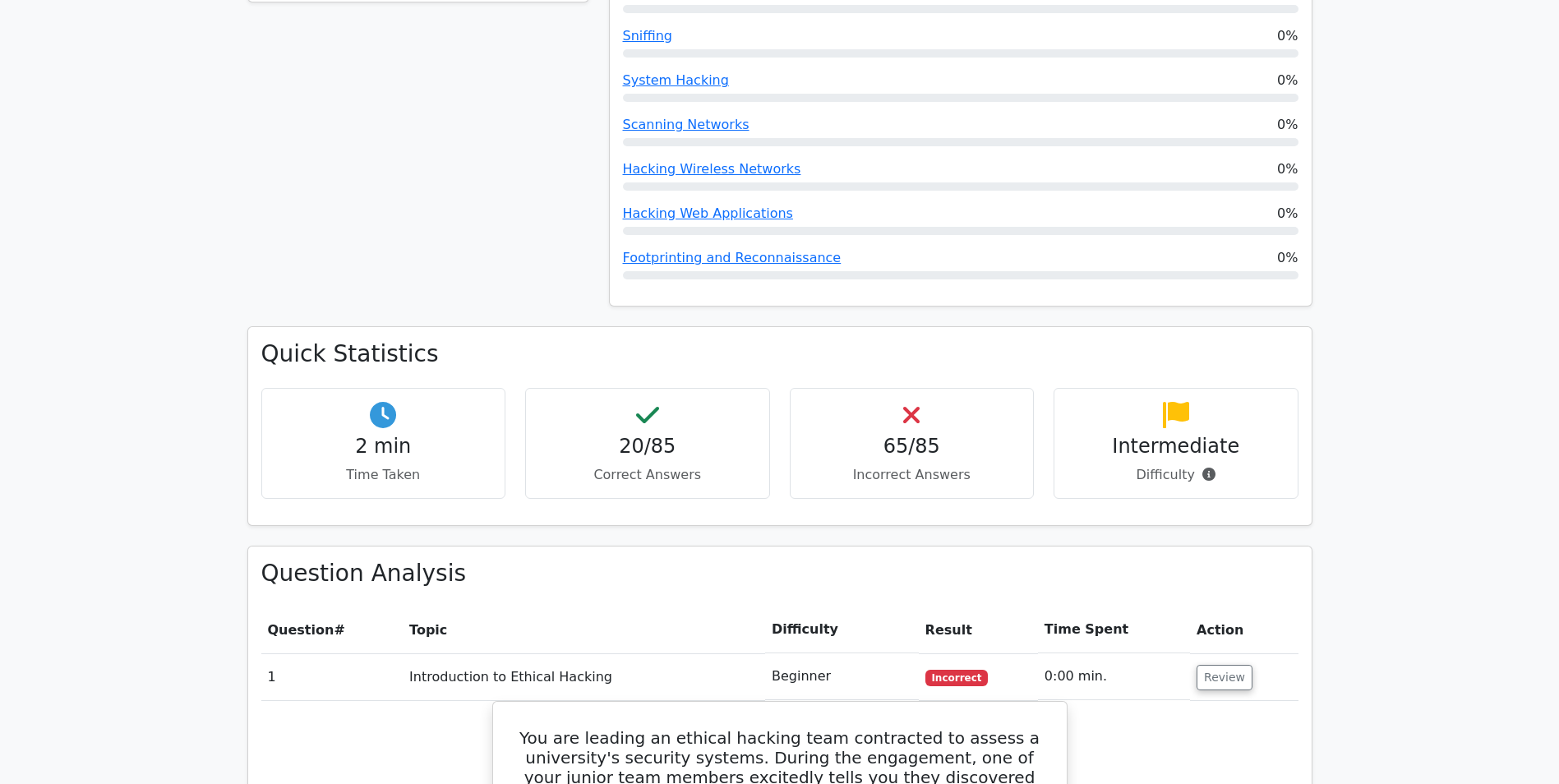
scroll to position [968, 0]
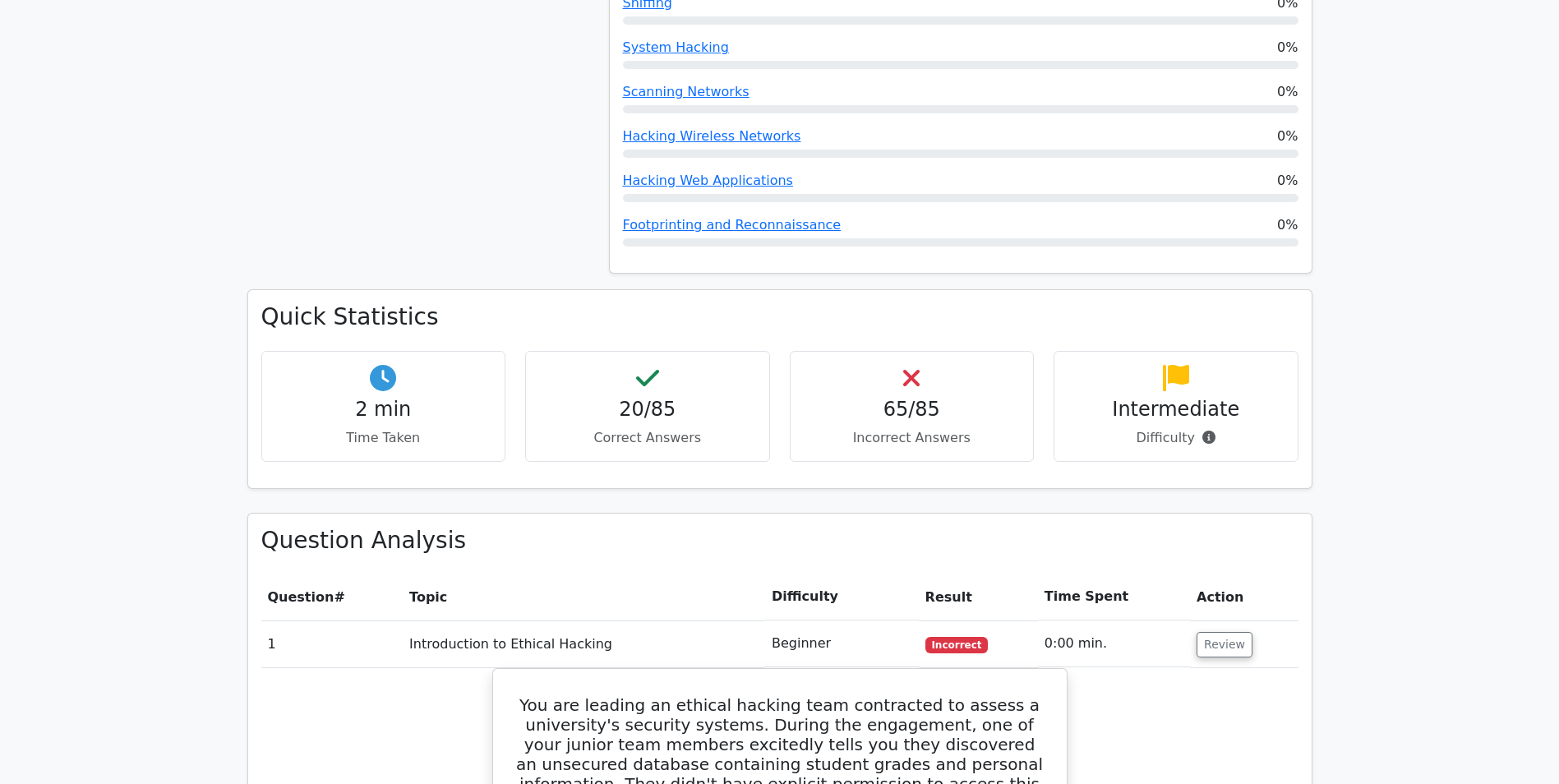
click at [386, 366] on div "2 min Time Taken" at bounding box center [384, 406] width 245 height 111
drag, startPoint x: 706, startPoint y: 333, endPoint x: 781, endPoint y: 355, distance: 78.2
click at [768, 353] on div "20/85 Correct Answers" at bounding box center [648, 406] width 245 height 111
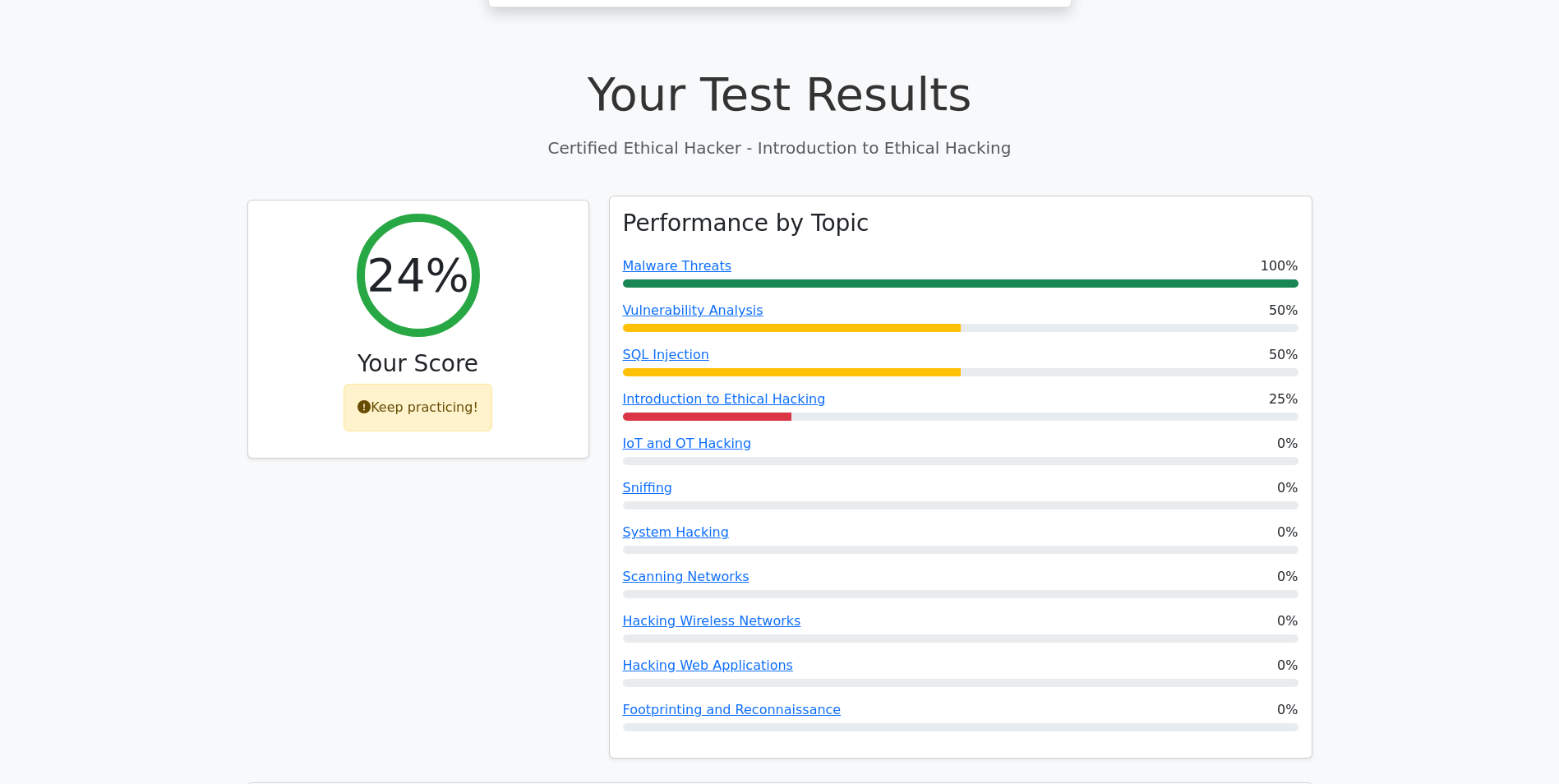
scroll to position [475, 0]
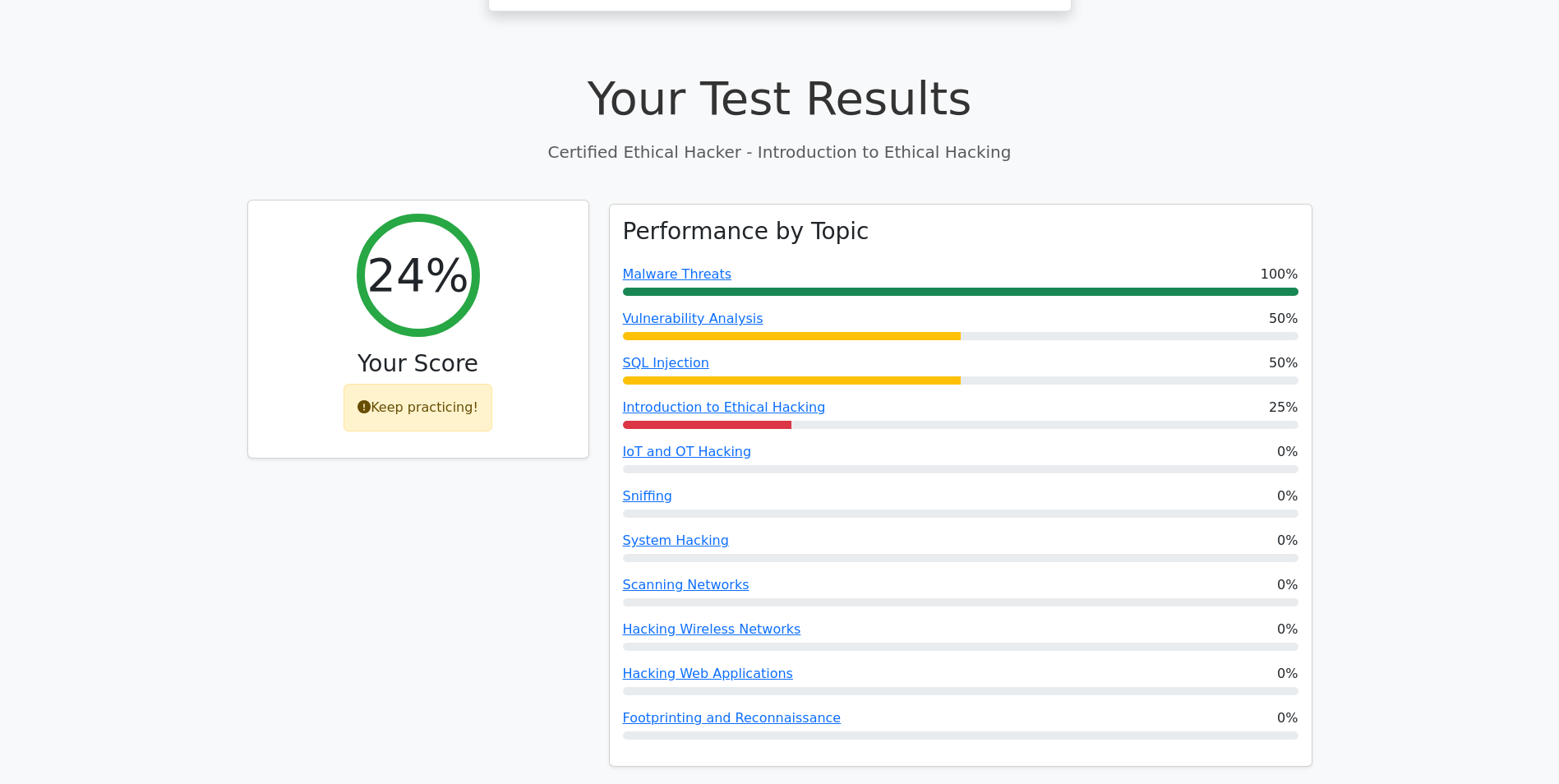
click at [420, 384] on div "Keep practicing!" at bounding box center [418, 407] width 149 height 47
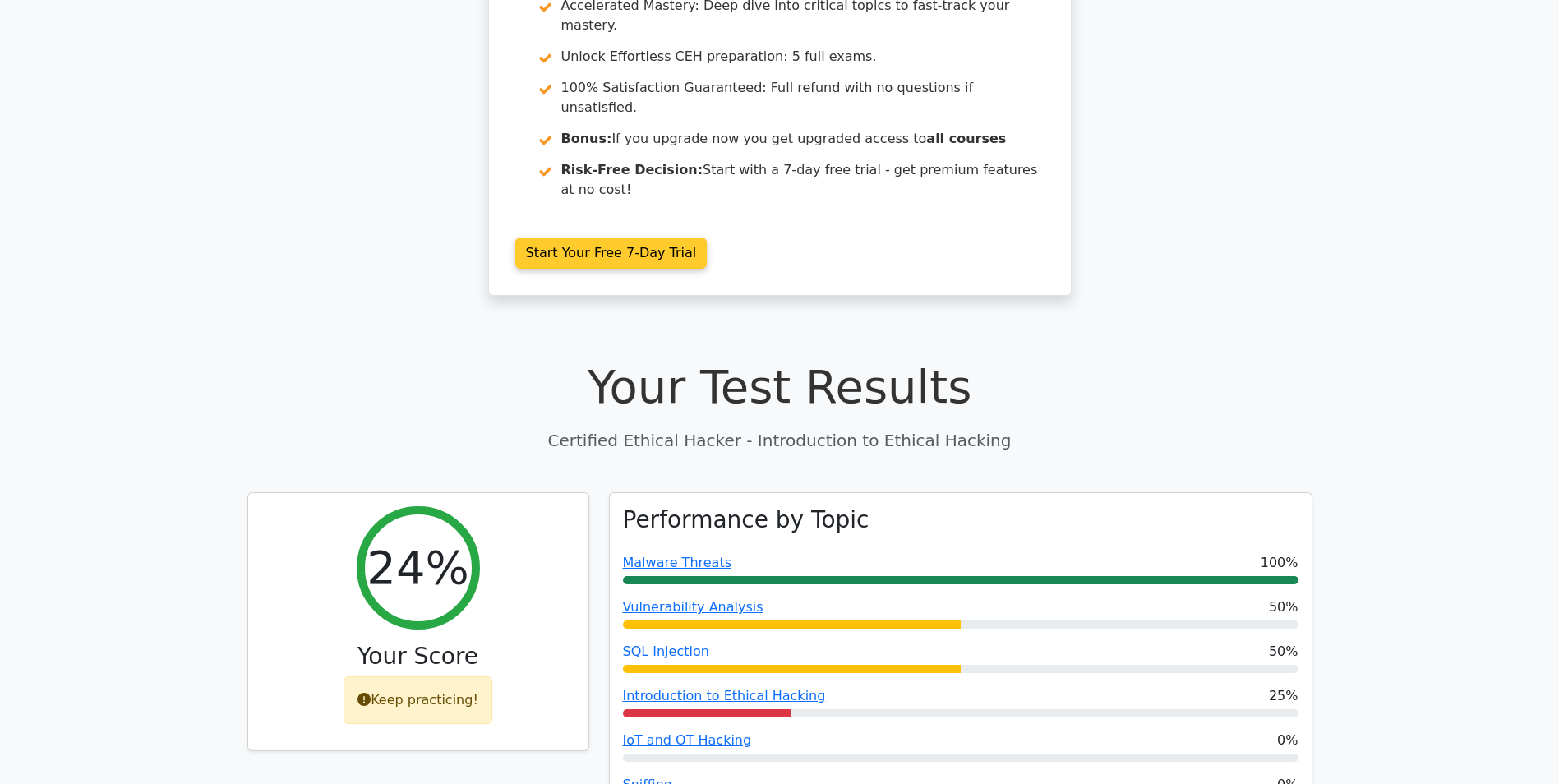
scroll to position [0, 0]
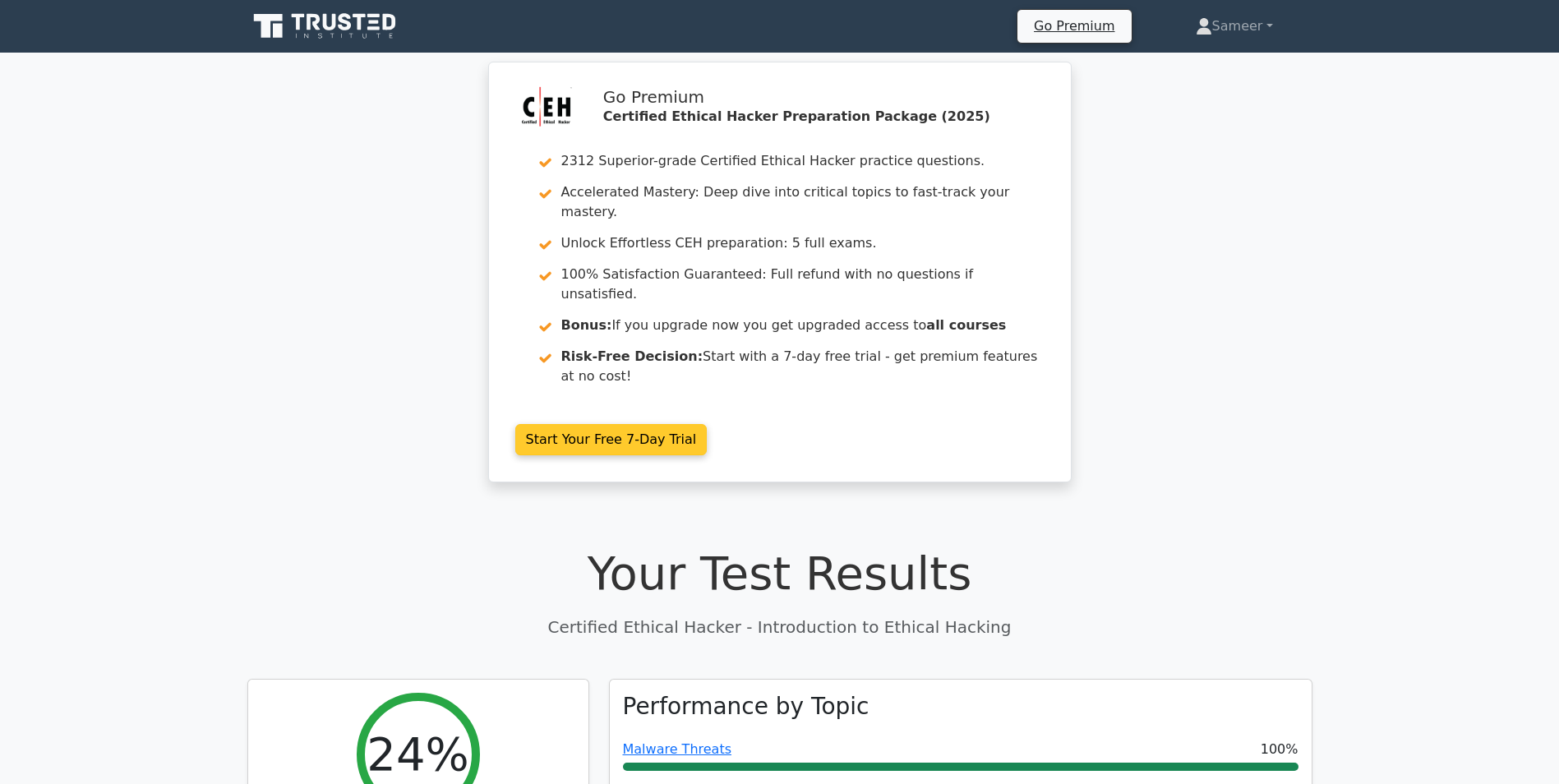
click at [633, 424] on link "Start Your Free 7-Day Trial" at bounding box center [611, 439] width 192 height 32
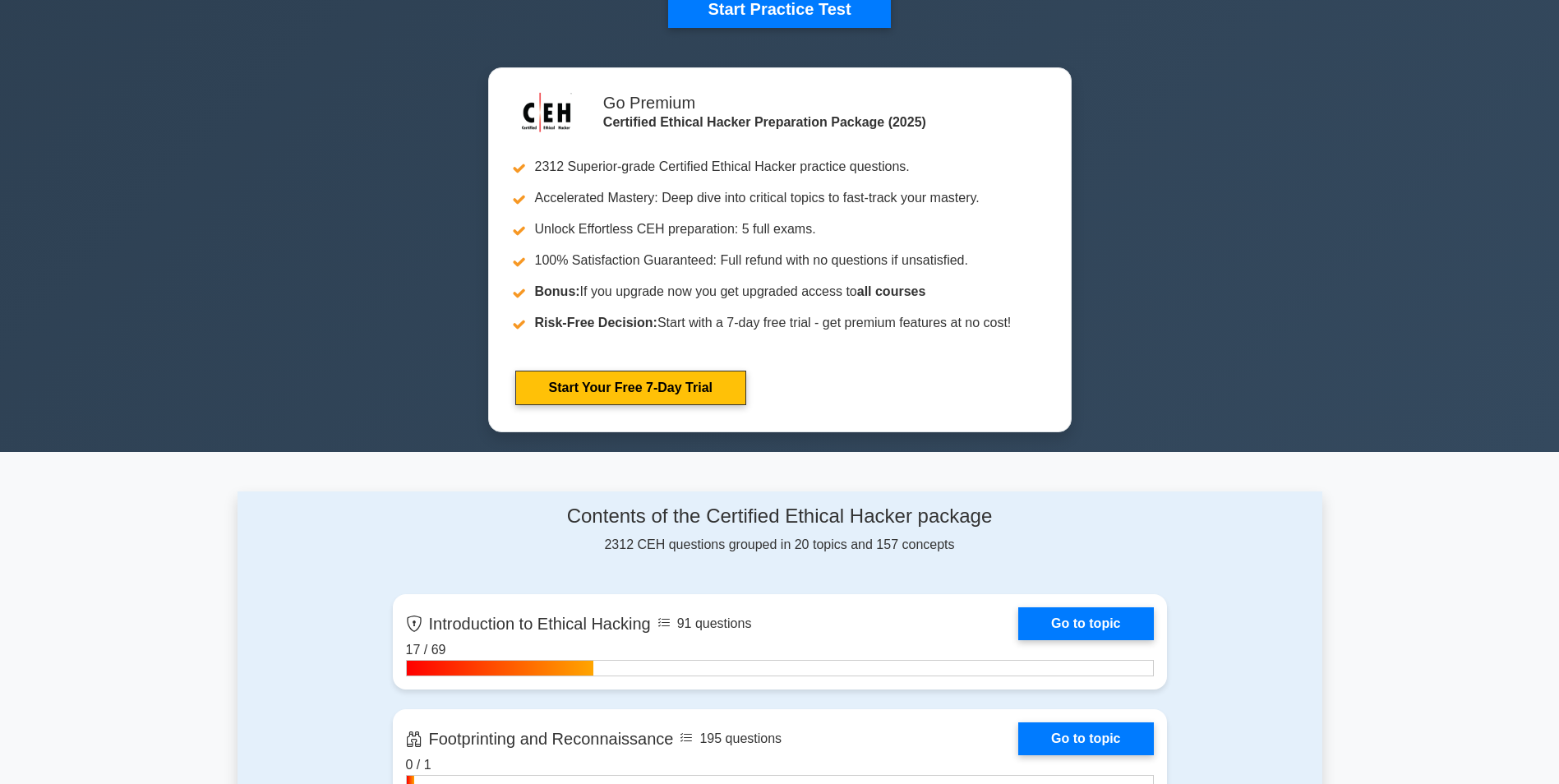
scroll to position [592, 0]
